Goal: Information Seeking & Learning: Learn about a topic

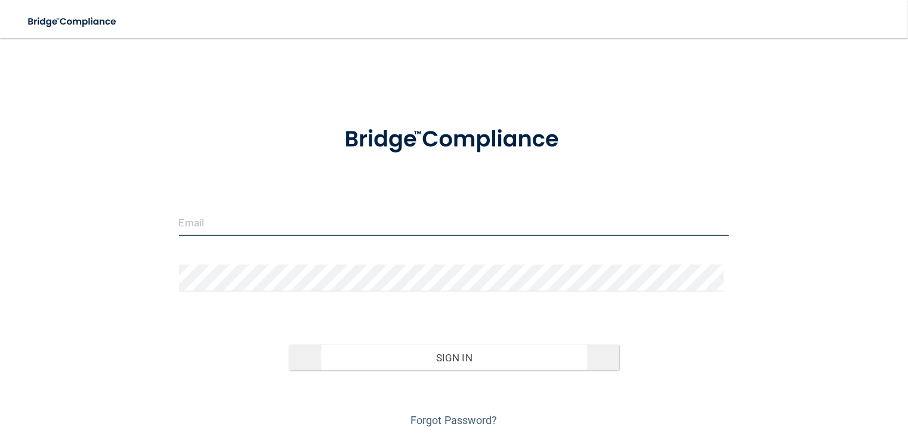
type input "[EMAIL_ADDRESS][DOMAIN_NAME]"
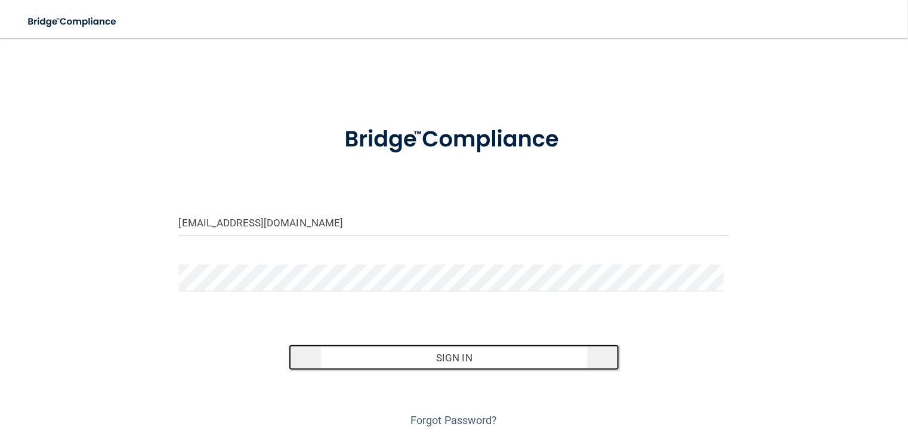
click at [349, 354] on button "Sign In" at bounding box center [454, 357] width 331 height 26
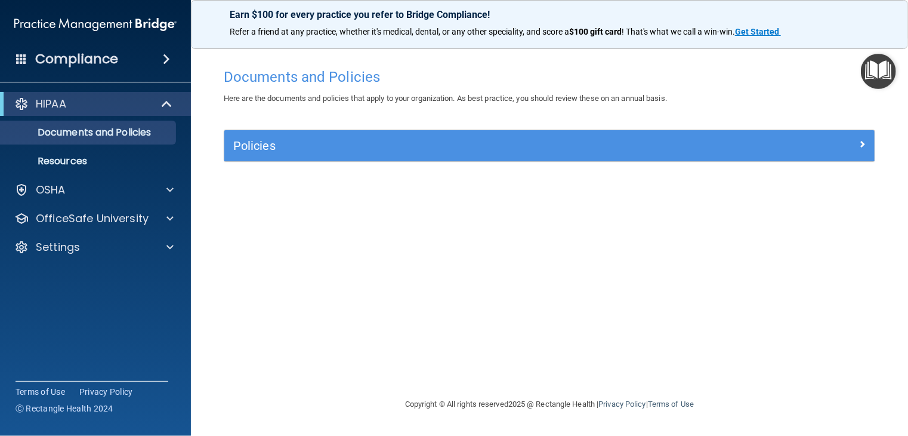
click at [488, 227] on div "Documents and Policies Here are the documents and policies that apply to your o…" at bounding box center [550, 229] width 670 height 335
click at [370, 235] on div "Documents and Policies Here are the documents and policies that apply to your o…" at bounding box center [550, 229] width 670 height 335
click at [86, 170] on link "Resources" at bounding box center [82, 161] width 188 height 24
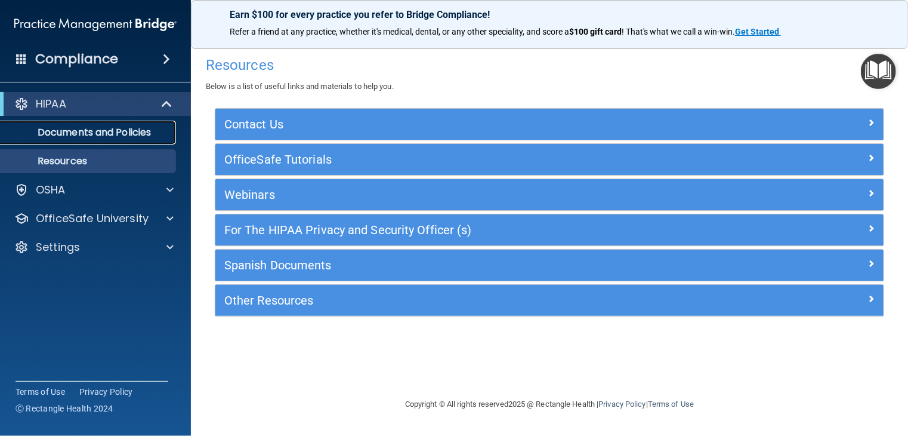
click at [156, 130] on p "Documents and Policies" at bounding box center [89, 133] width 163 height 12
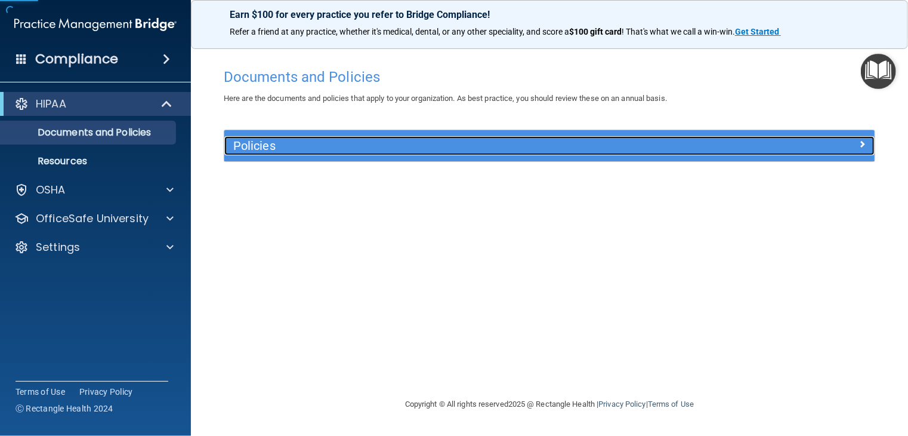
click at [852, 141] on div at bounding box center [794, 143] width 163 height 14
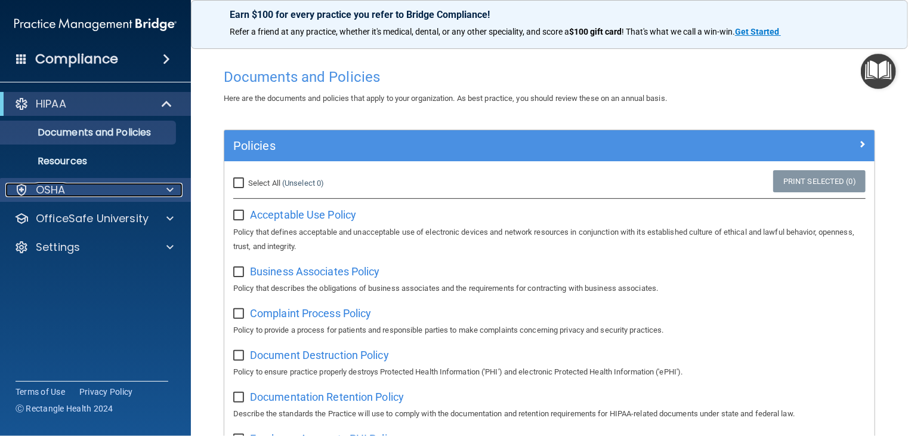
click at [88, 193] on div "OSHA" at bounding box center [79, 190] width 148 height 14
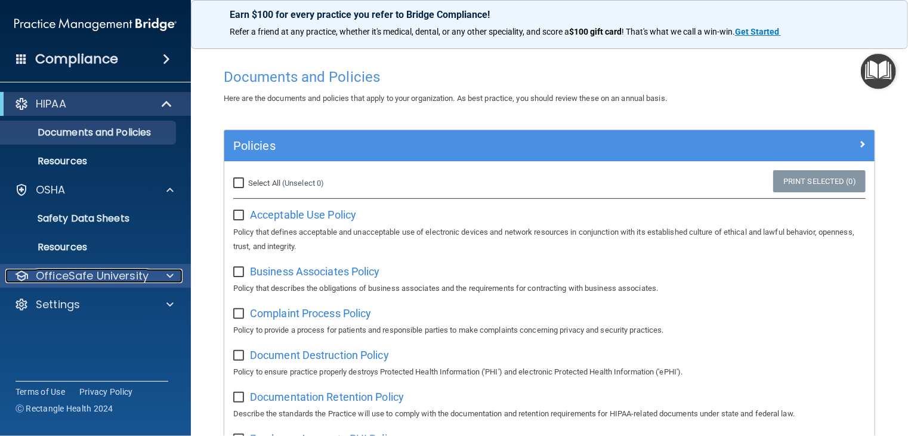
click at [106, 275] on p "OfficeSafe University" at bounding box center [92, 276] width 113 height 14
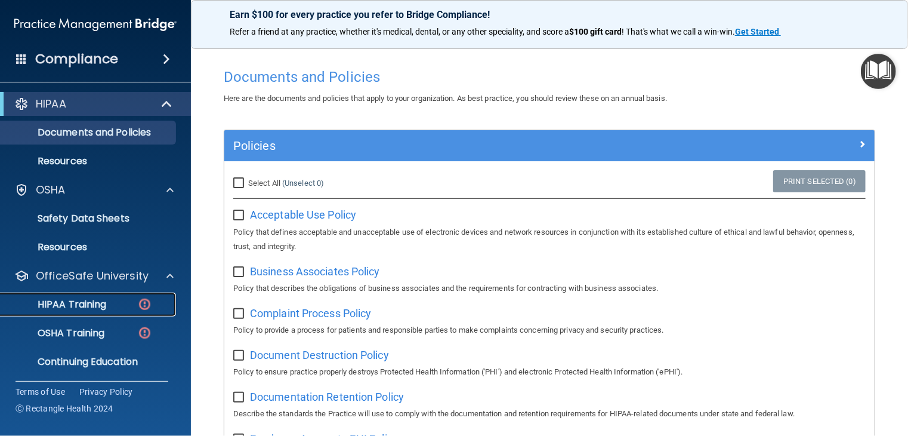
click at [107, 309] on div "HIPAA Training" at bounding box center [89, 304] width 163 height 12
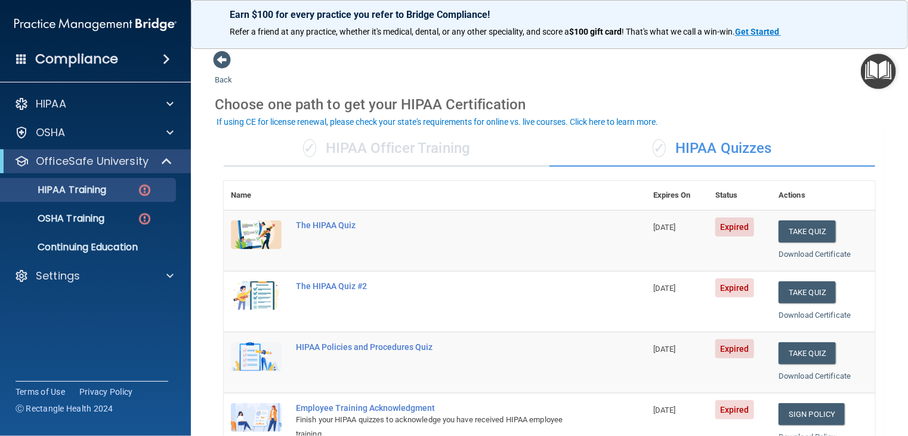
click at [430, 150] on div "✓ HIPAA Officer Training" at bounding box center [387, 149] width 326 height 36
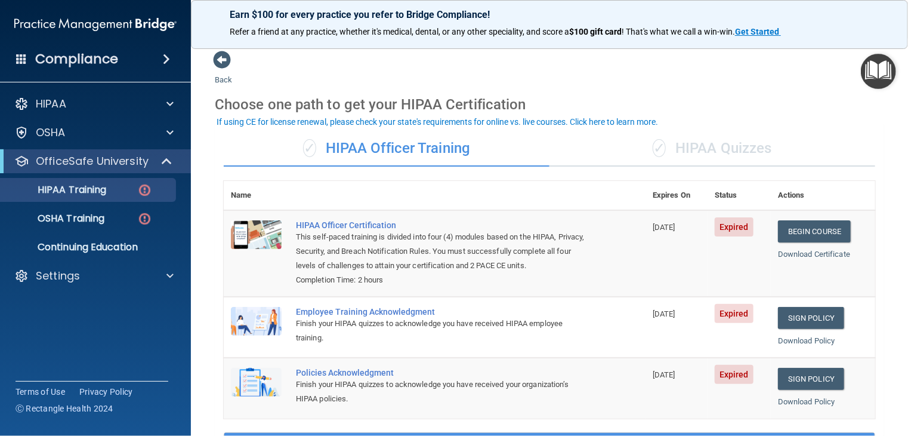
drag, startPoint x: 697, startPoint y: 129, endPoint x: 696, endPoint y: 138, distance: 9.6
click at [696, 137] on div "✓ HIPAA Officer Training ✓ HIPAA Quizzes Name Expires On Status Actions HIPAA O…" at bounding box center [550, 438] width 670 height 633
click at [696, 145] on div "✓ HIPAA Quizzes" at bounding box center [713, 149] width 326 height 36
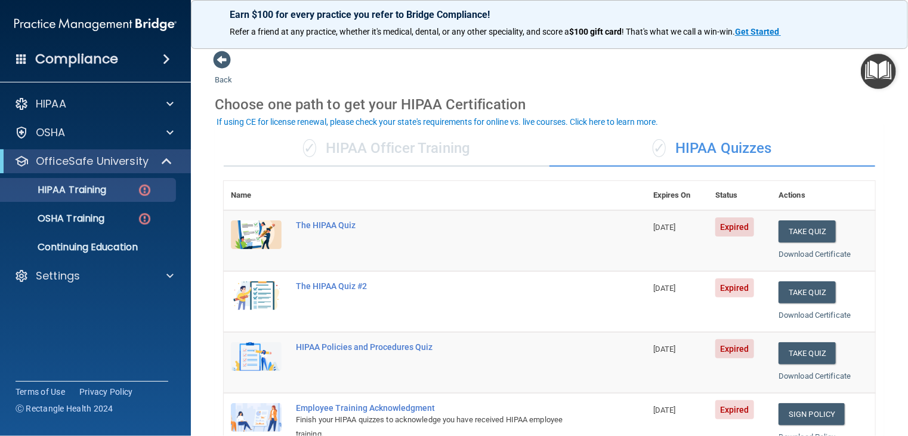
click at [417, 148] on div "✓ HIPAA Officer Training" at bounding box center [387, 149] width 326 height 36
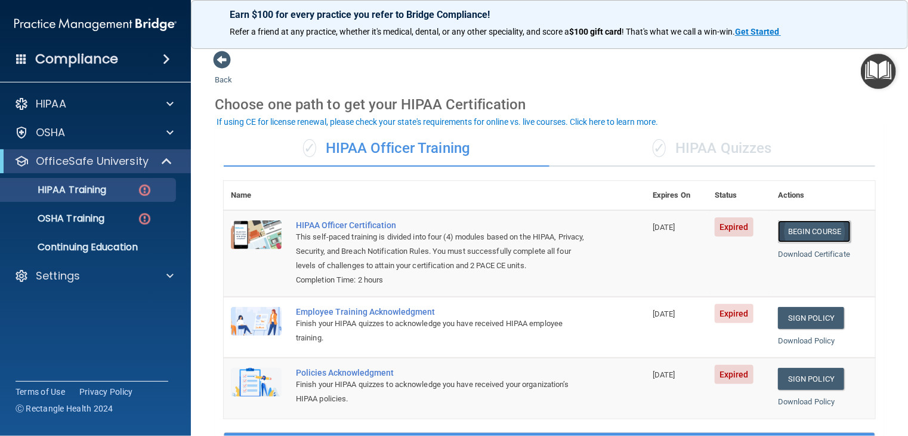
click at [794, 226] on link "Begin Course" at bounding box center [814, 231] width 73 height 22
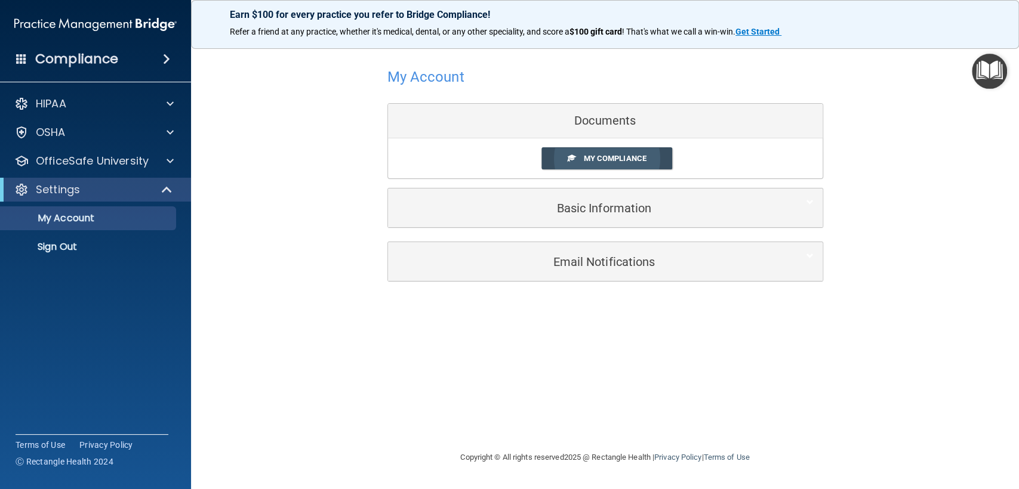
click at [588, 156] on span "My Compliance" at bounding box center [614, 158] width 63 height 9
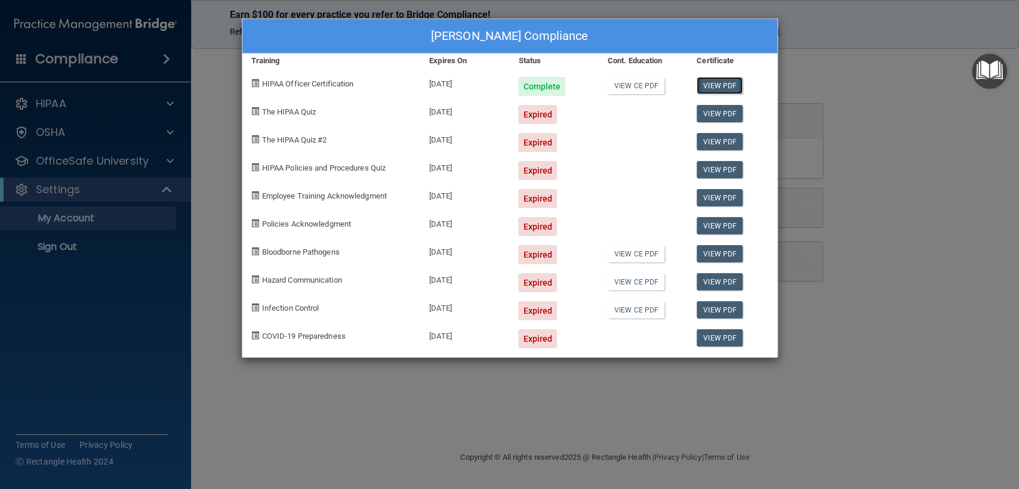
click at [707, 88] on link "View PDF" at bounding box center [719, 85] width 46 height 17
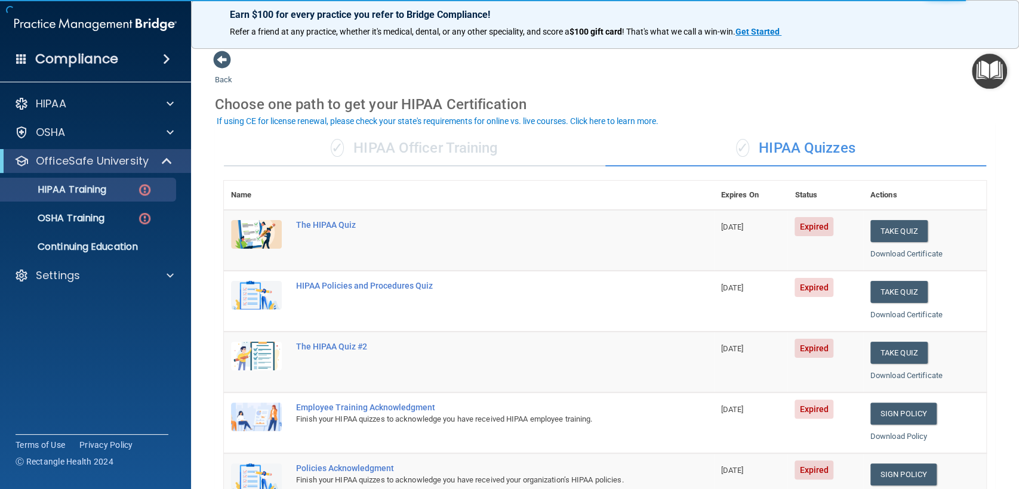
click at [491, 124] on div "If using CE for license renewal, please check your state's requirements for onl…" at bounding box center [438, 121] width 442 height 8
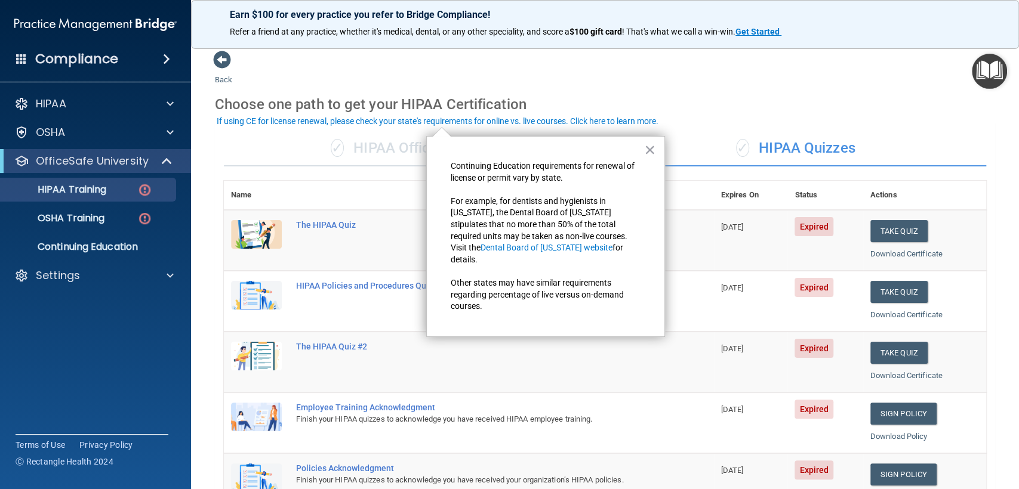
click at [372, 135] on div "✓ HIPAA Officer Training" at bounding box center [414, 149] width 381 height 36
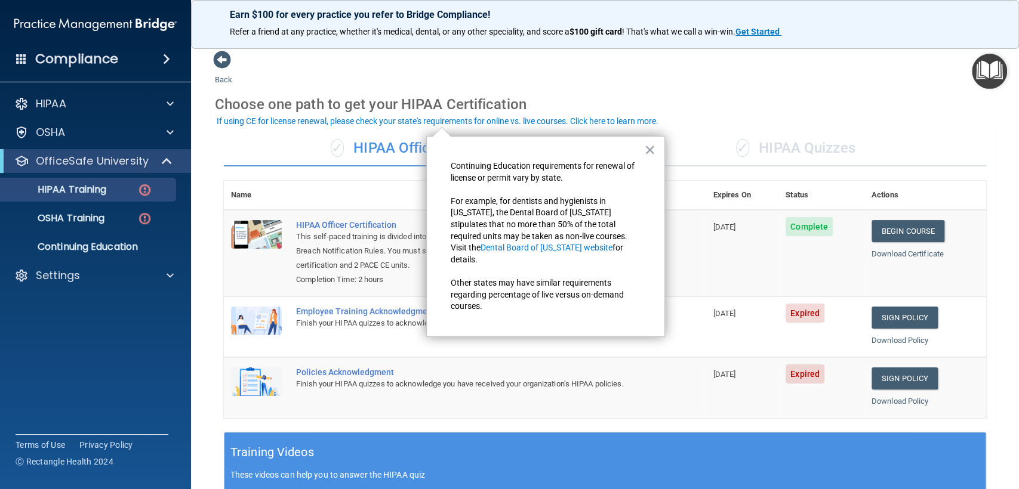
click at [718, 97] on div "Choose one path to get your HIPAA Certification" at bounding box center [605, 104] width 780 height 35
click at [649, 146] on button "×" at bounding box center [649, 149] width 11 height 19
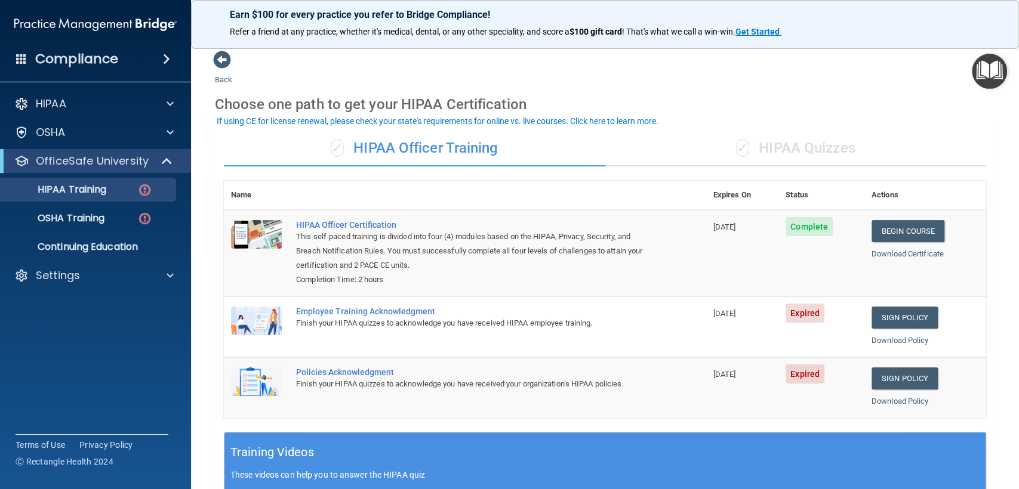
click at [771, 135] on div "✓ HIPAA Quizzes" at bounding box center [795, 149] width 381 height 36
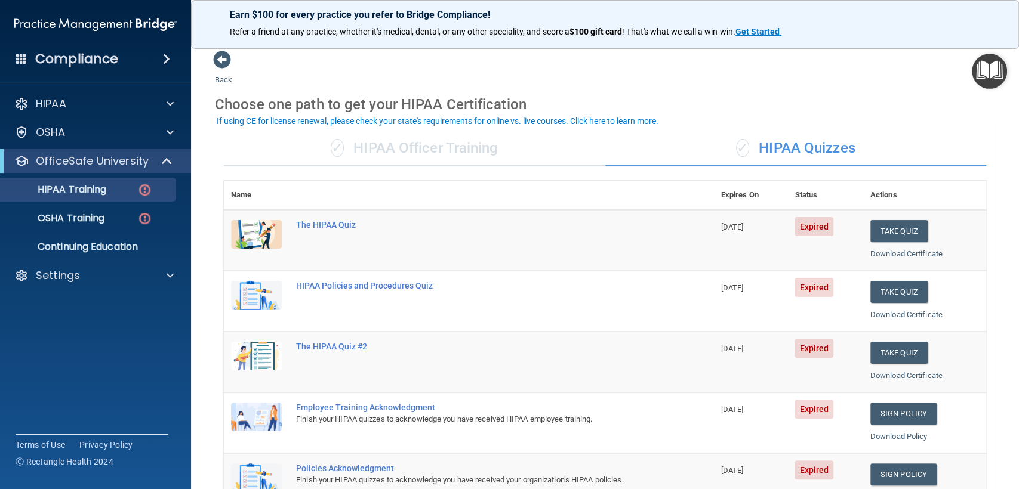
click at [433, 154] on div "✓ HIPAA Officer Training" at bounding box center [414, 149] width 381 height 36
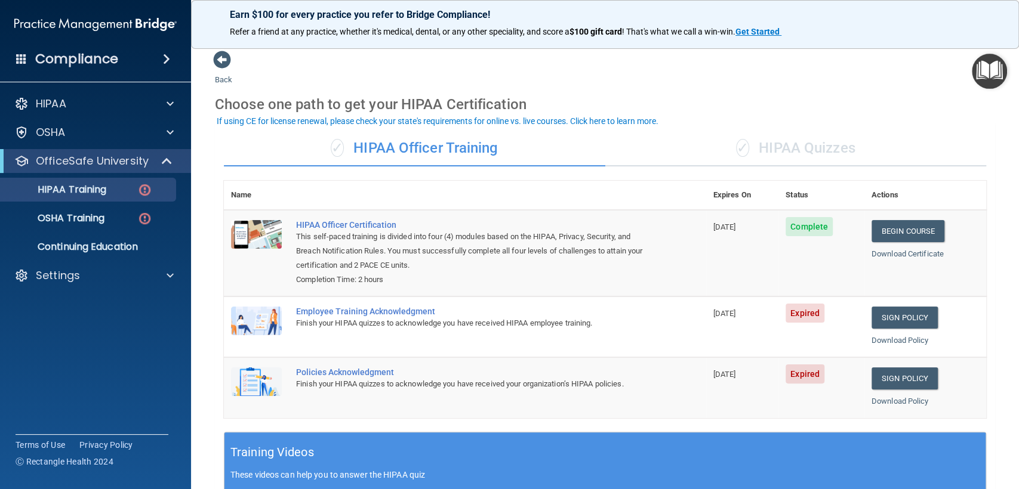
click at [793, 323] on td "Expired" at bounding box center [821, 327] width 86 height 61
click at [798, 302] on td "Expired" at bounding box center [821, 327] width 86 height 61
click at [871, 314] on link "Sign Policy" at bounding box center [904, 318] width 66 height 22
click at [880, 369] on link "Sign Policy" at bounding box center [904, 379] width 66 height 22
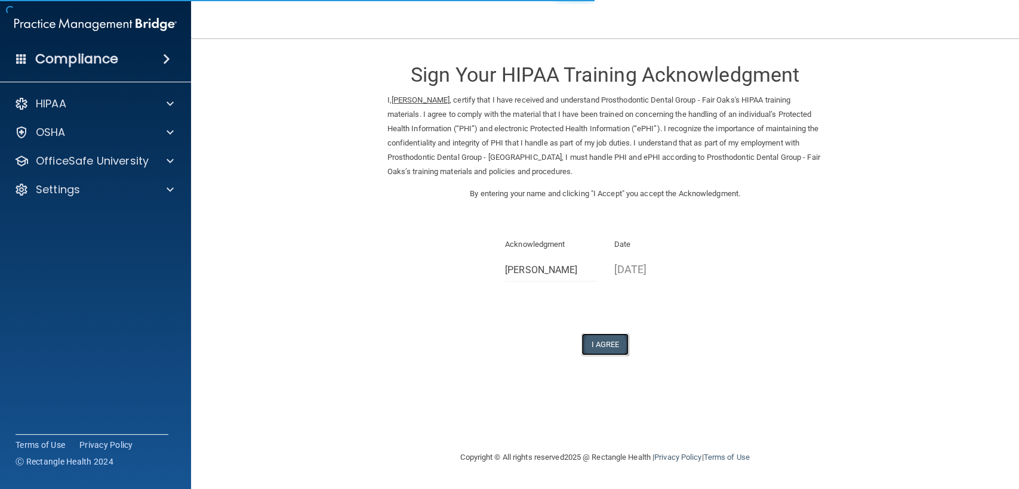
click at [590, 339] on button "I Agree" at bounding box center [605, 345] width 48 height 22
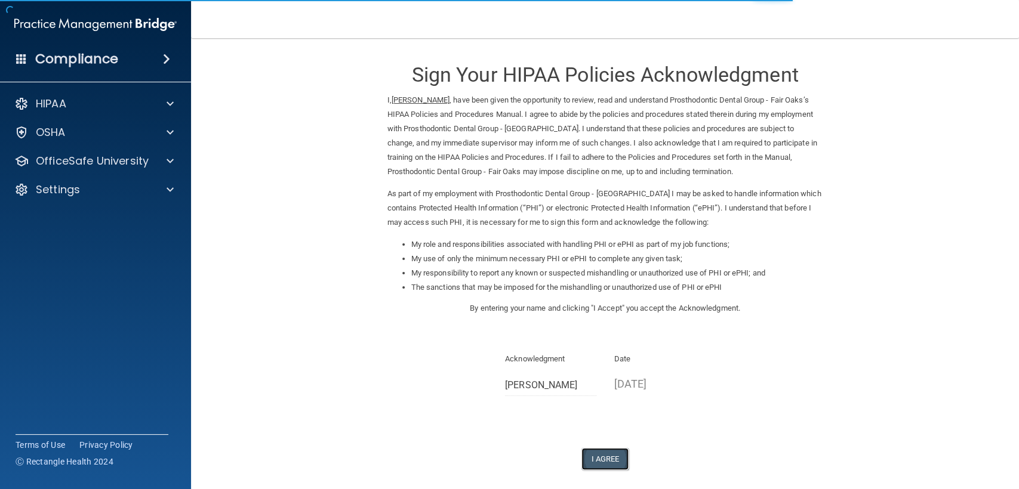
click at [598, 461] on button "I Agree" at bounding box center [605, 459] width 48 height 22
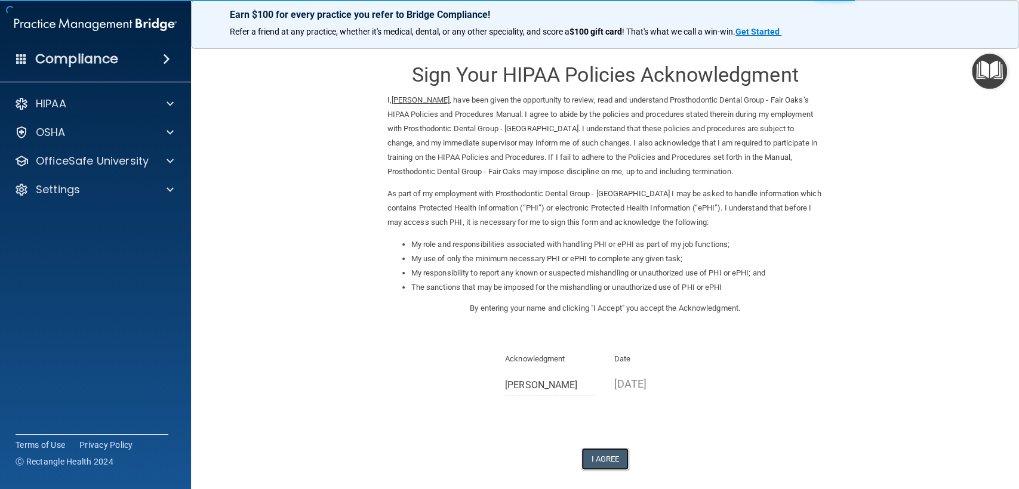
scroll to position [57, 0]
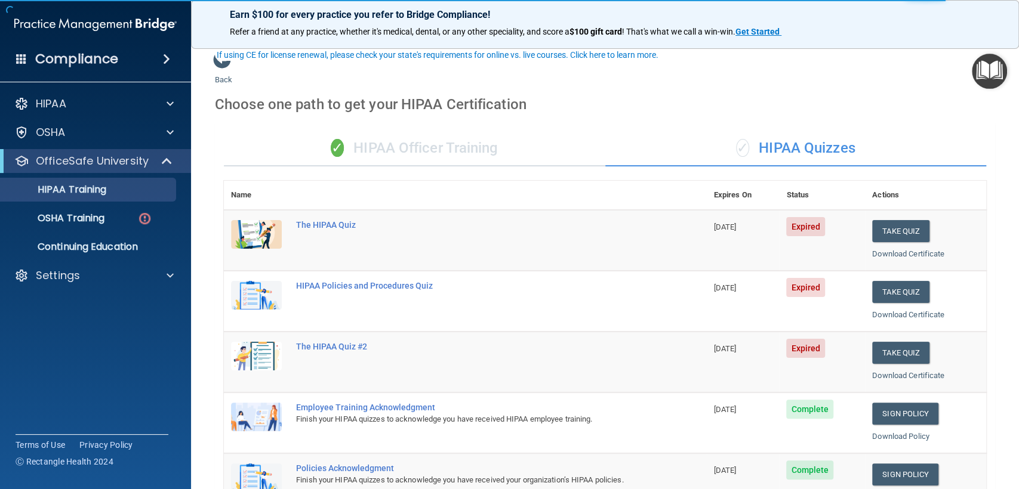
scroll to position [132, 0]
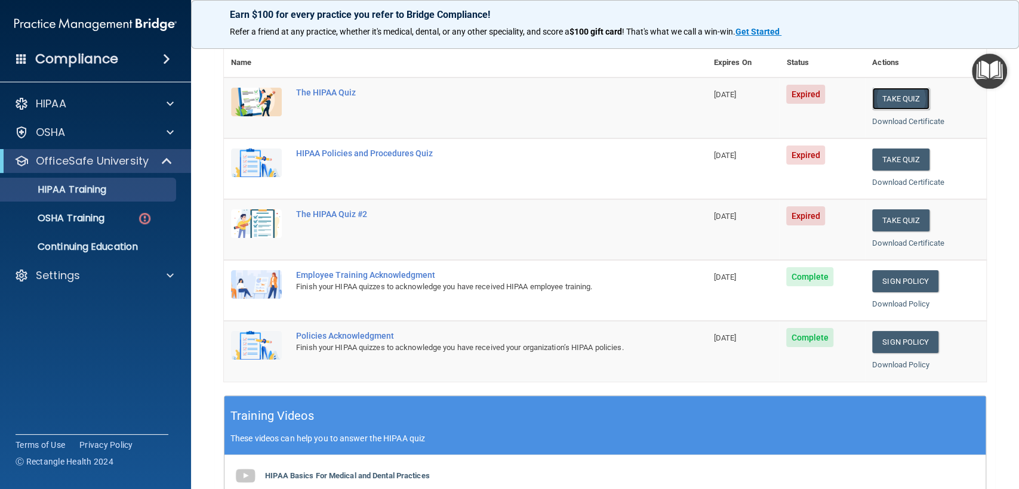
click at [895, 100] on button "Take Quiz" at bounding box center [900, 99] width 57 height 22
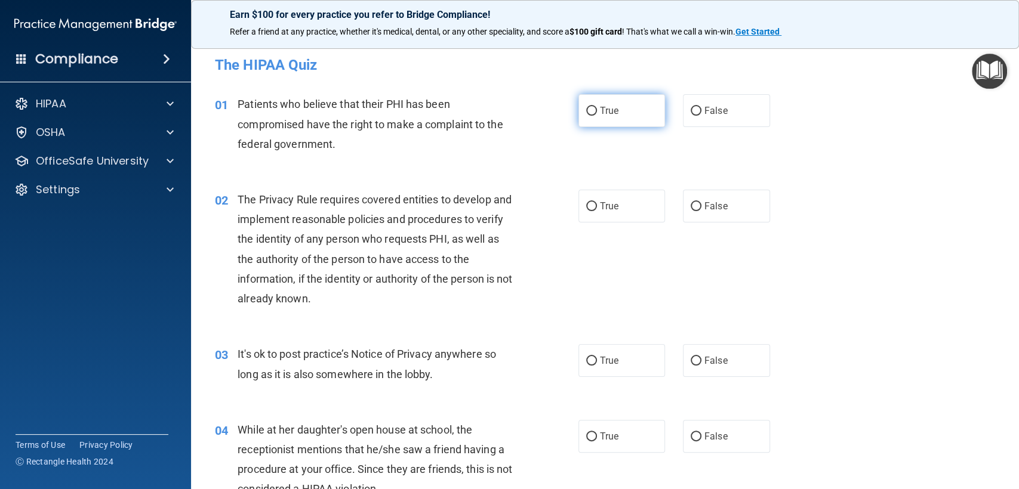
click at [587, 115] on input "True" at bounding box center [591, 111] width 11 height 9
radio input "true"
drag, startPoint x: 625, startPoint y: 201, endPoint x: 651, endPoint y: 265, distance: 68.8
click at [625, 201] on label "True" at bounding box center [621, 206] width 87 height 33
click at [597, 202] on input "True" at bounding box center [591, 206] width 11 height 9
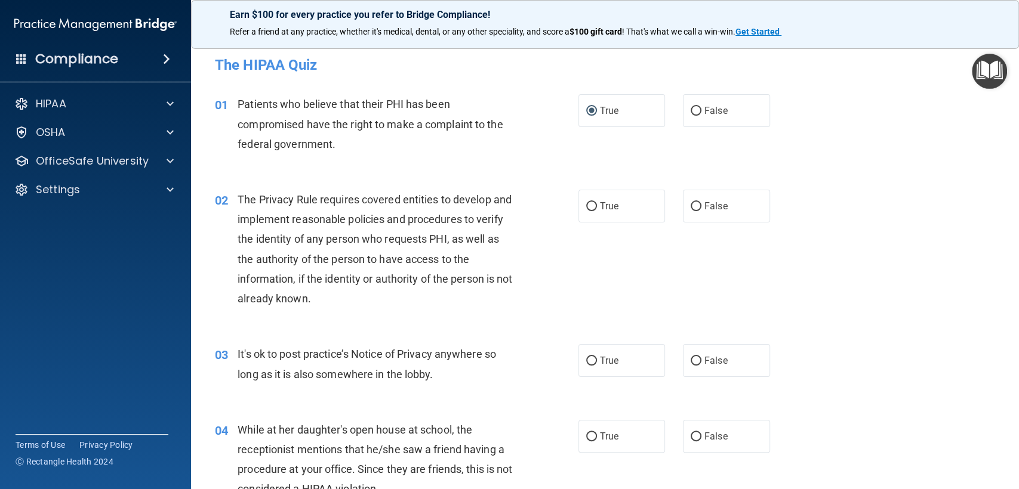
radio input "true"
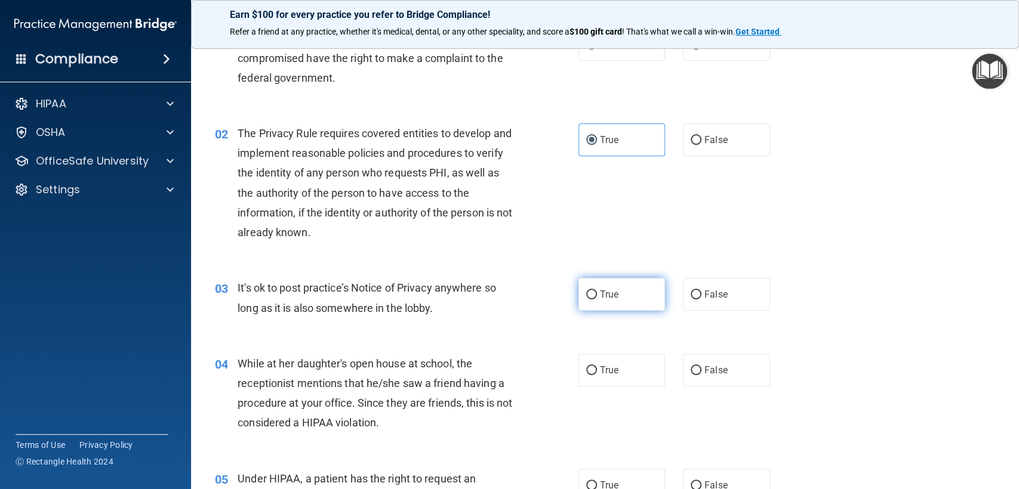
click at [618, 291] on label "True" at bounding box center [621, 294] width 87 height 33
click at [597, 291] on input "True" at bounding box center [591, 295] width 11 height 9
radio input "true"
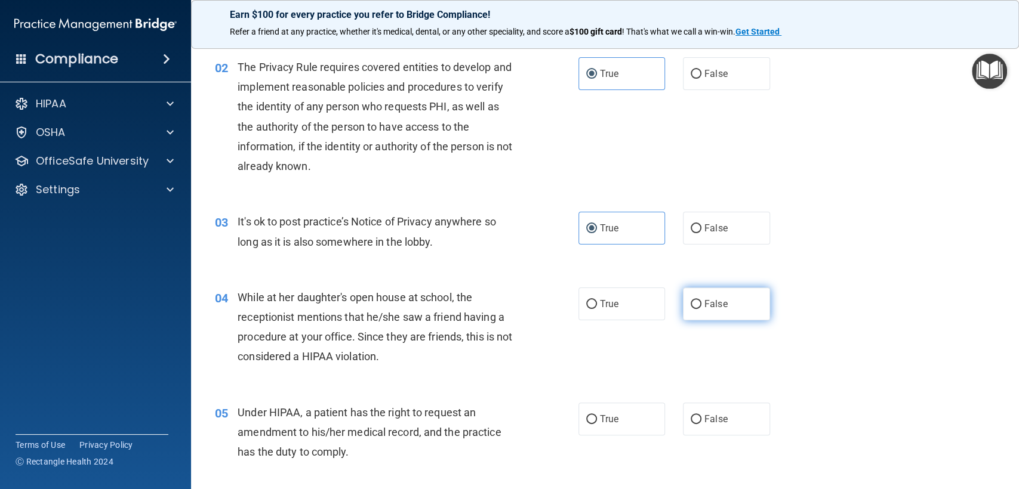
click at [720, 304] on span "False" at bounding box center [715, 303] width 23 height 11
click at [701, 304] on input "False" at bounding box center [696, 304] width 11 height 9
radio input "true"
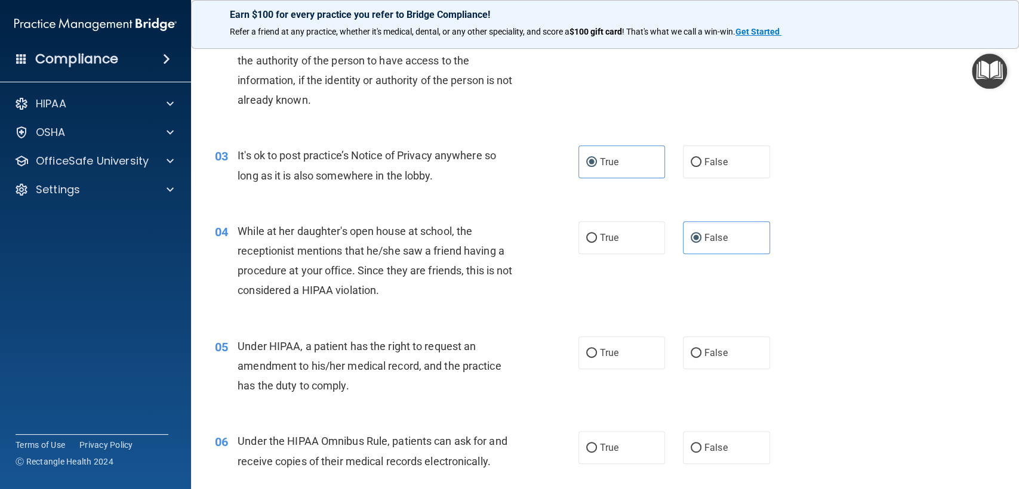
scroll to position [265, 0]
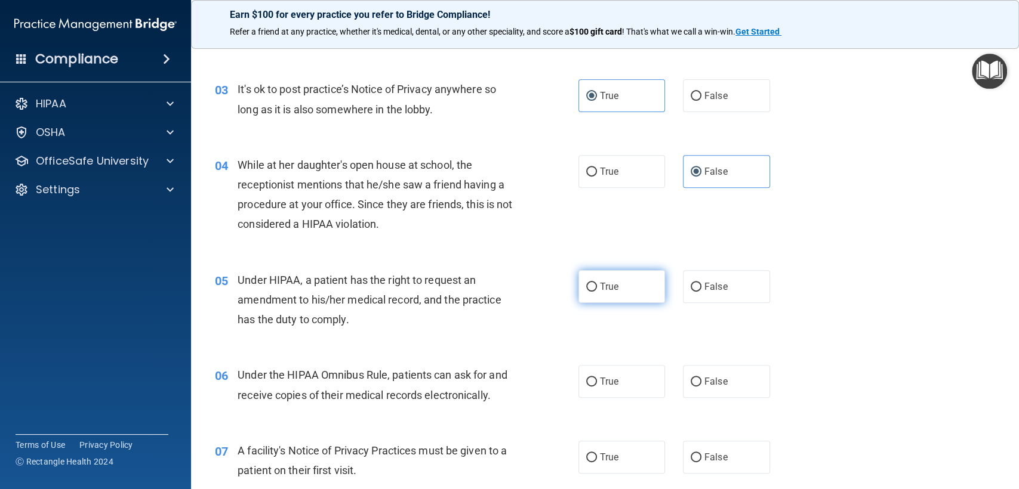
click at [593, 290] on label "True" at bounding box center [621, 286] width 87 height 33
click at [593, 290] on input "True" at bounding box center [591, 287] width 11 height 9
radio input "true"
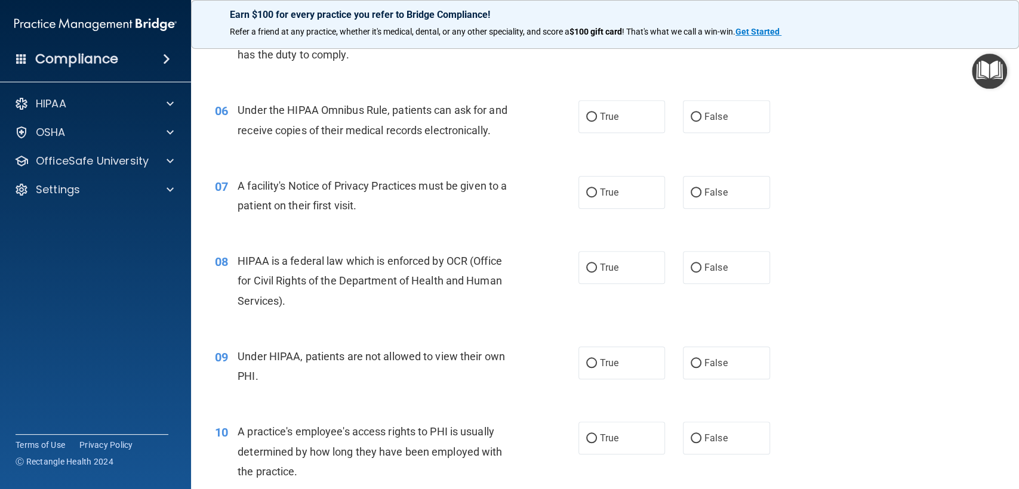
scroll to position [464, 0]
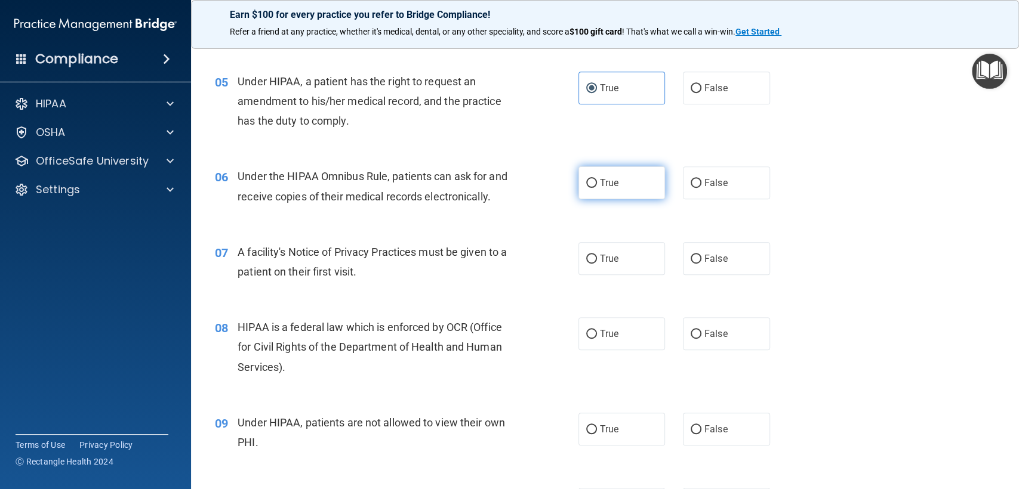
click at [613, 197] on label "True" at bounding box center [621, 183] width 87 height 33
click at [597, 188] on input "True" at bounding box center [591, 183] width 11 height 9
radio input "true"
click at [630, 247] on label "True" at bounding box center [621, 258] width 87 height 33
click at [597, 255] on input "True" at bounding box center [591, 259] width 11 height 9
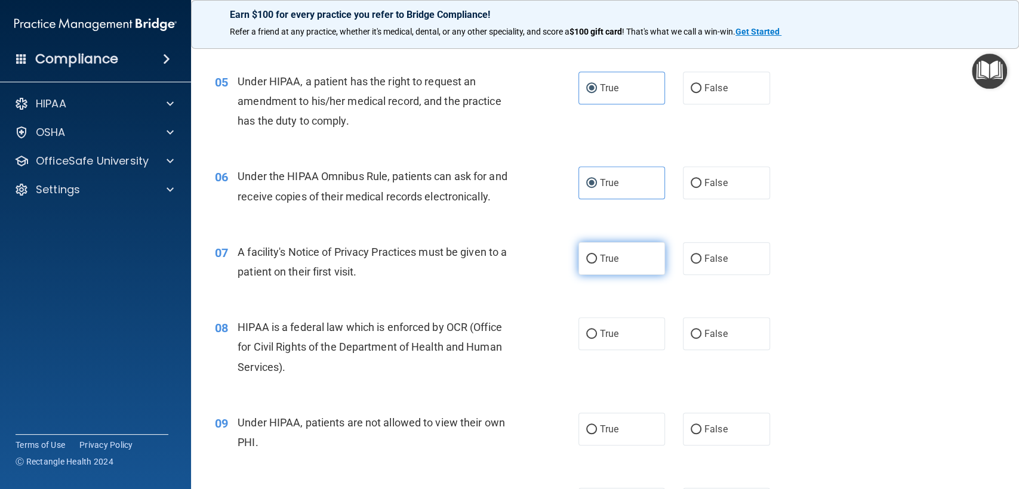
radio input "true"
click at [629, 335] on label "True" at bounding box center [621, 334] width 87 height 33
click at [597, 335] on input "True" at bounding box center [591, 334] width 11 height 9
radio input "true"
click at [703, 440] on label "False" at bounding box center [726, 429] width 87 height 33
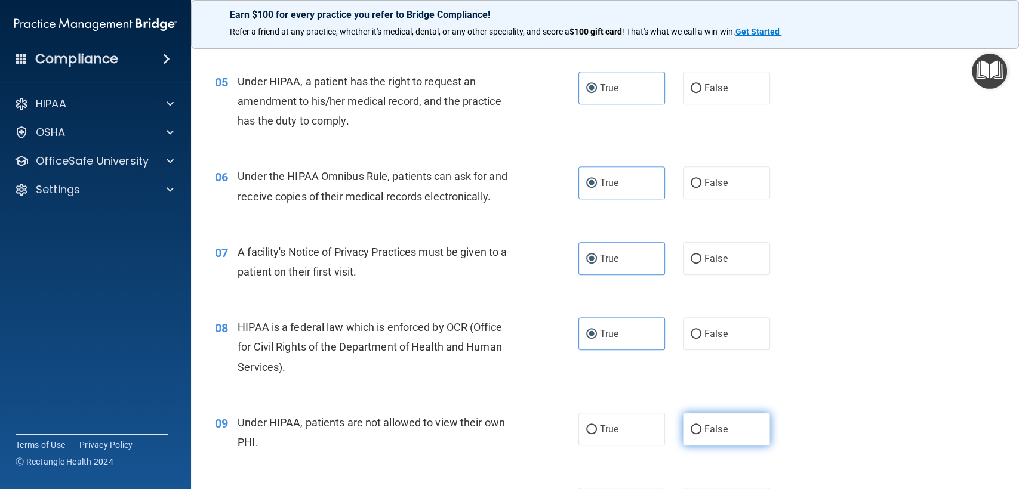
click at [701, 434] on input "False" at bounding box center [696, 430] width 11 height 9
radio input "true"
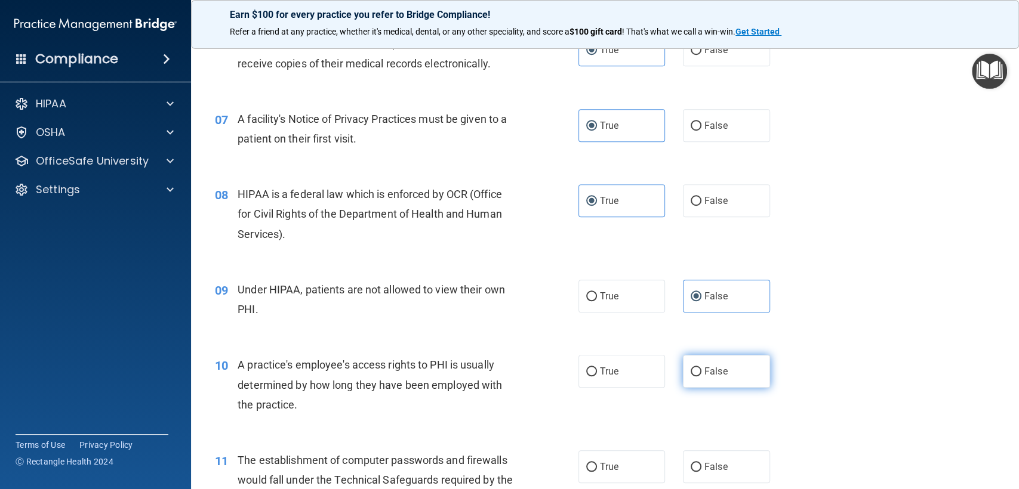
click at [717, 375] on span "False" at bounding box center [715, 371] width 23 height 11
click at [701, 375] on input "False" at bounding box center [696, 372] width 11 height 9
radio input "true"
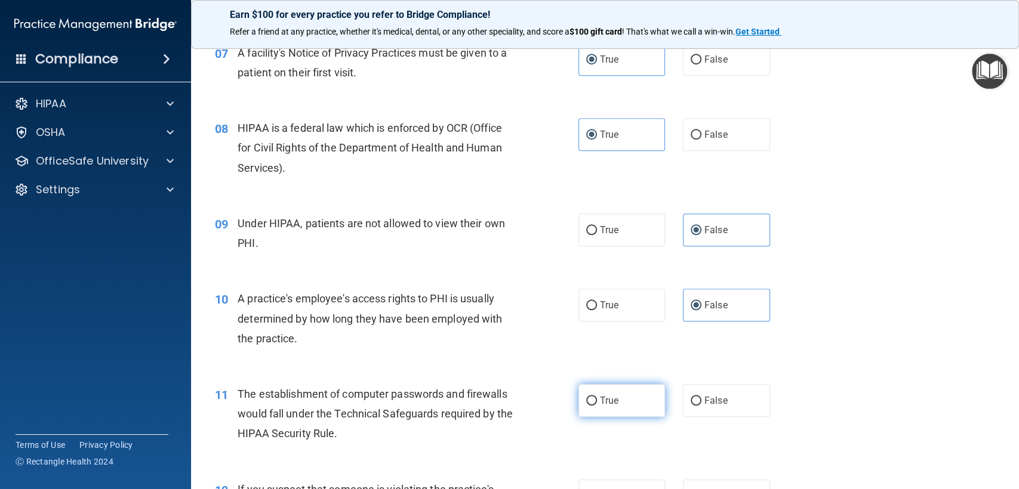
click at [593, 396] on label "True" at bounding box center [621, 400] width 87 height 33
click at [593, 397] on input "True" at bounding box center [591, 401] width 11 height 9
radio input "true"
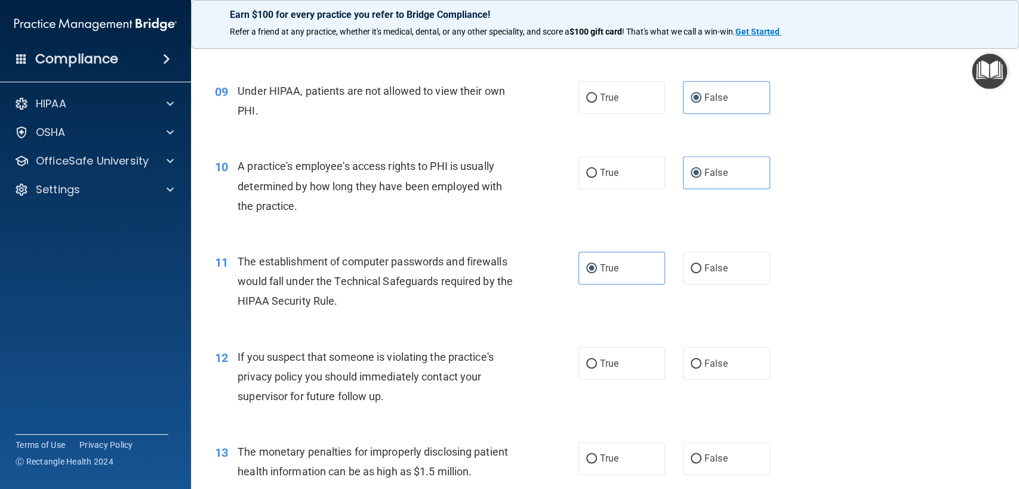
scroll to position [928, 0]
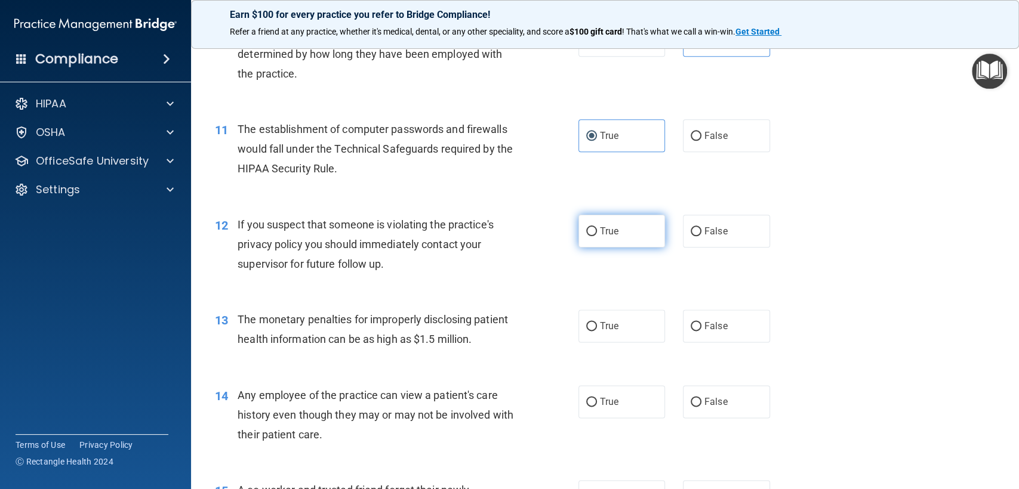
click at [633, 236] on label "True" at bounding box center [621, 231] width 87 height 33
click at [597, 236] on input "True" at bounding box center [591, 231] width 11 height 9
radio input "true"
click at [633, 319] on label "True" at bounding box center [621, 326] width 87 height 33
click at [597, 322] on input "True" at bounding box center [591, 326] width 11 height 9
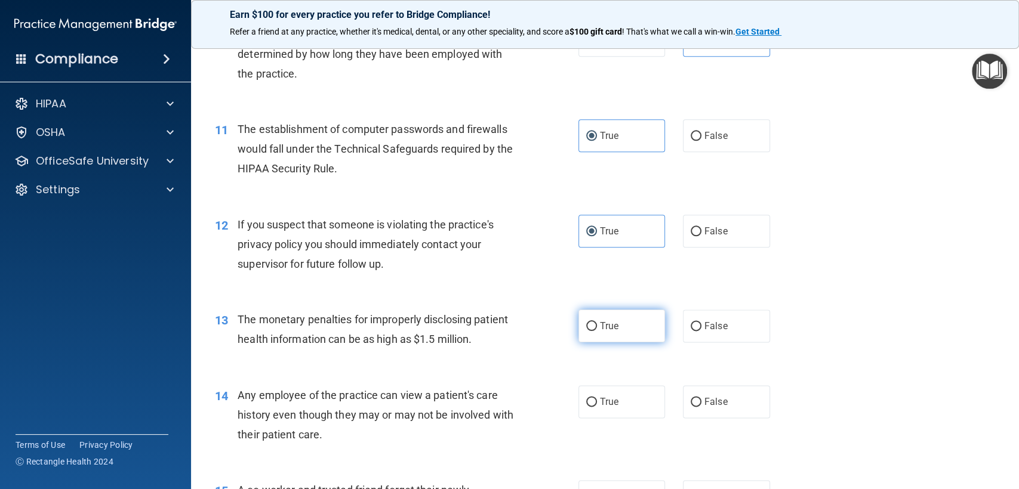
radio input "true"
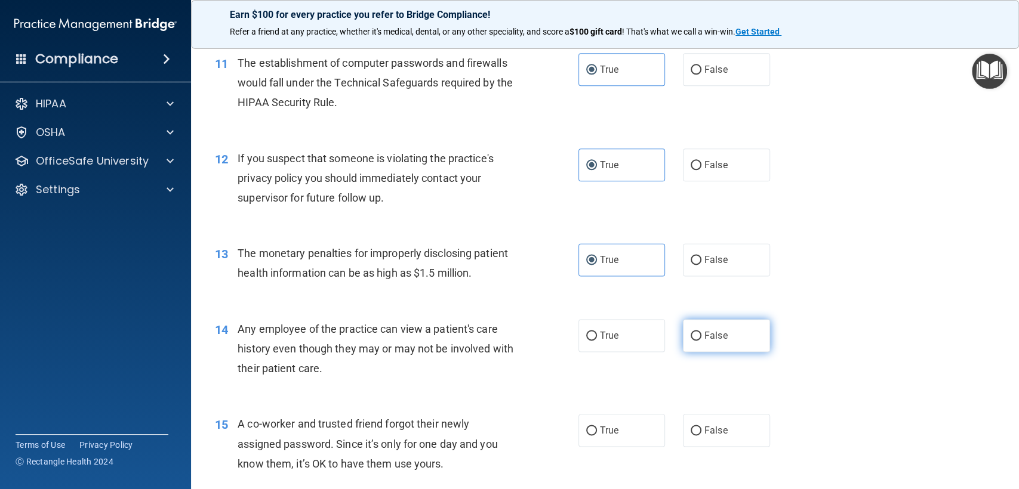
click at [729, 340] on label "False" at bounding box center [726, 335] width 87 height 33
click at [701, 340] on input "False" at bounding box center [696, 336] width 11 height 9
radio input "true"
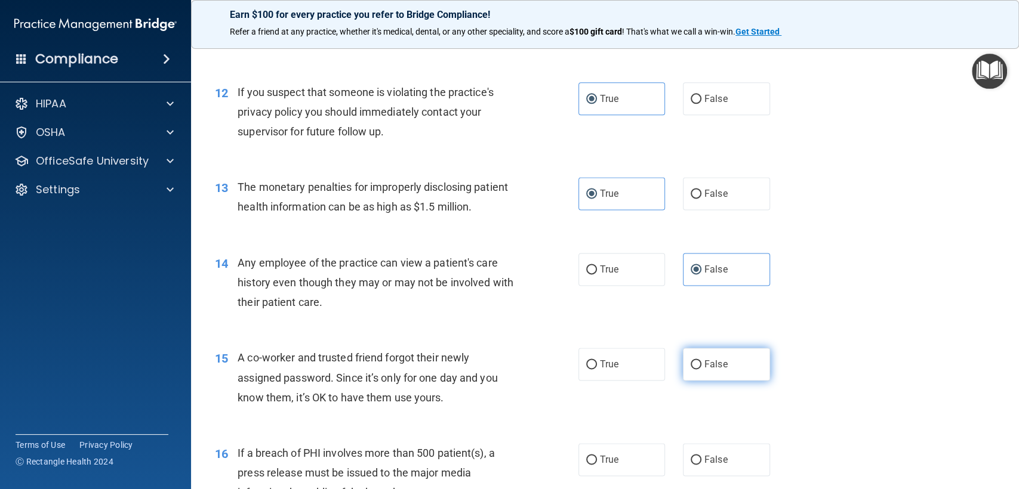
click at [739, 374] on label "False" at bounding box center [726, 364] width 87 height 33
click at [701, 369] on input "False" at bounding box center [696, 364] width 11 height 9
radio input "true"
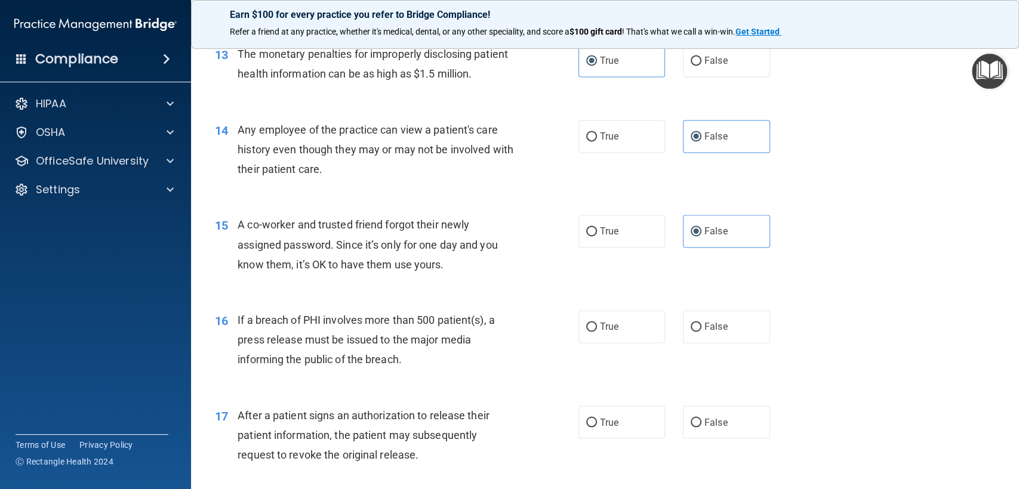
scroll to position [1260, 0]
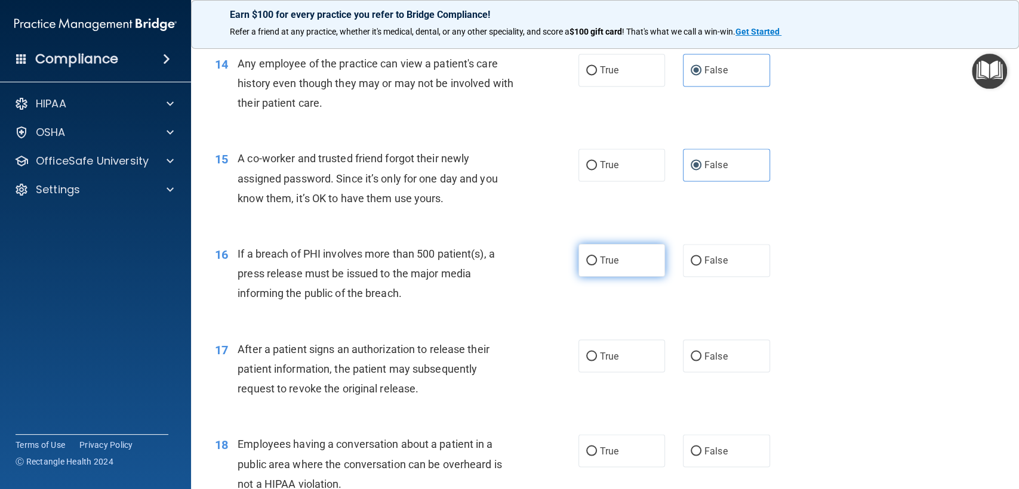
click at [627, 265] on label "True" at bounding box center [621, 260] width 87 height 33
click at [597, 265] on input "True" at bounding box center [591, 261] width 11 height 9
radio input "true"
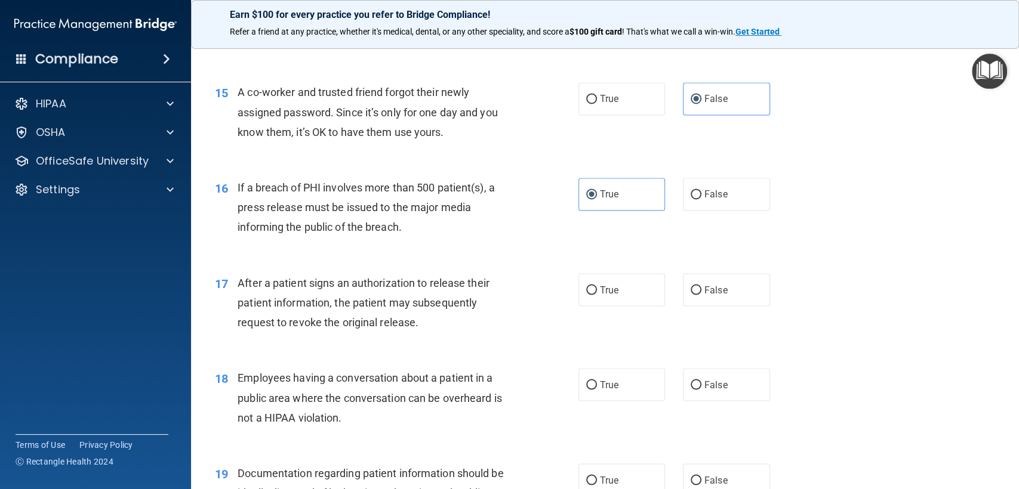
scroll to position [1392, 0]
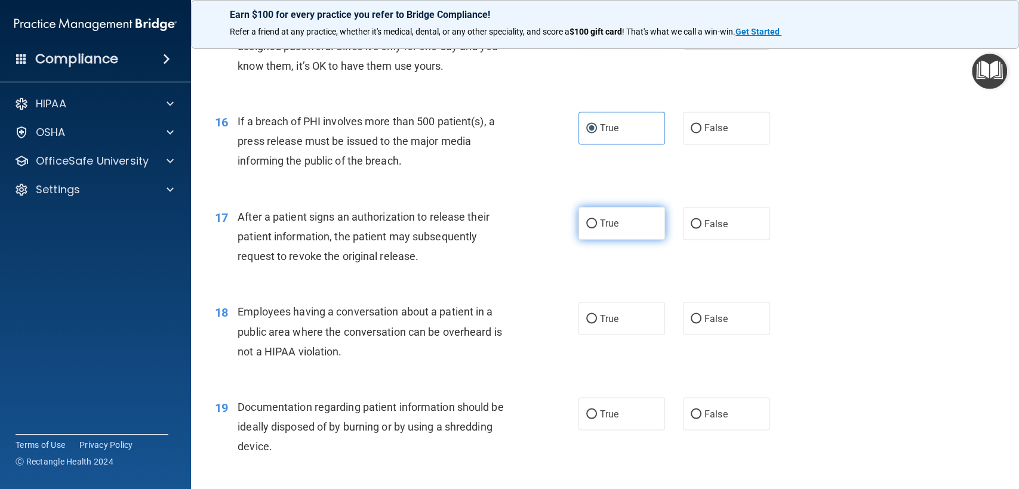
click at [608, 218] on span "True" at bounding box center [609, 223] width 19 height 11
click at [597, 220] on input "True" at bounding box center [591, 224] width 11 height 9
radio input "true"
click at [621, 316] on label "True" at bounding box center [621, 318] width 87 height 33
click at [597, 316] on input "True" at bounding box center [591, 319] width 11 height 9
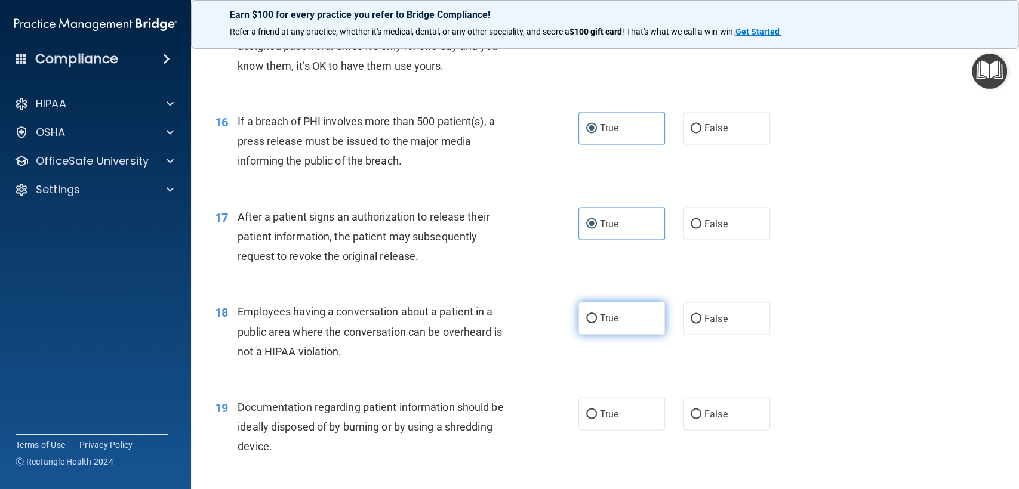
radio input "true"
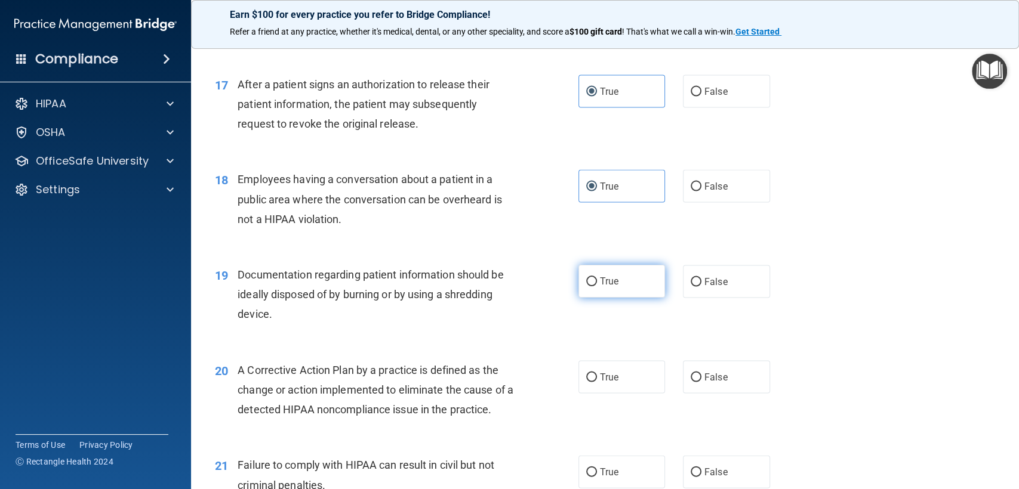
click at [597, 268] on label "True" at bounding box center [621, 281] width 87 height 33
click at [597, 278] on input "True" at bounding box center [591, 282] width 11 height 9
radio input "true"
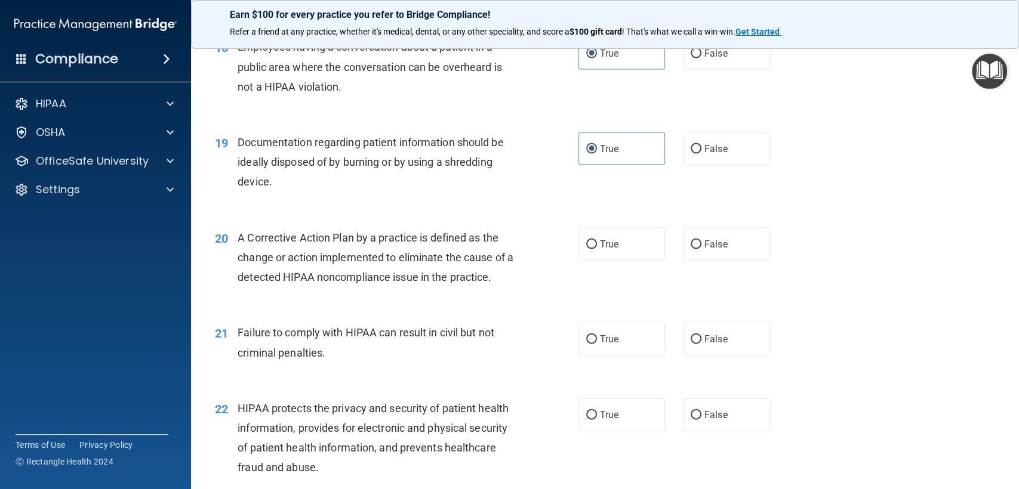
scroll to position [1724, 0]
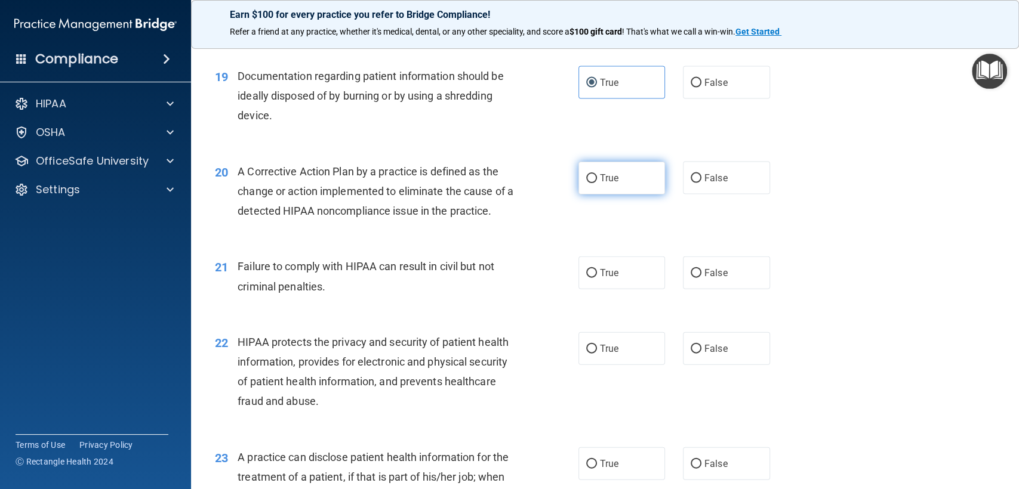
click at [632, 173] on label "True" at bounding box center [621, 178] width 87 height 33
click at [597, 174] on input "True" at bounding box center [591, 178] width 11 height 9
radio input "true"
click at [694, 274] on input "False" at bounding box center [696, 273] width 11 height 9
radio input "true"
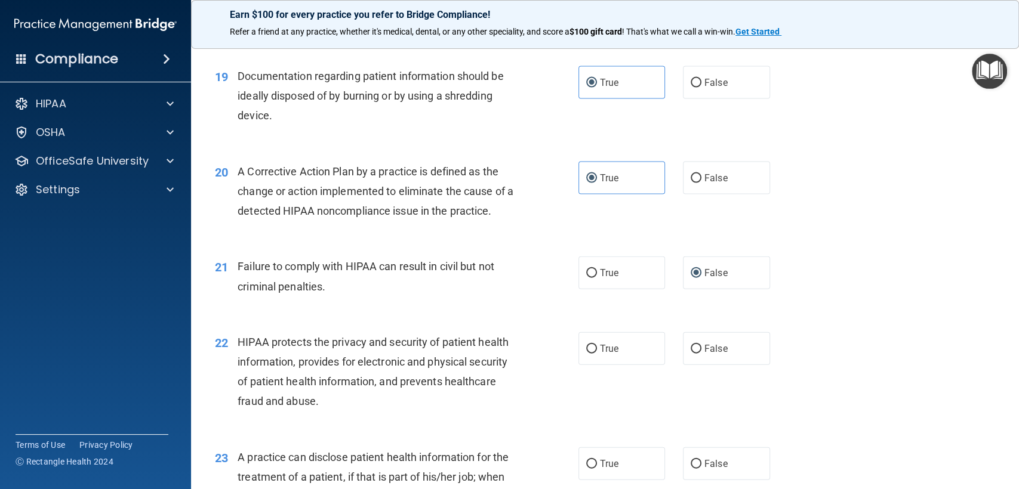
scroll to position [1857, 0]
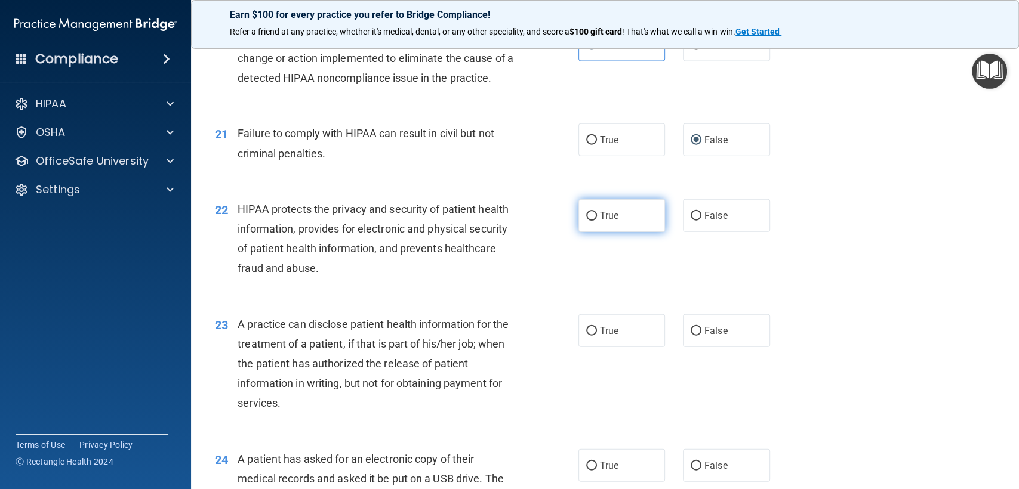
click at [616, 222] on label "True" at bounding box center [621, 215] width 87 height 33
click at [597, 221] on input "True" at bounding box center [591, 216] width 11 height 9
radio input "true"
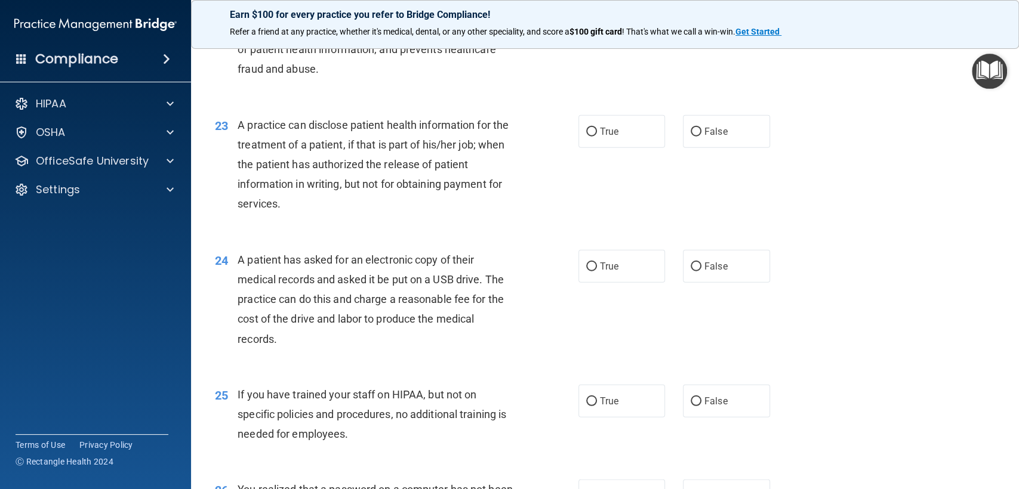
scroll to position [2122, 0]
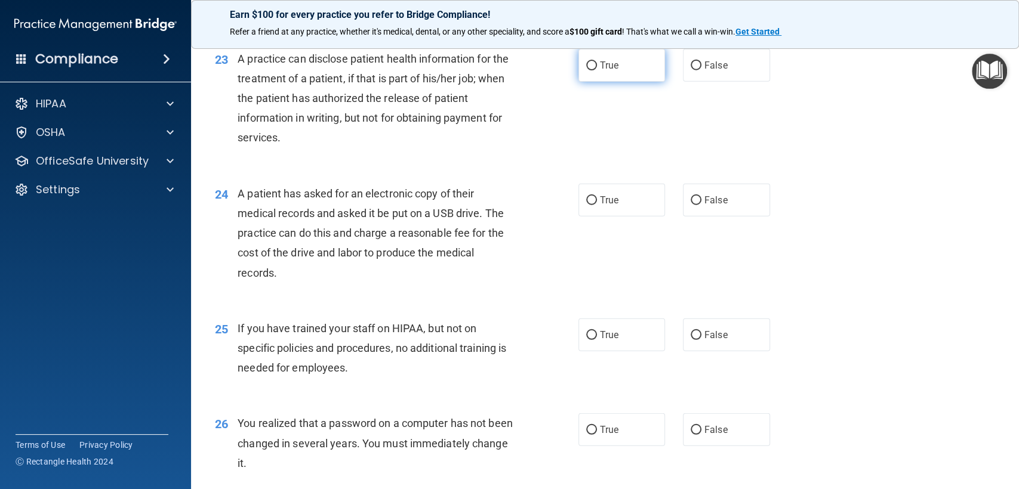
click at [630, 80] on label "True" at bounding box center [621, 65] width 87 height 33
click at [597, 70] on input "True" at bounding box center [591, 65] width 11 height 9
radio input "true"
click at [709, 195] on span "False" at bounding box center [715, 200] width 23 height 11
click at [701, 196] on input "False" at bounding box center [696, 200] width 11 height 9
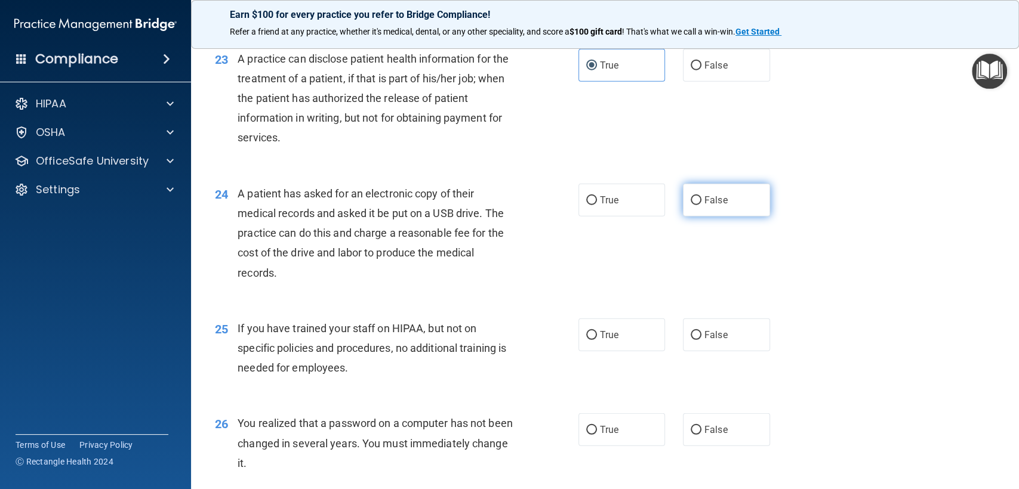
radio input "true"
click at [730, 329] on label "False" at bounding box center [726, 335] width 87 height 33
click at [701, 331] on input "False" at bounding box center [696, 335] width 11 height 9
radio input "true"
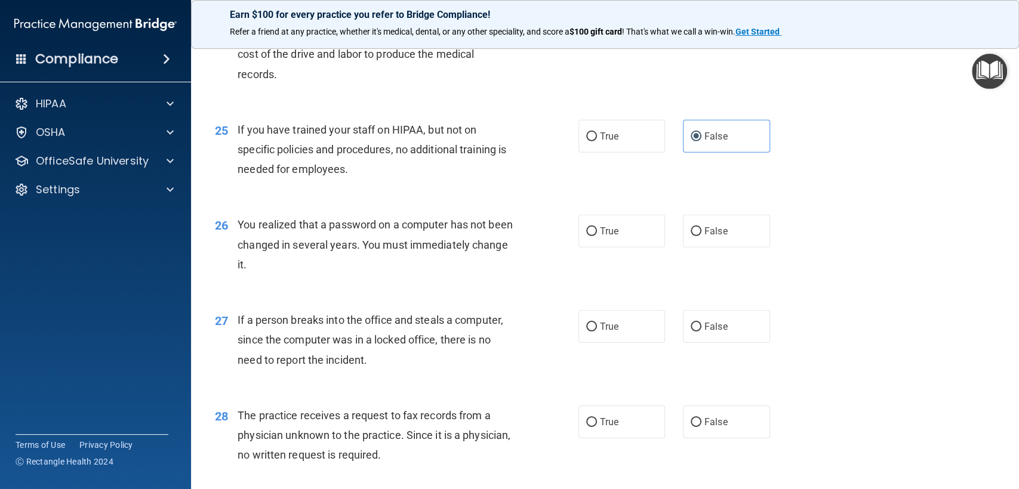
scroll to position [2387, 0]
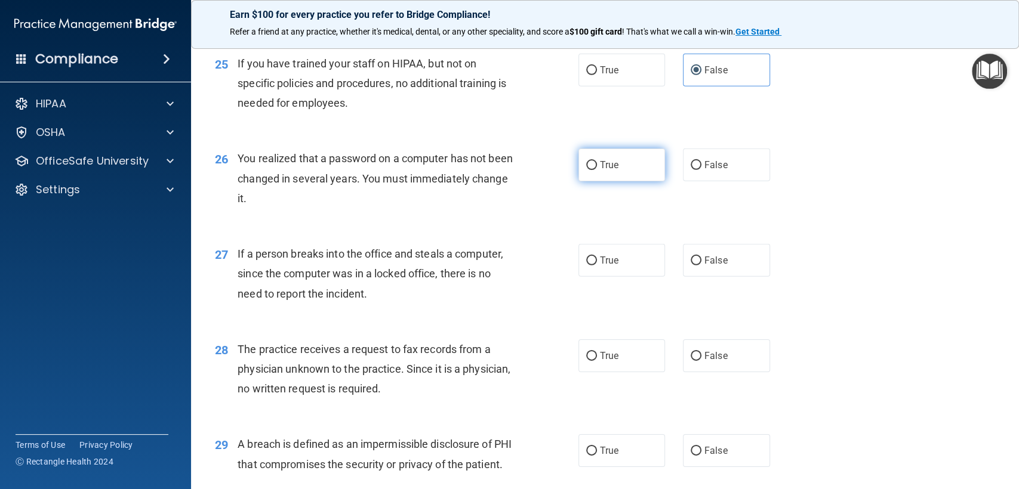
click at [637, 164] on label "True" at bounding box center [621, 165] width 87 height 33
click at [597, 164] on input "True" at bounding box center [591, 165] width 11 height 9
radio input "true"
click at [692, 263] on input "False" at bounding box center [696, 261] width 11 height 9
radio input "true"
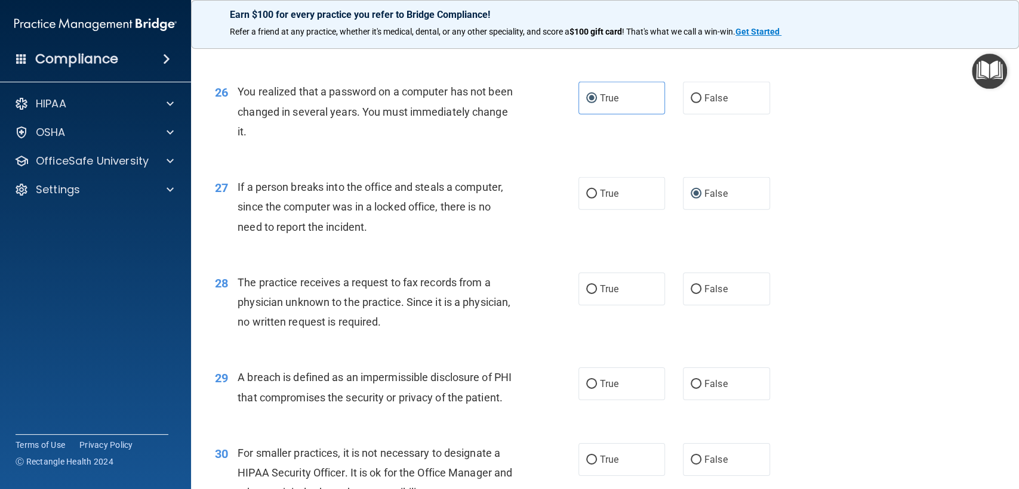
scroll to position [2587, 0]
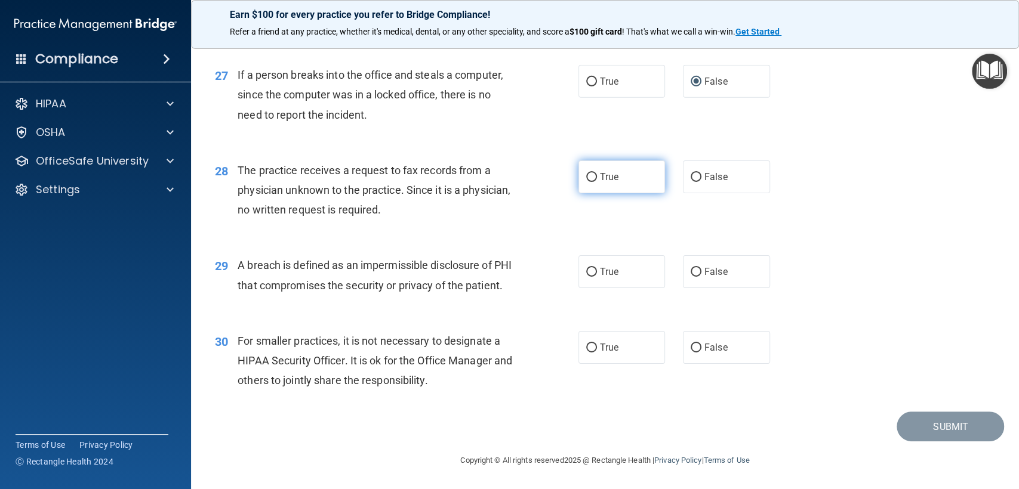
click at [637, 164] on label "True" at bounding box center [621, 177] width 87 height 33
click at [597, 173] on input "True" at bounding box center [591, 177] width 11 height 9
radio input "true"
click at [611, 255] on label "True" at bounding box center [621, 271] width 87 height 33
click at [597, 268] on input "True" at bounding box center [591, 272] width 11 height 9
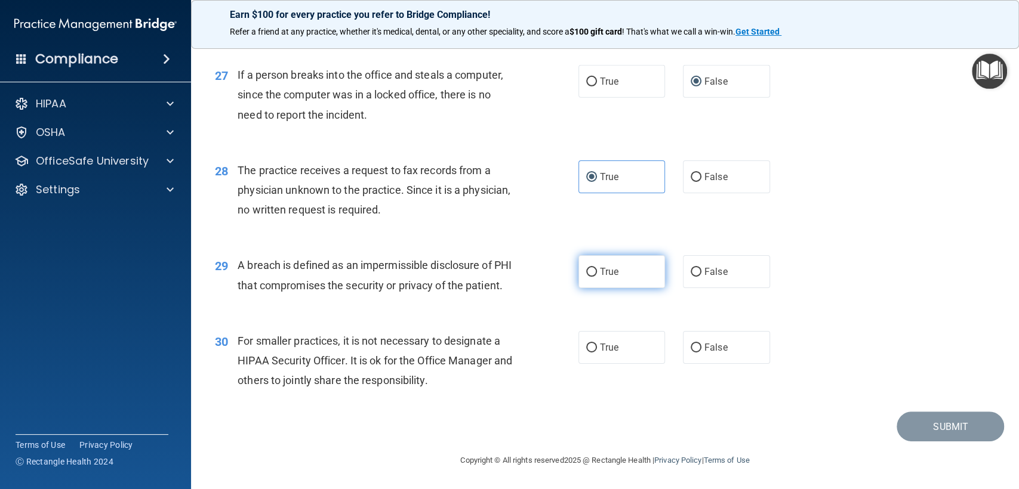
radio input "true"
click at [615, 344] on label "True" at bounding box center [621, 347] width 87 height 33
click at [597, 344] on input "True" at bounding box center [591, 348] width 11 height 9
radio input "true"
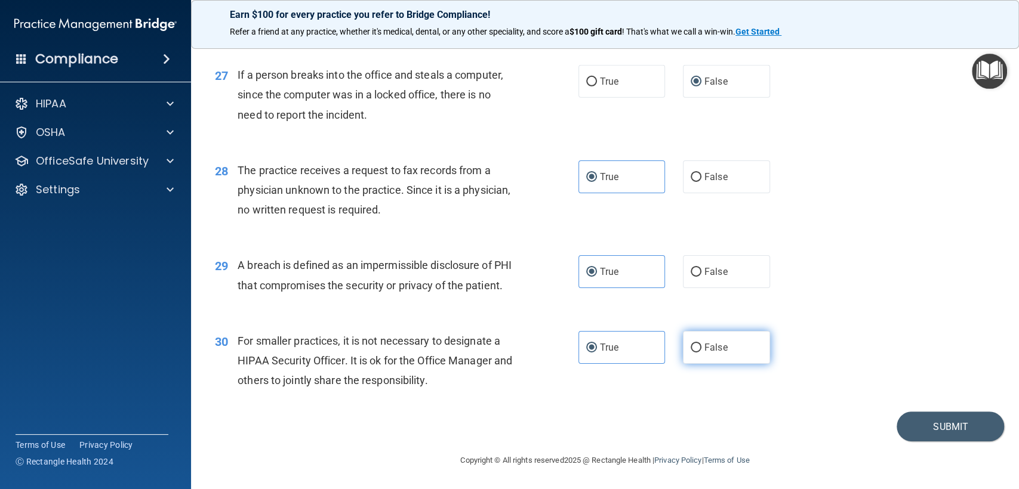
click at [683, 346] on label "False" at bounding box center [726, 347] width 87 height 33
click at [691, 346] on input "False" at bounding box center [696, 348] width 11 height 9
radio input "true"
radio input "false"
click at [898, 422] on button "Submit" at bounding box center [949, 427] width 107 height 30
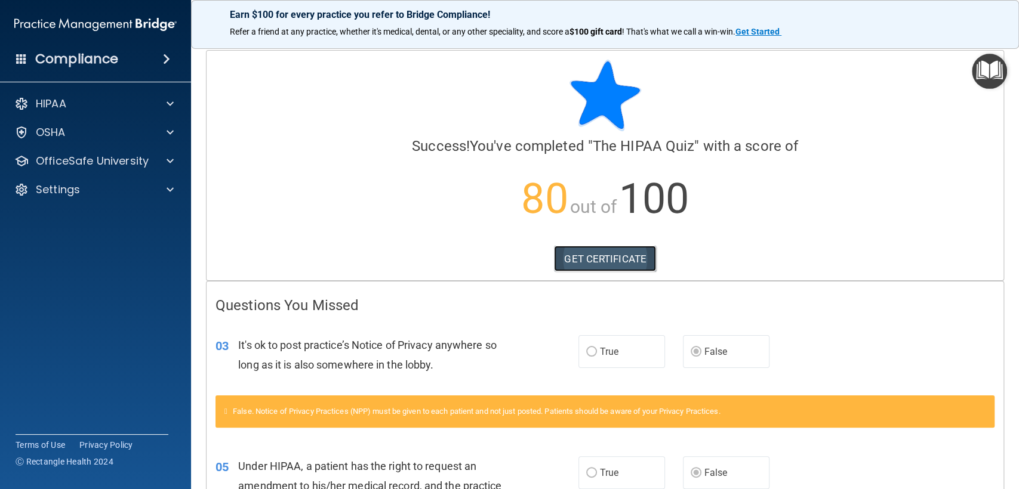
click at [555, 257] on link "GET CERTIFICATE" at bounding box center [605, 259] width 102 height 26
click at [67, 100] on div "HIPAA" at bounding box center [79, 104] width 148 height 14
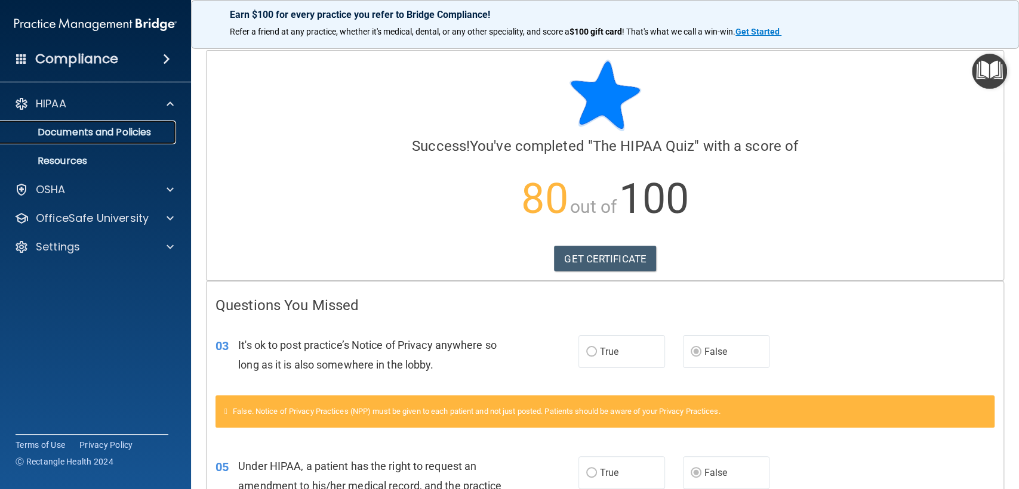
click at [64, 135] on p "Documents and Policies" at bounding box center [89, 133] width 163 height 12
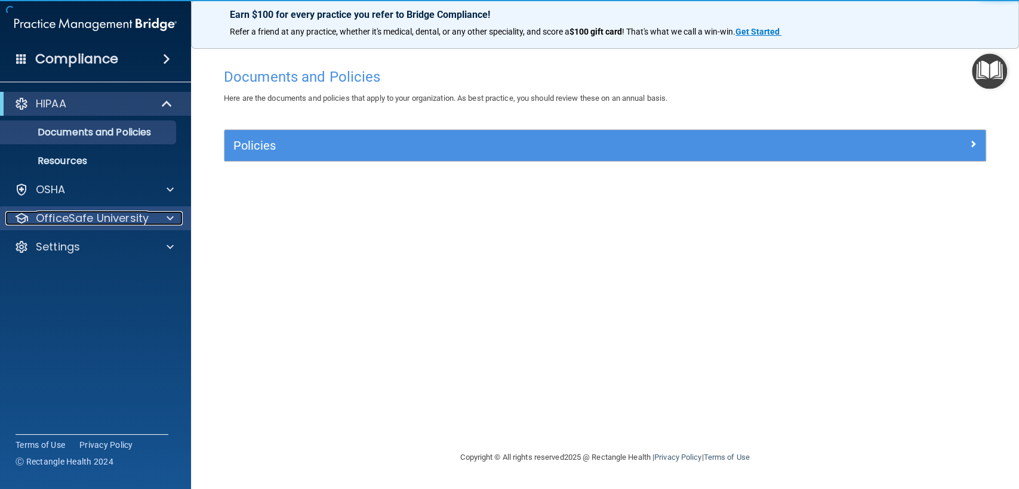
click at [100, 222] on p "OfficeSafe University" at bounding box center [92, 218] width 113 height 14
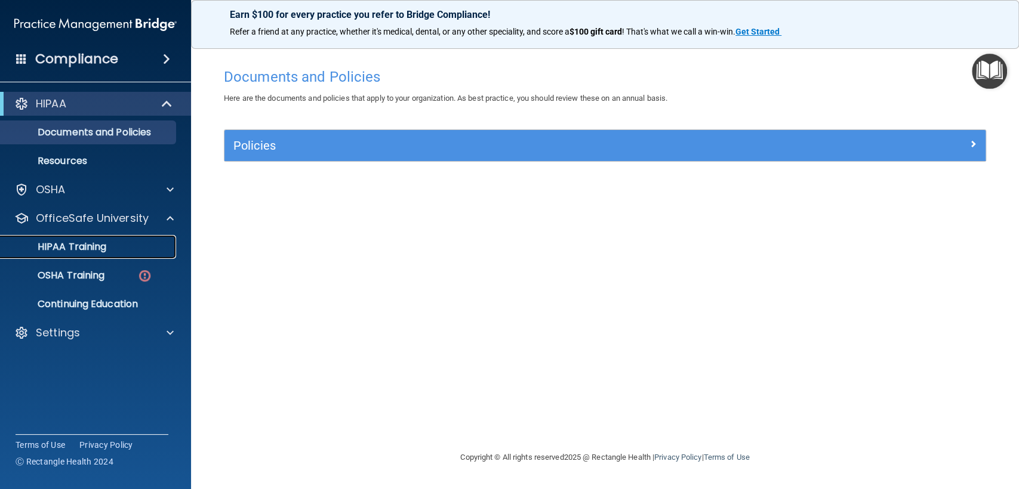
click at [109, 252] on div "HIPAA Training" at bounding box center [89, 247] width 163 height 12
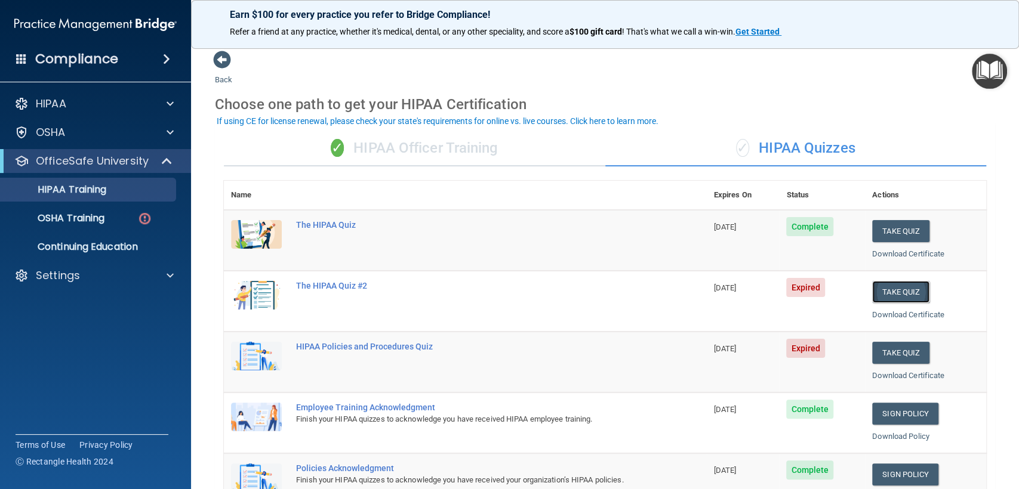
click at [892, 292] on button "Take Quiz" at bounding box center [900, 292] width 57 height 22
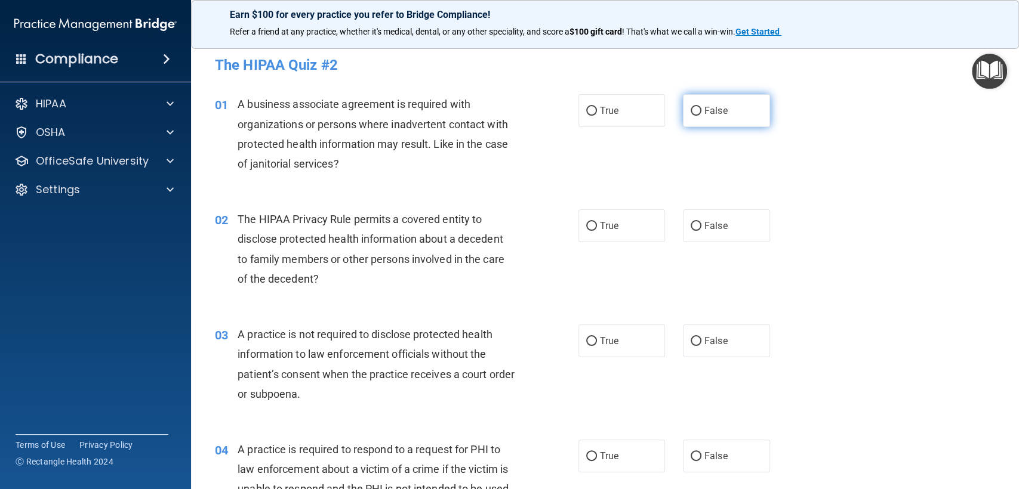
click at [728, 121] on label "False" at bounding box center [726, 110] width 87 height 33
click at [701, 116] on input "False" at bounding box center [696, 111] width 11 height 9
radio input "true"
click at [652, 218] on label "True" at bounding box center [621, 225] width 87 height 33
click at [597, 222] on input "True" at bounding box center [591, 226] width 11 height 9
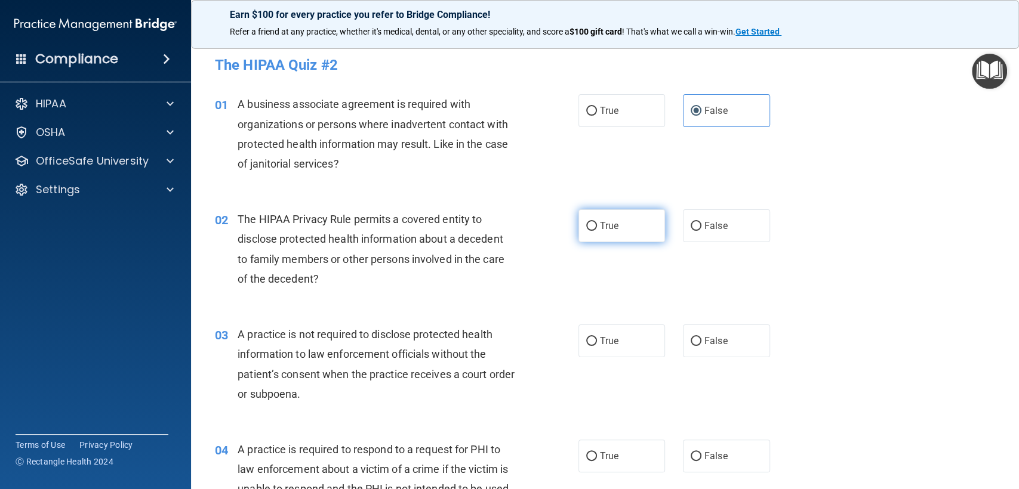
radio input "true"
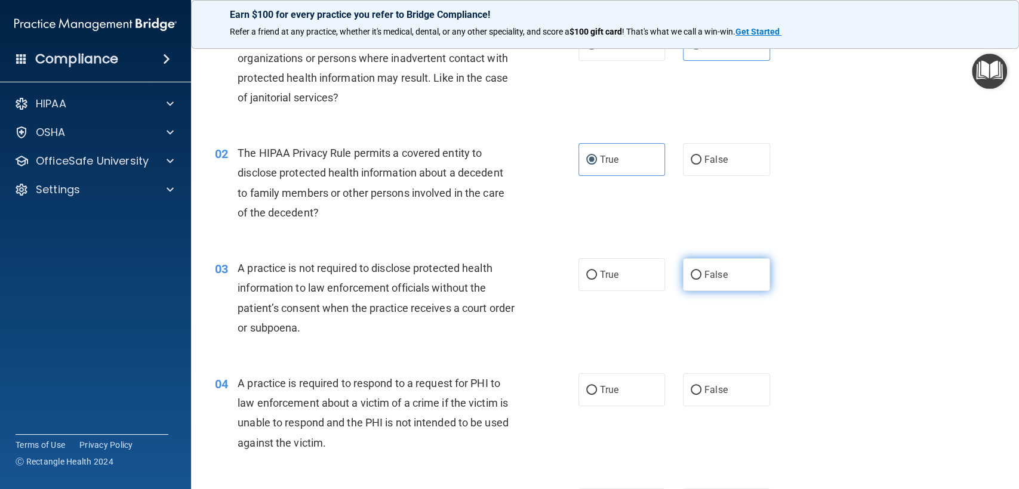
click at [697, 261] on label "False" at bounding box center [726, 274] width 87 height 33
click at [697, 271] on input "False" at bounding box center [696, 275] width 11 height 9
radio input "true"
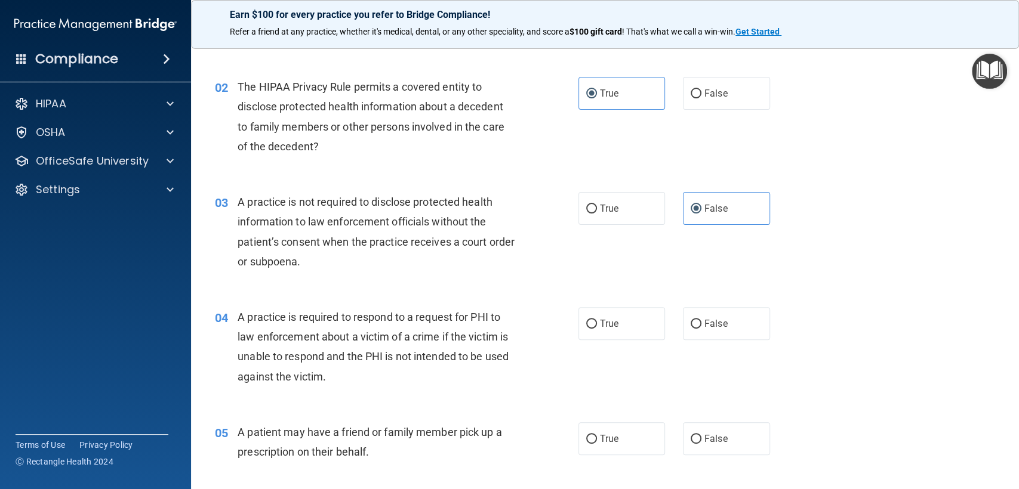
click at [621, 305] on div "04 A practice is required to respond to a request for PHI to law enforcement ab…" at bounding box center [605, 349] width 798 height 115
click at [623, 312] on label "True" at bounding box center [621, 323] width 87 height 33
click at [597, 320] on input "True" at bounding box center [591, 324] width 11 height 9
radio input "true"
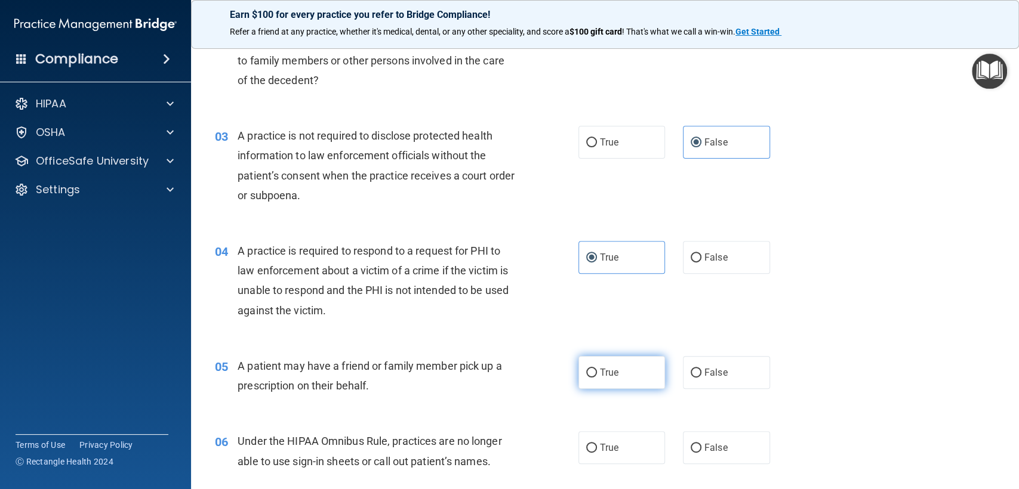
click at [600, 371] on span "True" at bounding box center [609, 372] width 19 height 11
click at [595, 371] on input "True" at bounding box center [591, 373] width 11 height 9
radio input "true"
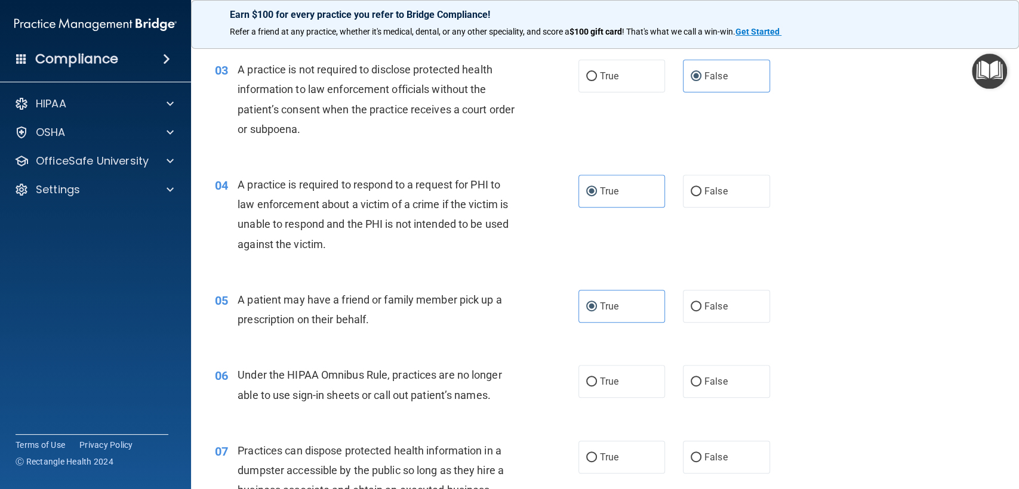
scroll to position [331, 0]
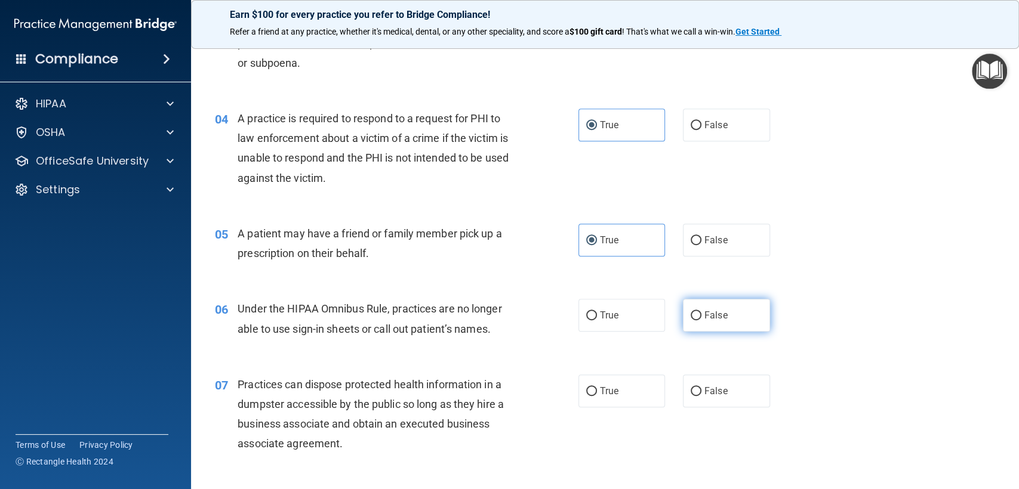
click at [713, 311] on span "False" at bounding box center [715, 315] width 23 height 11
click at [701, 312] on input "False" at bounding box center [696, 316] width 11 height 9
radio input "true"
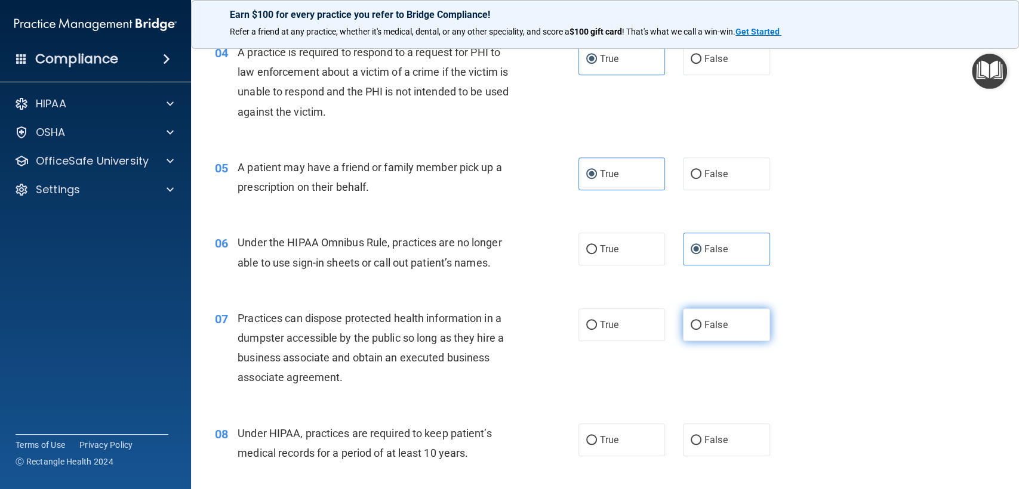
click at [705, 321] on span "False" at bounding box center [715, 324] width 23 height 11
click at [701, 321] on input "False" at bounding box center [696, 325] width 11 height 9
radio input "true"
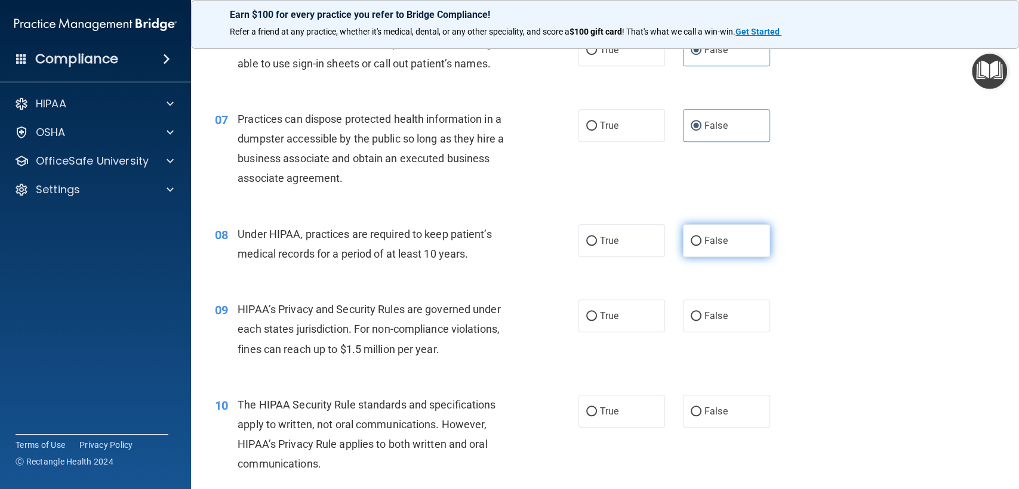
click at [742, 254] on label "False" at bounding box center [726, 240] width 87 height 33
click at [701, 246] on input "False" at bounding box center [696, 241] width 11 height 9
radio input "true"
click at [600, 318] on span "True" at bounding box center [609, 315] width 19 height 11
click at [597, 318] on input "True" at bounding box center [591, 316] width 11 height 9
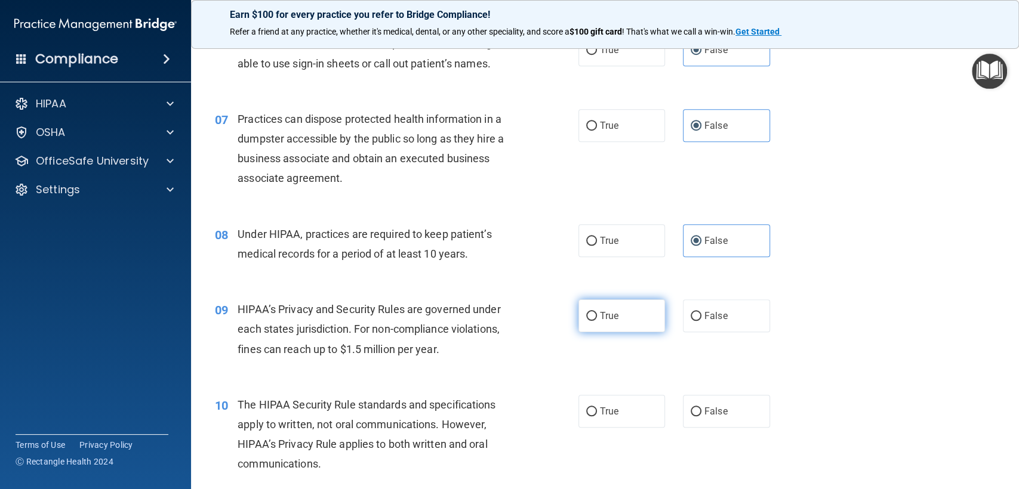
radio input "true"
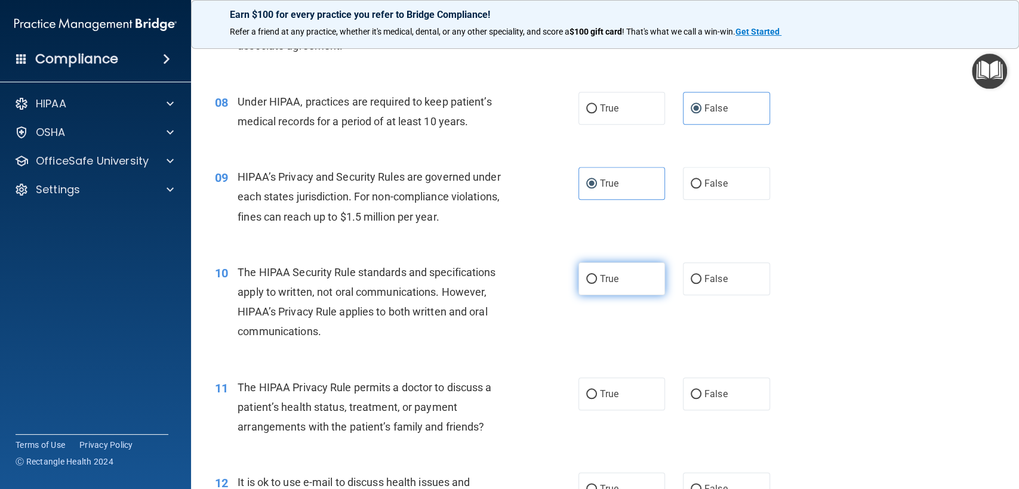
click at [637, 267] on label "True" at bounding box center [621, 279] width 87 height 33
click at [597, 275] on input "True" at bounding box center [591, 279] width 11 height 9
radio input "true"
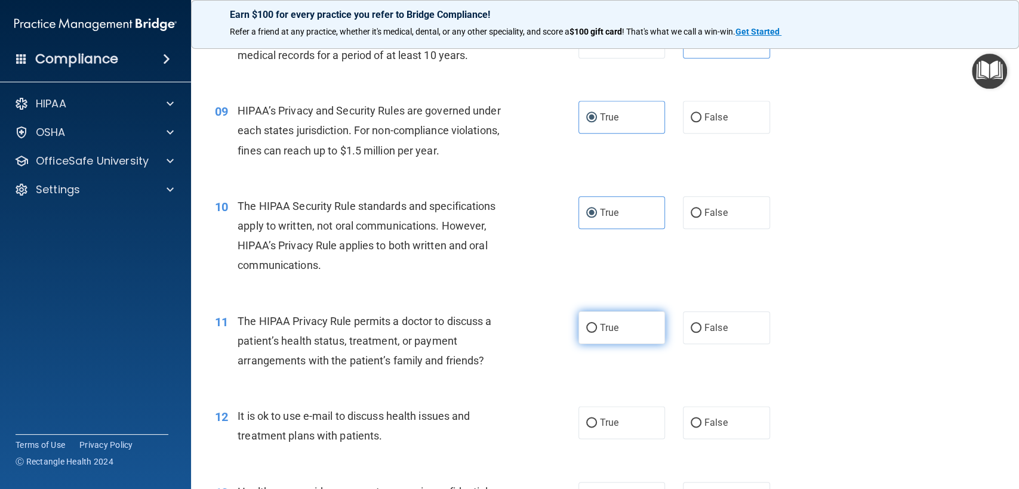
scroll to position [862, 0]
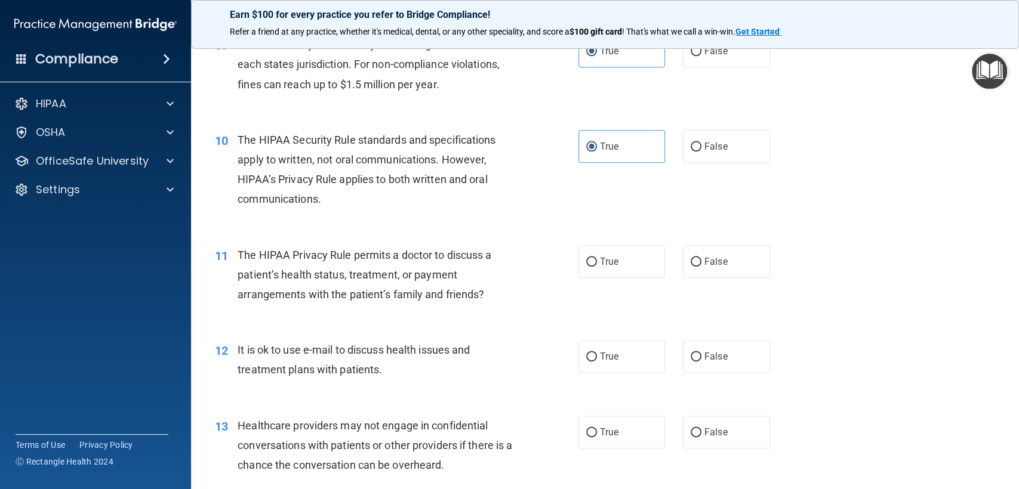
drag, startPoint x: 591, startPoint y: 273, endPoint x: 568, endPoint y: 259, distance: 27.0
click at [591, 272] on label "True" at bounding box center [621, 261] width 87 height 33
click at [591, 267] on input "True" at bounding box center [591, 262] width 11 height 9
radio input "true"
click at [592, 352] on label "True" at bounding box center [621, 356] width 87 height 33
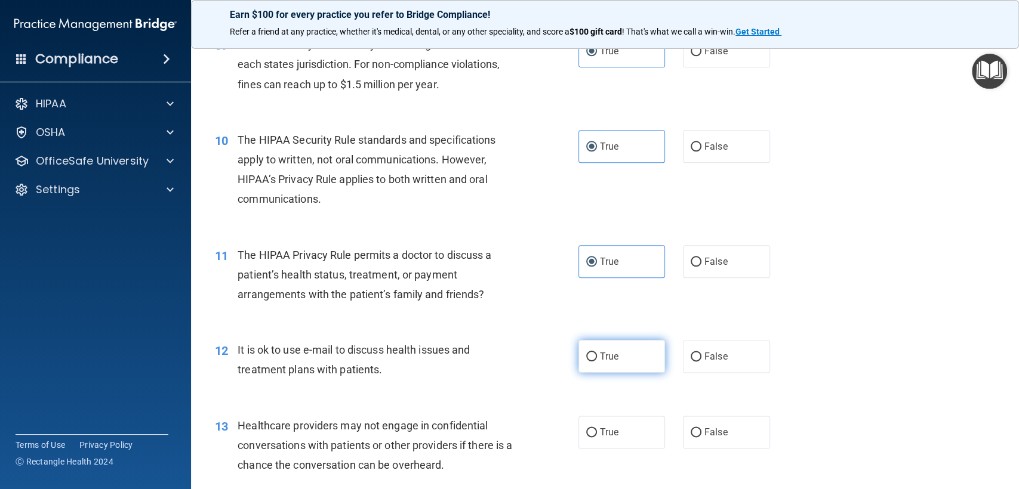
click at [592, 353] on input "True" at bounding box center [591, 357] width 11 height 9
radio input "true"
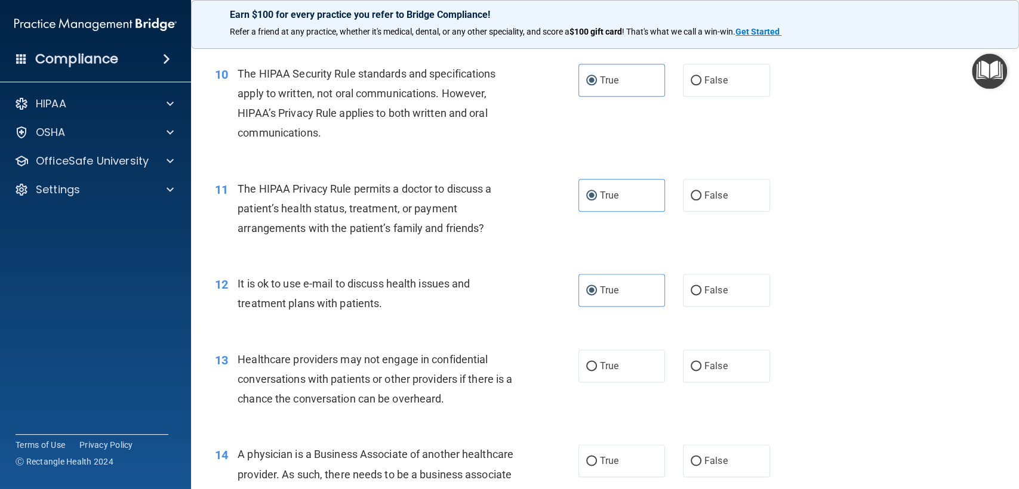
scroll to position [994, 0]
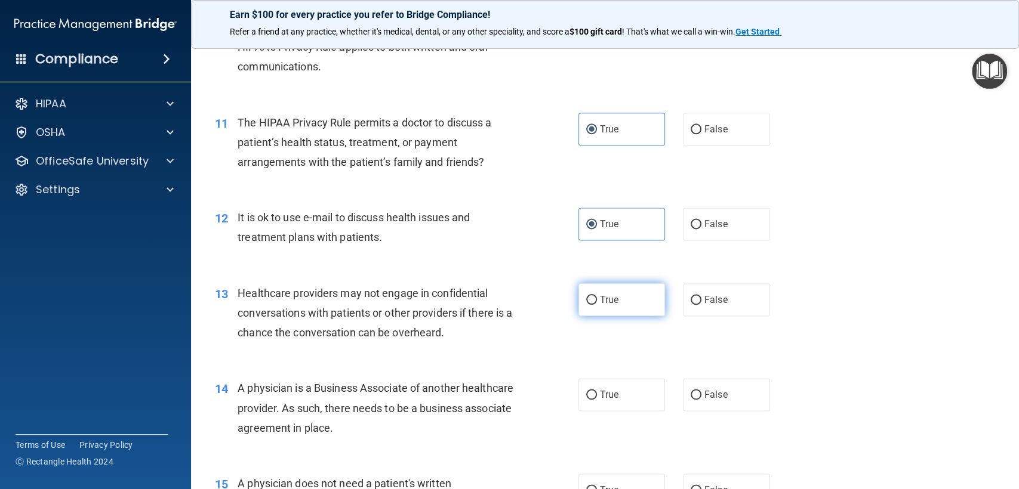
click at [599, 307] on label "True" at bounding box center [621, 299] width 87 height 33
click at [597, 305] on input "True" at bounding box center [591, 300] width 11 height 9
radio input "true"
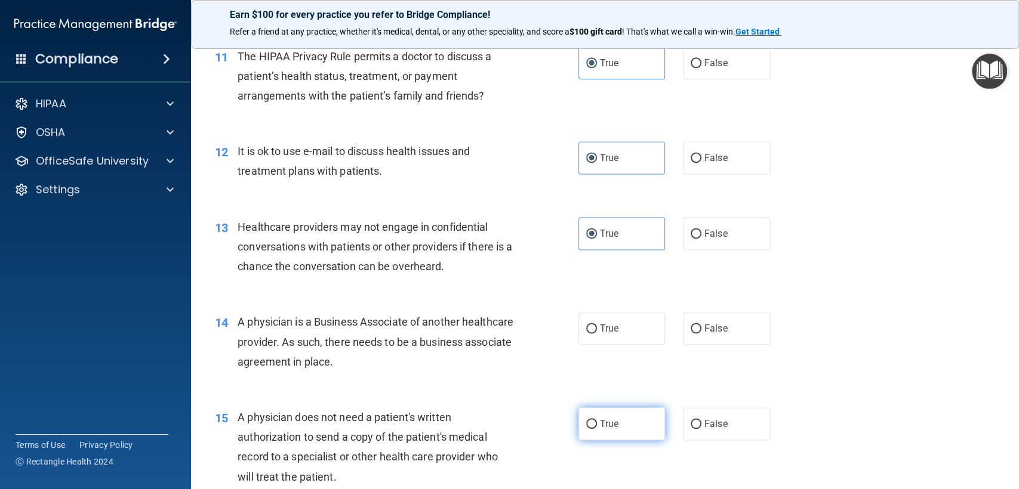
scroll to position [1127, 0]
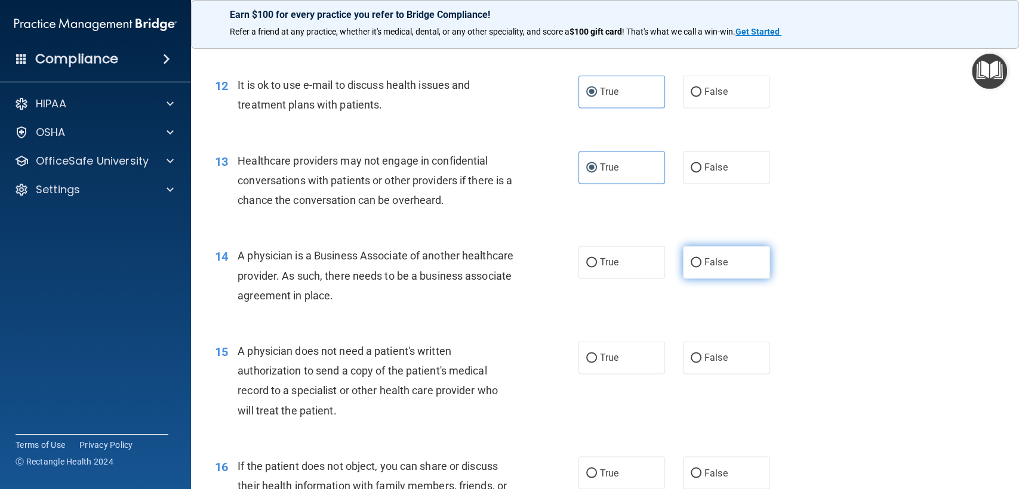
click at [701, 268] on label "False" at bounding box center [726, 262] width 87 height 33
click at [701, 267] on input "False" at bounding box center [696, 262] width 11 height 9
radio input "true"
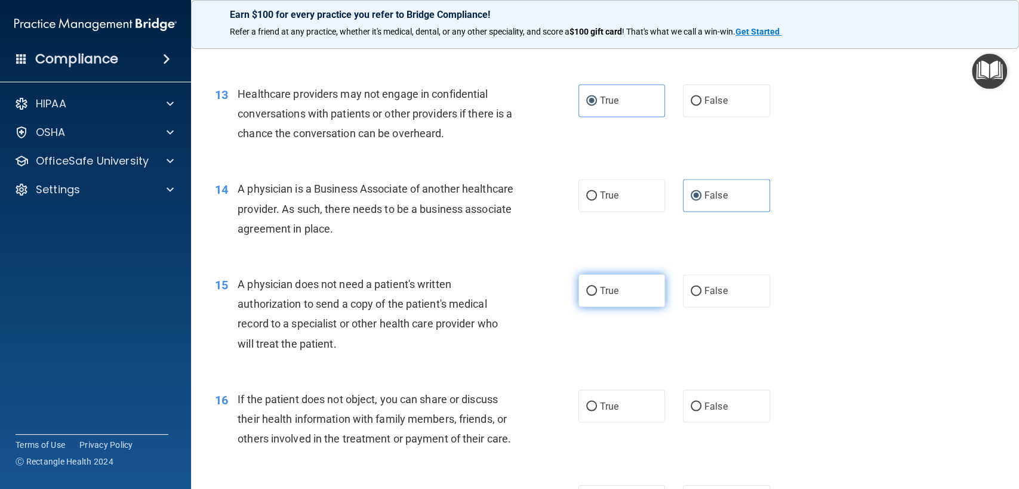
click at [632, 281] on label "True" at bounding box center [621, 291] width 87 height 33
click at [597, 287] on input "True" at bounding box center [591, 291] width 11 height 9
radio input "true"
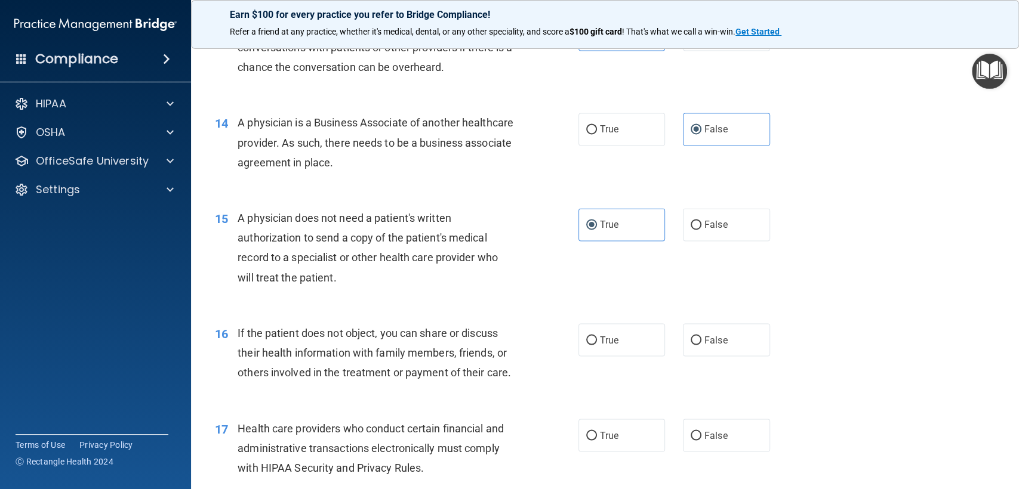
scroll to position [1326, 0]
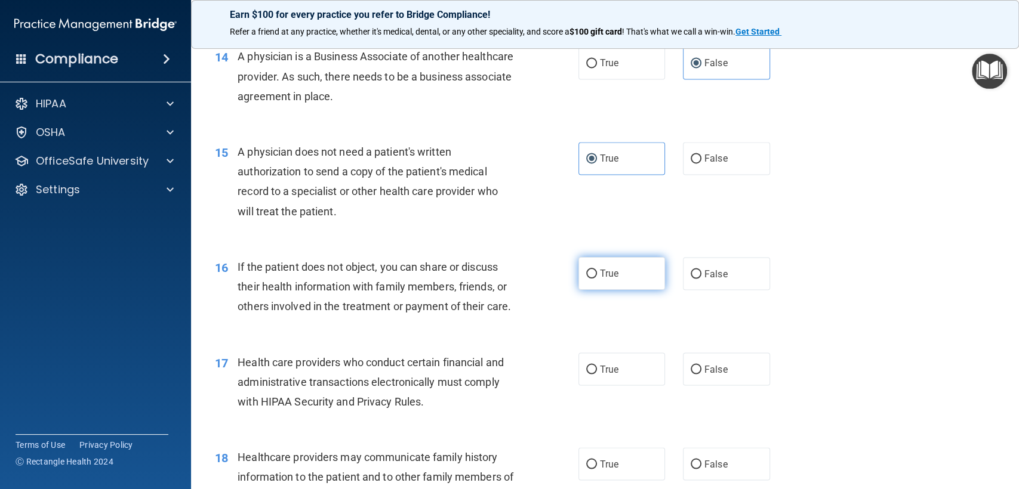
click at [610, 283] on label "True" at bounding box center [621, 273] width 87 height 33
click at [597, 279] on input "True" at bounding box center [591, 274] width 11 height 9
radio input "true"
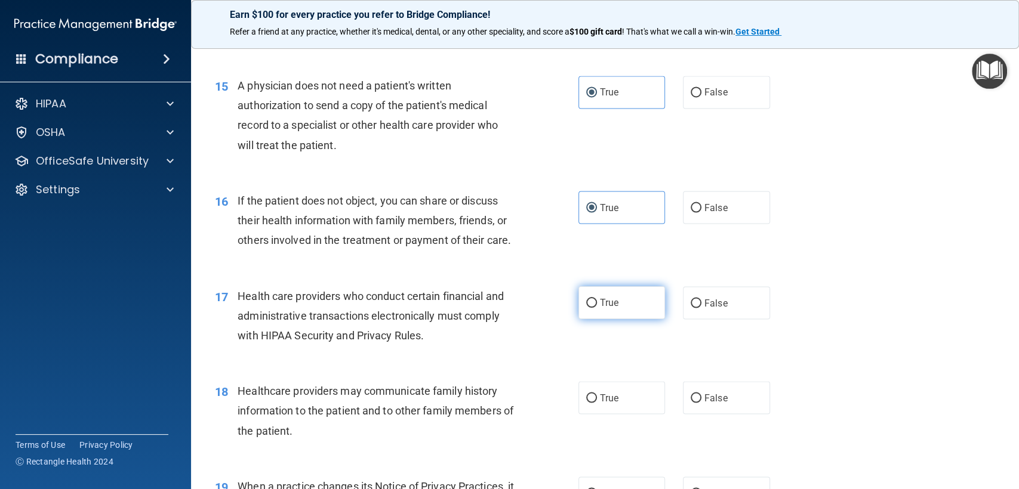
click at [600, 309] on span "True" at bounding box center [609, 302] width 19 height 11
click at [594, 308] on input "True" at bounding box center [591, 303] width 11 height 9
radio input "true"
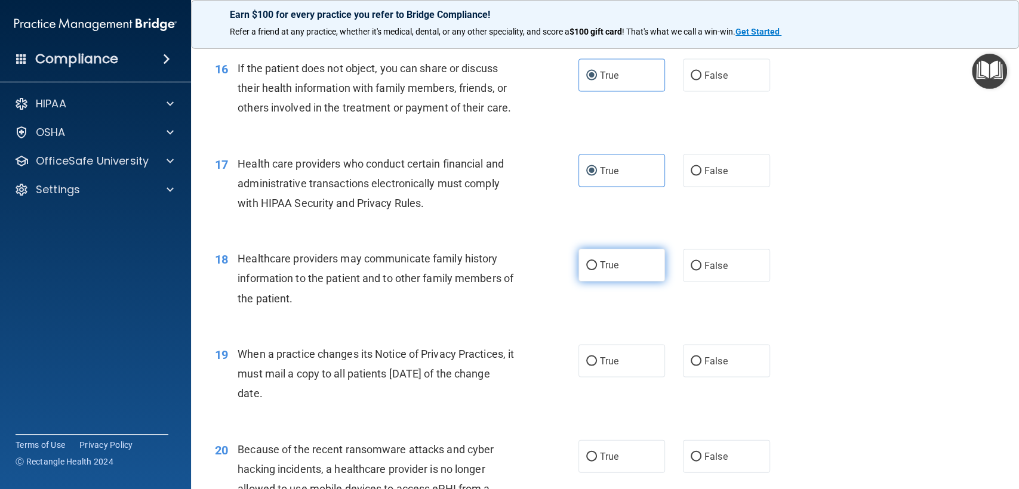
click at [600, 271] on span "True" at bounding box center [609, 265] width 19 height 11
click at [597, 270] on input "True" at bounding box center [591, 265] width 11 height 9
radio input "true"
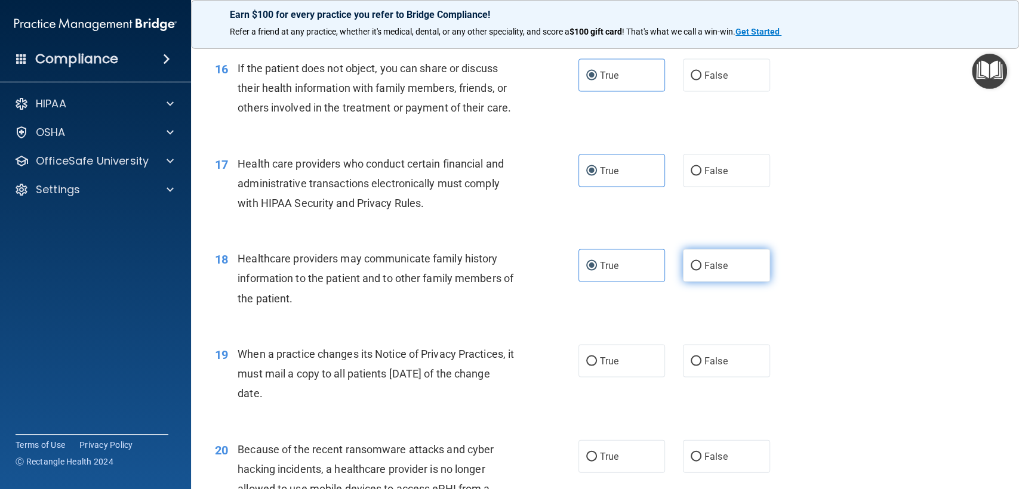
click at [697, 281] on label "False" at bounding box center [726, 265] width 87 height 33
click at [697, 270] on input "False" at bounding box center [696, 265] width 11 height 9
radio input "true"
radio input "false"
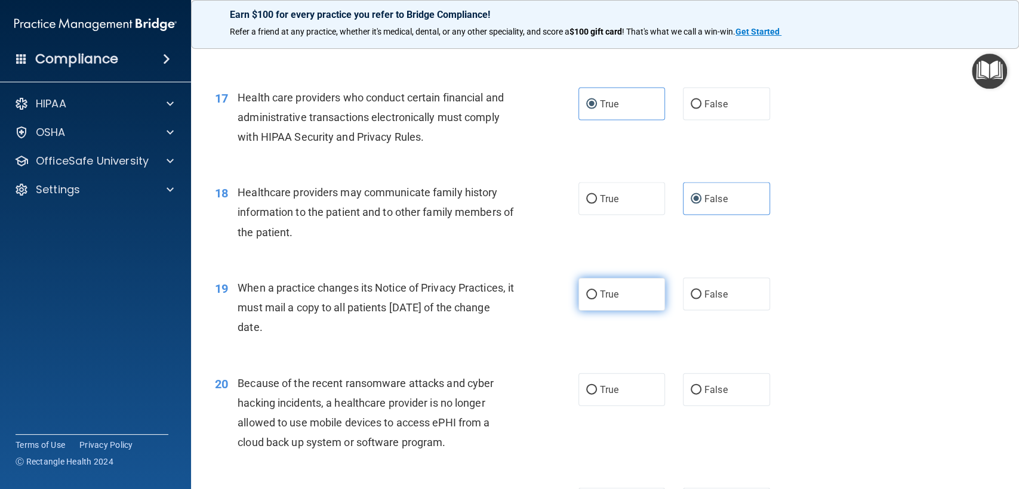
click at [621, 311] on label "True" at bounding box center [621, 294] width 87 height 33
click at [597, 300] on input "True" at bounding box center [591, 295] width 11 height 9
radio input "true"
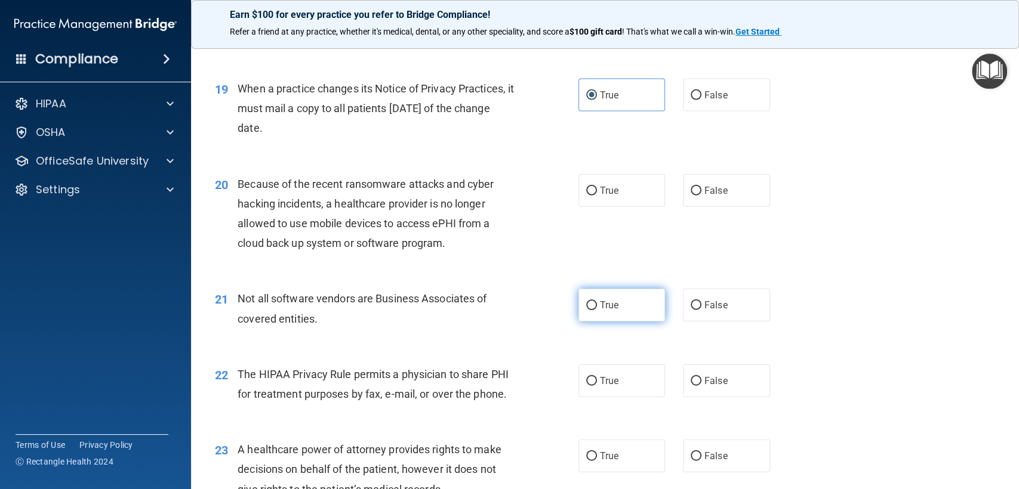
scroll to position [1857, 0]
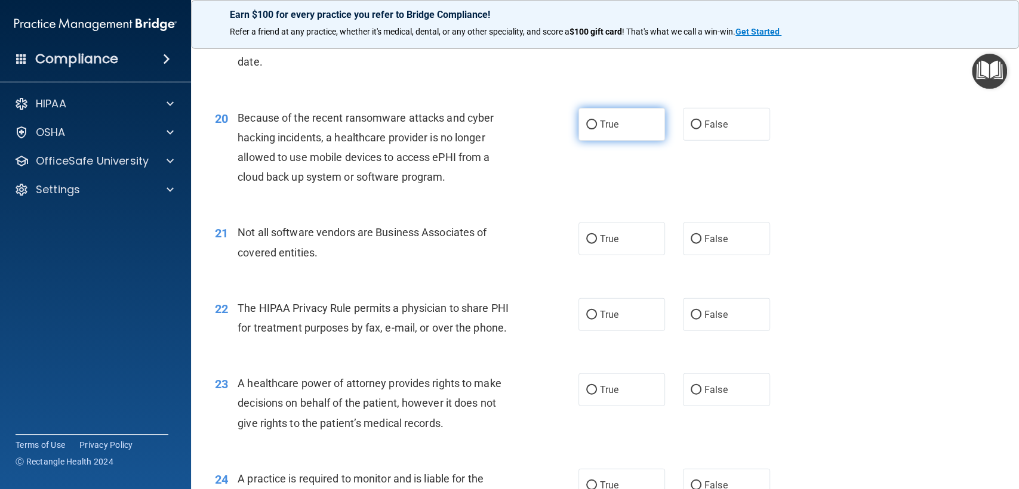
click at [602, 130] on span "True" at bounding box center [609, 124] width 19 height 11
click at [597, 130] on input "True" at bounding box center [591, 125] width 11 height 9
radio input "true"
click at [683, 141] on label "False" at bounding box center [726, 124] width 87 height 33
click at [691, 130] on input "False" at bounding box center [696, 125] width 11 height 9
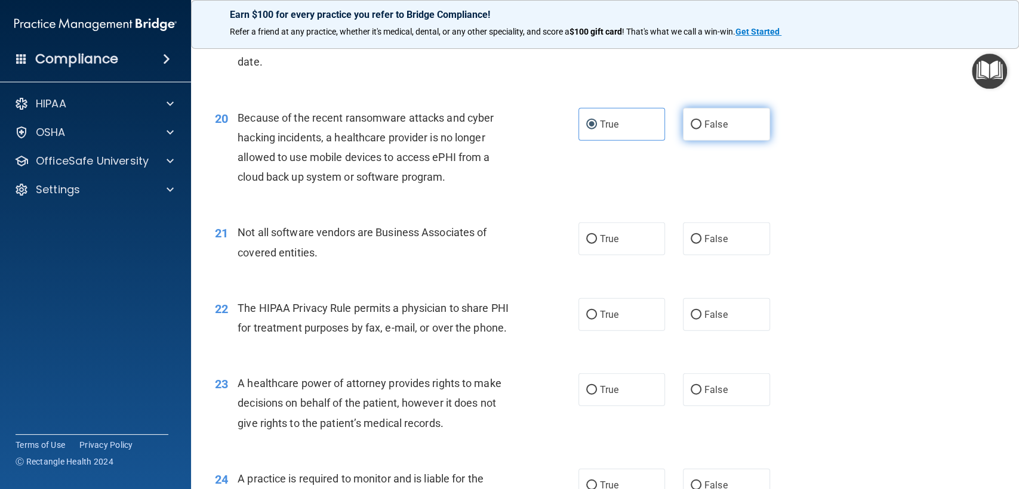
radio input "true"
click at [630, 141] on label "True" at bounding box center [621, 124] width 87 height 33
click at [597, 130] on input "True" at bounding box center [591, 125] width 11 height 9
radio input "true"
radio input "false"
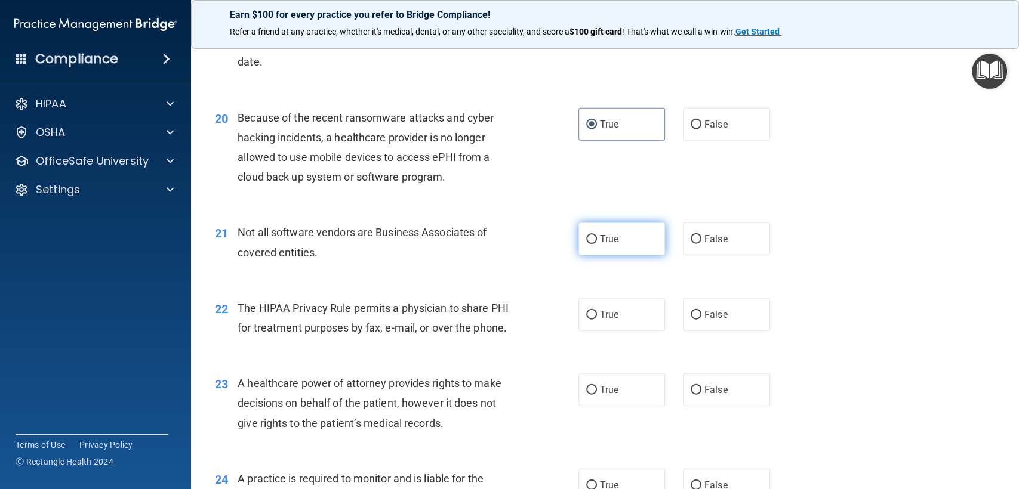
click at [633, 255] on label "True" at bounding box center [621, 239] width 87 height 33
click at [597, 244] on input "True" at bounding box center [591, 239] width 11 height 9
radio input "true"
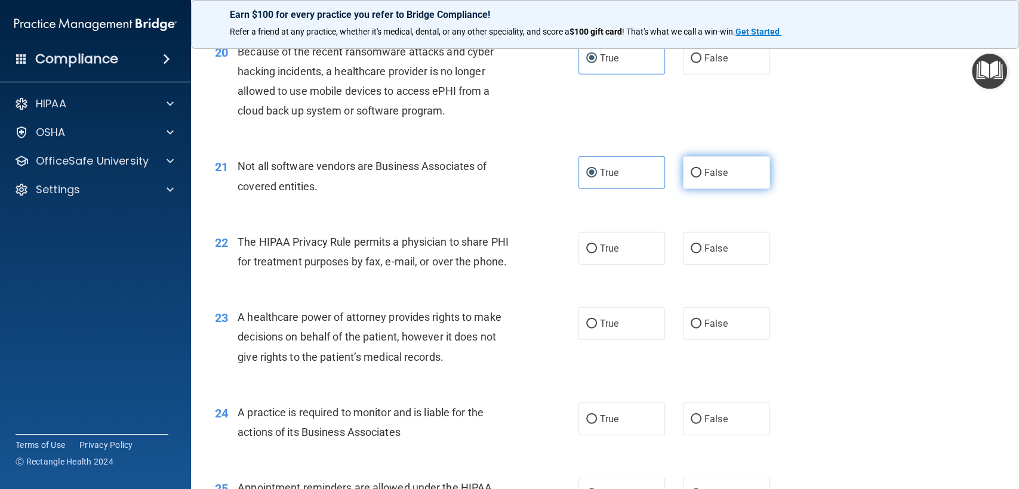
click at [726, 189] on label "False" at bounding box center [726, 172] width 87 height 33
click at [701, 178] on input "False" at bounding box center [696, 173] width 11 height 9
radio input "true"
radio input "false"
click at [610, 254] on span "True" at bounding box center [609, 248] width 19 height 11
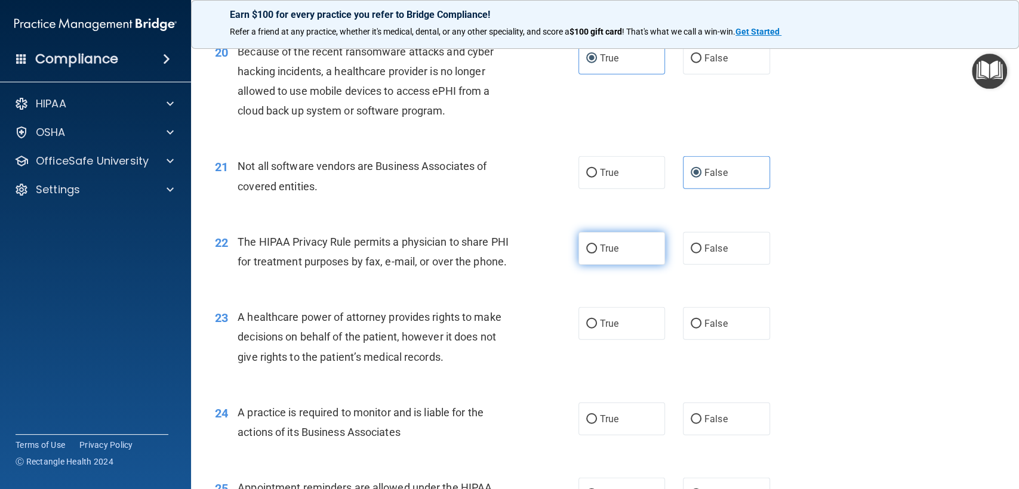
click at [597, 254] on input "True" at bounding box center [591, 249] width 11 height 9
radio input "true"
click at [604, 330] on label "True" at bounding box center [621, 323] width 87 height 33
click at [597, 329] on input "True" at bounding box center [591, 324] width 11 height 9
radio input "true"
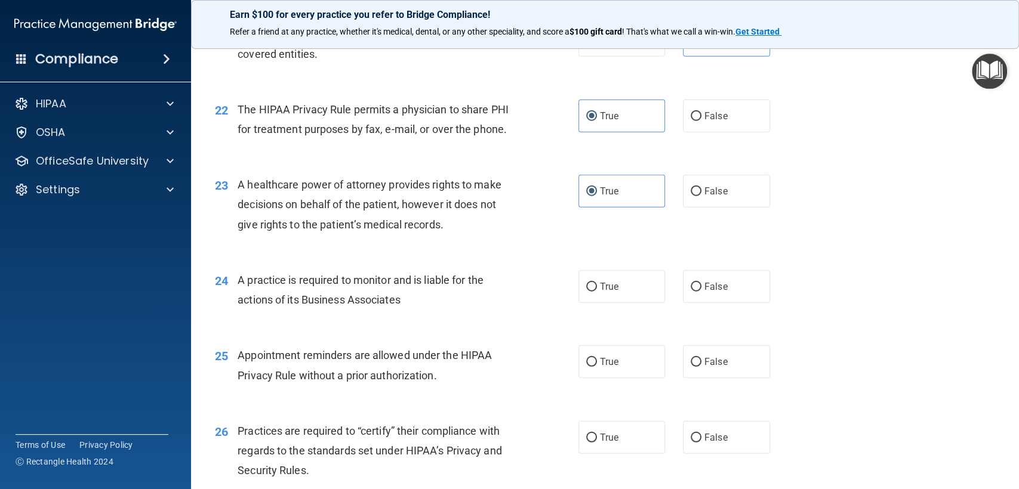
scroll to position [2122, 0]
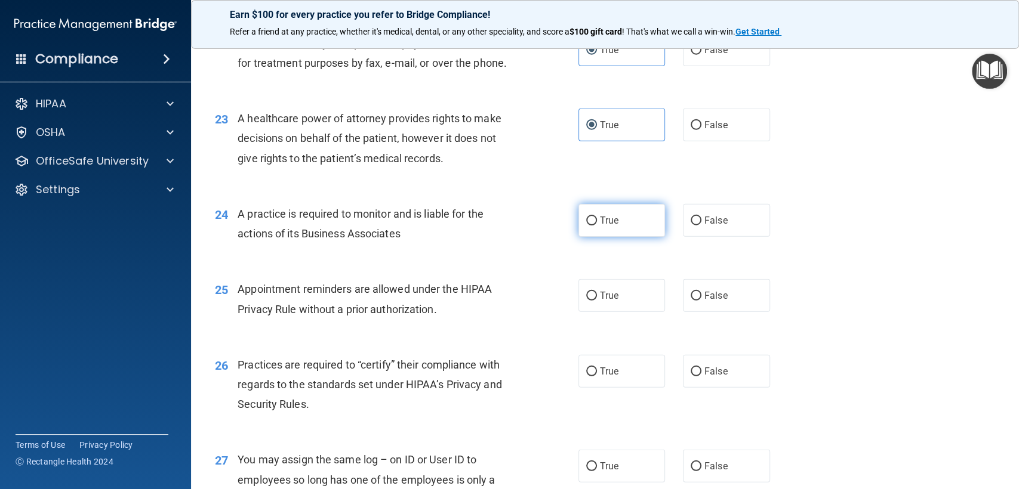
click at [608, 226] on span "True" at bounding box center [609, 220] width 19 height 11
click at [597, 226] on input "True" at bounding box center [591, 221] width 11 height 9
radio input "true"
click at [601, 301] on span "True" at bounding box center [609, 295] width 19 height 11
click at [597, 301] on input "True" at bounding box center [591, 296] width 11 height 9
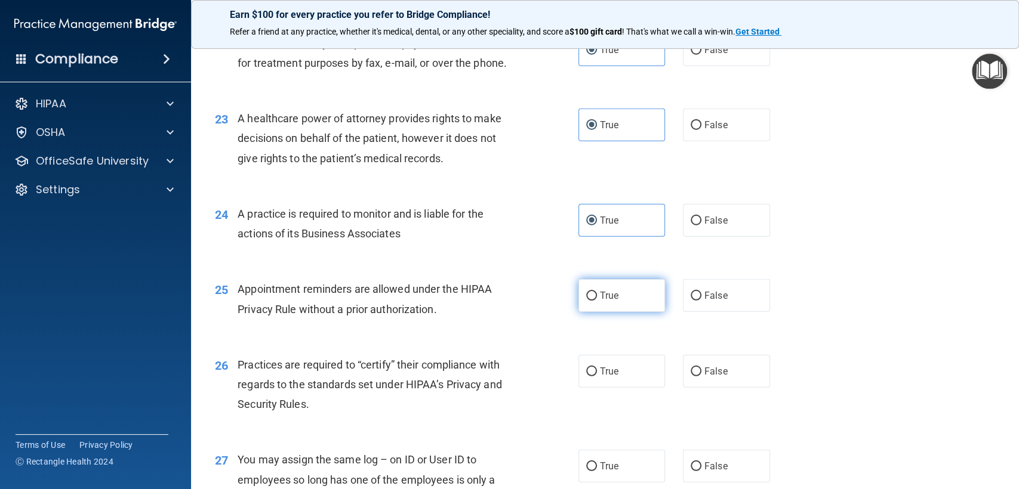
radio input "true"
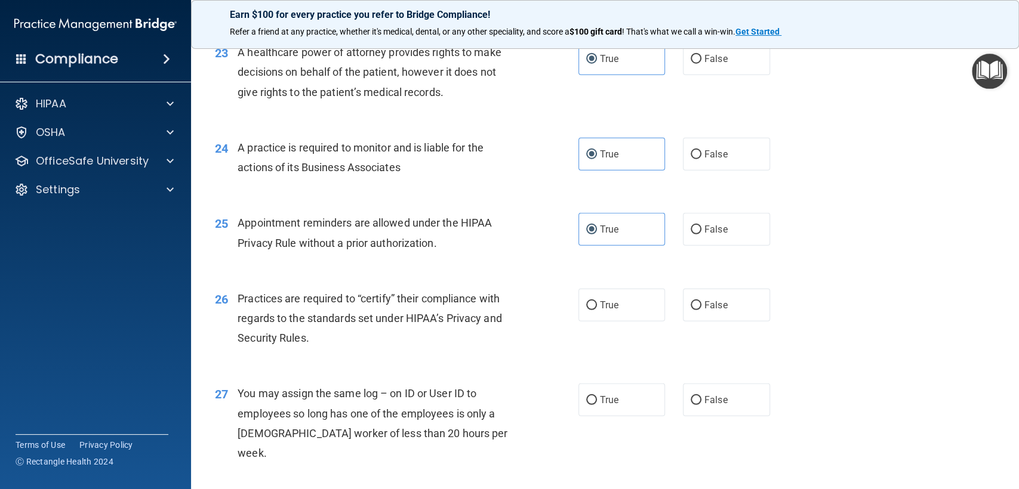
scroll to position [2254, 0]
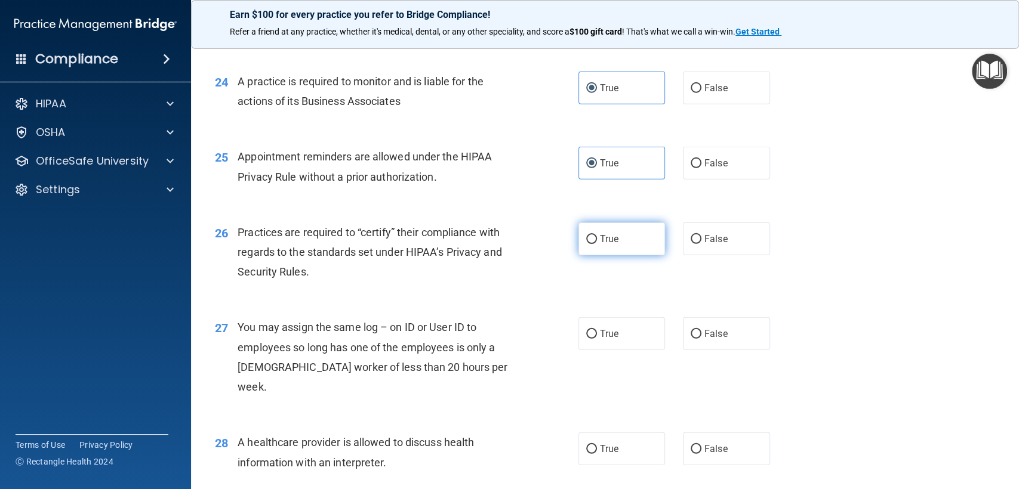
click at [605, 255] on label "True" at bounding box center [621, 239] width 87 height 33
click at [597, 244] on input "True" at bounding box center [591, 239] width 11 height 9
radio input "true"
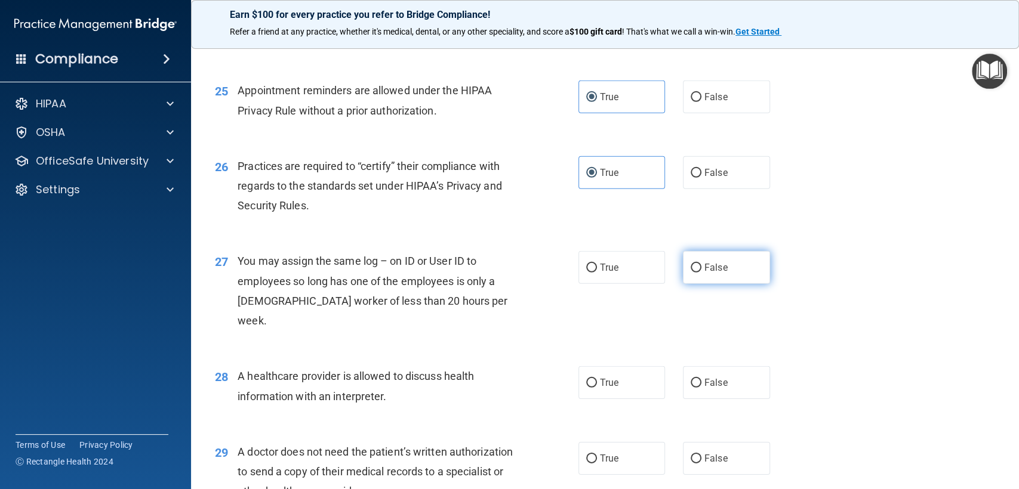
click at [713, 276] on label "False" at bounding box center [726, 267] width 87 height 33
click at [701, 273] on input "False" at bounding box center [696, 268] width 11 height 9
radio input "true"
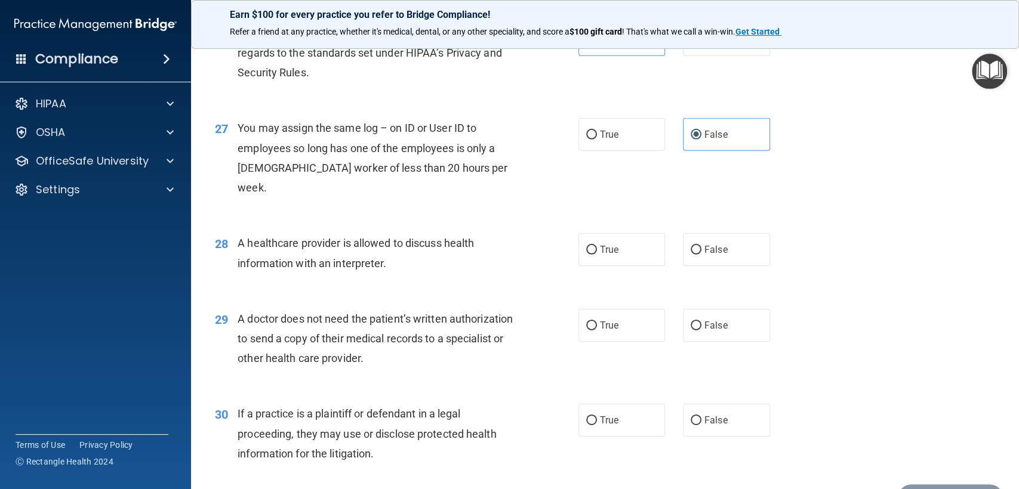
scroll to position [2520, 0]
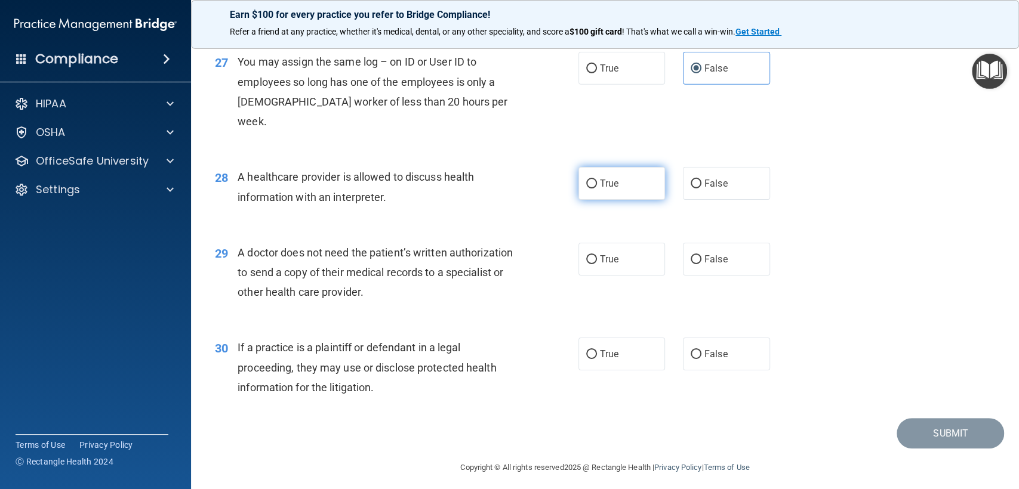
click at [622, 187] on label "True" at bounding box center [621, 183] width 87 height 33
click at [597, 187] on input "True" at bounding box center [591, 184] width 11 height 9
radio input "true"
click at [618, 257] on label "True" at bounding box center [621, 259] width 87 height 33
click at [597, 257] on input "True" at bounding box center [591, 259] width 11 height 9
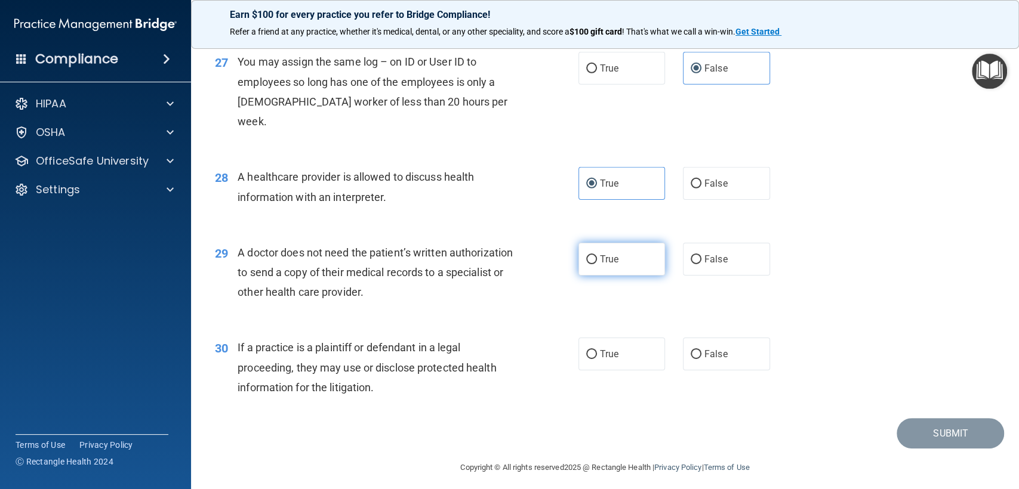
radio input "true"
click at [608, 344] on label "True" at bounding box center [621, 354] width 87 height 33
click at [597, 350] on input "True" at bounding box center [591, 354] width 11 height 9
radio input "true"
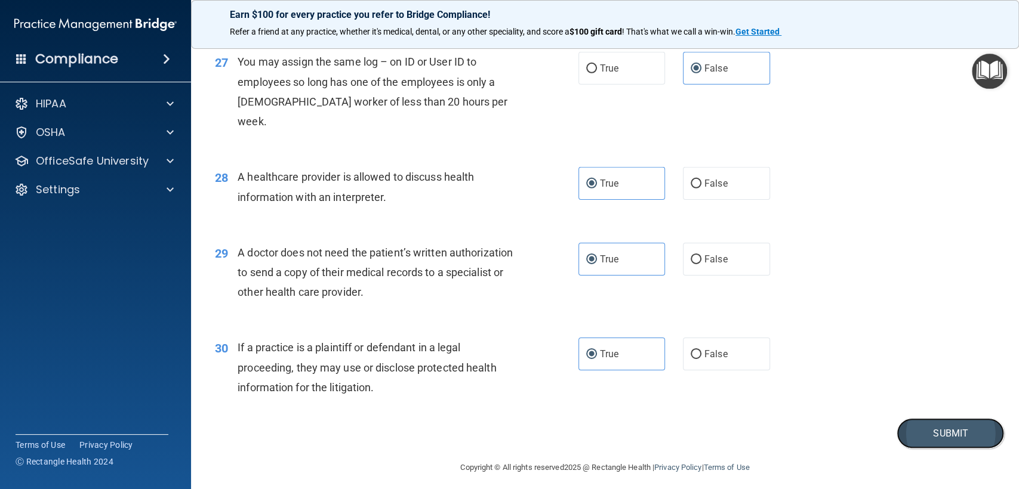
click at [896, 426] on button "Submit" at bounding box center [949, 433] width 107 height 30
click at [896, 424] on button "Submit" at bounding box center [949, 433] width 107 height 30
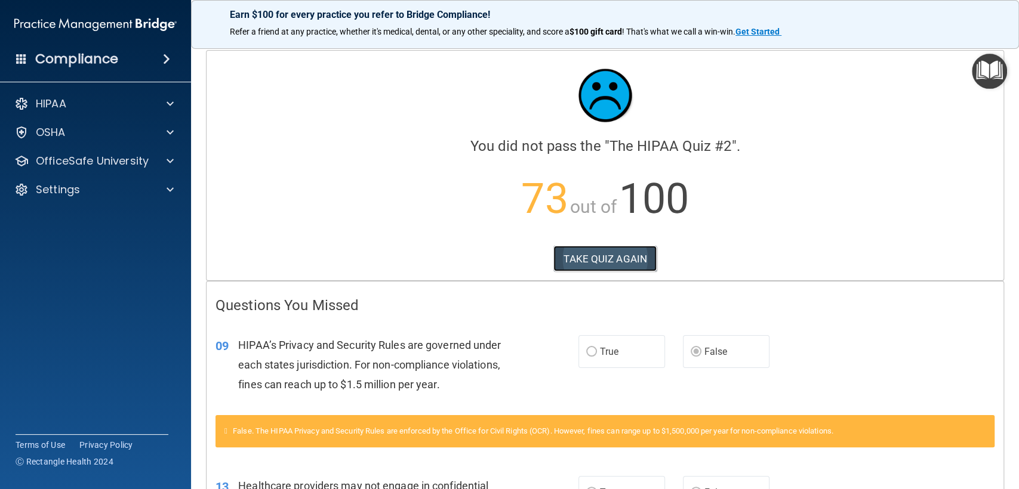
click at [568, 264] on button "TAKE QUIZ AGAIN" at bounding box center [604, 259] width 103 height 26
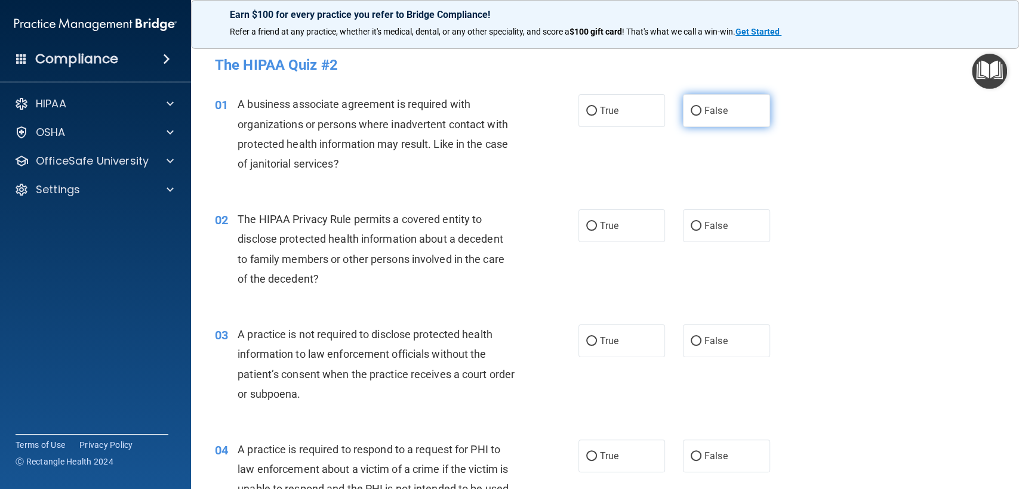
click at [704, 111] on span "False" at bounding box center [715, 110] width 23 height 11
click at [699, 111] on input "False" at bounding box center [696, 111] width 11 height 9
radio input "true"
click at [602, 232] on label "True" at bounding box center [621, 225] width 87 height 33
click at [597, 231] on input "True" at bounding box center [591, 226] width 11 height 9
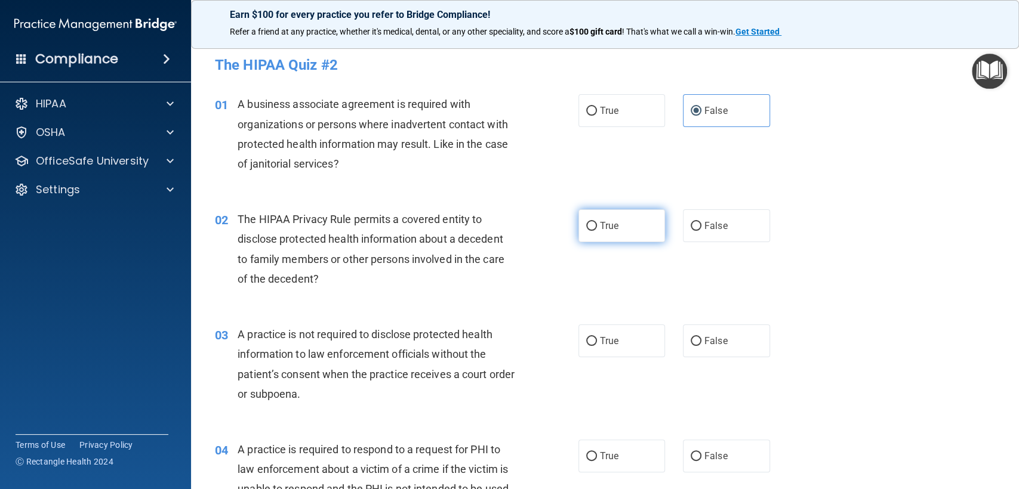
radio input "true"
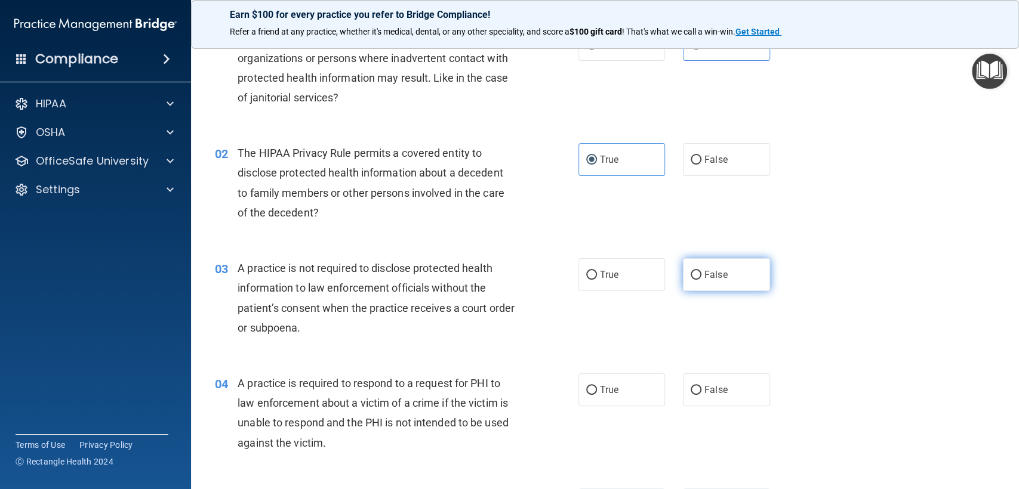
click at [702, 283] on label "False" at bounding box center [726, 274] width 87 height 33
click at [701, 280] on input "False" at bounding box center [696, 275] width 11 height 9
radio input "true"
click at [602, 278] on span "True" at bounding box center [609, 274] width 19 height 11
click at [597, 278] on input "True" at bounding box center [591, 275] width 11 height 9
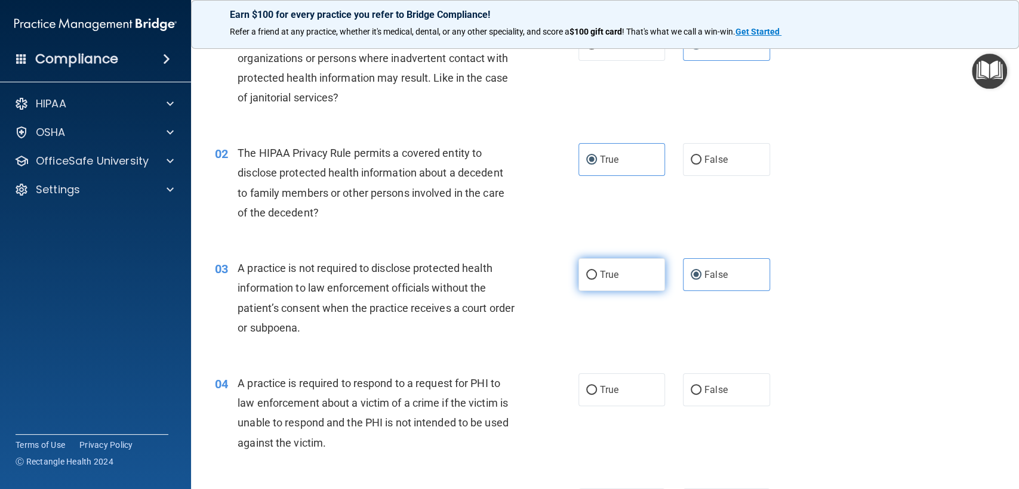
radio input "true"
radio input "false"
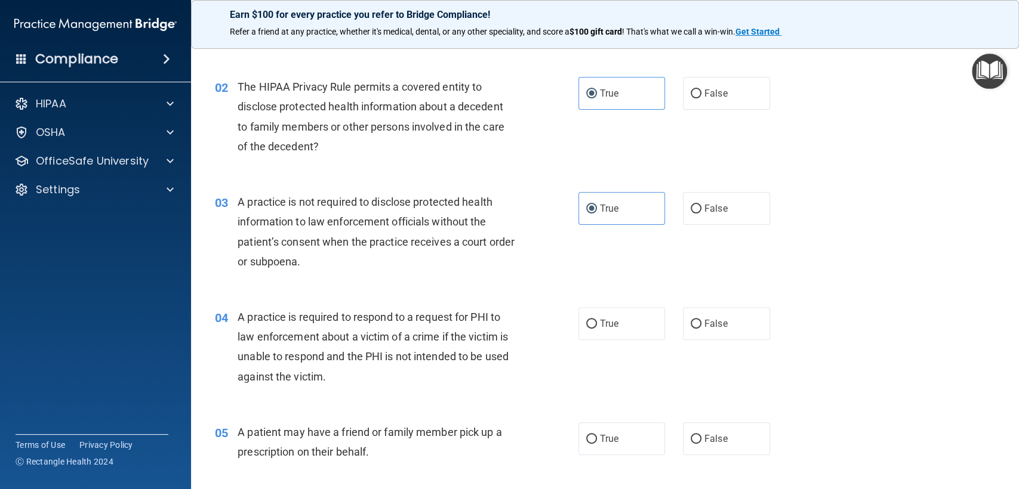
scroll to position [199, 0]
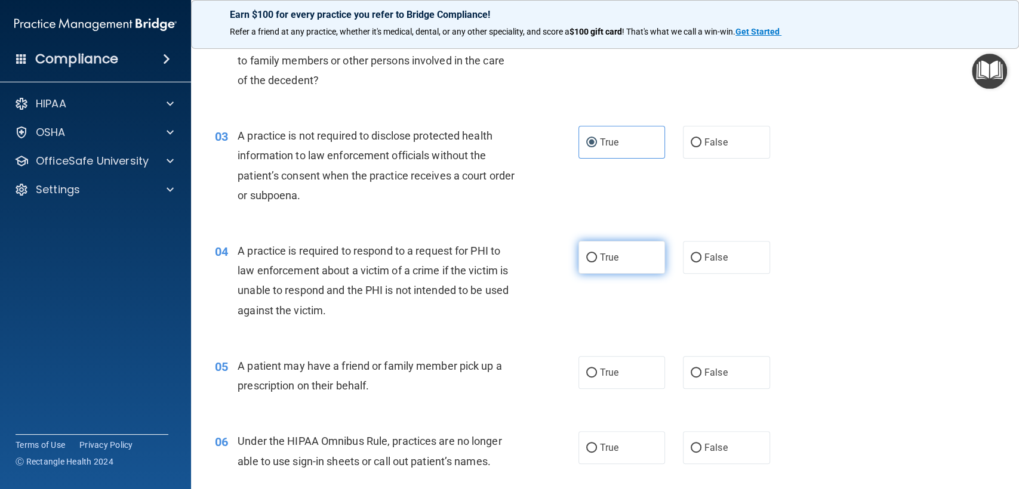
click at [594, 271] on label "True" at bounding box center [621, 257] width 87 height 33
click at [594, 263] on input "True" at bounding box center [591, 258] width 11 height 9
radio input "true"
click at [600, 374] on span "True" at bounding box center [609, 372] width 19 height 11
click at [597, 374] on input "True" at bounding box center [591, 373] width 11 height 9
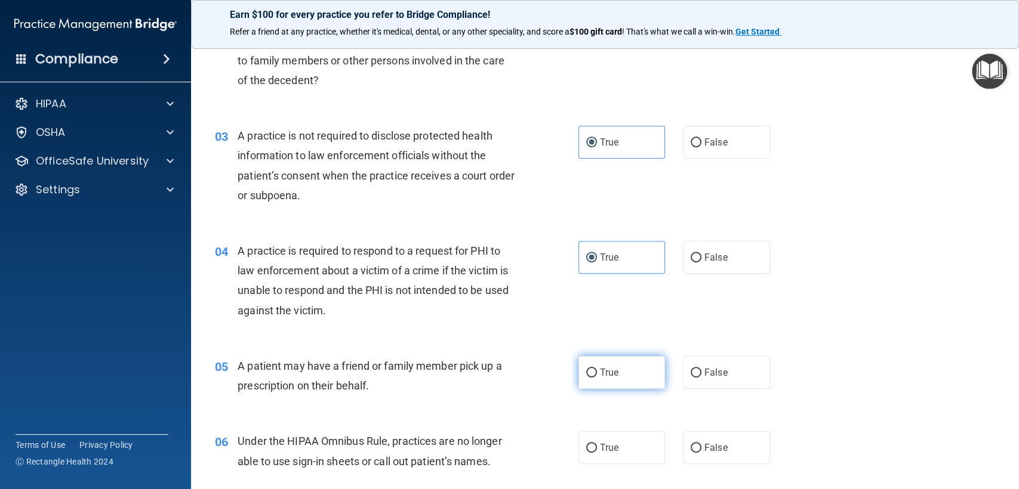
radio input "true"
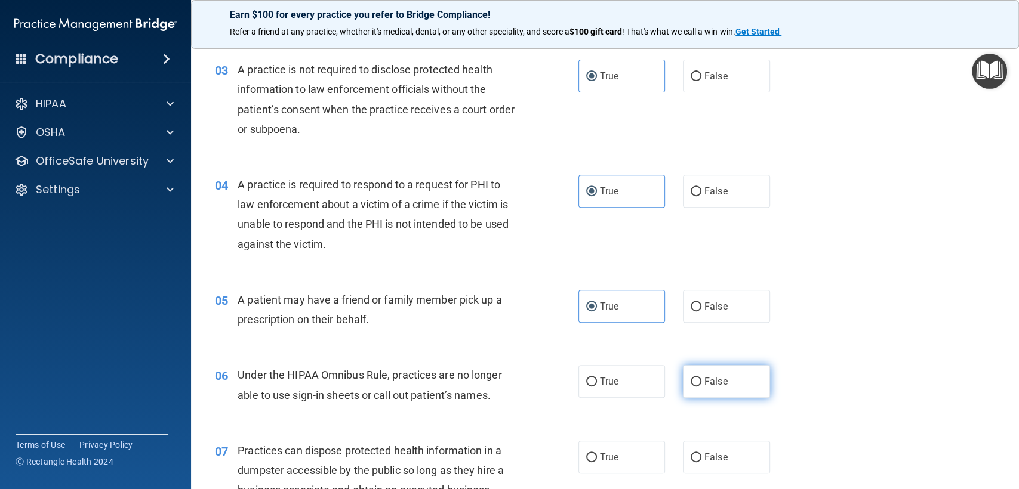
click at [691, 378] on input "False" at bounding box center [696, 382] width 11 height 9
radio input "true"
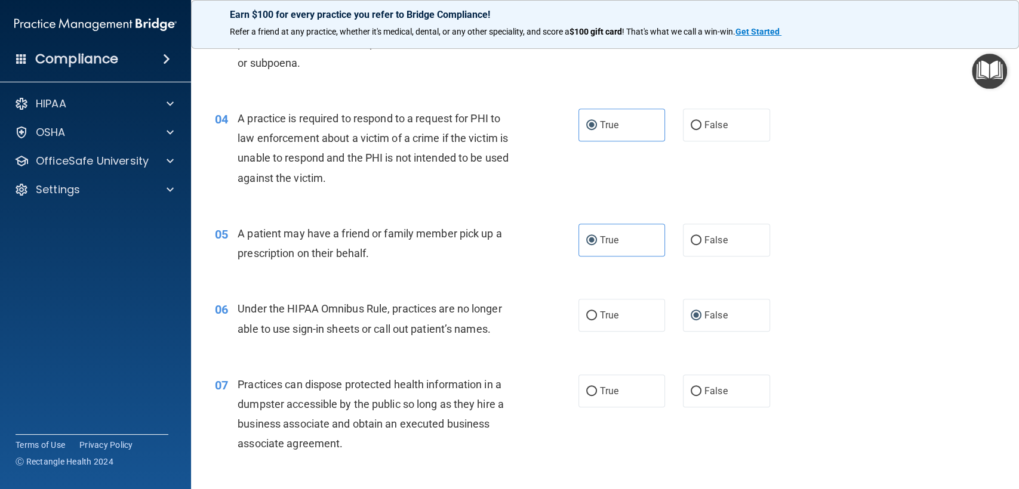
scroll to position [397, 0]
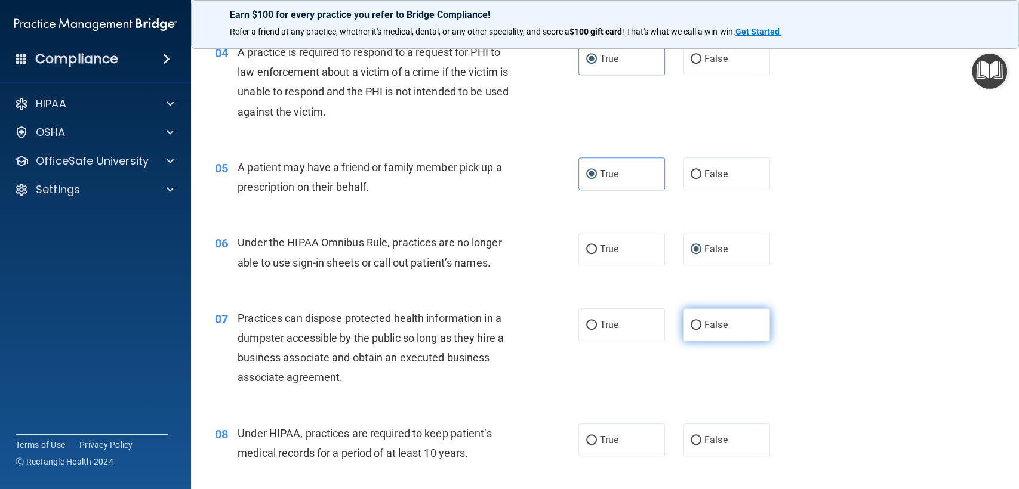
click at [706, 326] on span "False" at bounding box center [715, 324] width 23 height 11
click at [701, 326] on input "False" at bounding box center [696, 325] width 11 height 9
radio input "true"
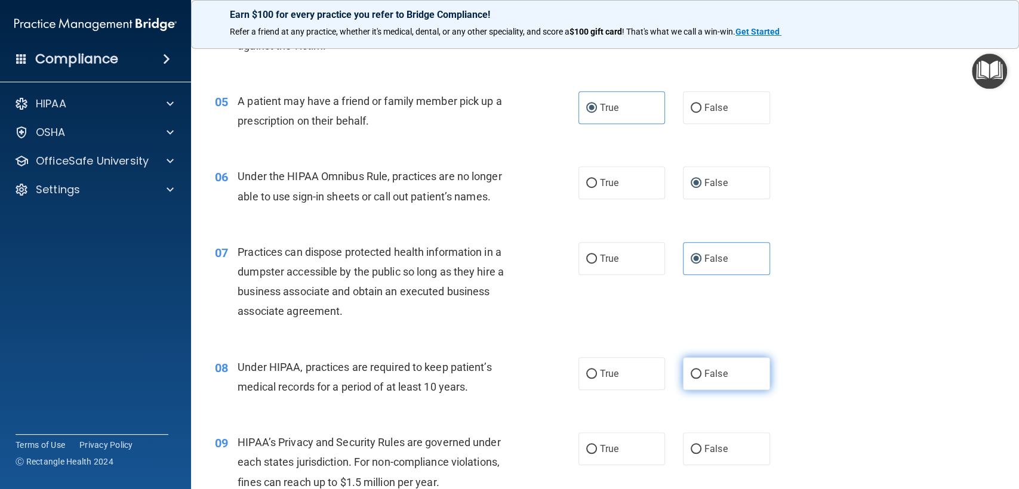
click at [714, 374] on span "False" at bounding box center [715, 373] width 23 height 11
click at [701, 374] on input "False" at bounding box center [696, 374] width 11 height 9
radio input "true"
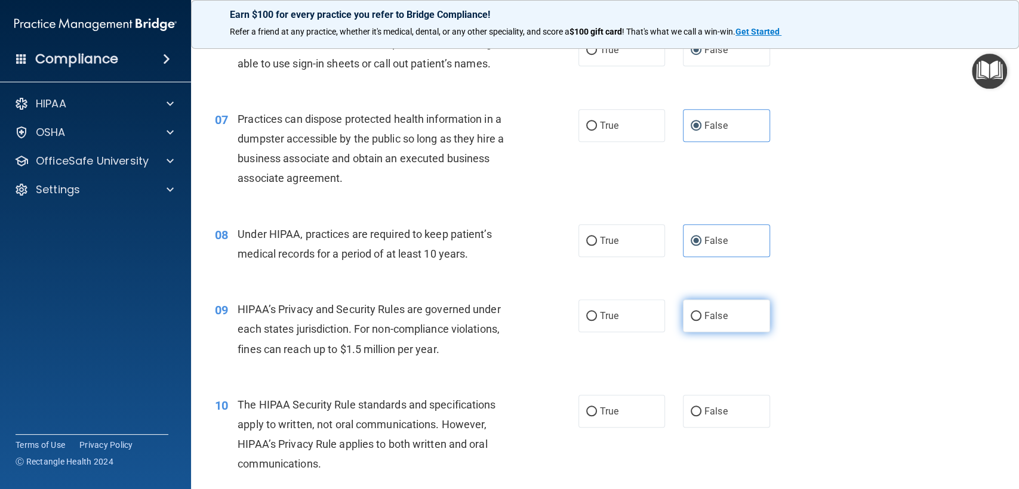
click at [691, 315] on input "False" at bounding box center [696, 316] width 11 height 9
radio input "true"
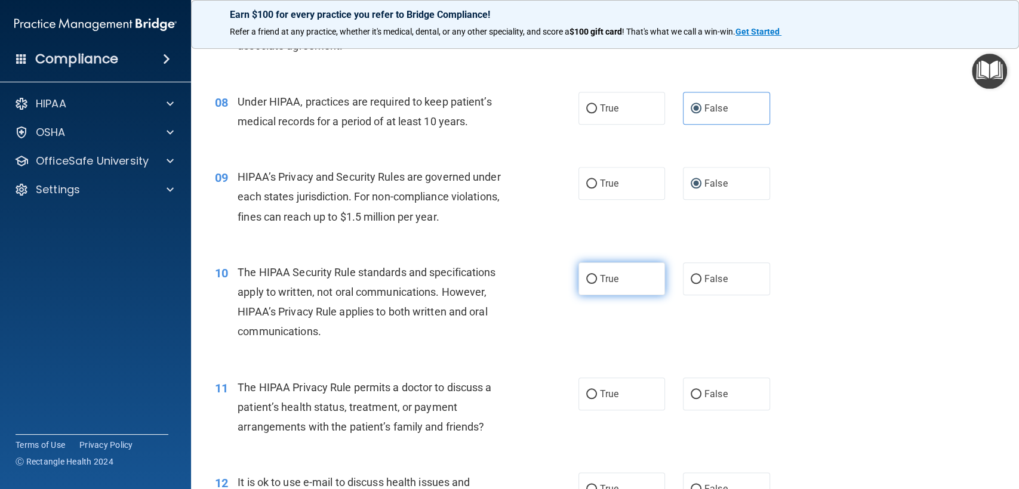
click at [601, 286] on label "True" at bounding box center [621, 279] width 87 height 33
click at [597, 284] on input "True" at bounding box center [591, 279] width 11 height 9
radio input "true"
click at [600, 396] on span "True" at bounding box center [609, 394] width 19 height 11
click at [597, 396] on input "True" at bounding box center [591, 394] width 11 height 9
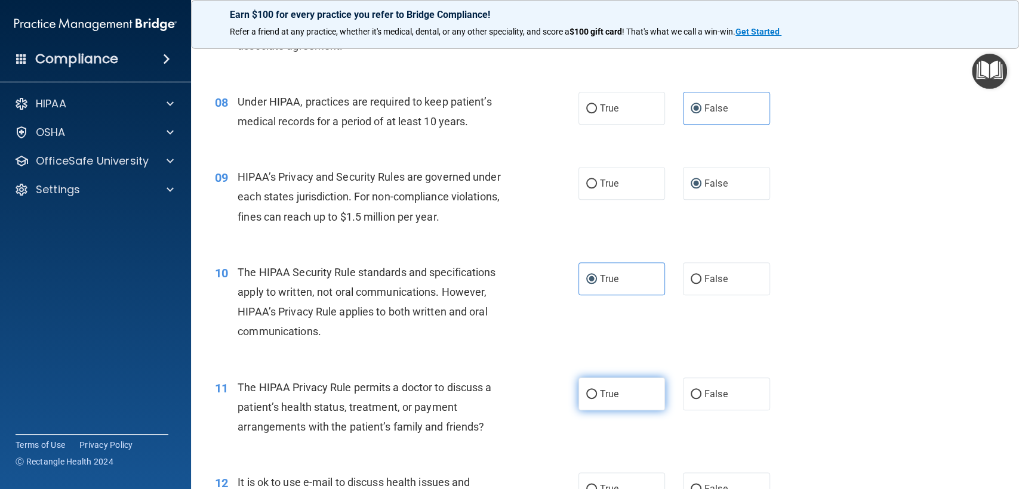
radio input "true"
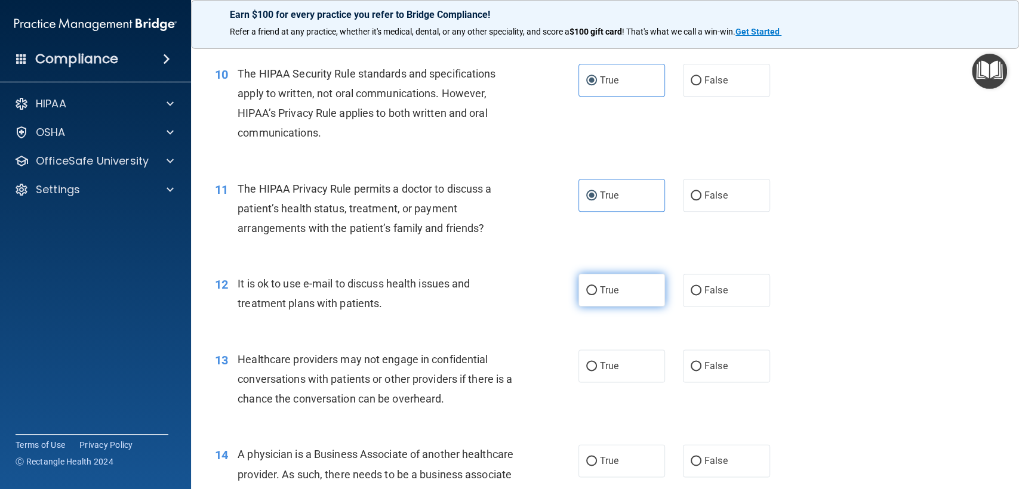
click at [591, 285] on label "True" at bounding box center [621, 290] width 87 height 33
click at [591, 286] on input "True" at bounding box center [591, 290] width 11 height 9
radio input "true"
click at [705, 372] on label "False" at bounding box center [726, 366] width 87 height 33
click at [701, 371] on input "False" at bounding box center [696, 366] width 11 height 9
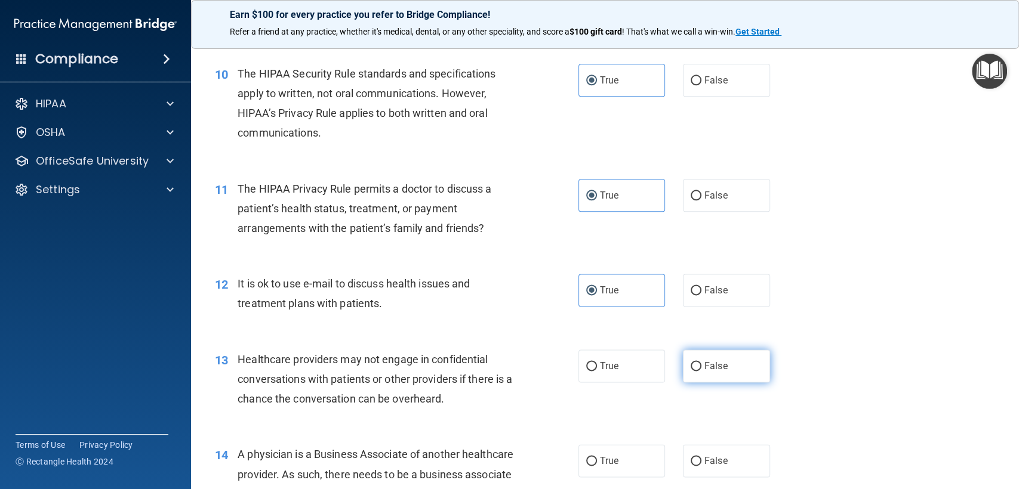
radio input "true"
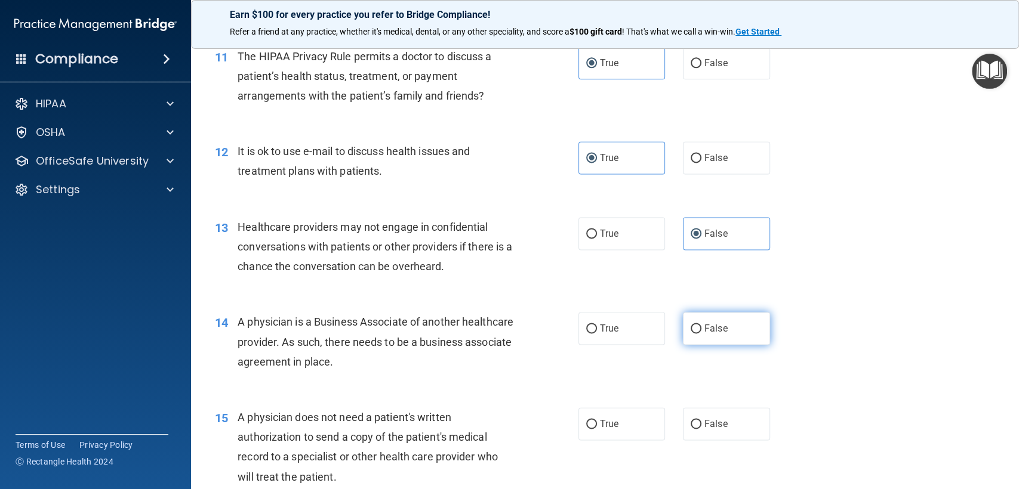
click at [707, 328] on span "False" at bounding box center [715, 328] width 23 height 11
click at [701, 328] on input "False" at bounding box center [696, 329] width 11 height 9
radio input "true"
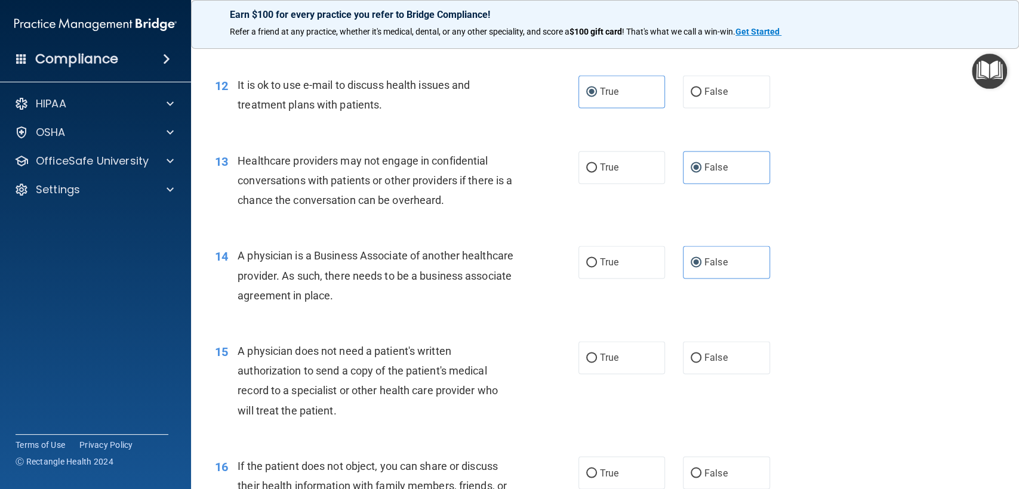
scroll to position [1194, 0]
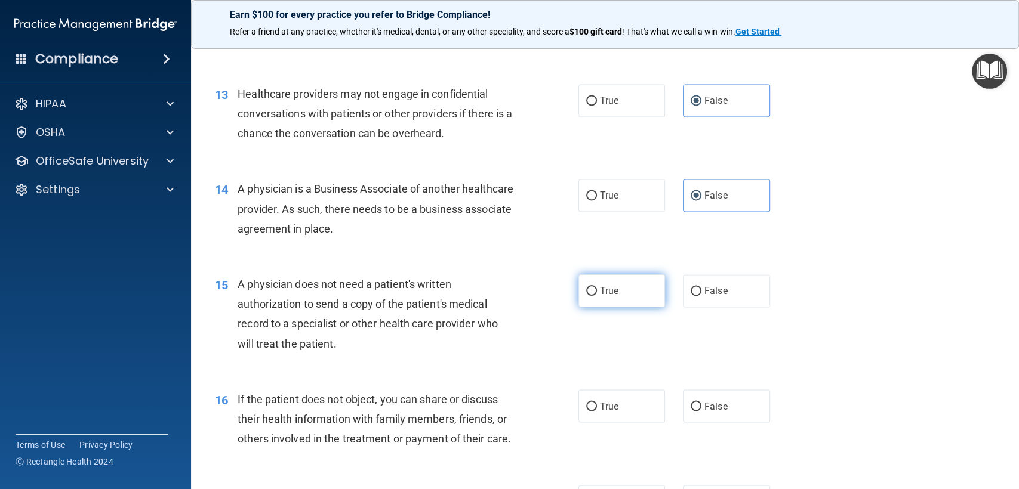
click at [619, 297] on label "True" at bounding box center [621, 291] width 87 height 33
click at [597, 296] on input "True" at bounding box center [591, 291] width 11 height 9
radio input "true"
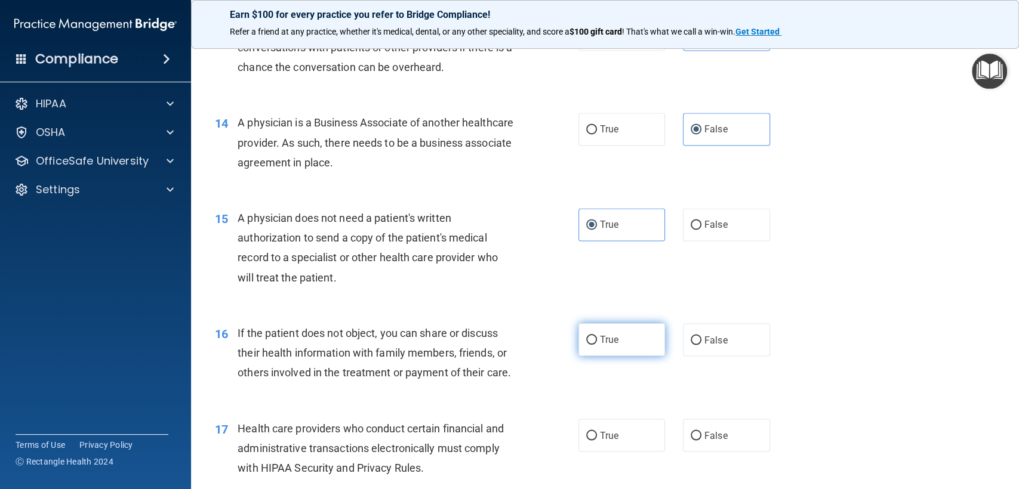
click at [600, 335] on span "True" at bounding box center [609, 339] width 19 height 11
click at [595, 336] on input "True" at bounding box center [591, 340] width 11 height 9
radio input "true"
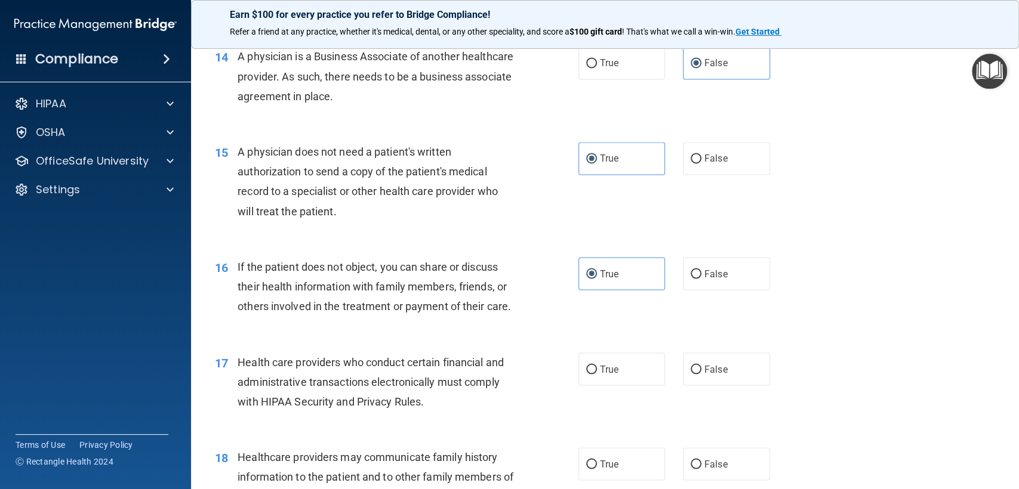
scroll to position [1392, 0]
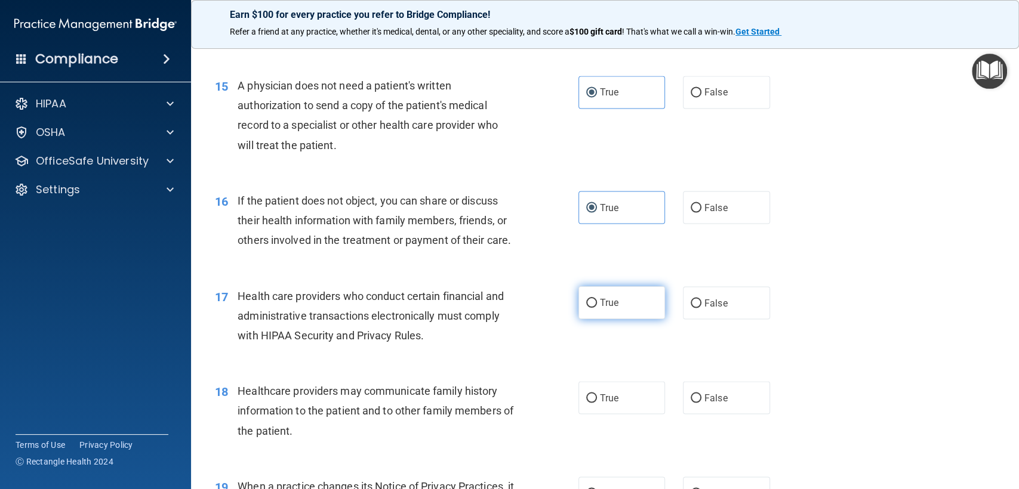
click at [608, 309] on span "True" at bounding box center [609, 302] width 19 height 11
click at [597, 308] on input "True" at bounding box center [591, 303] width 11 height 9
radio input "true"
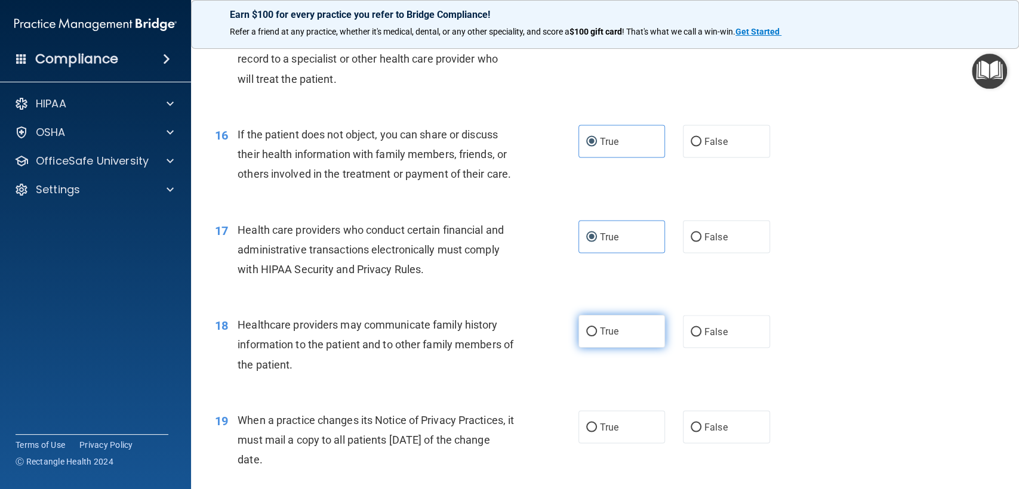
click at [601, 337] on span "True" at bounding box center [609, 331] width 19 height 11
click at [597, 337] on input "True" at bounding box center [591, 332] width 11 height 9
radio input "true"
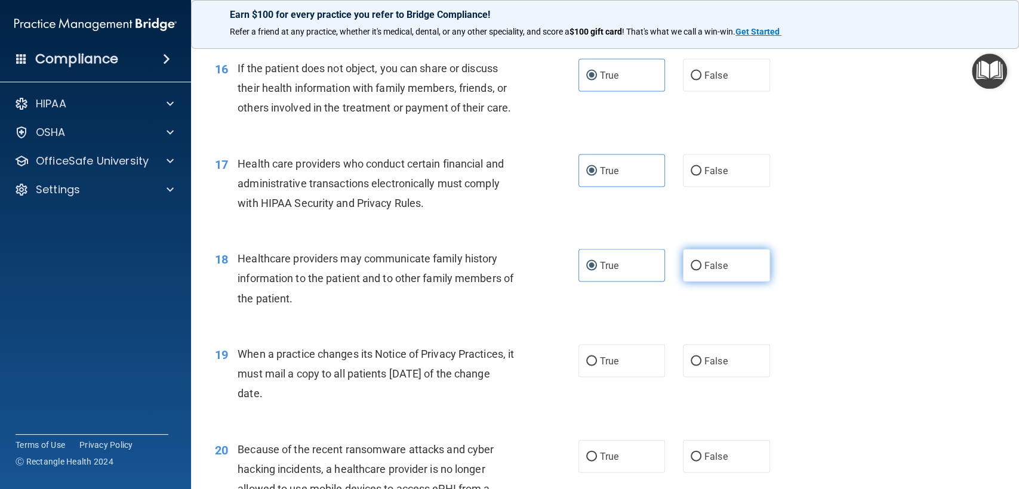
click at [701, 282] on label "False" at bounding box center [726, 265] width 87 height 33
click at [701, 270] on input "False" at bounding box center [696, 265] width 11 height 9
radio input "true"
radio input "false"
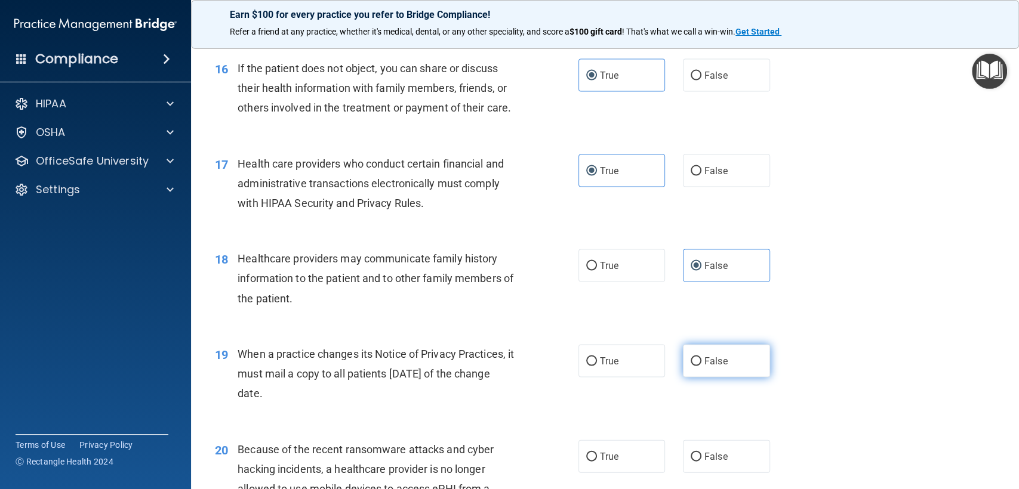
click at [704, 366] on span "False" at bounding box center [715, 360] width 23 height 11
click at [699, 366] on input "False" at bounding box center [696, 361] width 11 height 9
radio input "true"
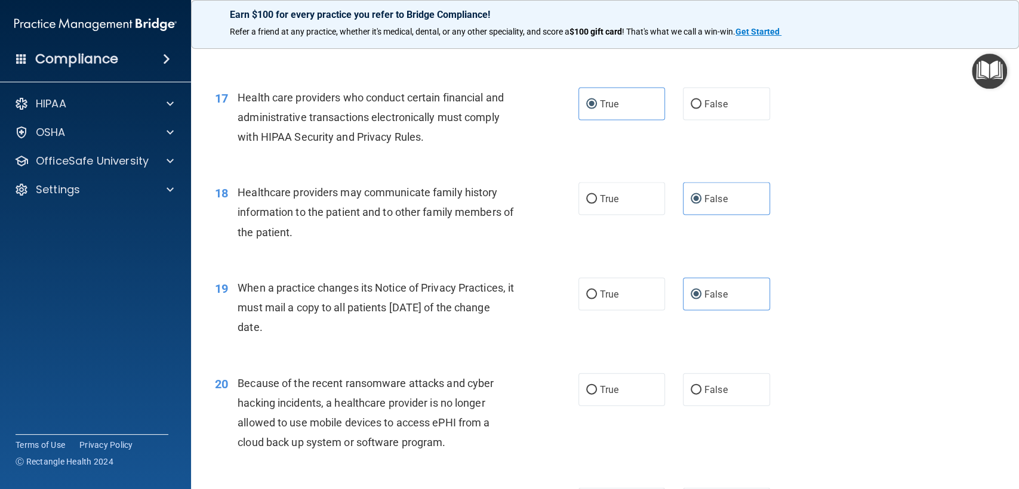
scroll to position [1657, 0]
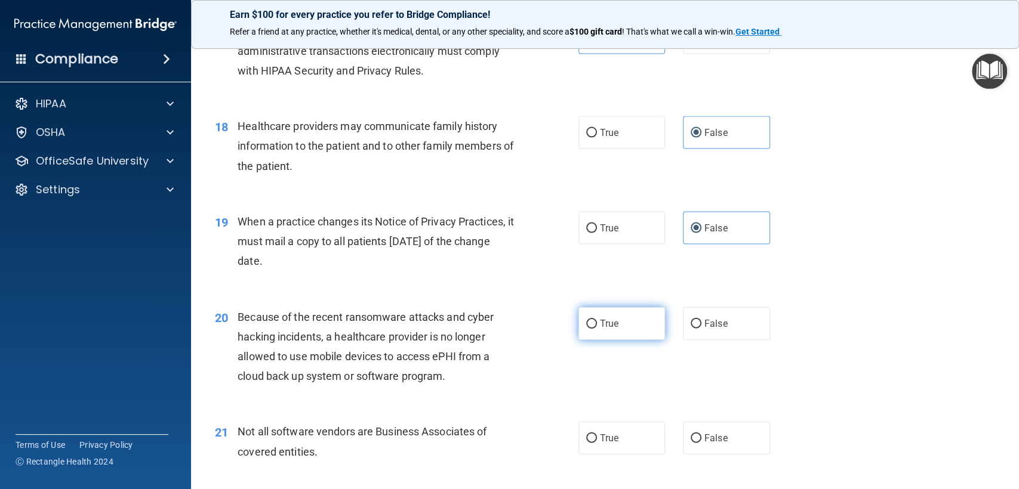
click at [587, 334] on label "True" at bounding box center [621, 323] width 87 height 33
click at [587, 329] on input "True" at bounding box center [591, 324] width 11 height 9
radio input "true"
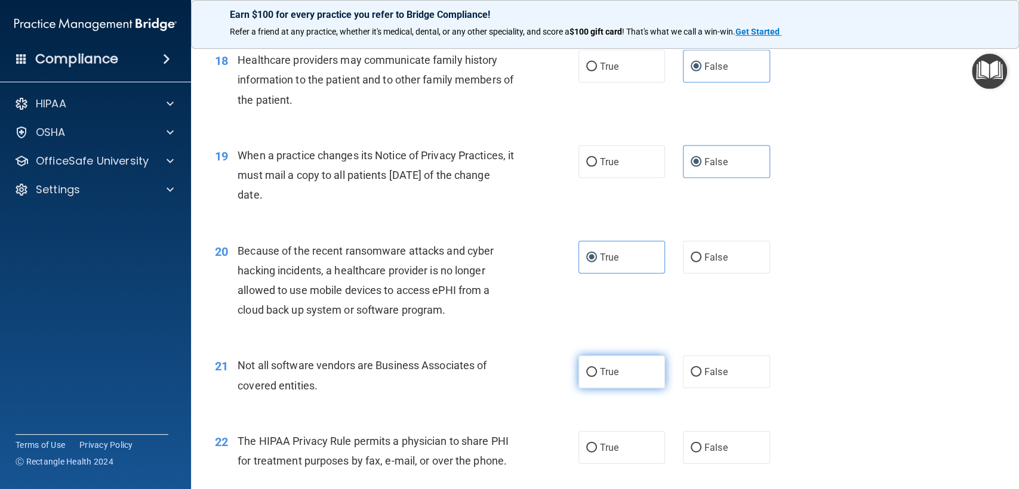
click at [633, 389] on label "True" at bounding box center [621, 372] width 87 height 33
click at [597, 377] on input "True" at bounding box center [591, 372] width 11 height 9
radio input "true"
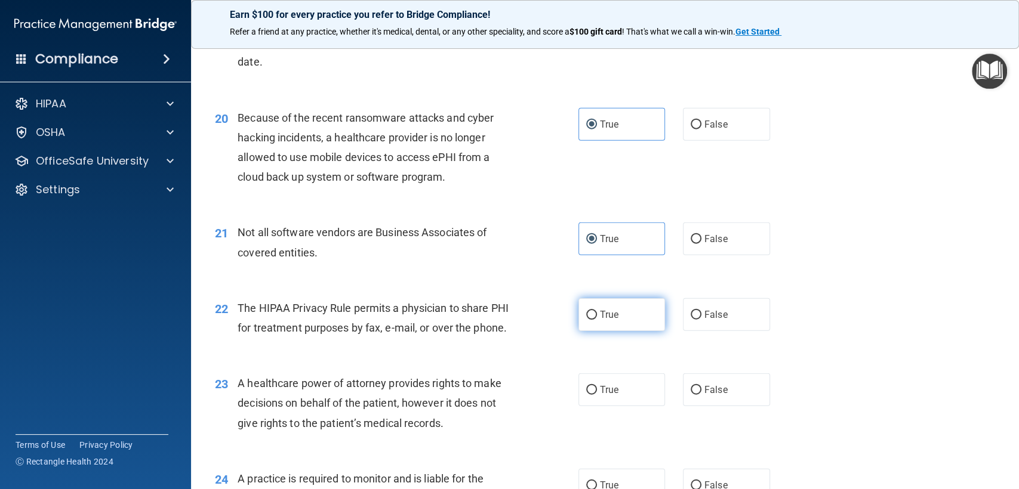
click at [613, 331] on label "True" at bounding box center [621, 314] width 87 height 33
click at [597, 320] on input "True" at bounding box center [591, 315] width 11 height 9
radio input "true"
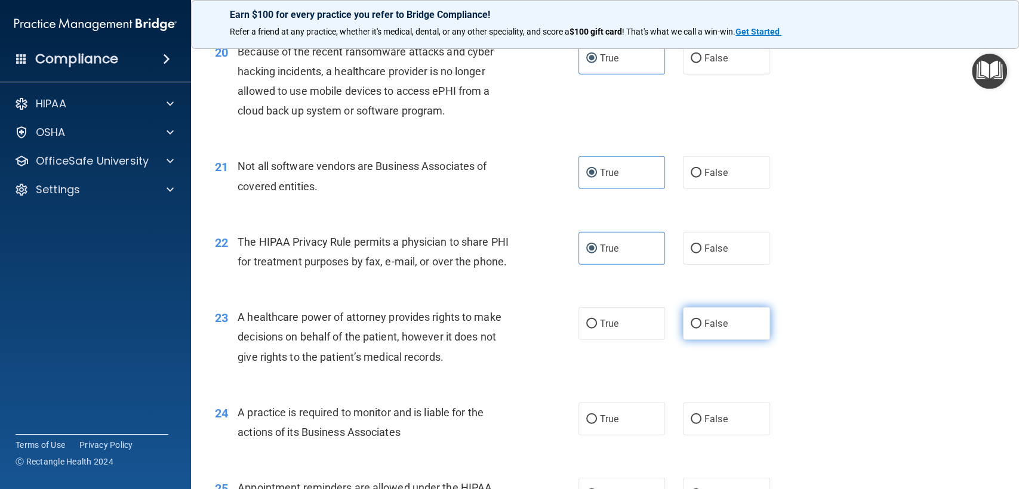
click at [738, 340] on label "False" at bounding box center [726, 323] width 87 height 33
click at [701, 329] on input "False" at bounding box center [696, 324] width 11 height 9
radio input "true"
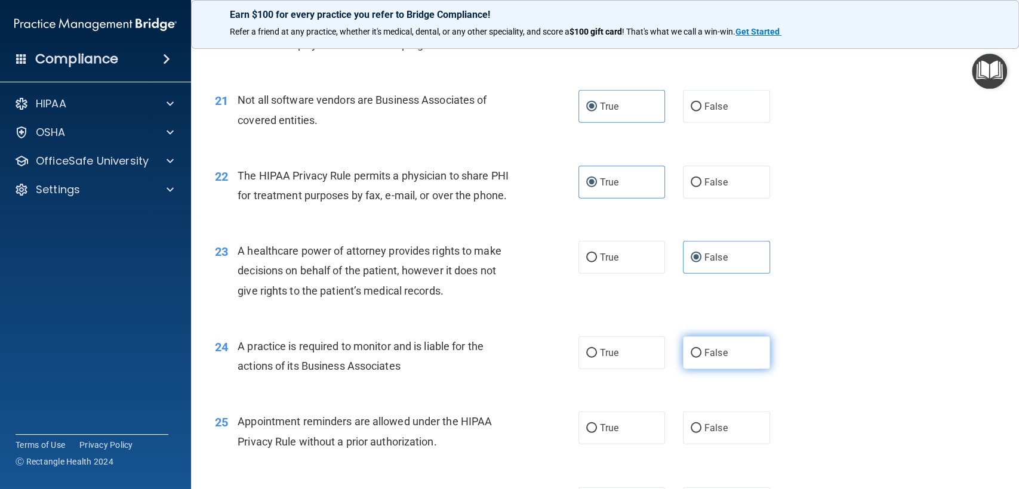
click at [758, 369] on label "False" at bounding box center [726, 353] width 87 height 33
click at [701, 358] on input "False" at bounding box center [696, 353] width 11 height 9
radio input "true"
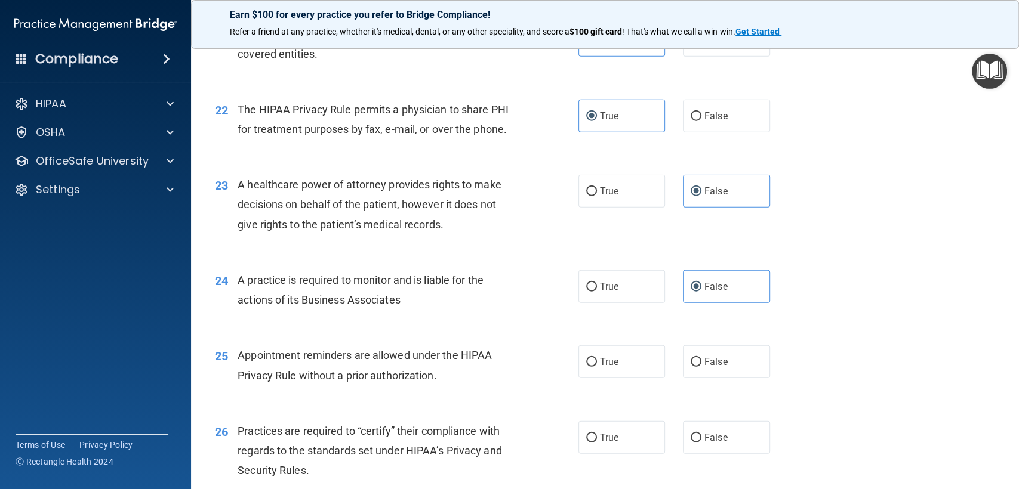
scroll to position [2122, 0]
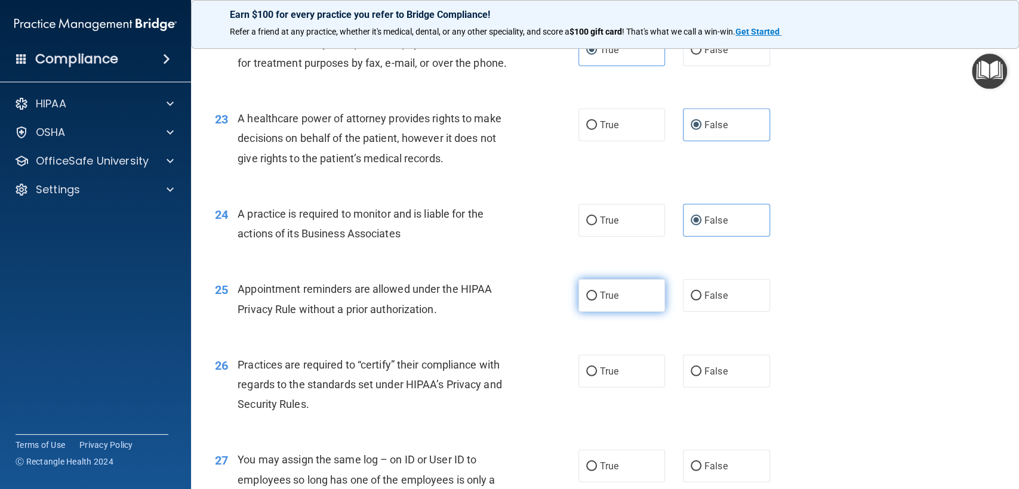
click at [600, 301] on span "True" at bounding box center [609, 295] width 19 height 11
click at [596, 301] on input "True" at bounding box center [591, 296] width 11 height 9
radio input "true"
click at [692, 383] on label "False" at bounding box center [726, 371] width 87 height 33
click at [692, 377] on input "False" at bounding box center [696, 372] width 11 height 9
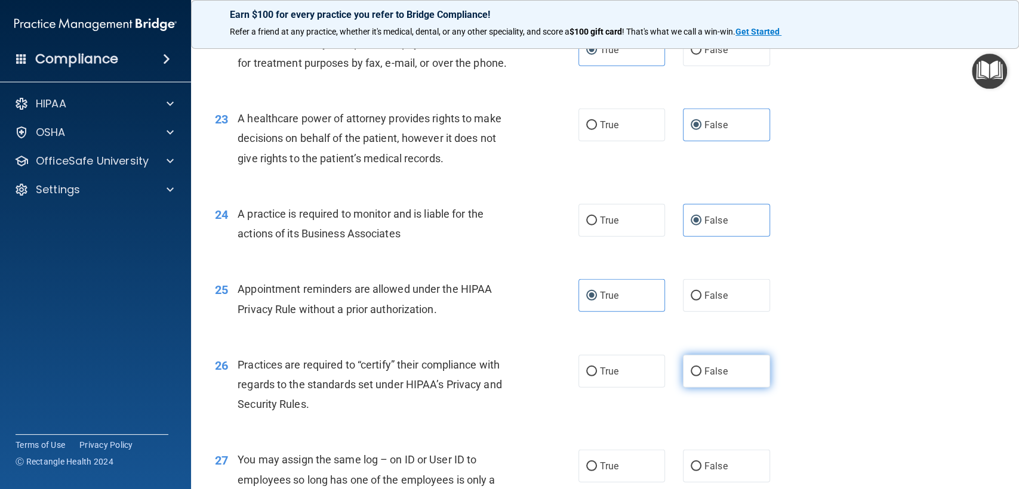
radio input "true"
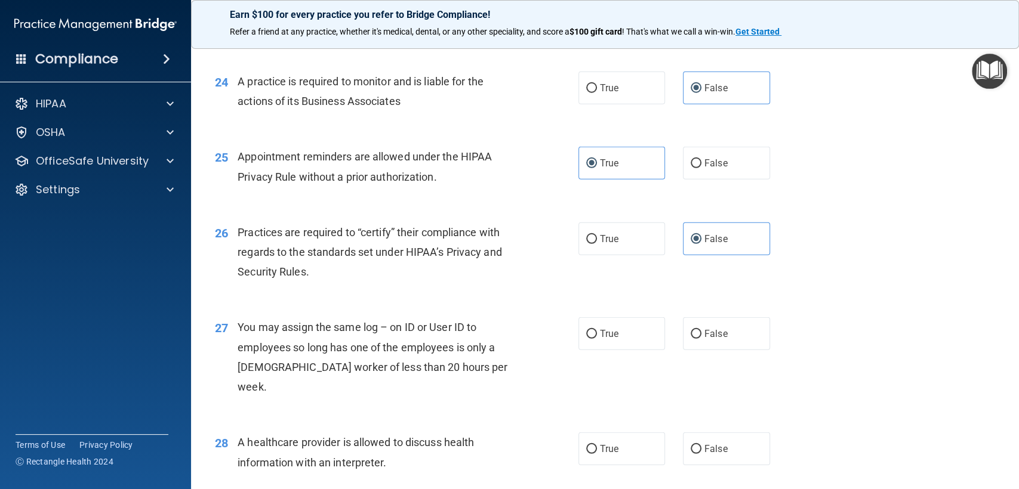
scroll to position [2320, 0]
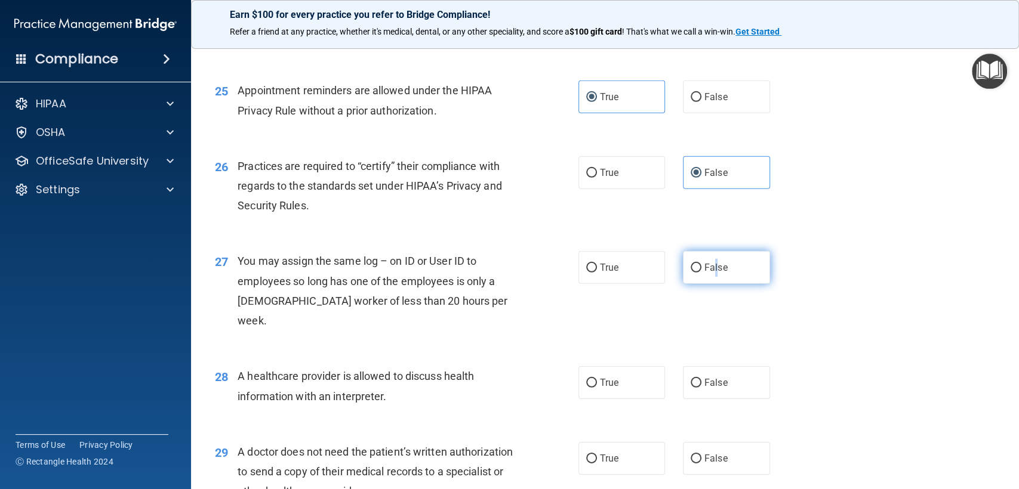
click at [711, 273] on span "False" at bounding box center [715, 267] width 23 height 11
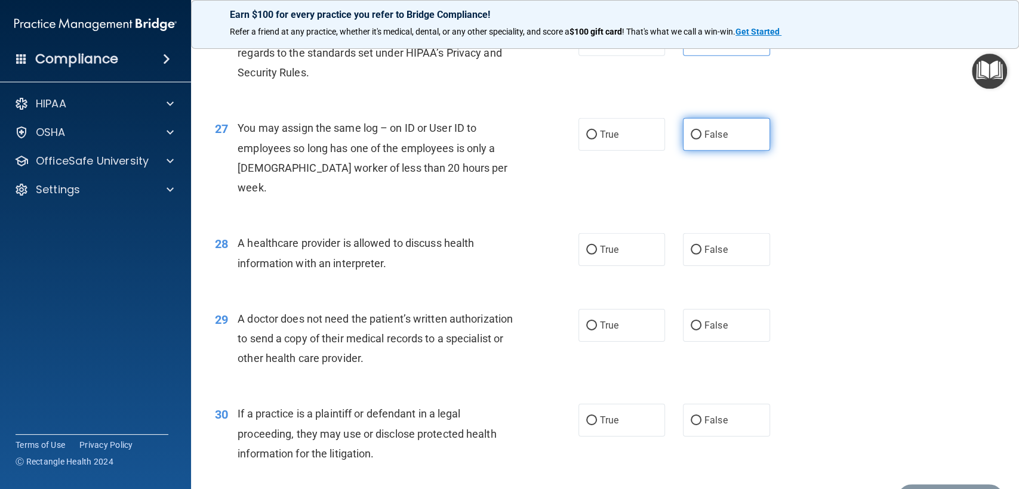
click at [728, 151] on div "27 You may assign the same log – on ID or User ID to employees so long has one …" at bounding box center [605, 160] width 798 height 115
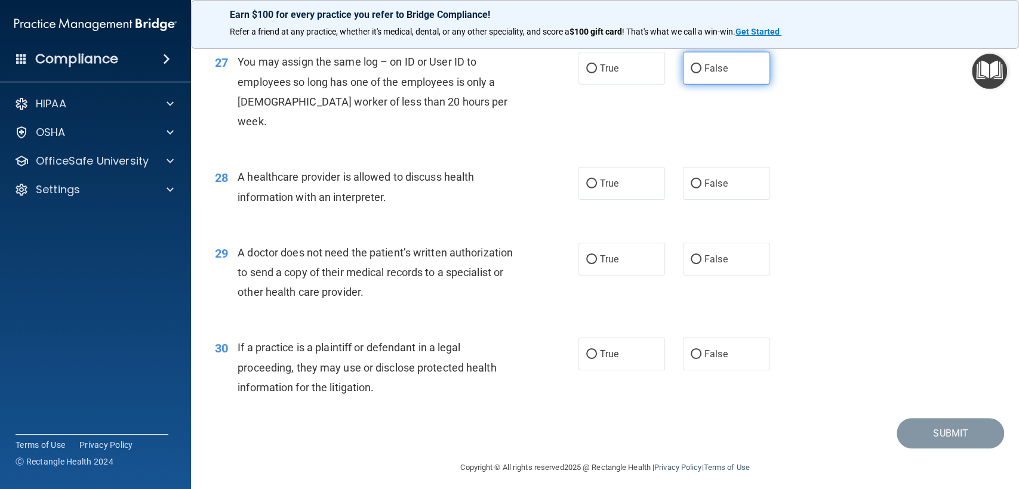
click at [704, 74] on span "False" at bounding box center [715, 68] width 23 height 11
click at [701, 73] on input "False" at bounding box center [696, 68] width 11 height 9
radio input "true"
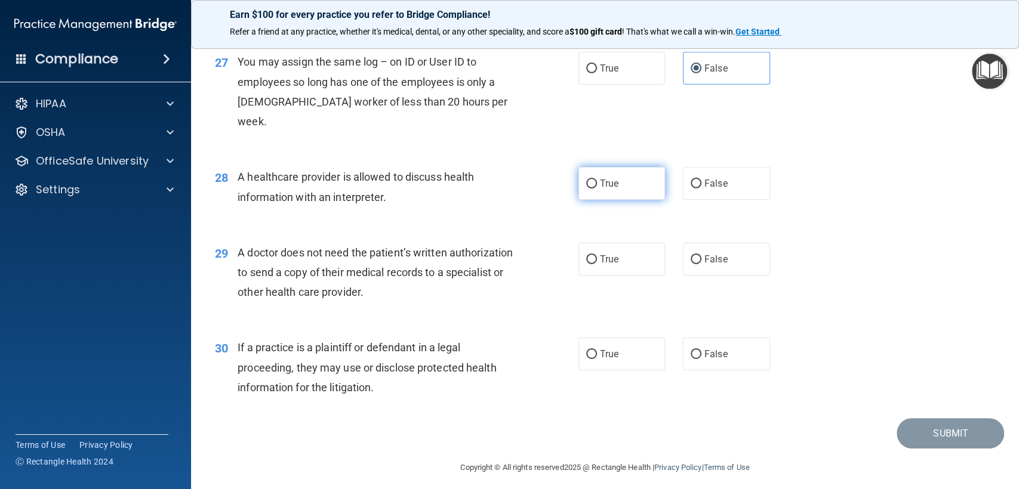
click at [617, 183] on label "True" at bounding box center [621, 183] width 87 height 33
click at [597, 183] on input "True" at bounding box center [591, 184] width 11 height 9
radio input "true"
click at [598, 266] on label "True" at bounding box center [621, 259] width 87 height 33
click at [597, 264] on input "True" at bounding box center [591, 259] width 11 height 9
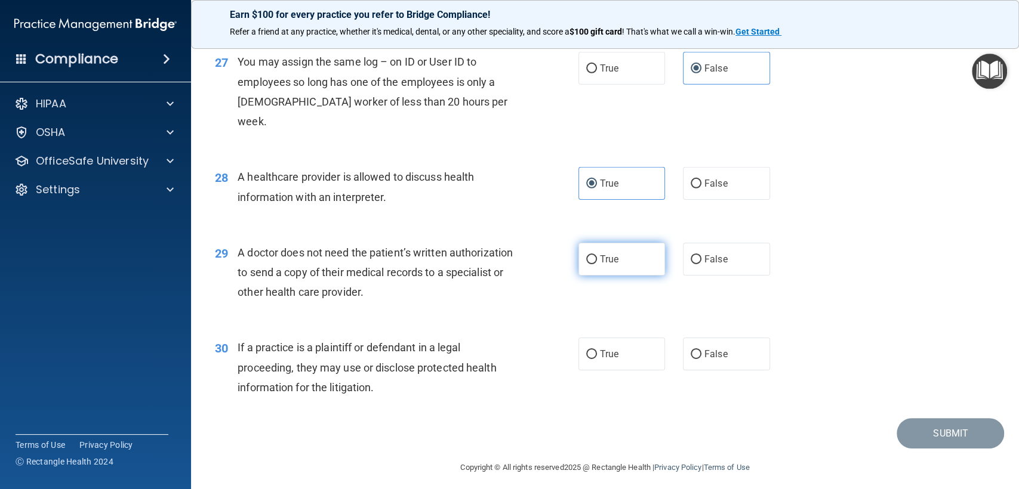
radio input "true"
click at [612, 356] on span "True" at bounding box center [609, 354] width 19 height 11
click at [597, 356] on input "True" at bounding box center [591, 354] width 11 height 9
radio input "true"
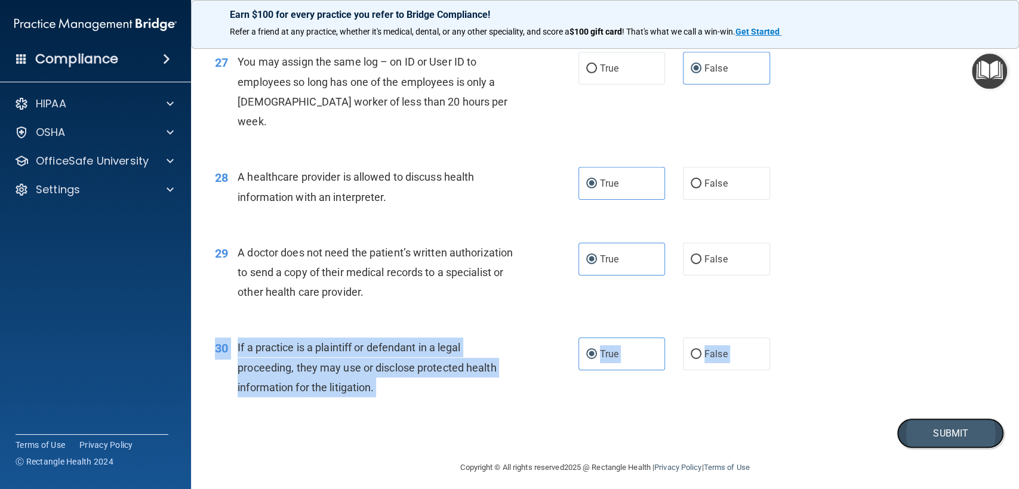
click at [905, 425] on button "Submit" at bounding box center [949, 433] width 107 height 30
click at [913, 432] on button "Submit" at bounding box center [949, 433] width 107 height 30
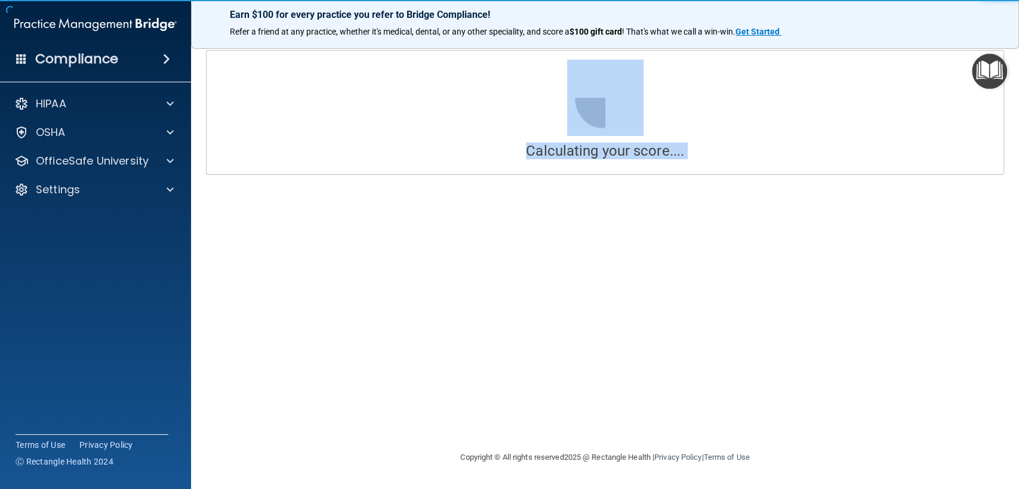
click at [908, 313] on div "Calculating your score.... Success! You've completed " The HIPAA Quiz #2 " with…" at bounding box center [605, 244] width 780 height 389
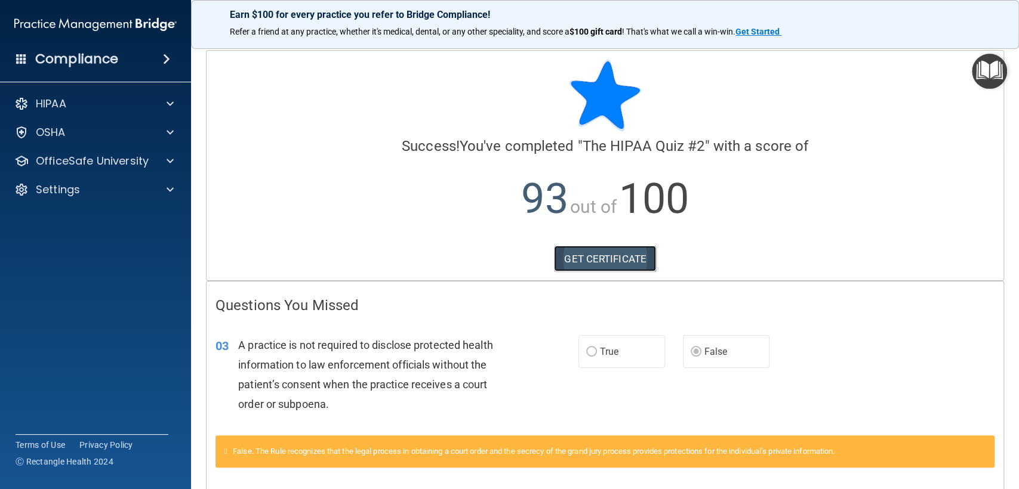
click at [612, 255] on link "GET CERTIFICATE" at bounding box center [605, 259] width 102 height 26
click at [144, 159] on p "OfficeSafe University" at bounding box center [92, 161] width 113 height 14
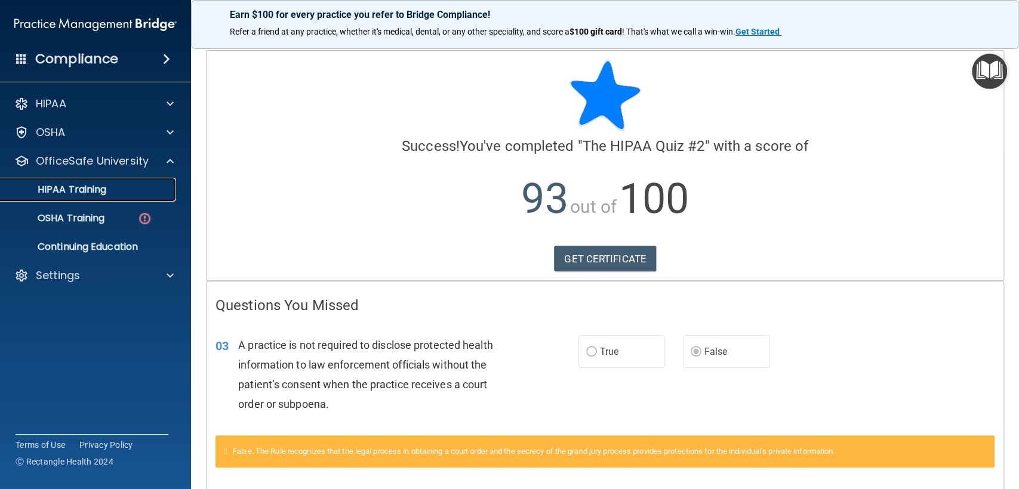
click at [121, 198] on link "HIPAA Training" at bounding box center [82, 190] width 188 height 24
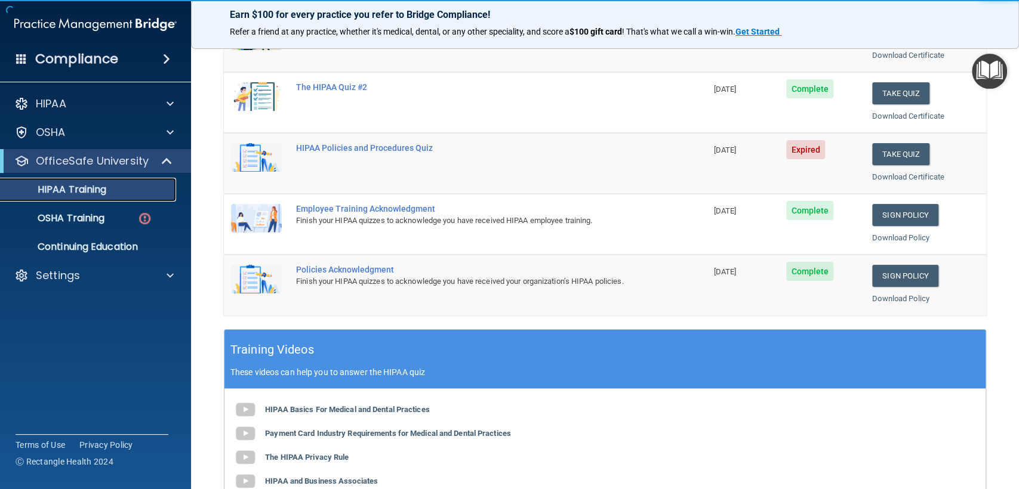
scroll to position [66, 0]
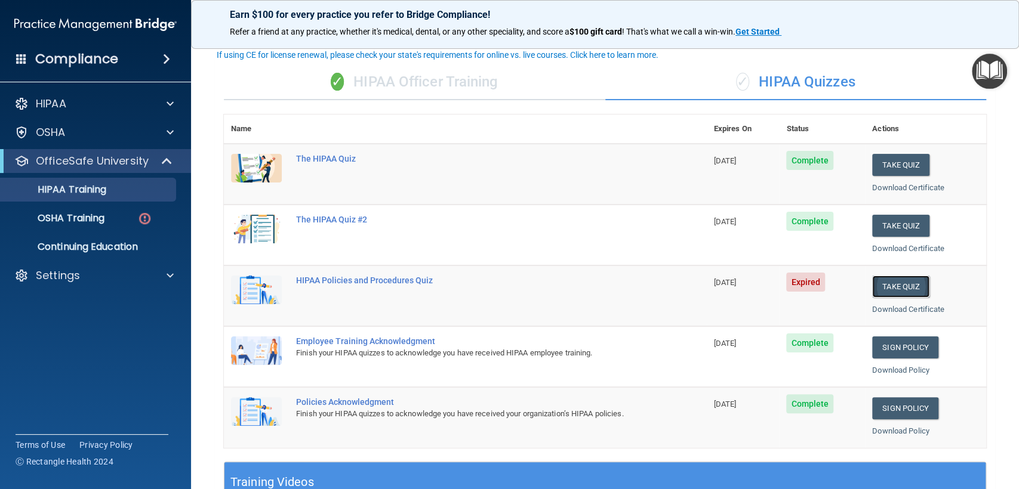
click at [874, 282] on button "Take Quiz" at bounding box center [900, 287] width 57 height 22
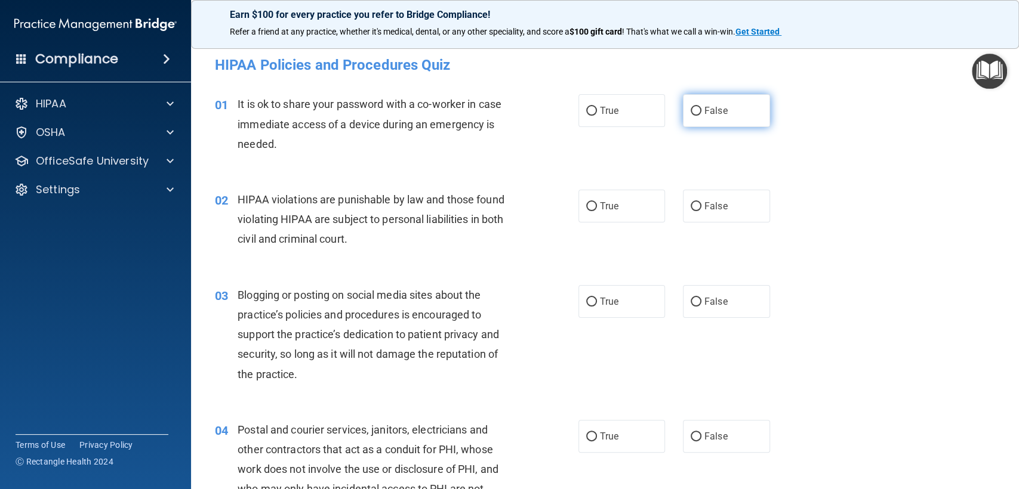
click at [695, 108] on input "False" at bounding box center [696, 111] width 11 height 9
radio input "true"
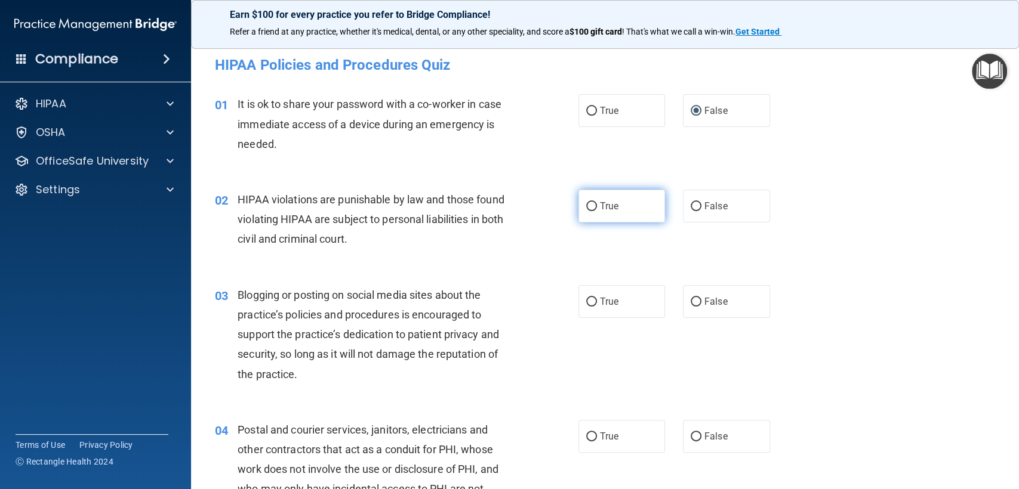
click at [610, 211] on span "True" at bounding box center [609, 206] width 19 height 11
click at [597, 211] on input "True" at bounding box center [591, 206] width 11 height 9
radio input "true"
click at [612, 297] on span "True" at bounding box center [609, 301] width 19 height 11
click at [597, 298] on input "True" at bounding box center [591, 302] width 11 height 9
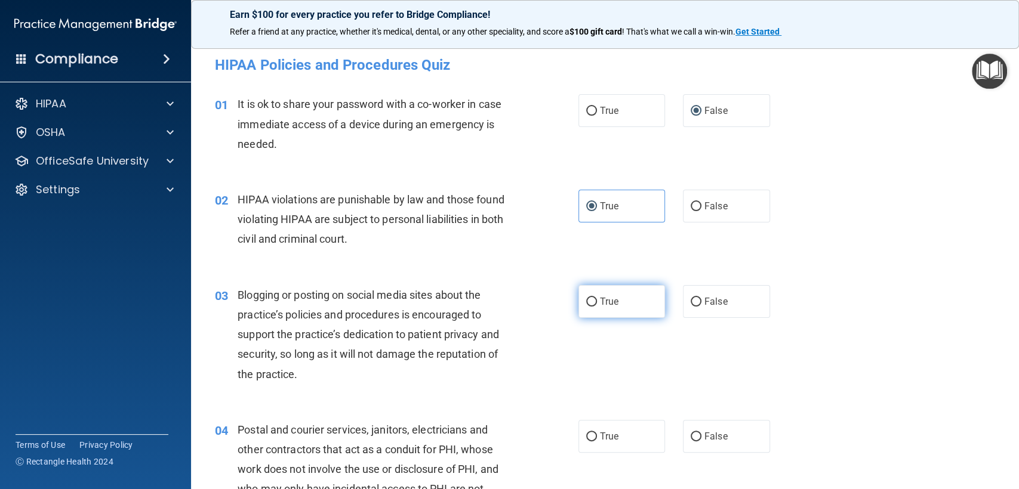
radio input "true"
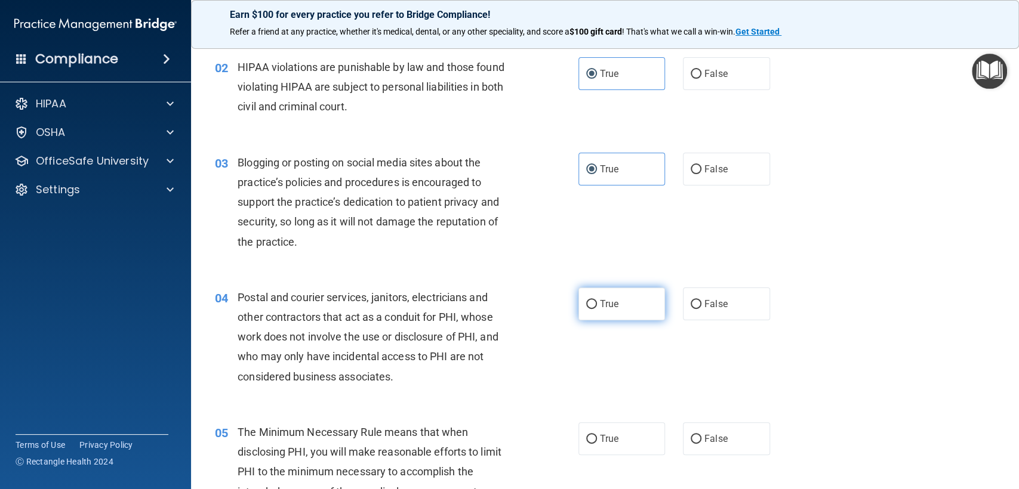
click at [600, 300] on span "True" at bounding box center [609, 303] width 19 height 11
click at [597, 300] on input "True" at bounding box center [591, 304] width 11 height 9
radio input "true"
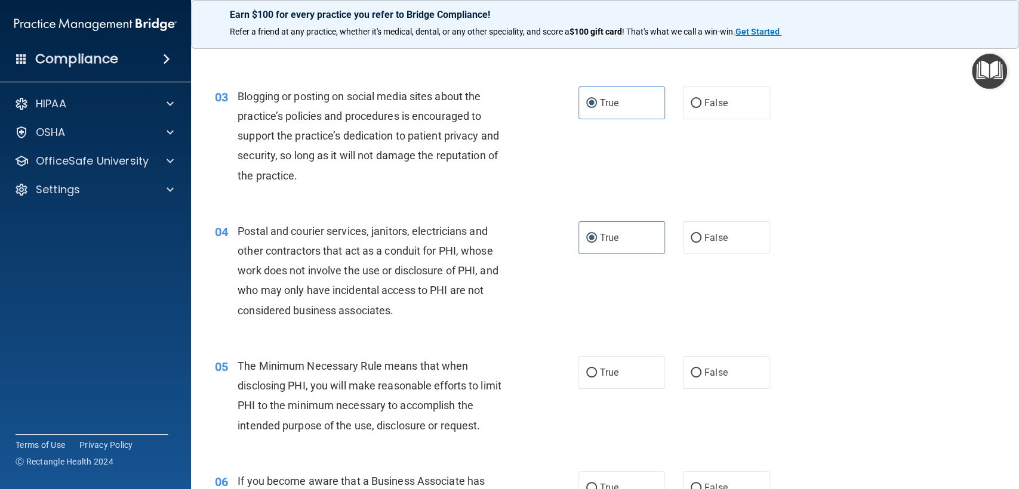
scroll to position [265, 0]
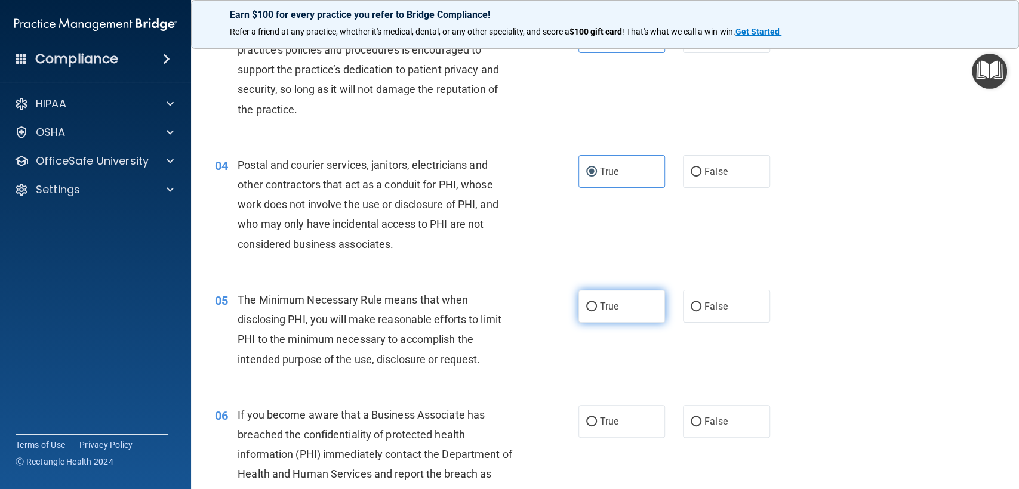
click at [605, 297] on label "True" at bounding box center [621, 306] width 87 height 33
click at [597, 303] on input "True" at bounding box center [591, 307] width 11 height 9
radio input "true"
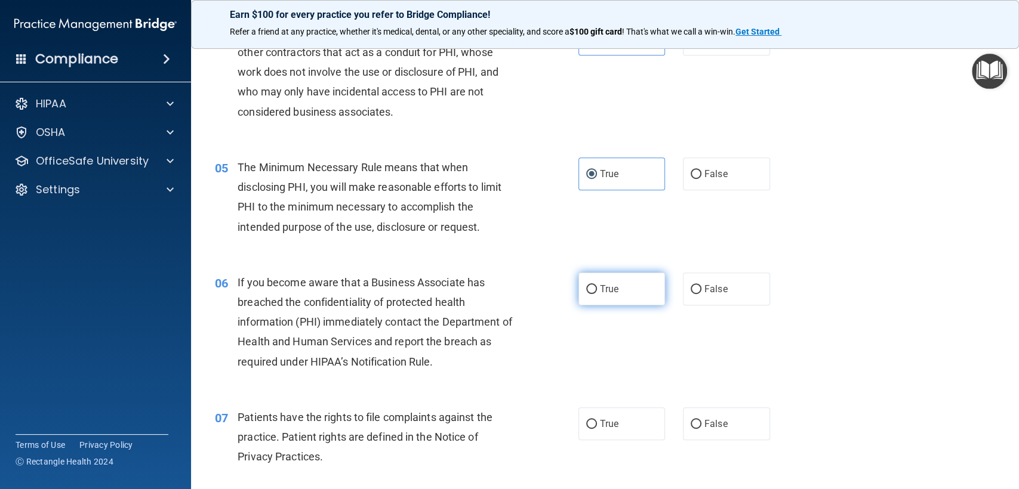
click at [617, 288] on label "True" at bounding box center [621, 289] width 87 height 33
click at [597, 288] on input "True" at bounding box center [591, 289] width 11 height 9
radio input "true"
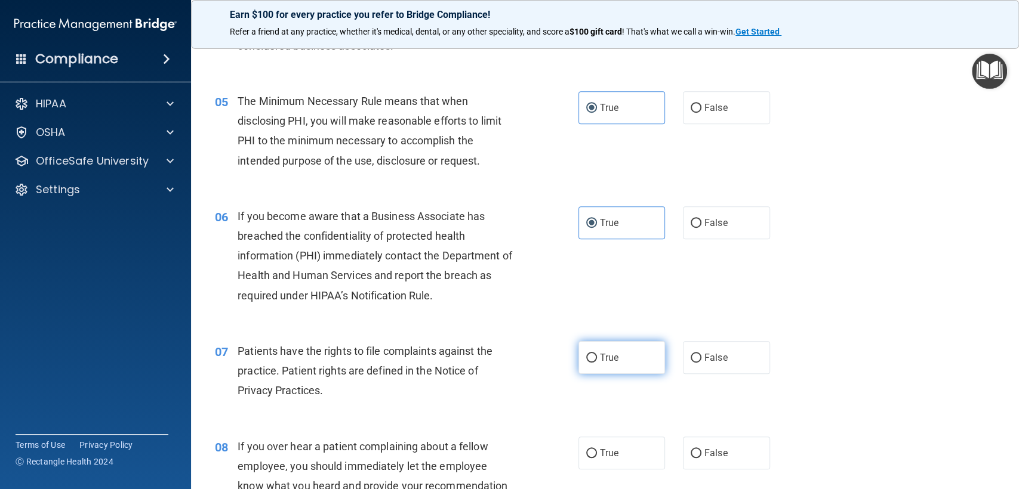
click at [615, 354] on label "True" at bounding box center [621, 357] width 87 height 33
click at [597, 354] on input "True" at bounding box center [591, 358] width 11 height 9
radio input "true"
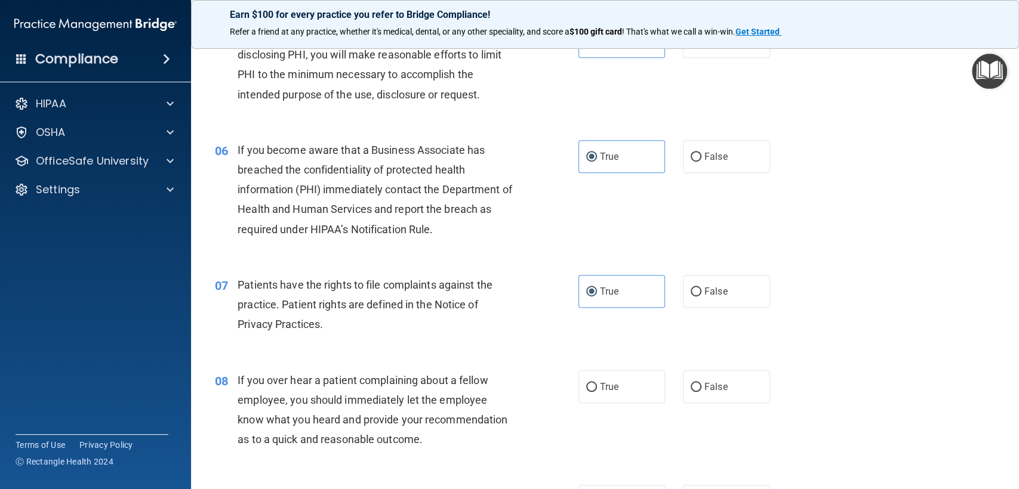
scroll to position [597, 0]
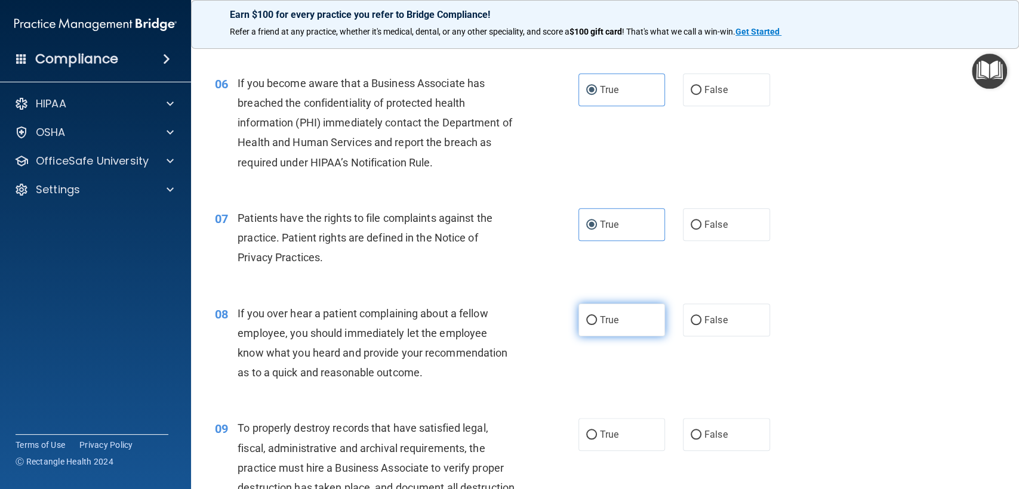
click at [608, 325] on span "True" at bounding box center [609, 320] width 19 height 11
click at [597, 325] on input "True" at bounding box center [591, 320] width 11 height 9
radio input "true"
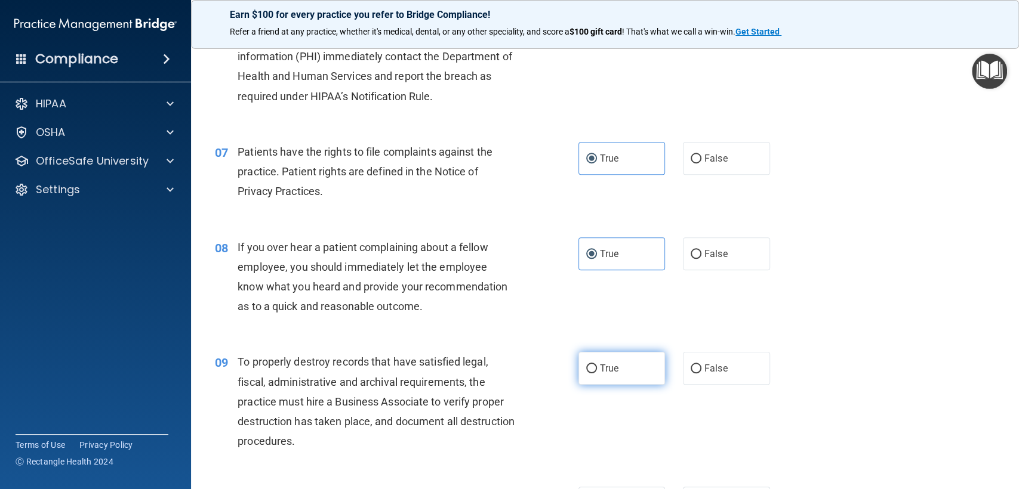
click at [578, 368] on label "True" at bounding box center [621, 368] width 87 height 33
click at [586, 368] on input "True" at bounding box center [591, 369] width 11 height 9
radio input "true"
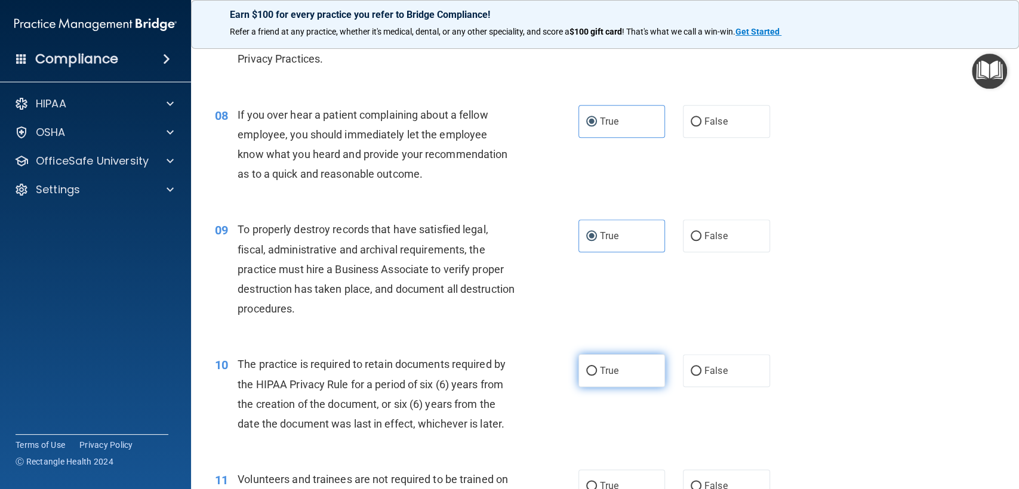
click at [627, 365] on label "True" at bounding box center [621, 371] width 87 height 33
click at [597, 367] on input "True" at bounding box center [591, 371] width 11 height 9
radio input "true"
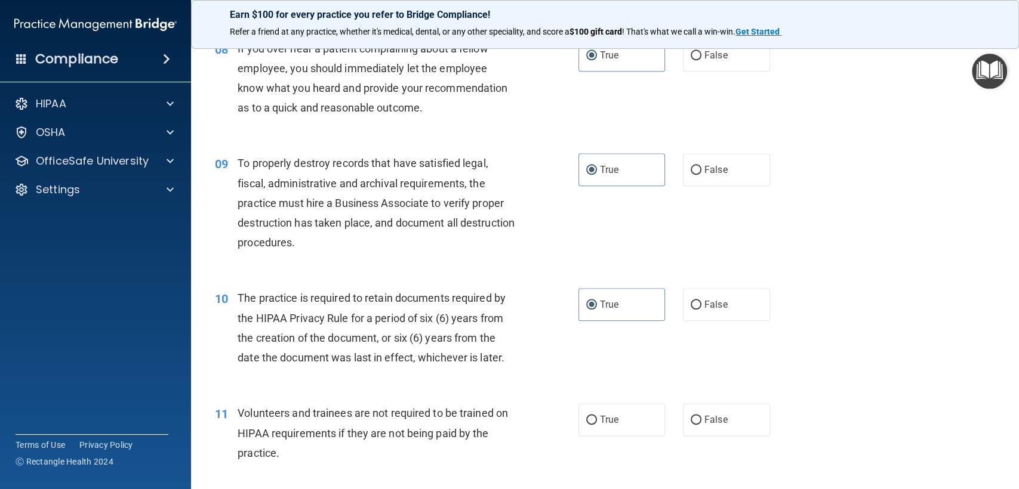
scroll to position [928, 0]
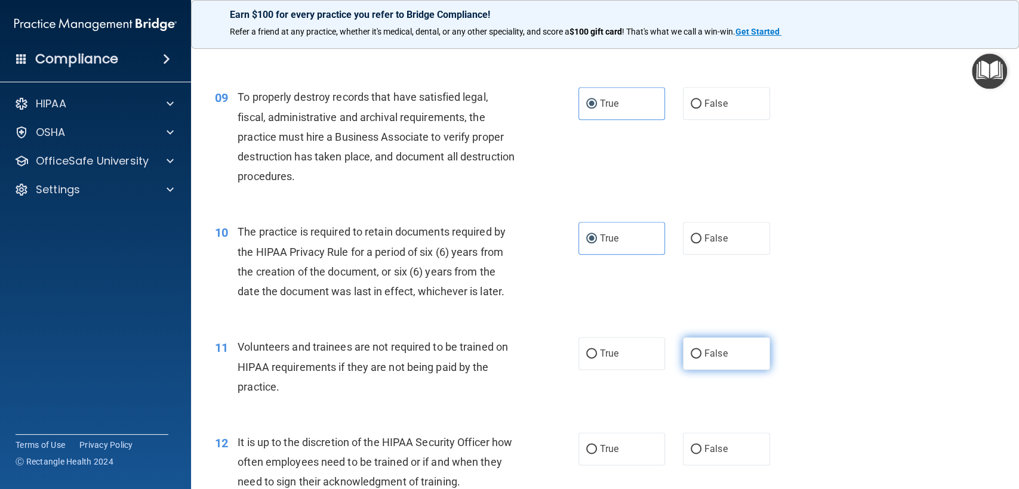
click at [697, 356] on label "False" at bounding box center [726, 353] width 87 height 33
click at [697, 356] on input "False" at bounding box center [696, 354] width 11 height 9
radio input "true"
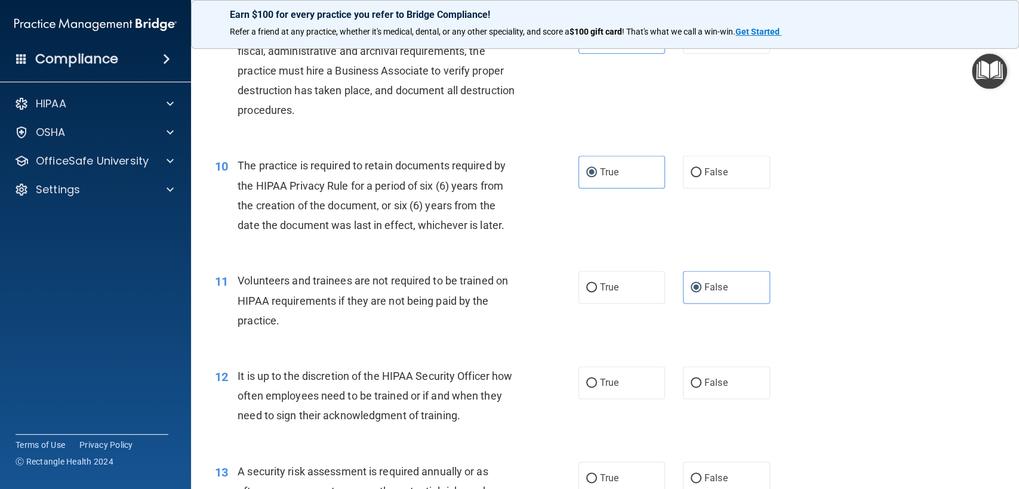
scroll to position [1061, 0]
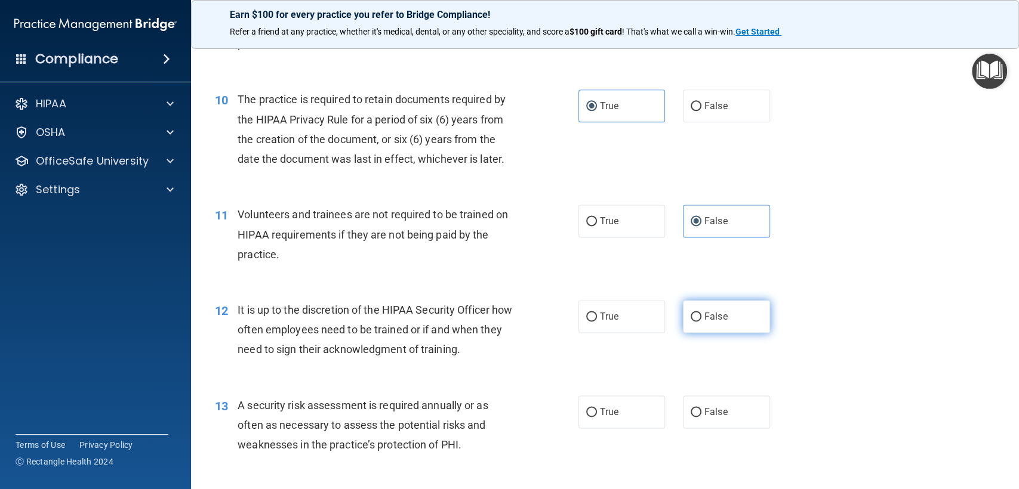
click at [717, 316] on span "False" at bounding box center [715, 316] width 23 height 11
click at [701, 316] on input "False" at bounding box center [696, 317] width 11 height 9
radio input "true"
click at [616, 422] on label "True" at bounding box center [621, 412] width 87 height 33
click at [597, 417] on input "True" at bounding box center [591, 412] width 11 height 9
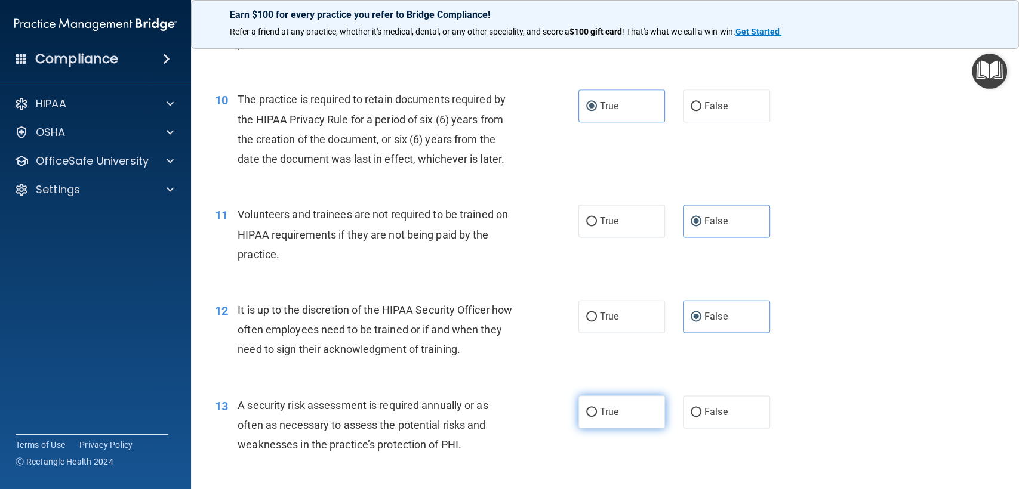
radio input "true"
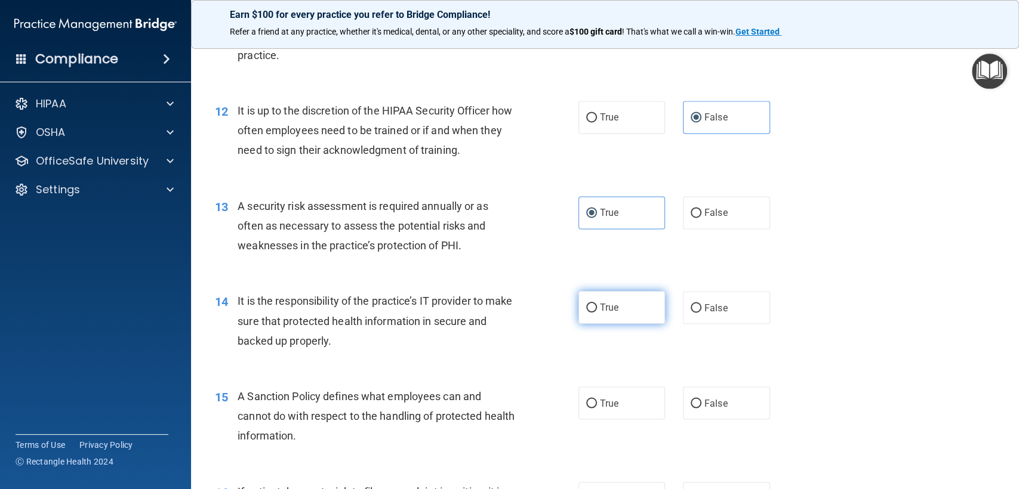
click at [617, 304] on label "True" at bounding box center [621, 307] width 87 height 33
click at [597, 304] on input "True" at bounding box center [591, 308] width 11 height 9
radio input "true"
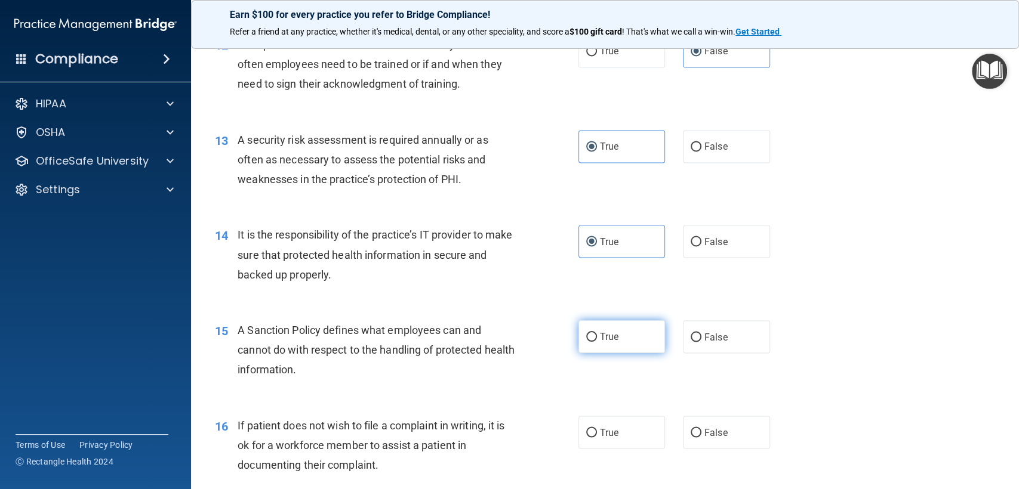
click at [612, 333] on span "True" at bounding box center [609, 336] width 19 height 11
click at [597, 333] on input "True" at bounding box center [591, 337] width 11 height 9
radio input "true"
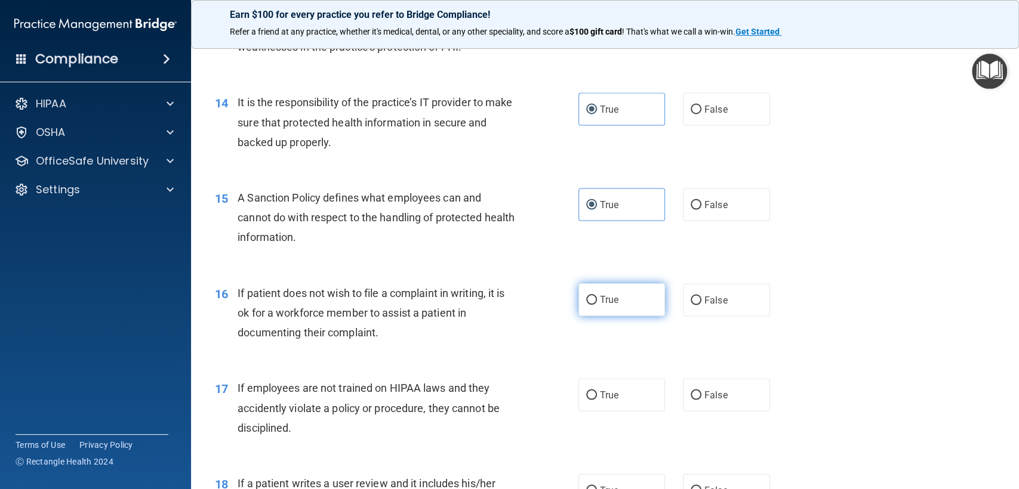
click at [611, 298] on span "True" at bounding box center [609, 299] width 19 height 11
click at [597, 298] on input "True" at bounding box center [591, 300] width 11 height 9
radio input "true"
click at [704, 396] on span "False" at bounding box center [715, 394] width 23 height 11
click at [701, 396] on input "False" at bounding box center [696, 395] width 11 height 9
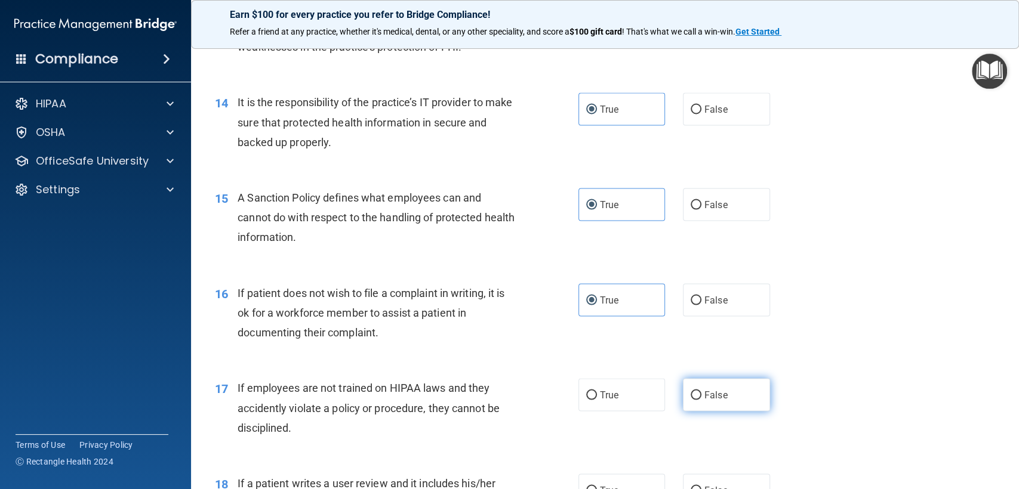
radio input "true"
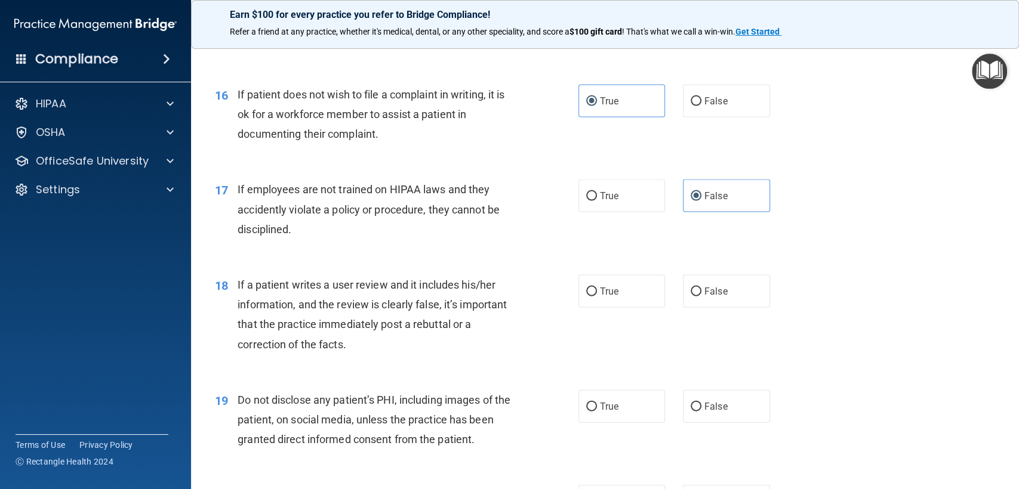
scroll to position [1591, 0]
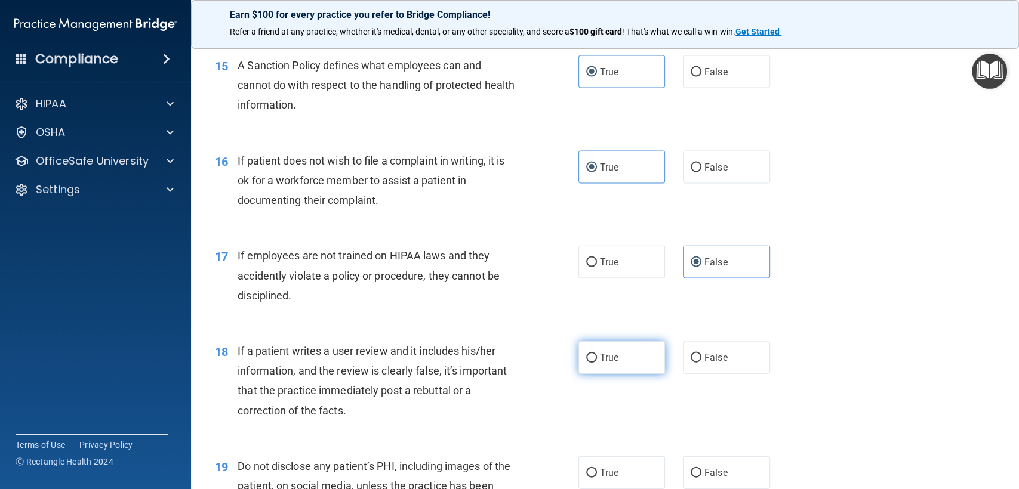
click at [600, 358] on span "True" at bounding box center [609, 357] width 19 height 11
click at [597, 358] on input "True" at bounding box center [591, 358] width 11 height 9
radio input "true"
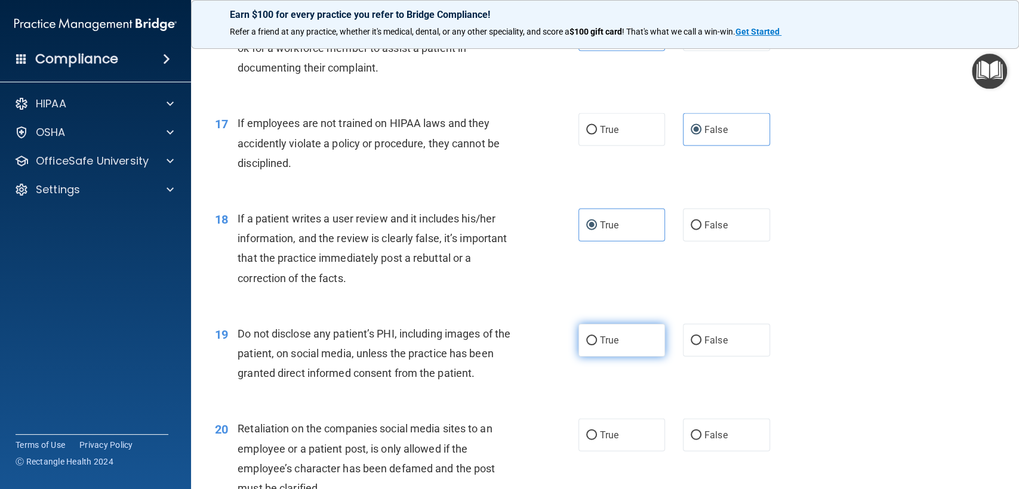
click at [600, 342] on span "True" at bounding box center [609, 340] width 19 height 11
click at [597, 342] on input "True" at bounding box center [591, 341] width 11 height 9
radio input "true"
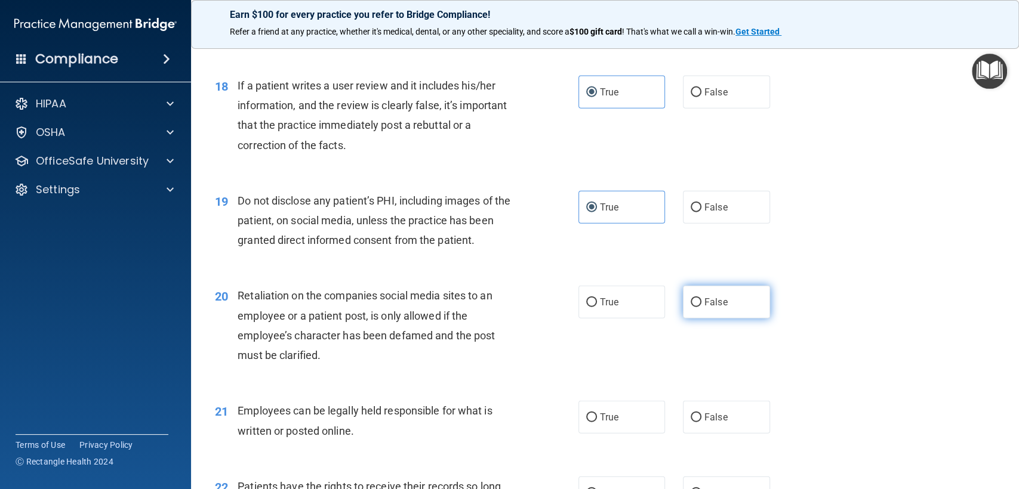
click at [716, 304] on span "False" at bounding box center [715, 302] width 23 height 11
click at [701, 304] on input "False" at bounding box center [696, 302] width 11 height 9
radio input "true"
click at [637, 414] on label "True" at bounding box center [621, 417] width 87 height 33
click at [597, 414] on input "True" at bounding box center [591, 418] width 11 height 9
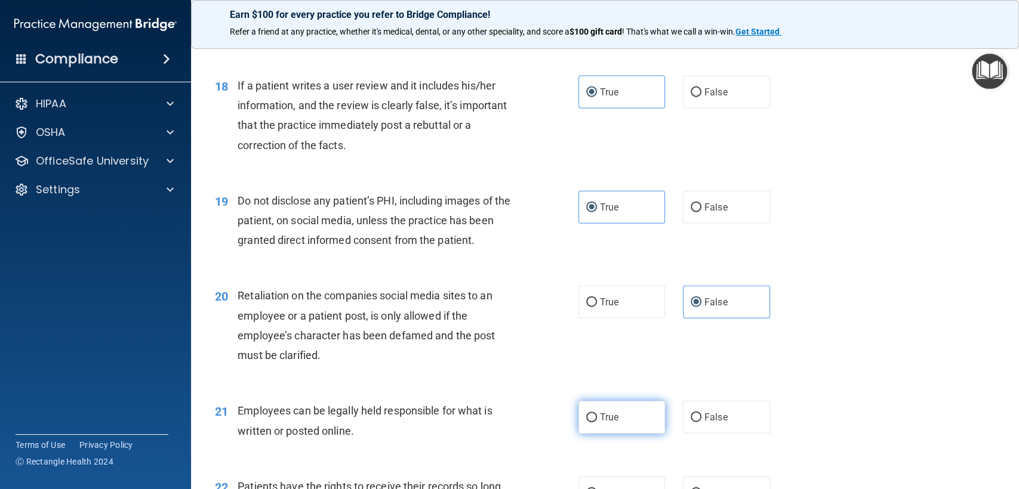
radio input "true"
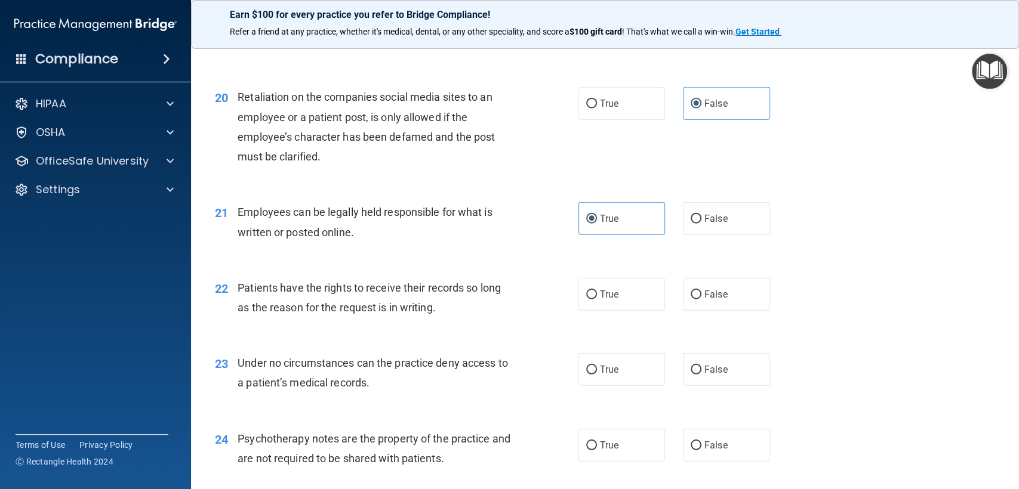
scroll to position [2122, 0]
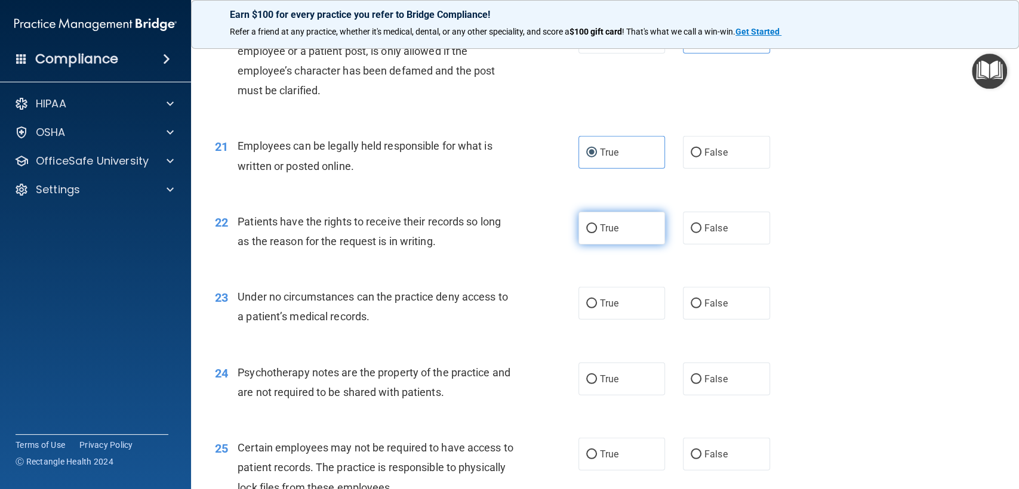
click at [584, 233] on label "True" at bounding box center [621, 228] width 87 height 33
click at [586, 233] on input "True" at bounding box center [591, 228] width 11 height 9
radio input "true"
click at [710, 235] on label "False" at bounding box center [726, 228] width 87 height 33
click at [701, 233] on input "False" at bounding box center [696, 228] width 11 height 9
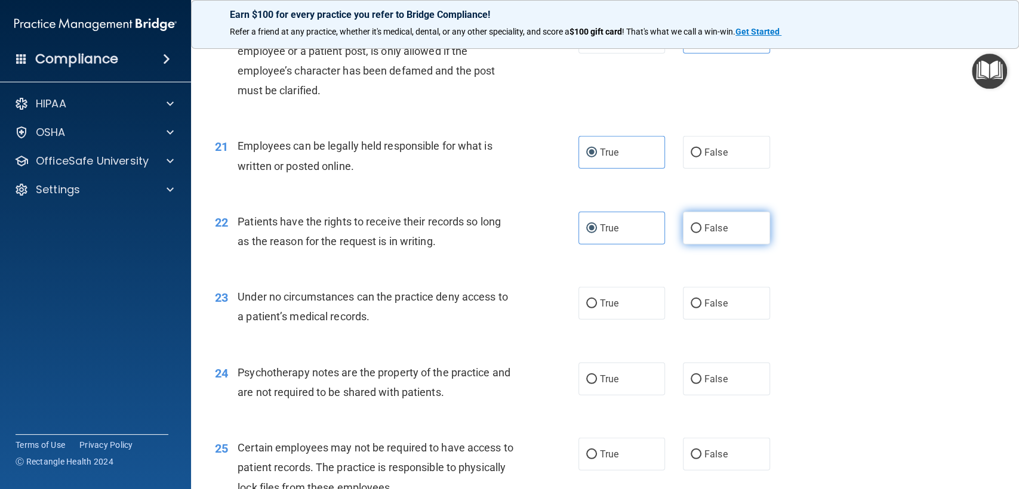
radio input "true"
radio input "false"
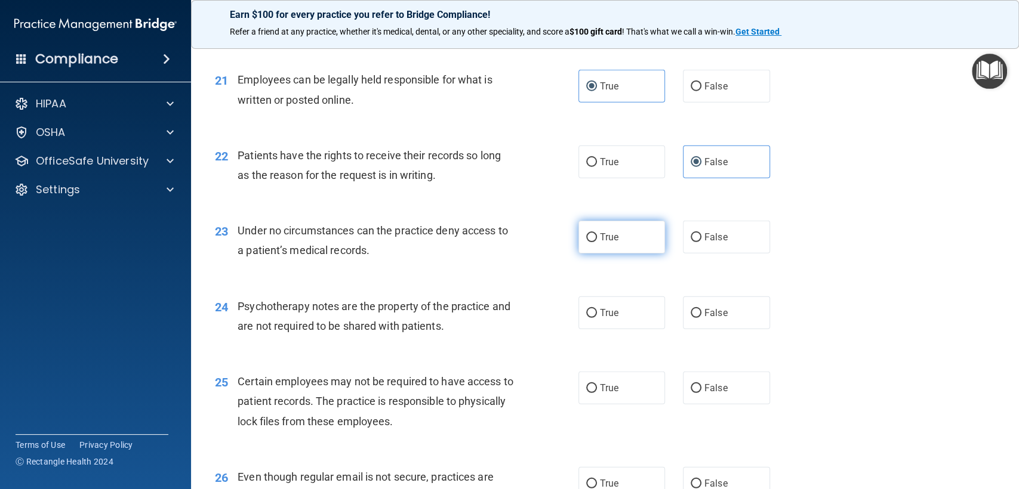
click at [602, 226] on label "True" at bounding box center [621, 237] width 87 height 33
click at [597, 233] on input "True" at bounding box center [591, 237] width 11 height 9
radio input "true"
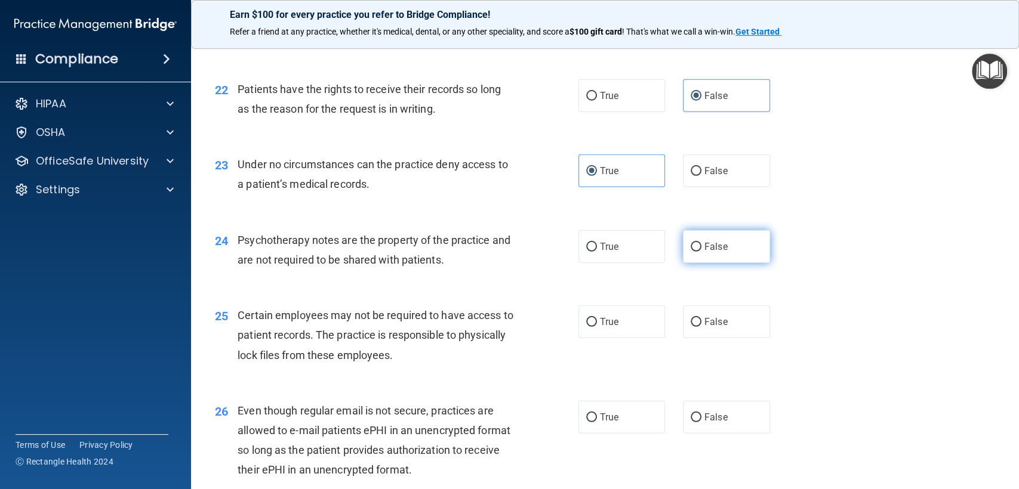
click at [691, 251] on input "False" at bounding box center [696, 247] width 11 height 9
radio input "true"
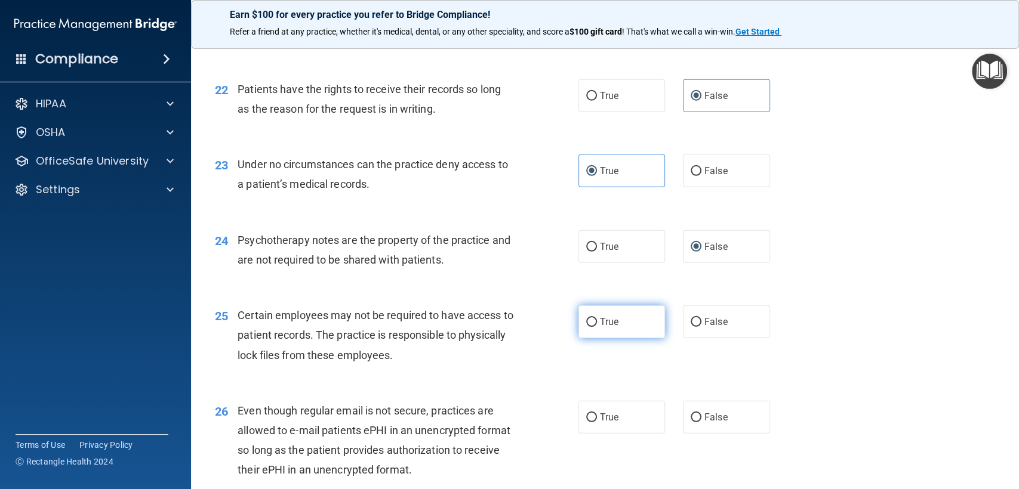
click at [640, 326] on label "True" at bounding box center [621, 322] width 87 height 33
click at [597, 326] on input "True" at bounding box center [591, 322] width 11 height 9
radio input "true"
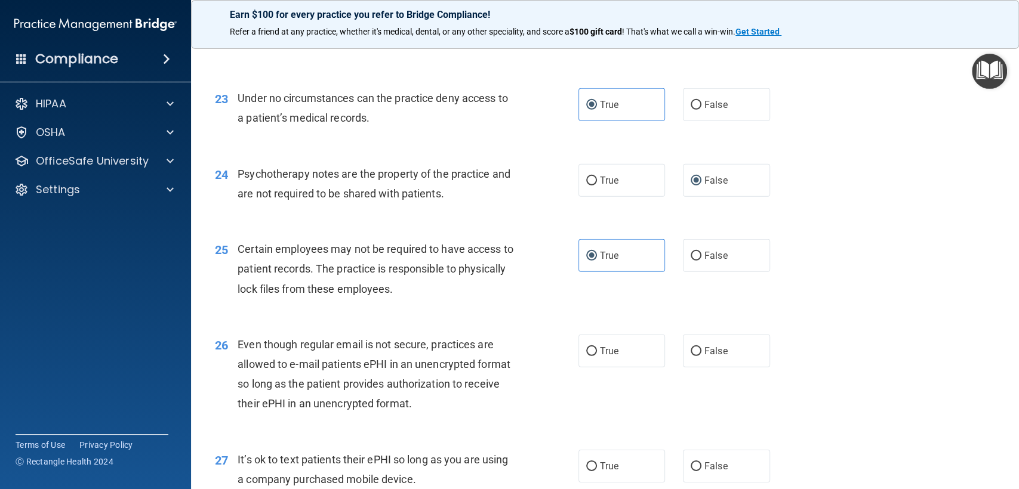
scroll to position [2387, 0]
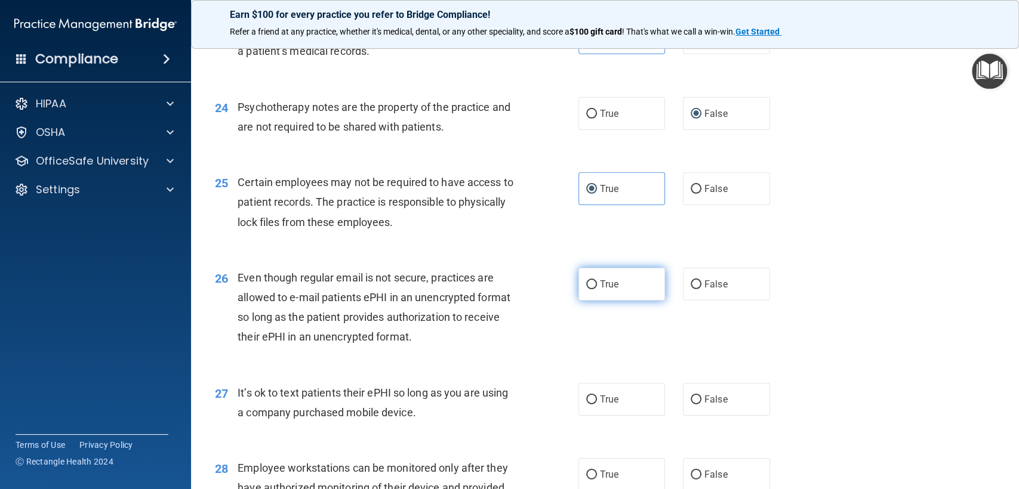
click at [600, 287] on span "True" at bounding box center [609, 284] width 19 height 11
click at [597, 287] on input "True" at bounding box center [591, 285] width 11 height 9
radio input "true"
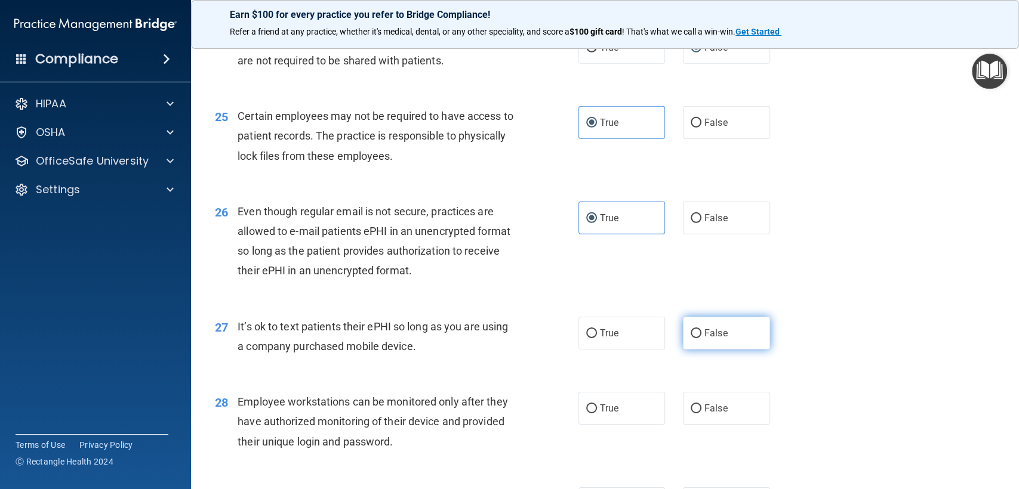
click at [697, 333] on label "False" at bounding box center [726, 333] width 87 height 33
click at [697, 333] on input "False" at bounding box center [696, 333] width 11 height 9
radio input "true"
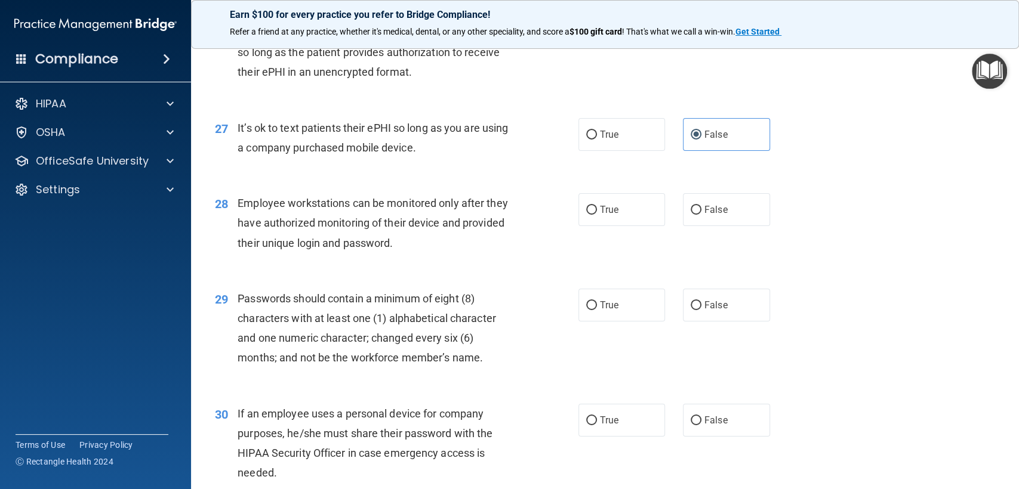
scroll to position [2718, 0]
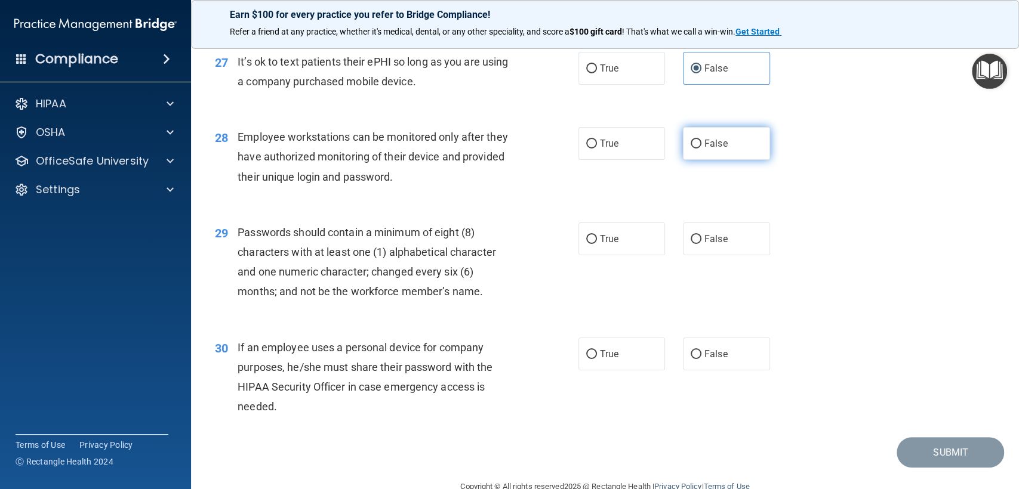
click at [722, 140] on label "False" at bounding box center [726, 143] width 87 height 33
click at [701, 140] on input "False" at bounding box center [696, 144] width 11 height 9
radio input "true"
click at [609, 241] on span "True" at bounding box center [609, 238] width 19 height 11
click at [597, 241] on input "True" at bounding box center [591, 239] width 11 height 9
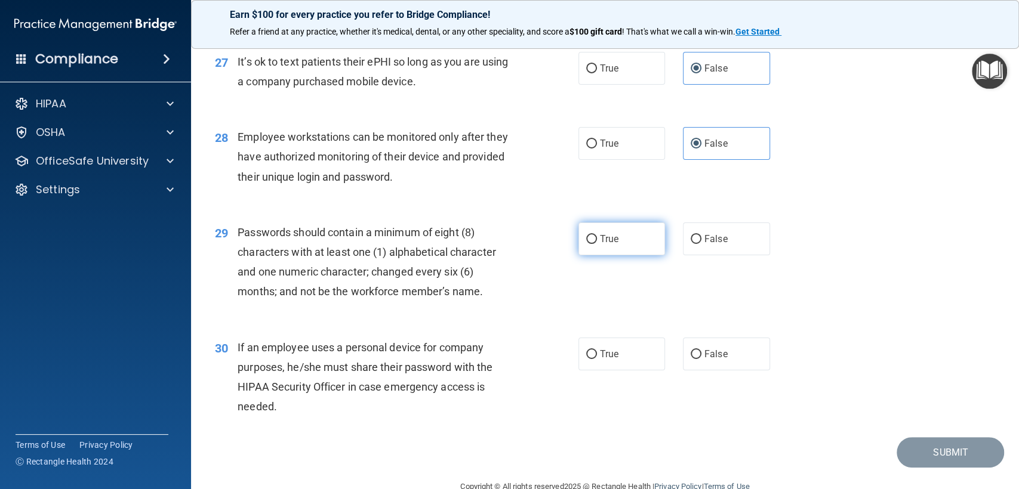
radio input "true"
click at [707, 323] on div "29 Passwords should contain a minimum of eight (8) characters with at least one…" at bounding box center [605, 265] width 798 height 115
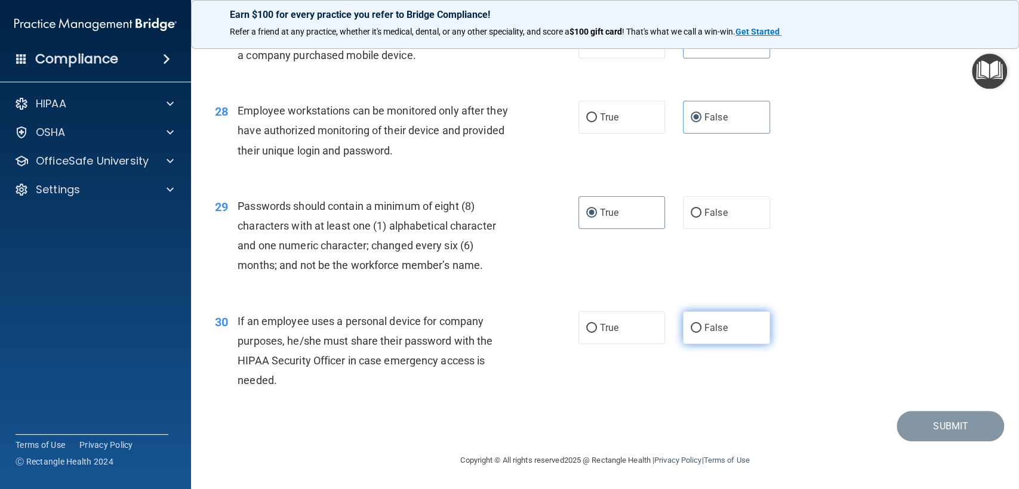
click at [707, 328] on span "False" at bounding box center [715, 327] width 23 height 11
click at [701, 328] on input "False" at bounding box center [696, 328] width 11 height 9
radio input "true"
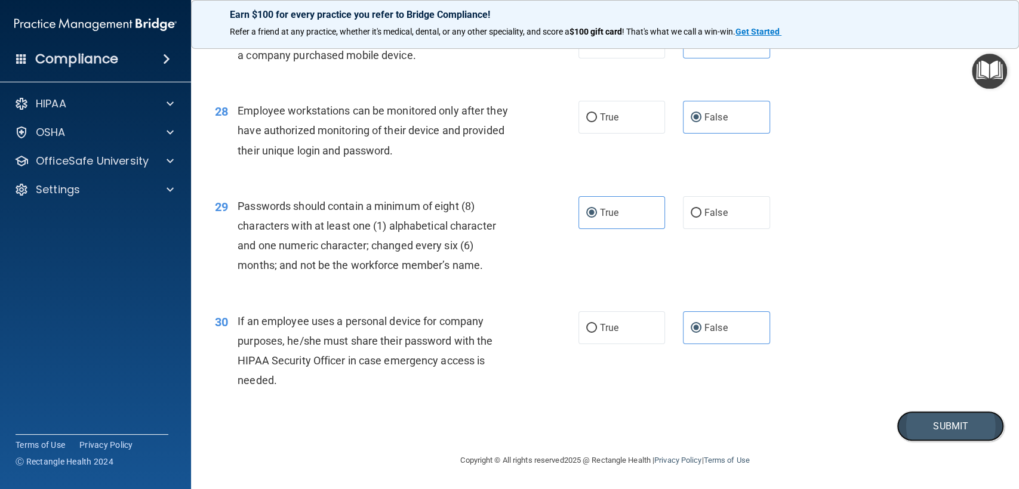
click at [942, 429] on button "Submit" at bounding box center [949, 426] width 107 height 30
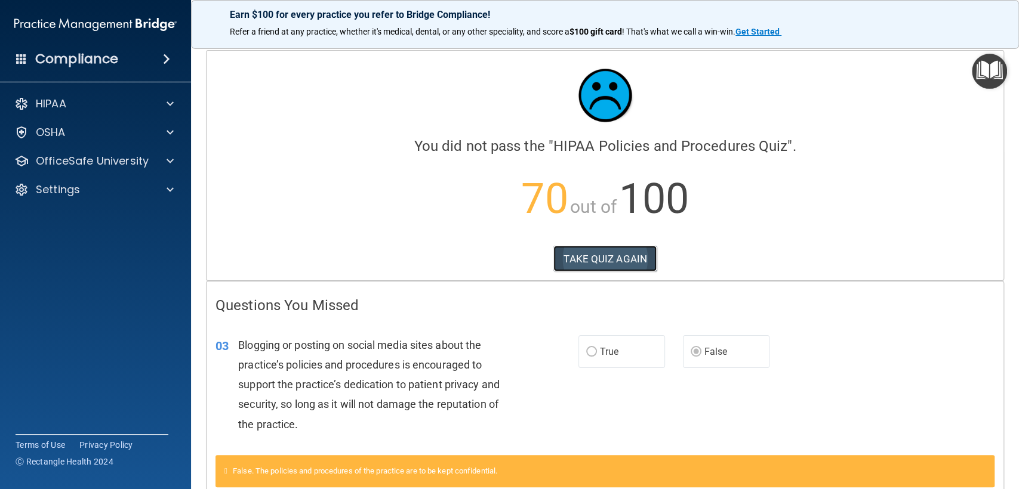
click at [635, 251] on button "TAKE QUIZ AGAIN" at bounding box center [604, 259] width 103 height 26
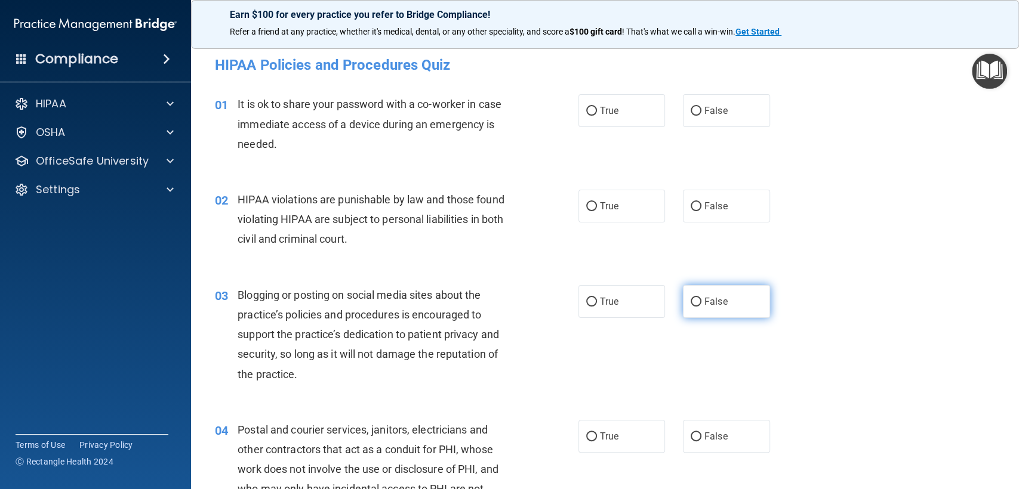
click at [726, 300] on label "False" at bounding box center [726, 301] width 87 height 33
click at [701, 300] on input "False" at bounding box center [696, 302] width 11 height 9
radio input "true"
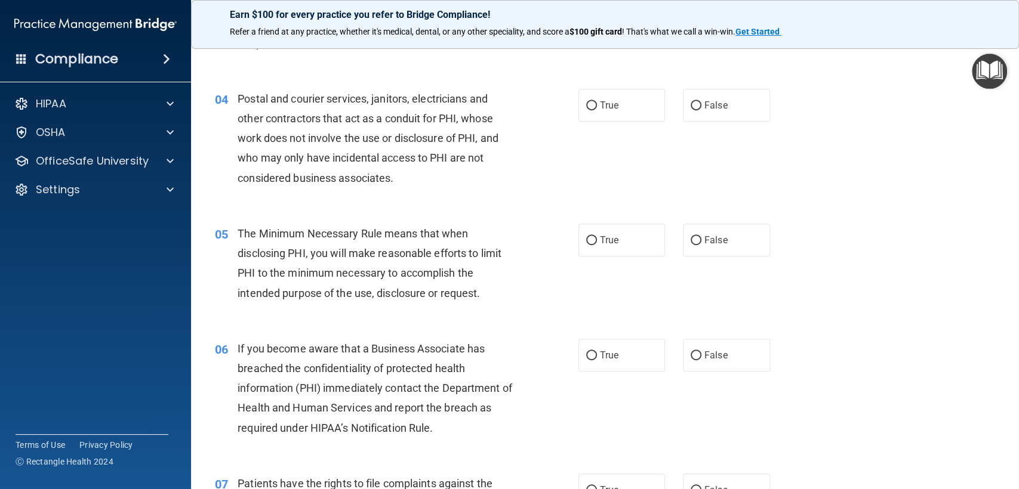
scroll to position [397, 0]
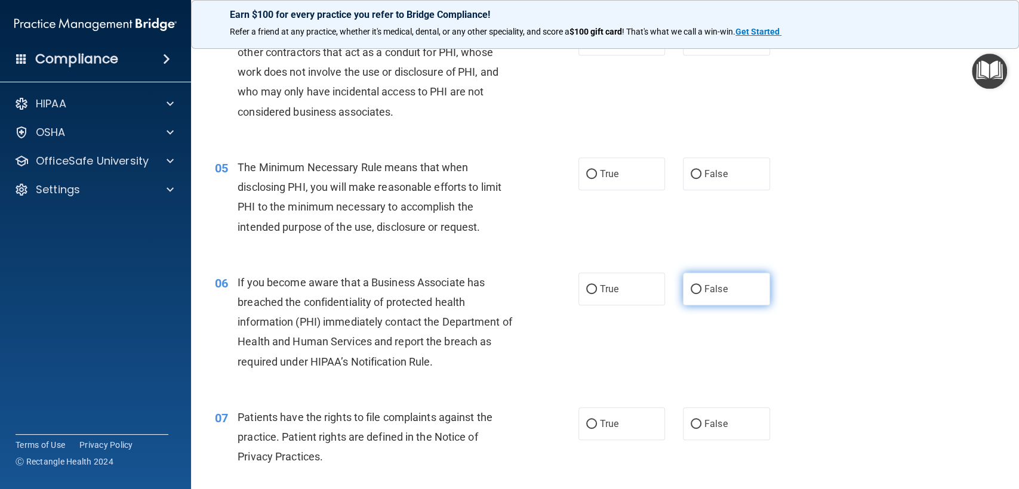
click at [692, 285] on input "False" at bounding box center [696, 289] width 11 height 9
radio input "true"
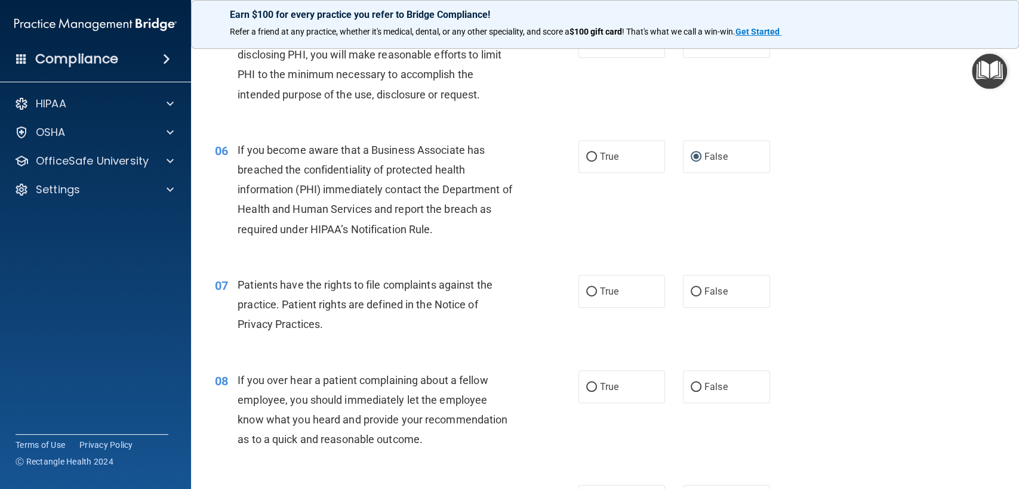
scroll to position [597, 0]
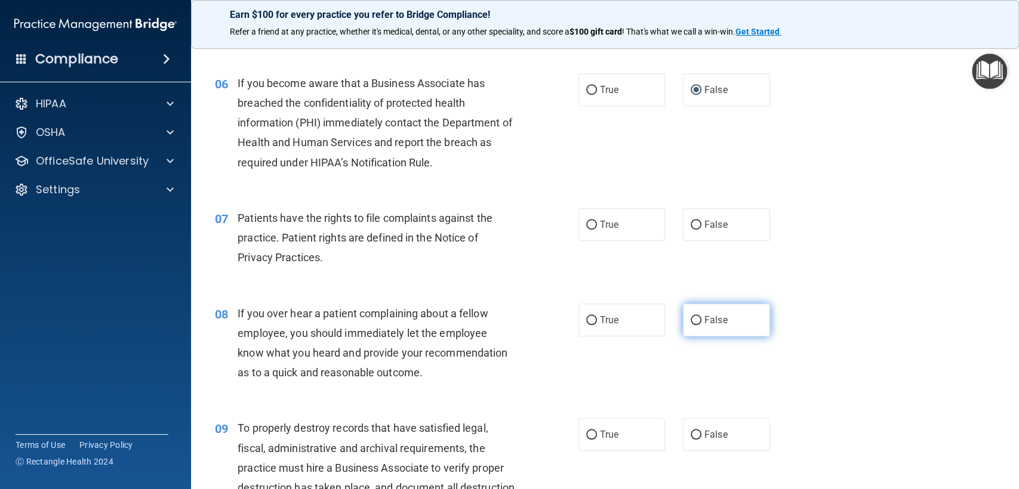
click at [695, 316] on label "False" at bounding box center [726, 320] width 87 height 33
click at [695, 316] on input "False" at bounding box center [696, 320] width 11 height 9
radio input "true"
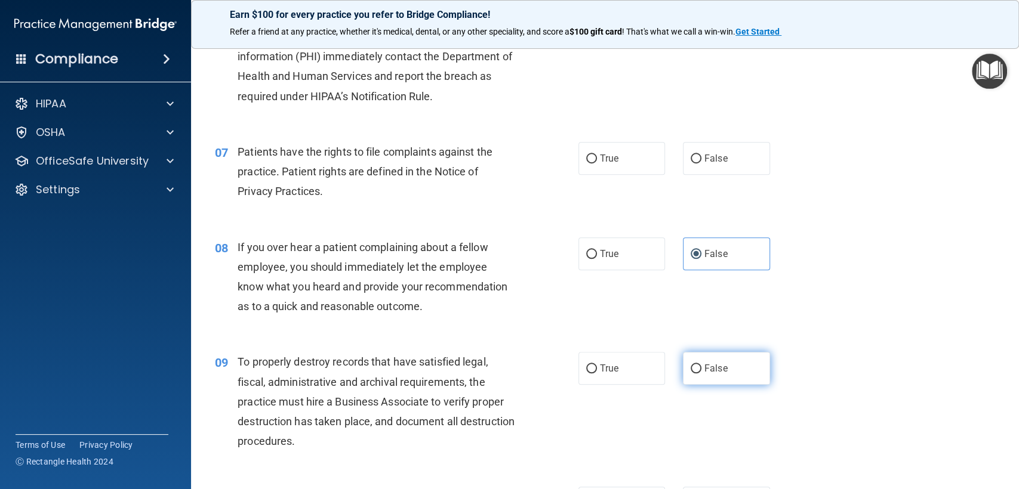
click at [713, 368] on span "False" at bounding box center [715, 368] width 23 height 11
click at [701, 368] on input "False" at bounding box center [696, 369] width 11 height 9
radio input "true"
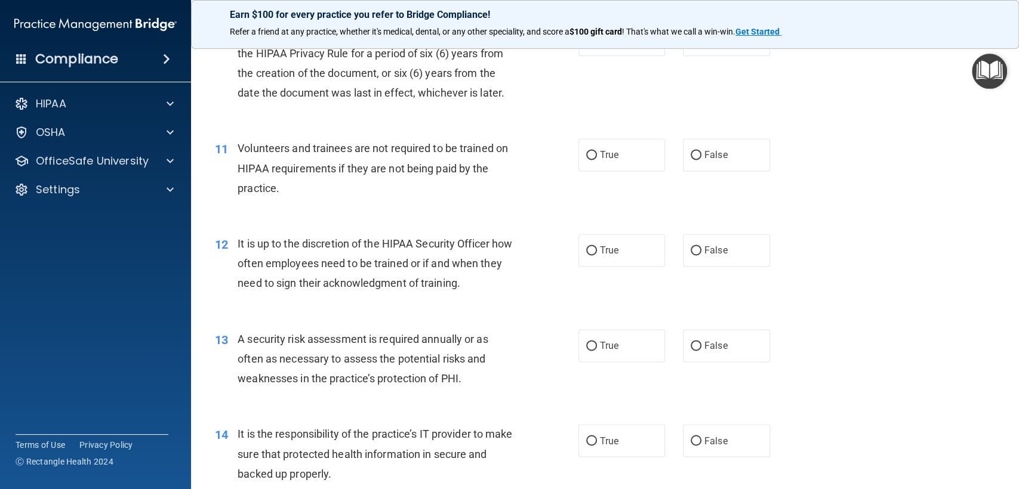
scroll to position [1260, 0]
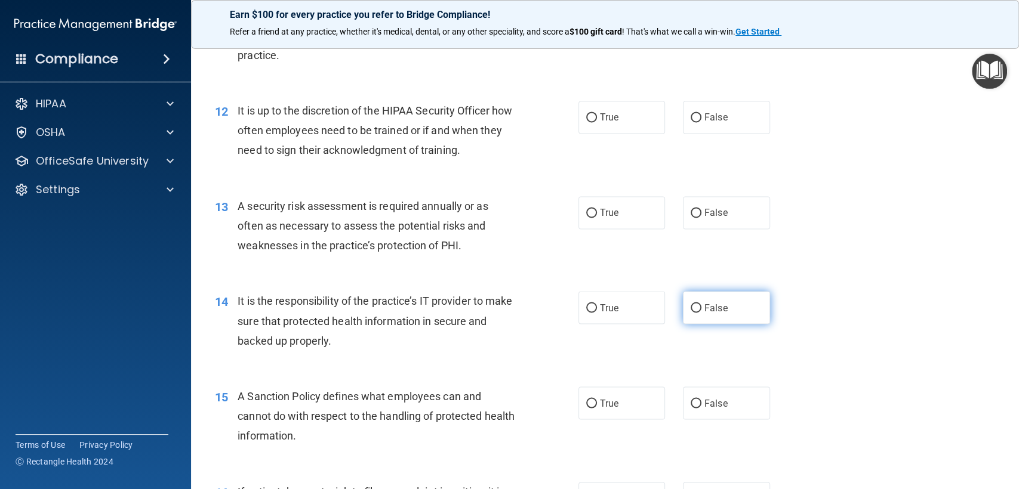
click at [736, 312] on label "False" at bounding box center [726, 307] width 87 height 33
click at [701, 312] on input "False" at bounding box center [696, 308] width 11 height 9
radio input "true"
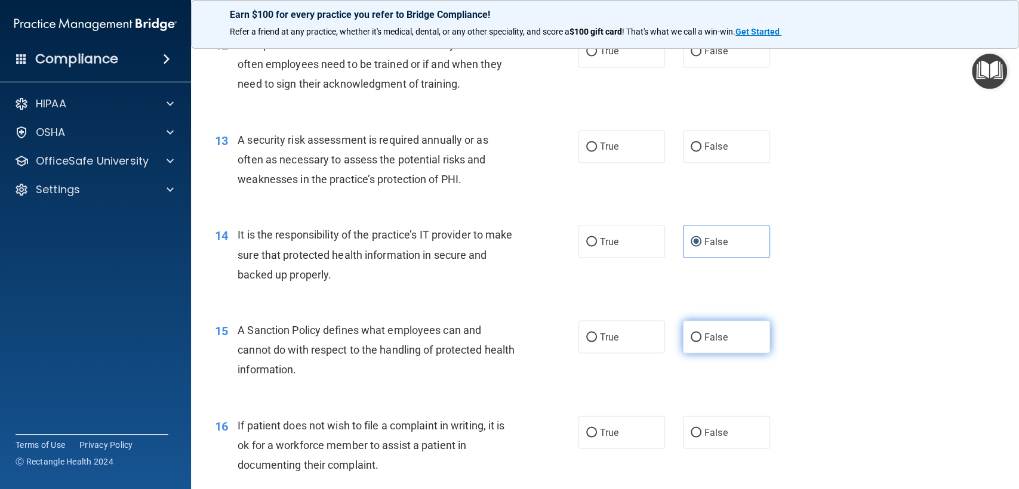
click at [707, 335] on span "False" at bounding box center [715, 336] width 23 height 11
click at [701, 335] on input "False" at bounding box center [696, 337] width 11 height 9
radio input "true"
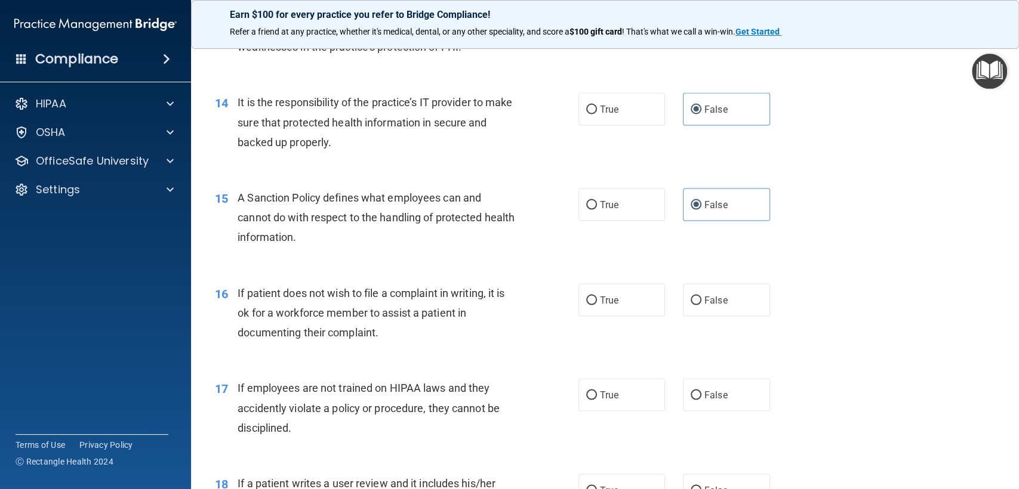
scroll to position [1525, 0]
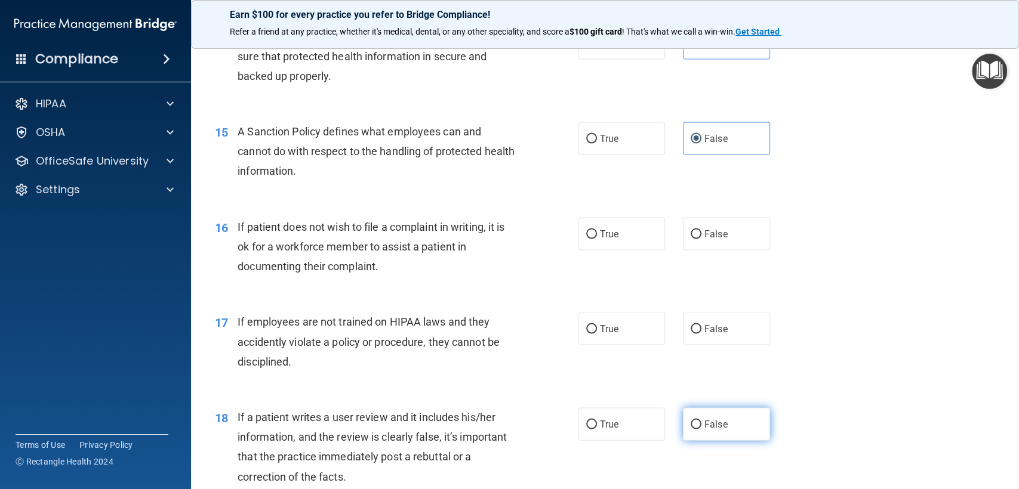
click at [714, 429] on label "False" at bounding box center [726, 424] width 87 height 33
click at [701, 429] on input "False" at bounding box center [696, 424] width 11 height 9
radio input "true"
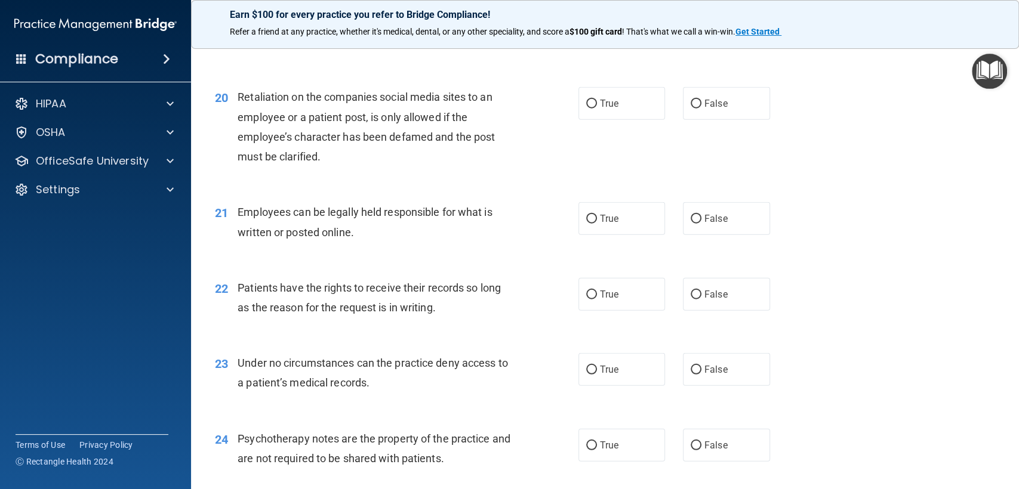
scroll to position [2122, 0]
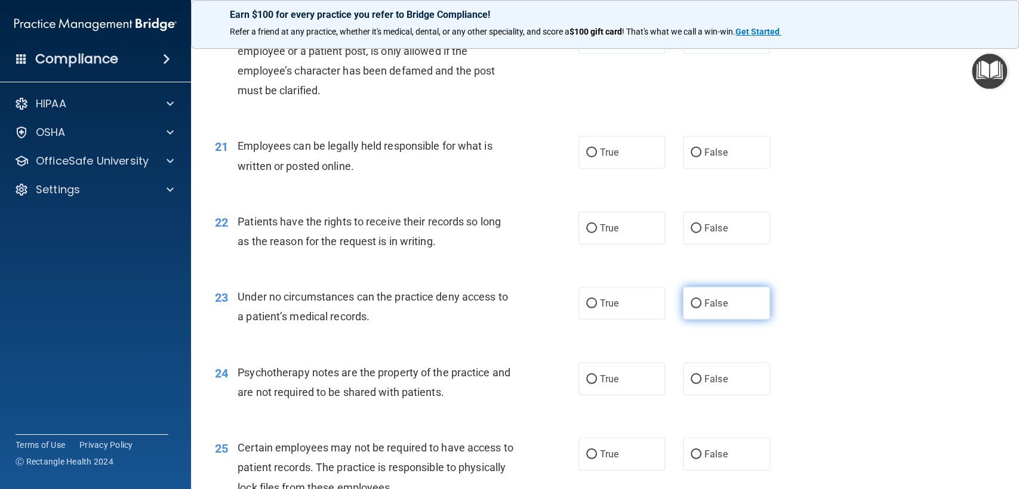
click at [709, 296] on label "False" at bounding box center [726, 303] width 87 height 33
click at [701, 300] on input "False" at bounding box center [696, 304] width 11 height 9
radio input "true"
click at [602, 390] on label "True" at bounding box center [621, 379] width 87 height 33
click at [597, 384] on input "True" at bounding box center [591, 379] width 11 height 9
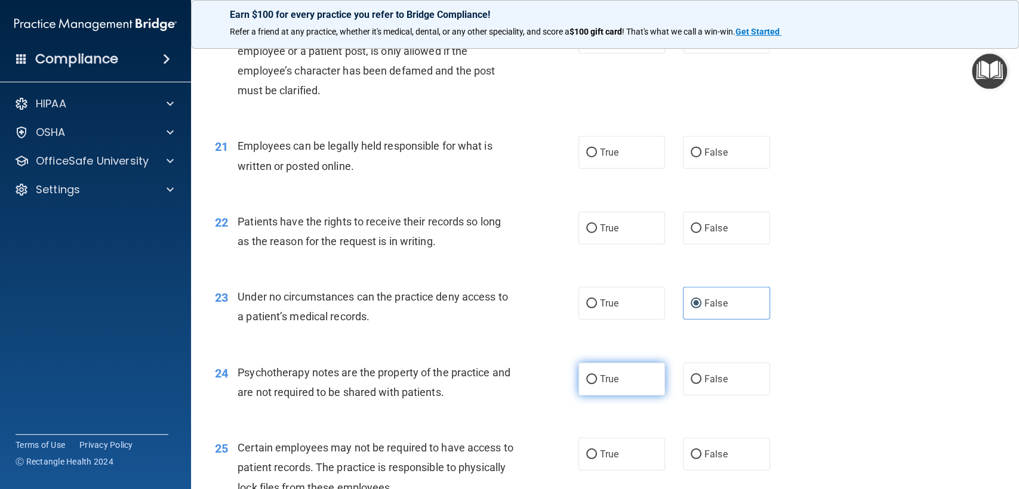
radio input "true"
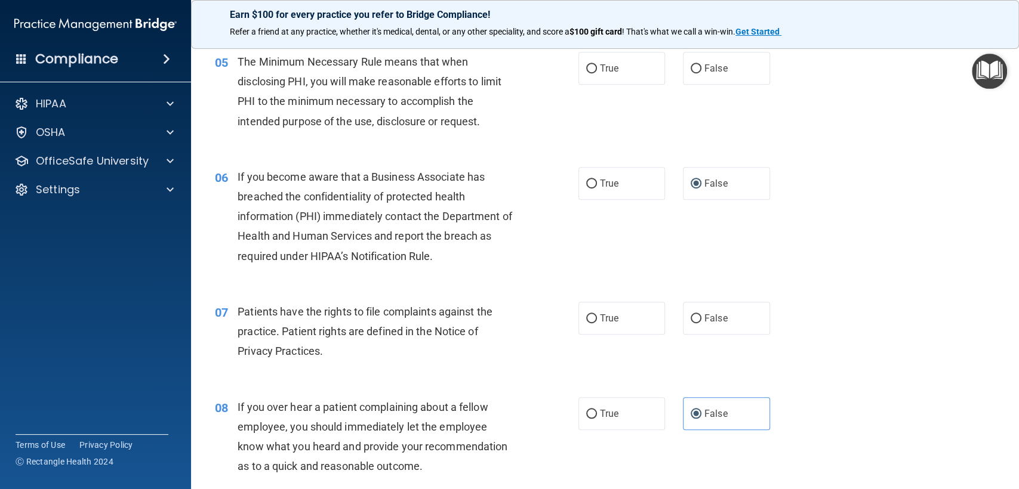
scroll to position [0, 0]
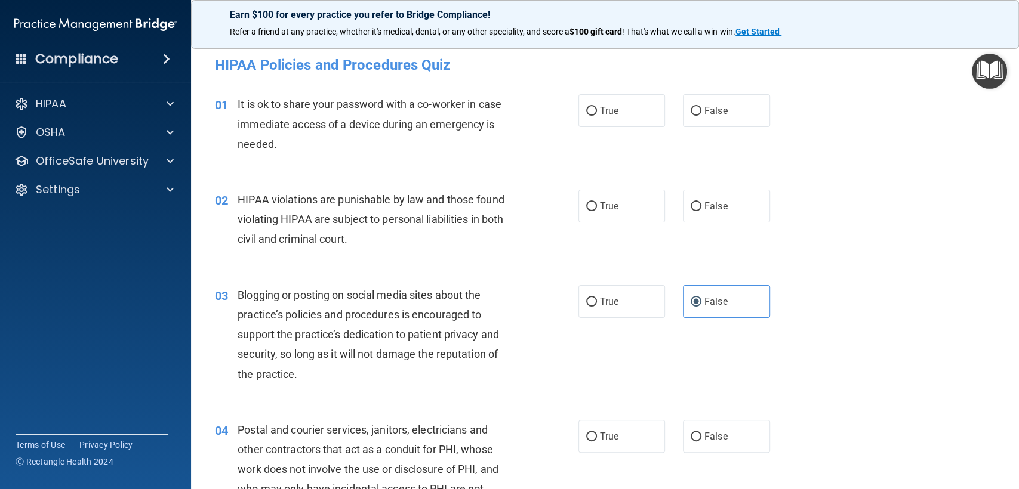
drag, startPoint x: 806, startPoint y: 321, endPoint x: 807, endPoint y: 105, distance: 216.0
click at [697, 109] on label "False" at bounding box center [726, 110] width 87 height 33
click at [697, 109] on input "False" at bounding box center [696, 111] width 11 height 9
radio input "true"
click at [616, 209] on label "True" at bounding box center [621, 206] width 87 height 33
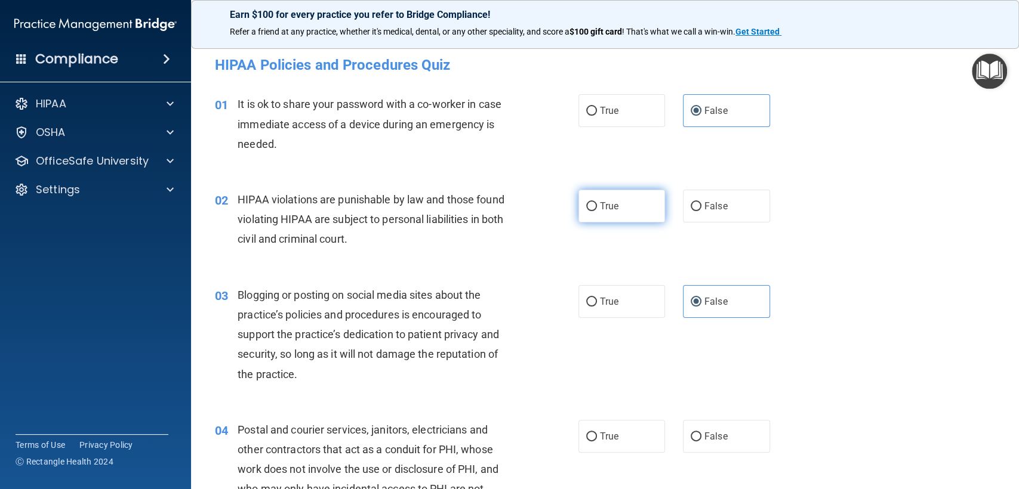
click at [597, 209] on input "True" at bounding box center [591, 206] width 11 height 9
radio input "true"
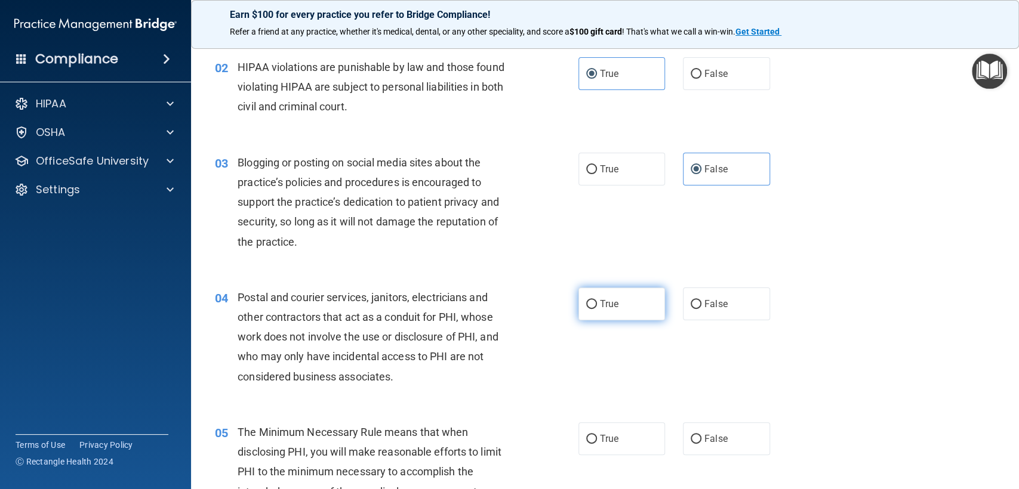
click at [625, 304] on label "True" at bounding box center [621, 304] width 87 height 33
click at [597, 304] on input "True" at bounding box center [591, 304] width 11 height 9
radio input "true"
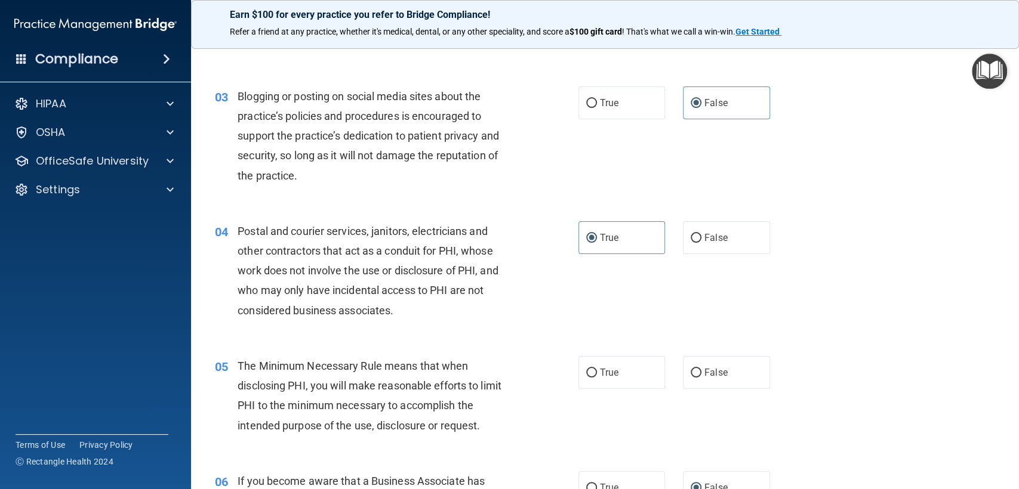
scroll to position [265, 0]
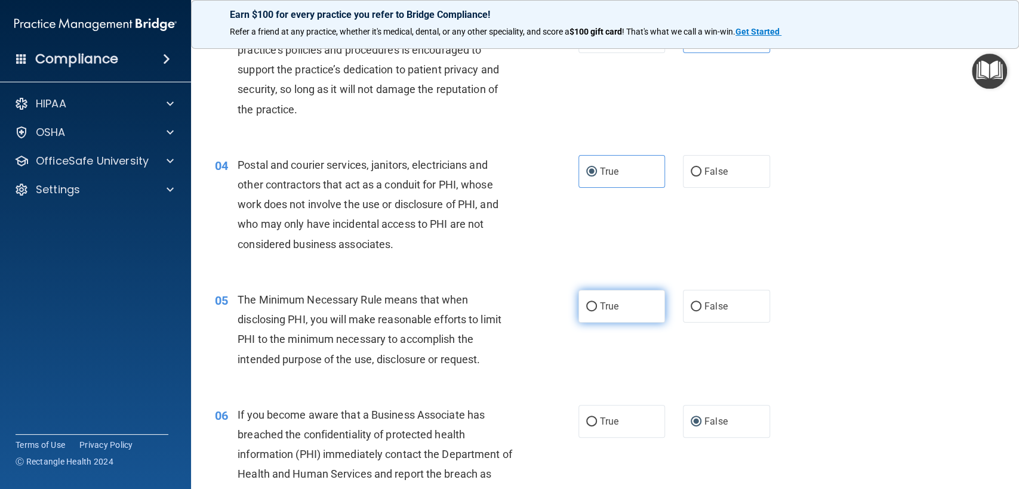
click at [612, 297] on label "True" at bounding box center [621, 306] width 87 height 33
click at [597, 303] on input "True" at bounding box center [591, 307] width 11 height 9
radio input "true"
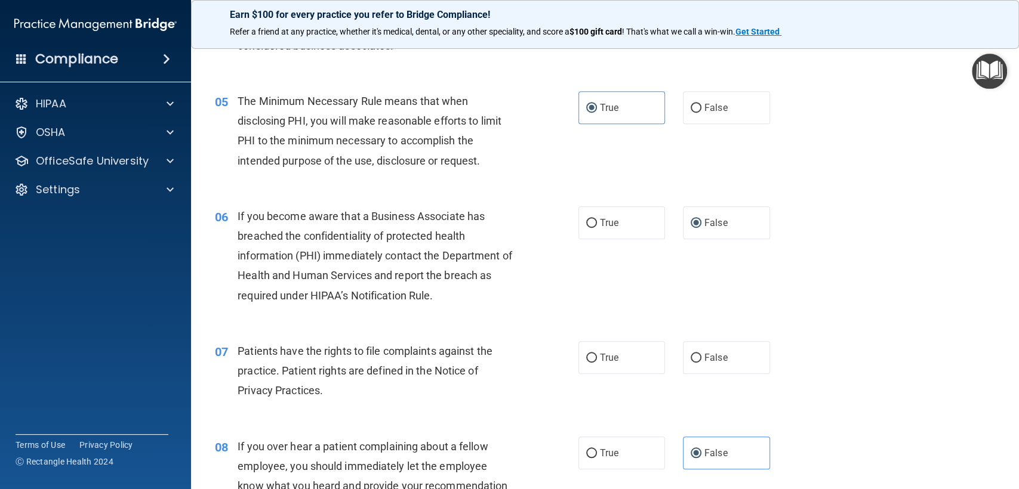
scroll to position [530, 0]
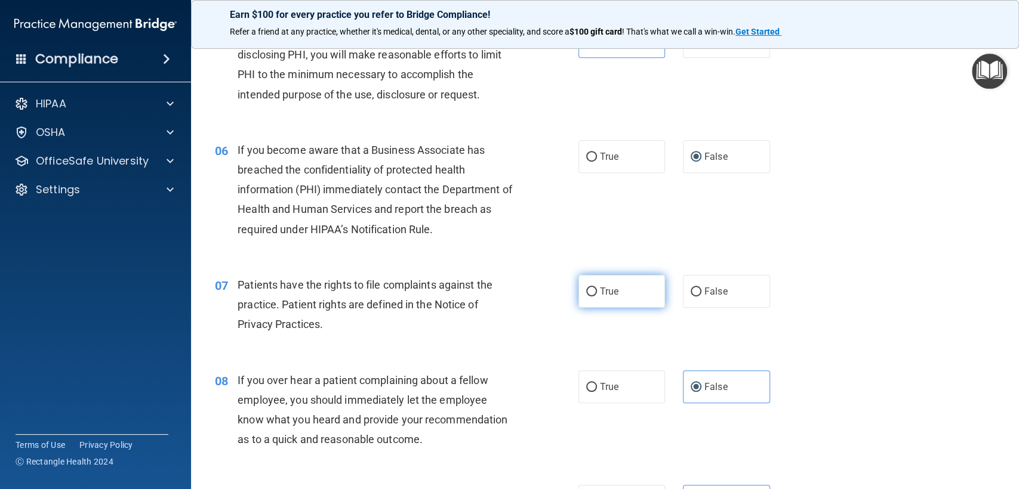
click at [630, 291] on label "True" at bounding box center [621, 291] width 87 height 33
click at [597, 291] on input "True" at bounding box center [591, 292] width 11 height 9
radio input "true"
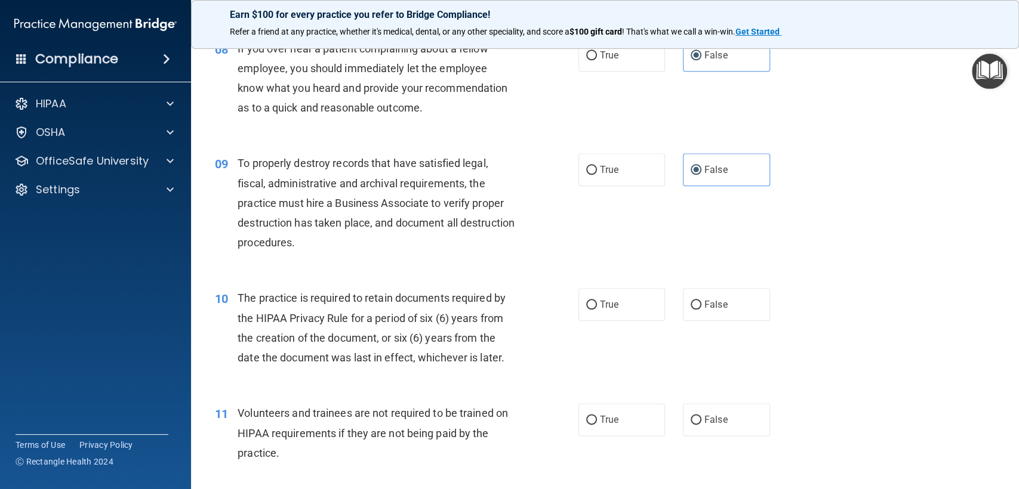
scroll to position [928, 0]
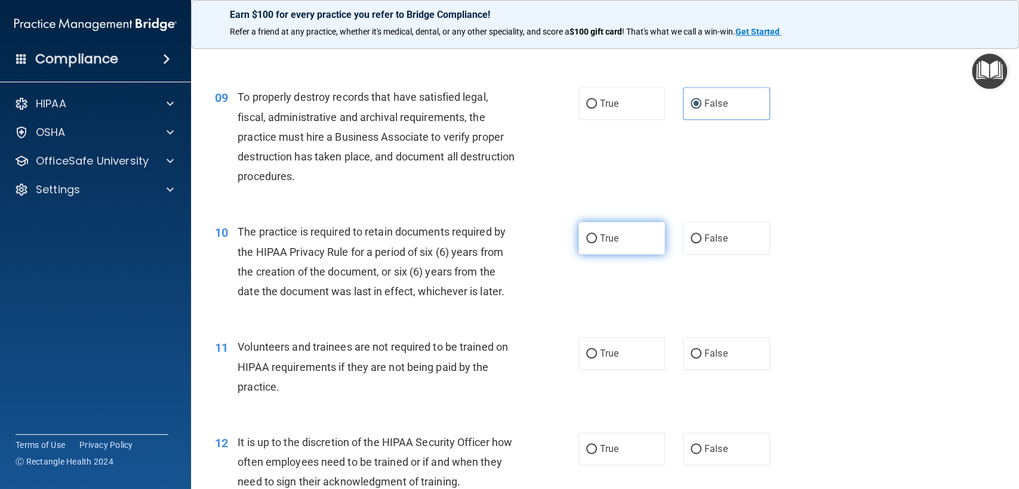
click at [623, 238] on label "True" at bounding box center [621, 238] width 87 height 33
click at [597, 238] on input "True" at bounding box center [591, 239] width 11 height 9
radio input "true"
click at [704, 357] on span "False" at bounding box center [715, 353] width 23 height 11
click at [699, 357] on input "False" at bounding box center [696, 354] width 11 height 9
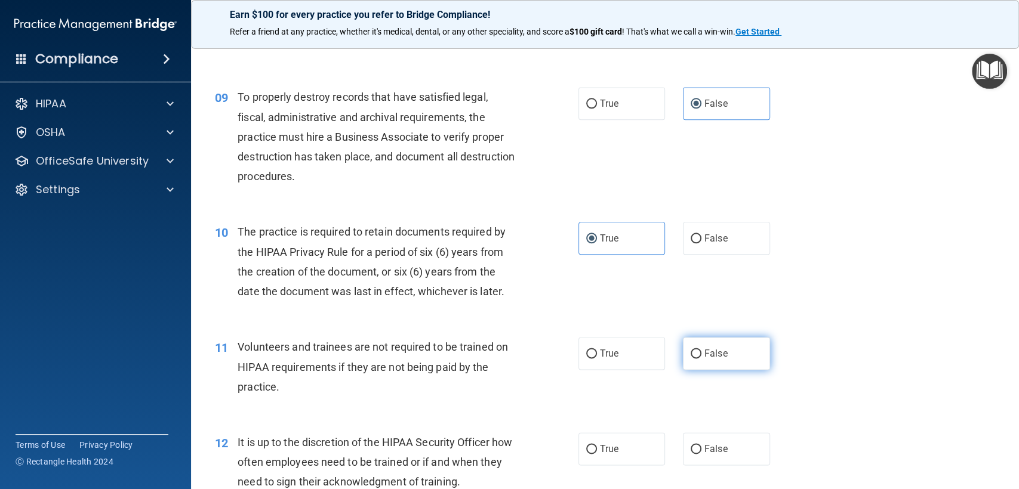
radio input "true"
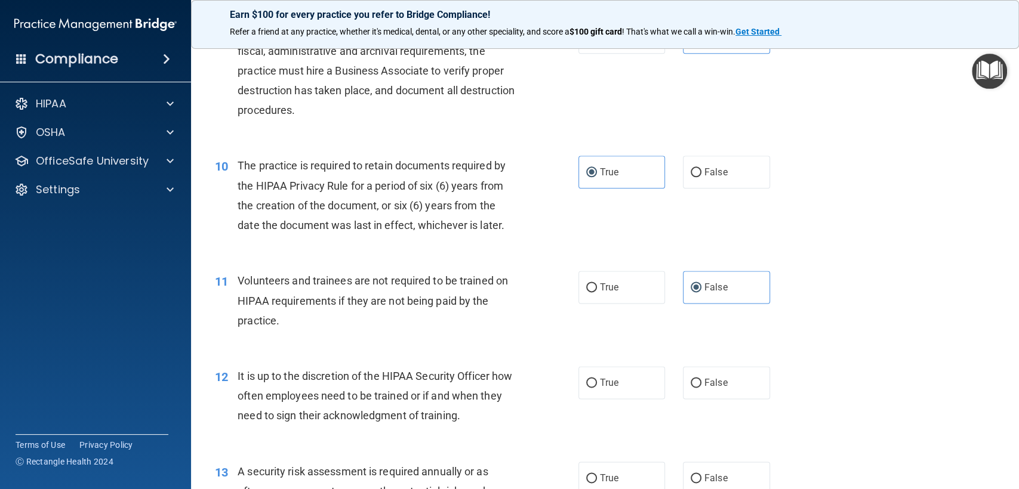
scroll to position [1061, 0]
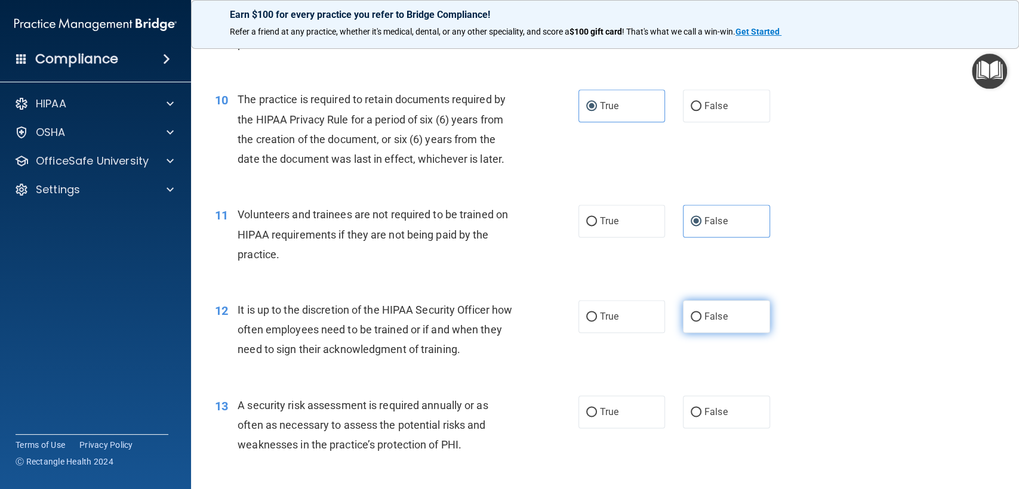
click at [747, 316] on label "False" at bounding box center [726, 316] width 87 height 33
click at [701, 316] on input "False" at bounding box center [696, 317] width 11 height 9
radio input "true"
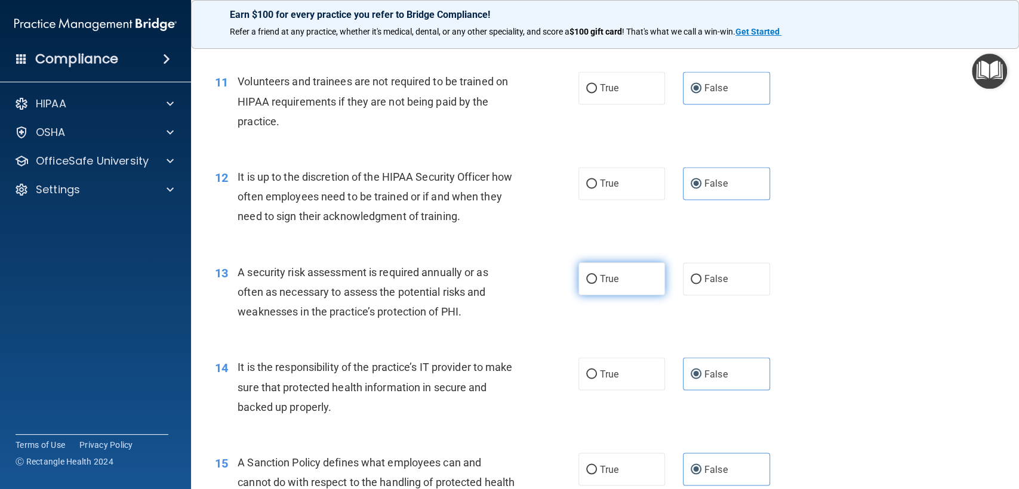
click at [636, 275] on label "True" at bounding box center [621, 279] width 87 height 33
click at [597, 275] on input "True" at bounding box center [591, 279] width 11 height 9
radio input "true"
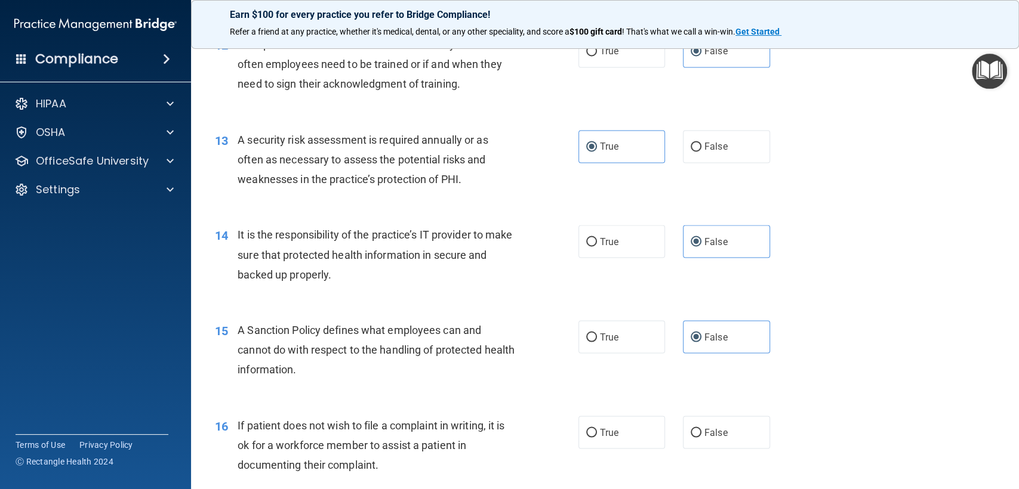
scroll to position [1459, 0]
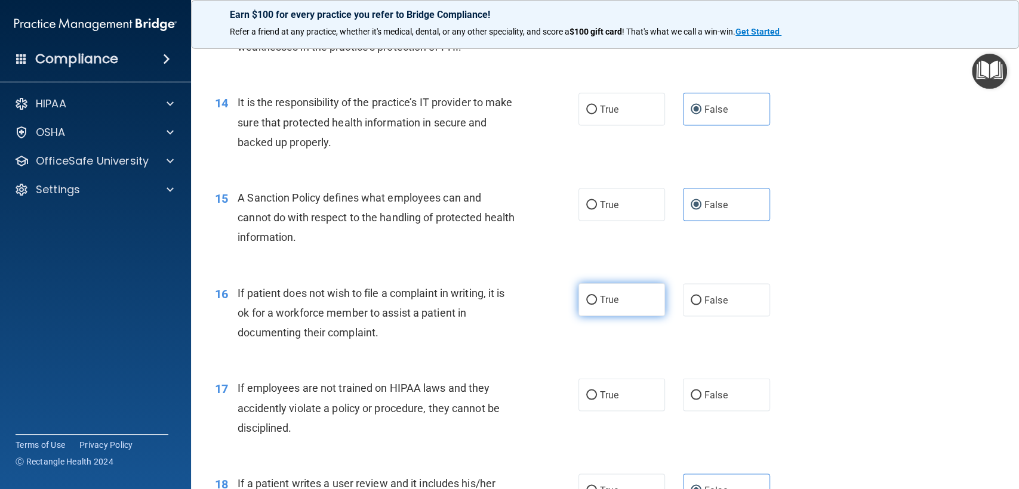
click at [621, 291] on label "True" at bounding box center [621, 299] width 87 height 33
click at [597, 296] on input "True" at bounding box center [591, 300] width 11 height 9
radio input "true"
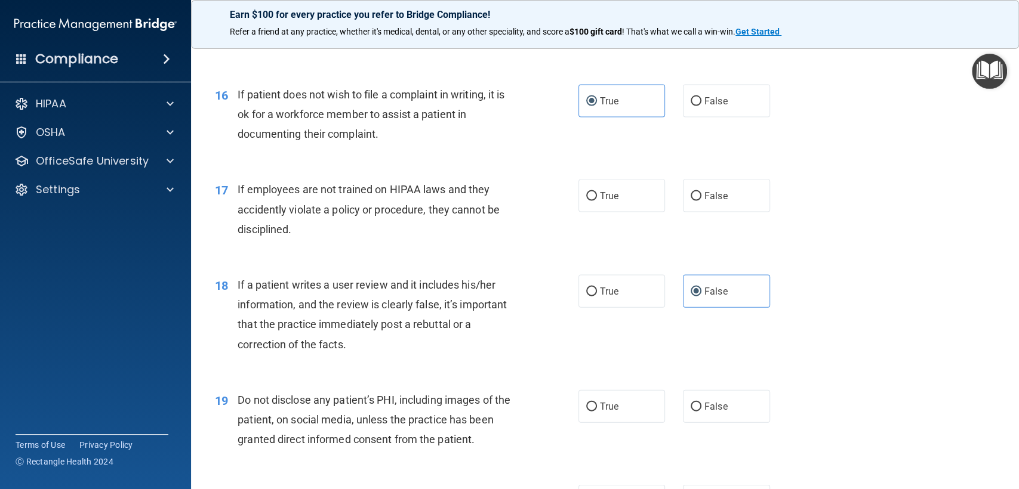
scroll to position [1724, 0]
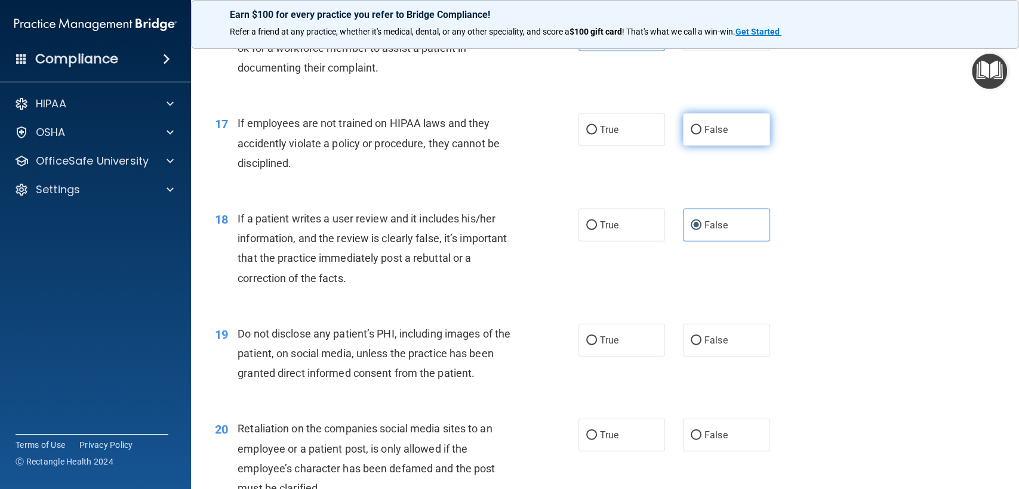
click at [683, 128] on label "False" at bounding box center [726, 129] width 87 height 33
click at [691, 128] on input "False" at bounding box center [696, 130] width 11 height 9
radio input "true"
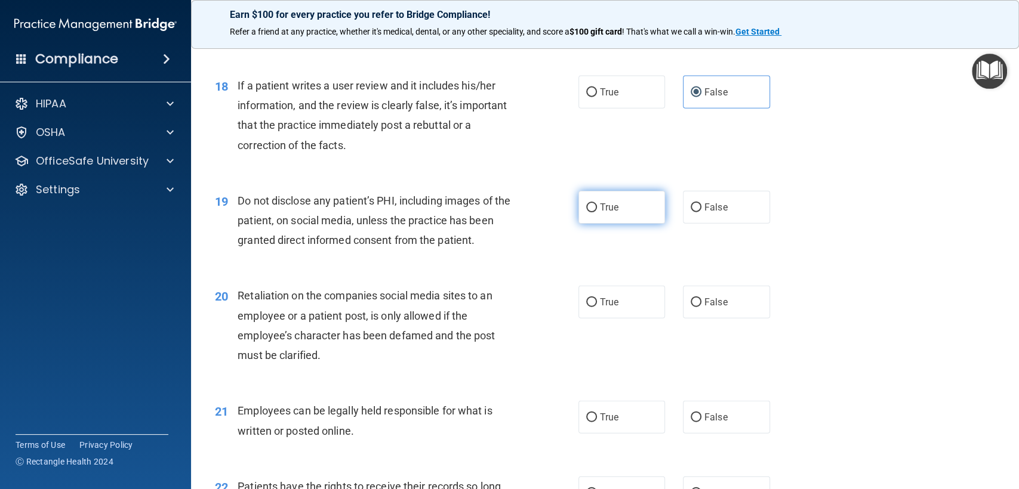
click at [606, 193] on label "True" at bounding box center [621, 207] width 87 height 33
click at [597, 204] on input "True" at bounding box center [591, 208] width 11 height 9
radio input "true"
click at [708, 307] on span "False" at bounding box center [715, 302] width 23 height 11
click at [701, 307] on input "False" at bounding box center [696, 302] width 11 height 9
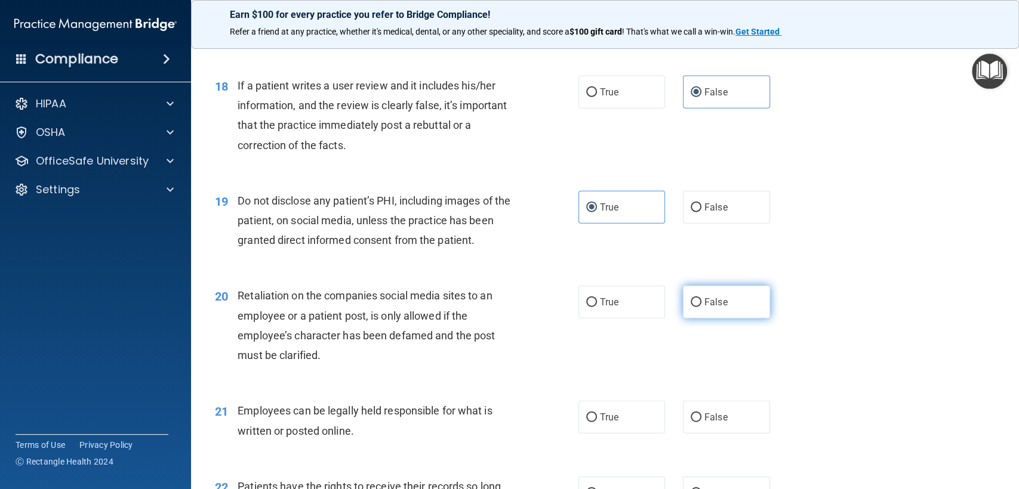
radio input "true"
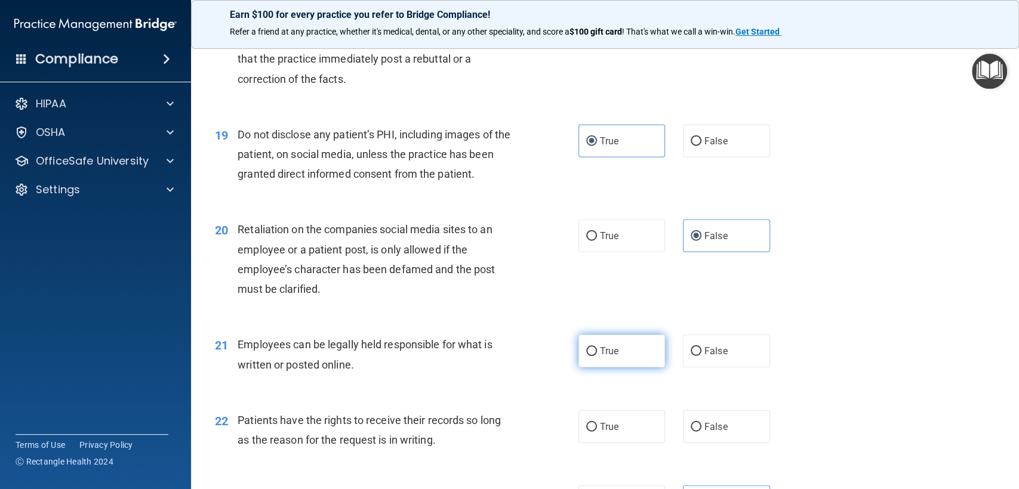
click at [600, 353] on span "True" at bounding box center [609, 351] width 19 height 11
click at [597, 353] on input "True" at bounding box center [591, 351] width 11 height 9
radio input "true"
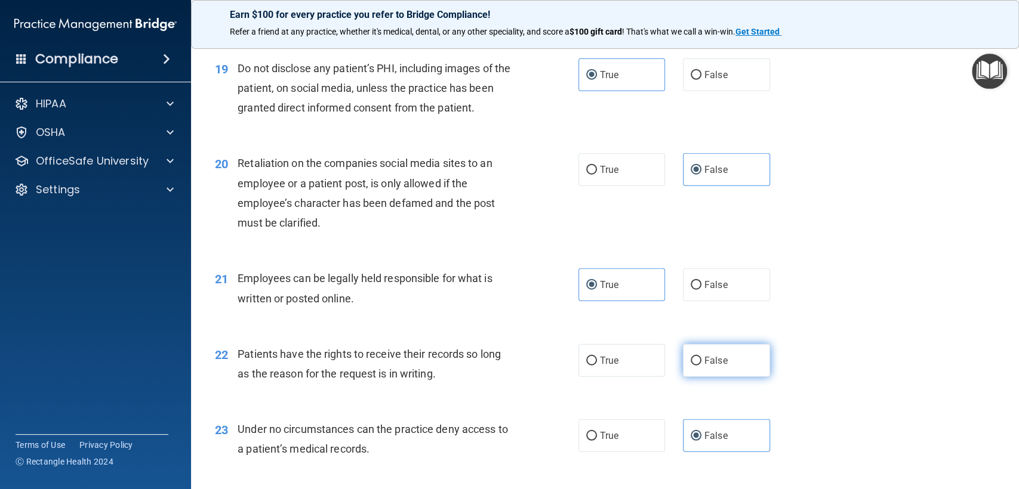
click at [723, 366] on label "False" at bounding box center [726, 360] width 87 height 33
click at [701, 366] on input "False" at bounding box center [696, 361] width 11 height 9
radio input "true"
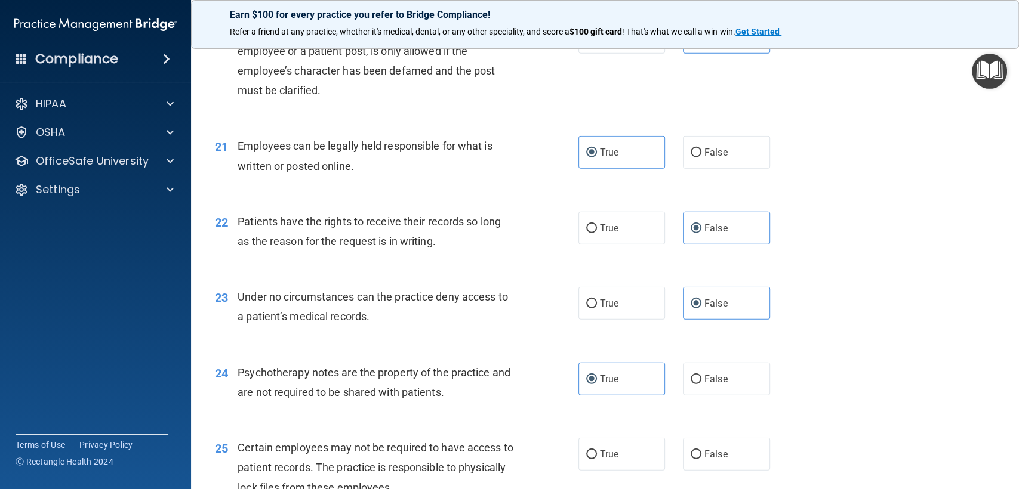
scroll to position [2188, 0]
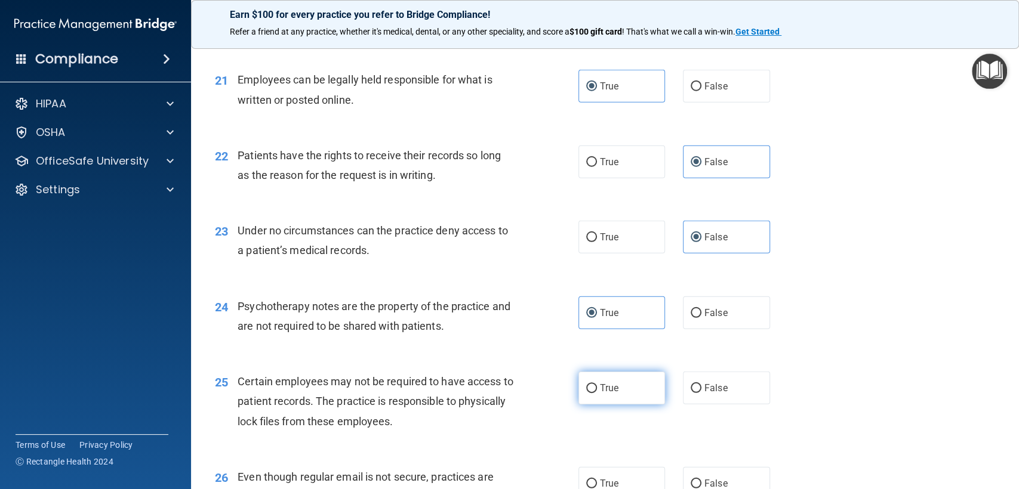
click at [633, 383] on label "True" at bounding box center [621, 388] width 87 height 33
click at [597, 384] on input "True" at bounding box center [591, 388] width 11 height 9
radio input "true"
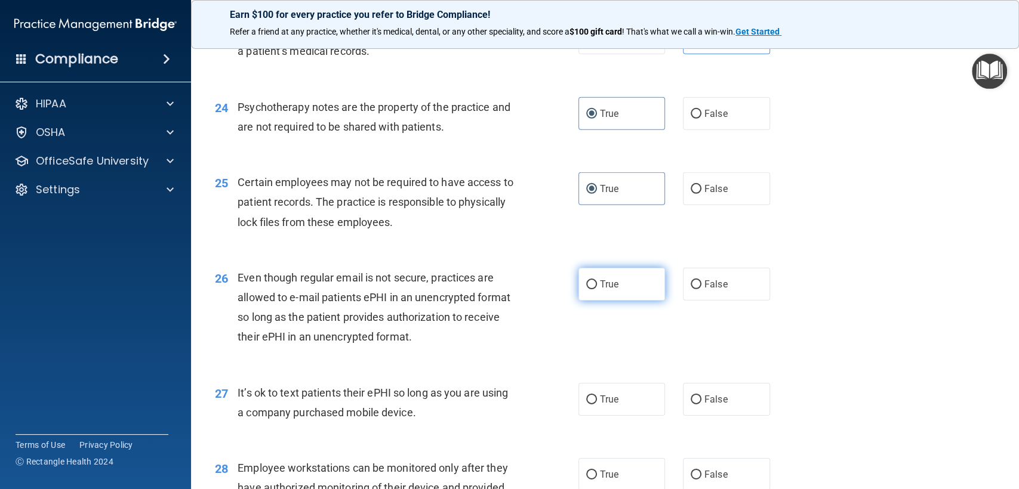
click at [604, 290] on label "True" at bounding box center [621, 284] width 87 height 33
click at [597, 289] on input "True" at bounding box center [591, 285] width 11 height 9
radio input "true"
click at [701, 389] on label "False" at bounding box center [726, 399] width 87 height 33
click at [701, 396] on input "False" at bounding box center [696, 400] width 11 height 9
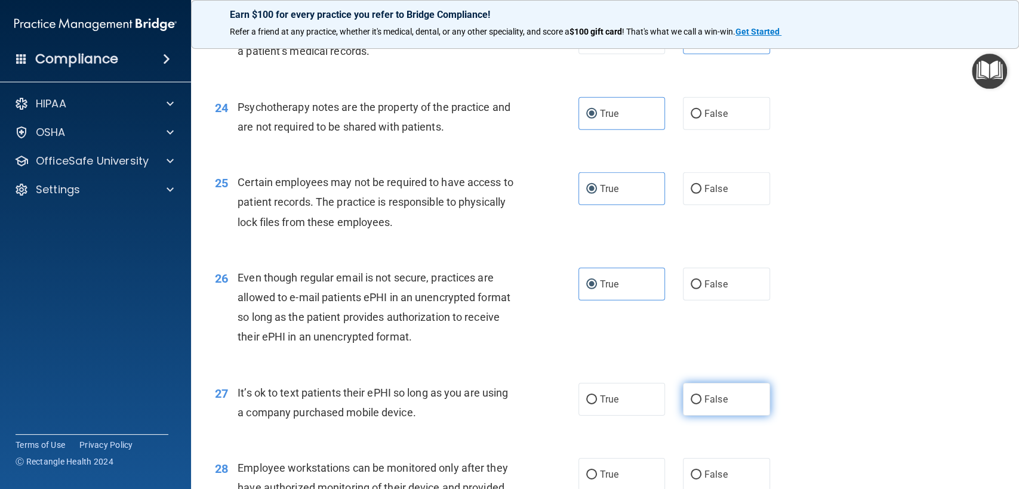
radio input "true"
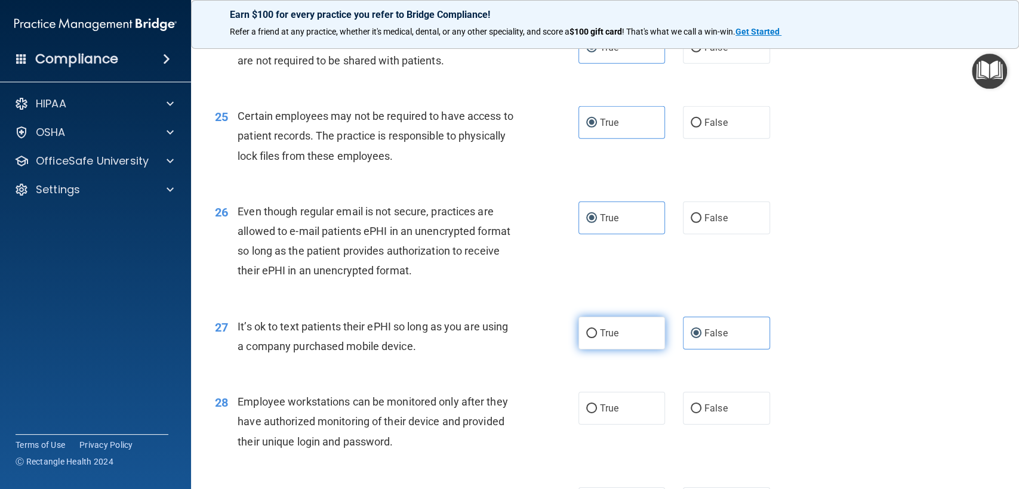
click at [612, 340] on label "True" at bounding box center [621, 333] width 87 height 33
click at [597, 338] on input "True" at bounding box center [591, 333] width 11 height 9
radio input "true"
radio input "false"
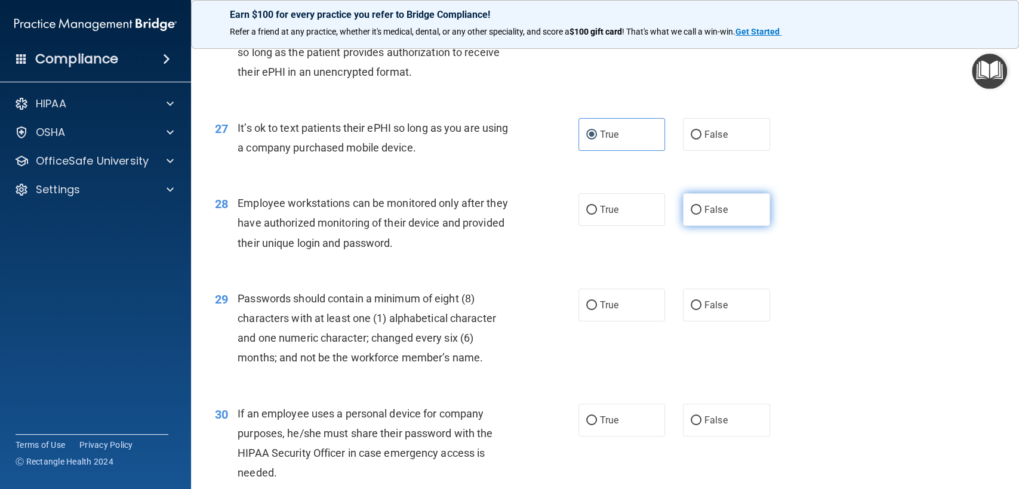
click at [706, 202] on label "False" at bounding box center [726, 209] width 87 height 33
click at [701, 206] on input "False" at bounding box center [696, 210] width 11 height 9
radio input "true"
click at [621, 309] on label "True" at bounding box center [621, 305] width 87 height 33
click at [597, 309] on input "True" at bounding box center [591, 305] width 11 height 9
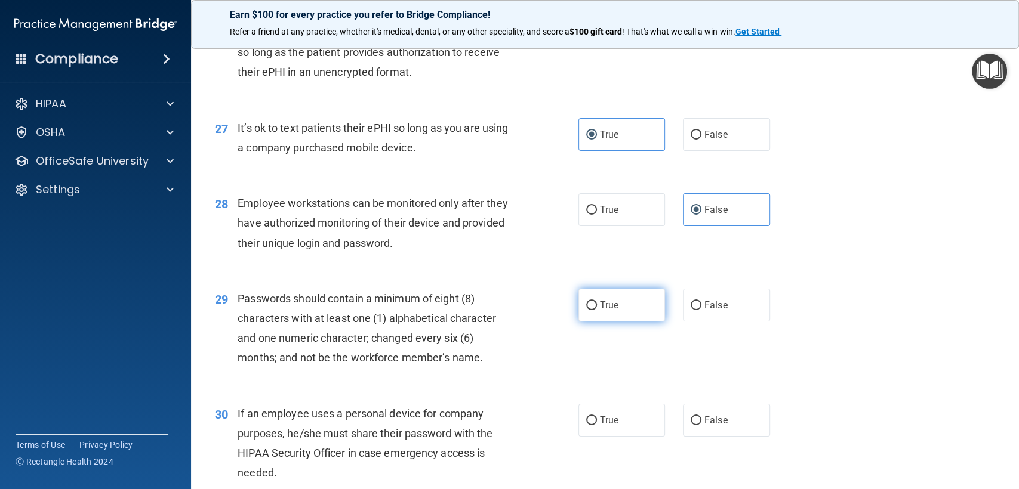
radio input "true"
click at [717, 439] on div "30 If an employee uses a personal device for company purposes, he/she must shar…" at bounding box center [605, 446] width 798 height 115
click at [720, 420] on span "False" at bounding box center [715, 420] width 23 height 11
click at [701, 420] on input "False" at bounding box center [696, 421] width 11 height 9
radio input "true"
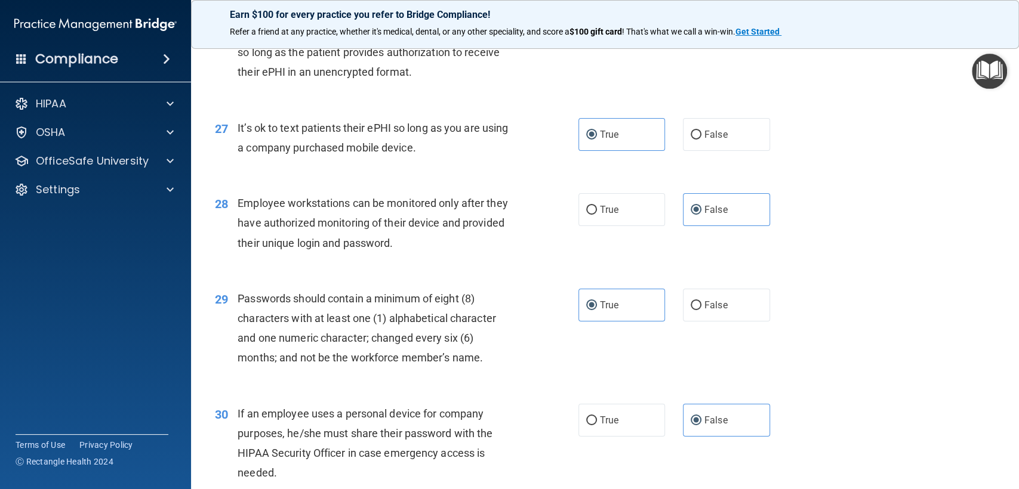
scroll to position [2745, 0]
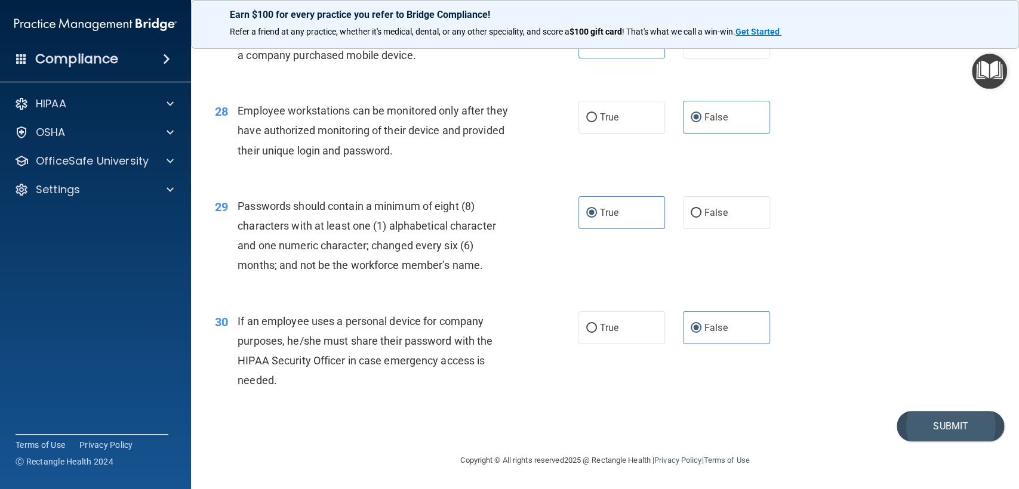
click at [929, 442] on footer "Copyright © All rights reserved 2025 @ Rectangle Health | Privacy Policy | Term…" at bounding box center [605, 460] width 780 height 36
click at [928, 431] on button "Submit" at bounding box center [949, 426] width 107 height 30
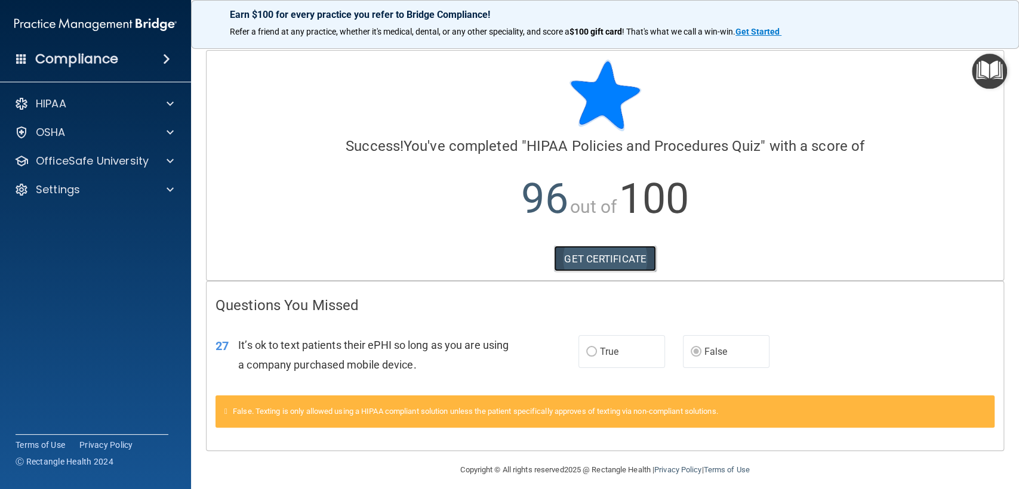
click at [554, 261] on link "GET CERTIFICATE" at bounding box center [605, 259] width 102 height 26
click at [158, 159] on div at bounding box center [168, 161] width 30 height 14
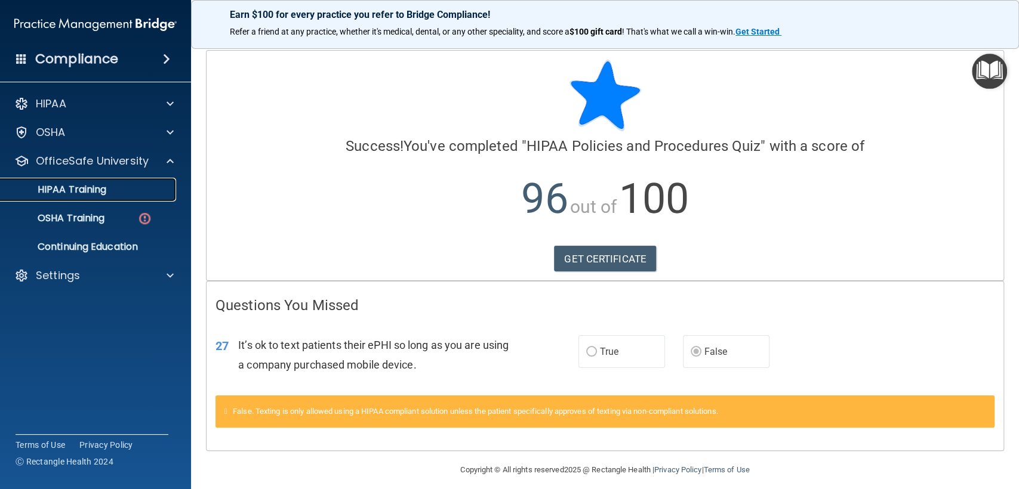
click at [109, 181] on link "HIPAA Training" at bounding box center [82, 190] width 188 height 24
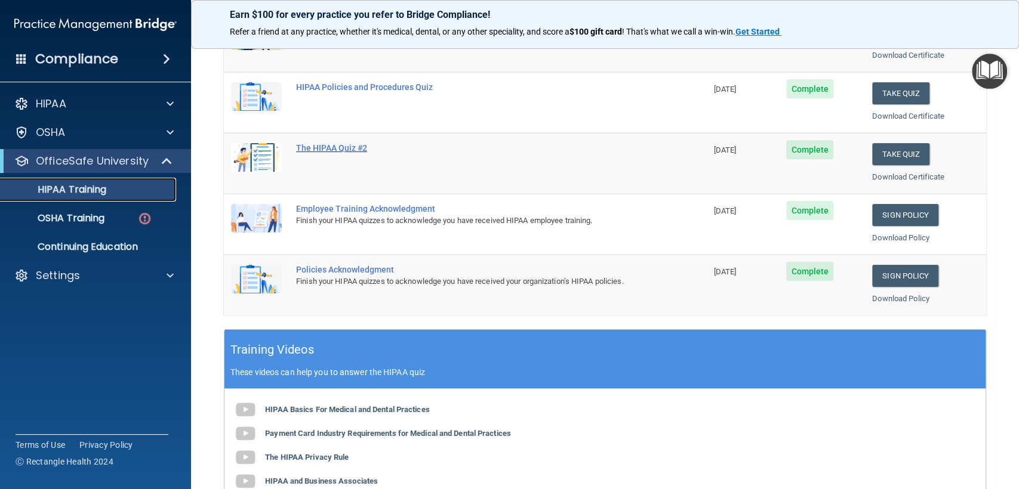
scroll to position [265, 0]
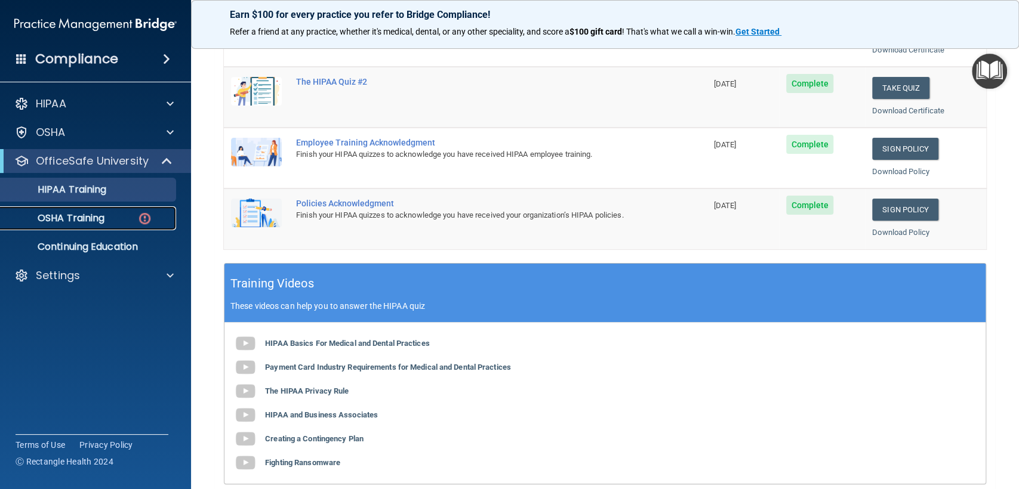
click at [96, 226] on link "OSHA Training" at bounding box center [82, 218] width 188 height 24
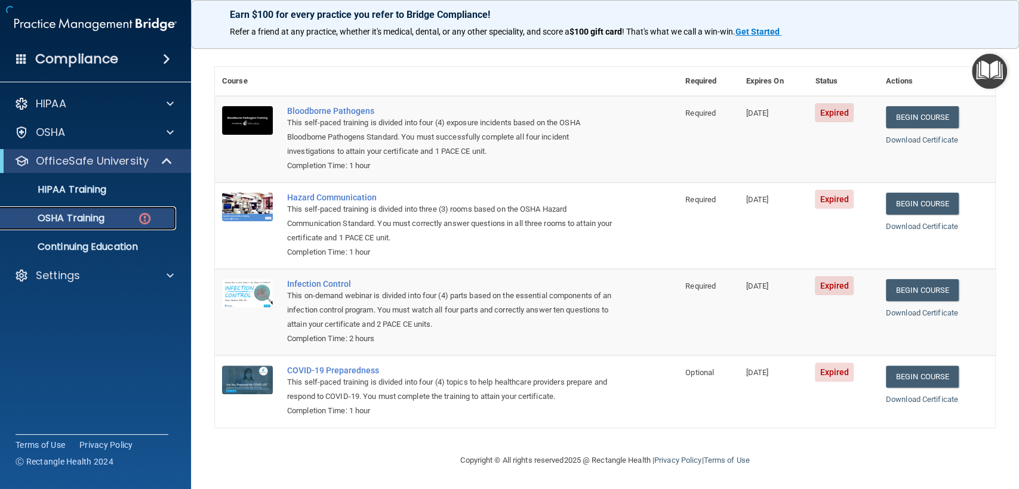
scroll to position [73, 0]
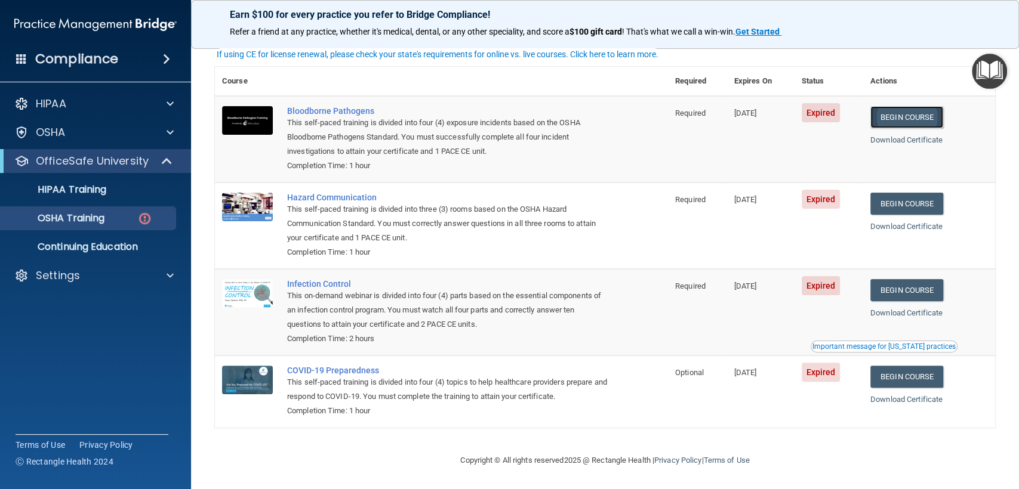
click at [911, 111] on link "Begin Course" at bounding box center [906, 117] width 73 height 22
click at [912, 198] on link "Begin Course" at bounding box center [906, 204] width 73 height 22
click at [907, 288] on link "Begin Course" at bounding box center [906, 290] width 73 height 22
click at [82, 209] on link "OSHA Training" at bounding box center [82, 218] width 188 height 24
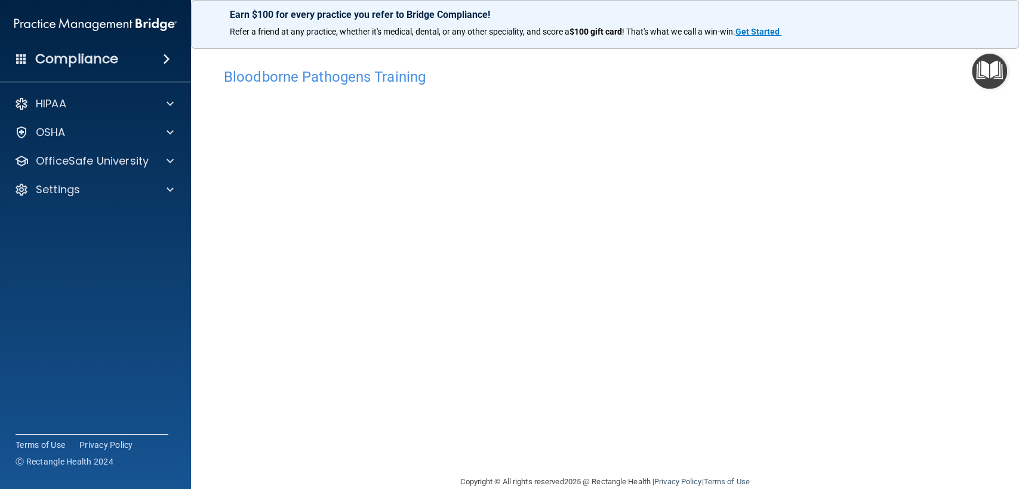
scroll to position [21, 0]
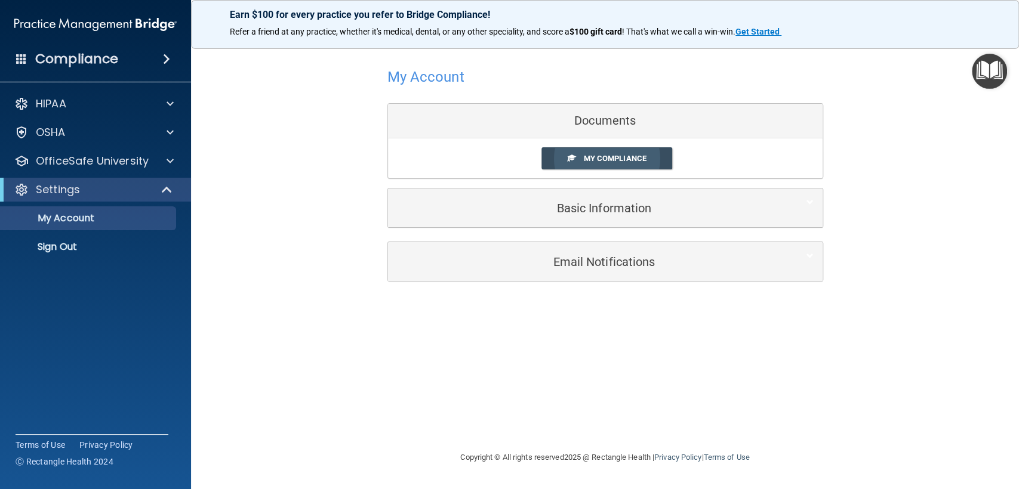
click at [585, 159] on span "My Compliance" at bounding box center [614, 158] width 63 height 9
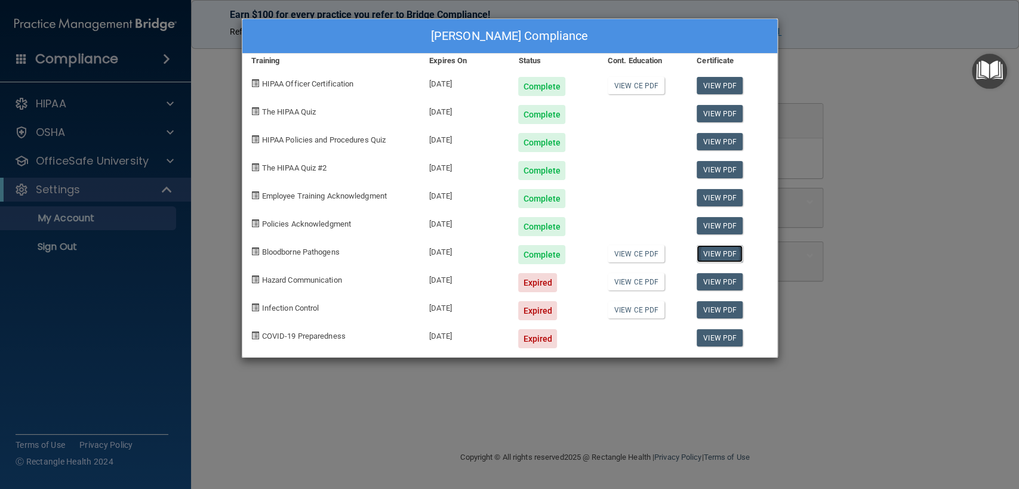
click at [711, 256] on link "View PDF" at bounding box center [719, 253] width 46 height 17
click at [900, 43] on div "Karan Kapoor's Compliance Training Expires On Status Cont. Education Certificat…" at bounding box center [509, 244] width 1019 height 489
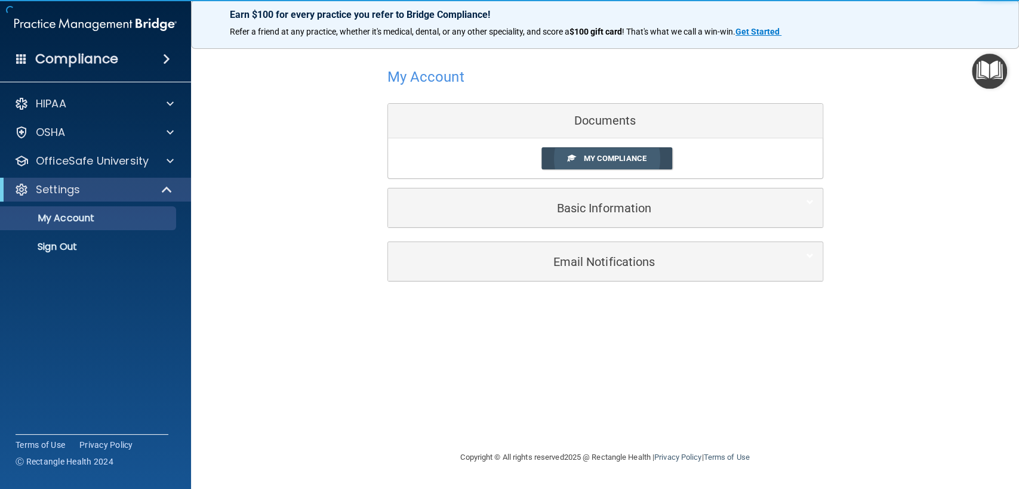
click at [597, 154] on span "My Compliance" at bounding box center [614, 158] width 63 height 9
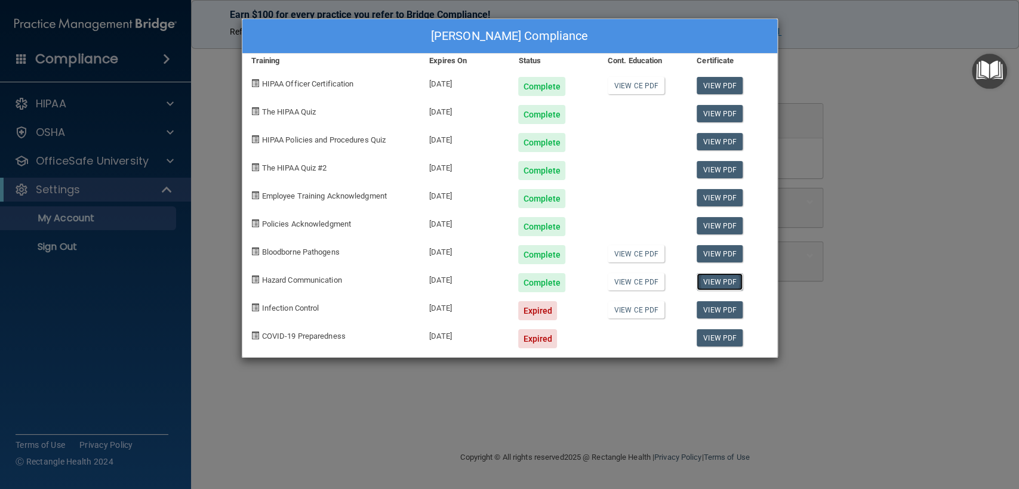
click at [708, 280] on link "View PDF" at bounding box center [719, 281] width 46 height 17
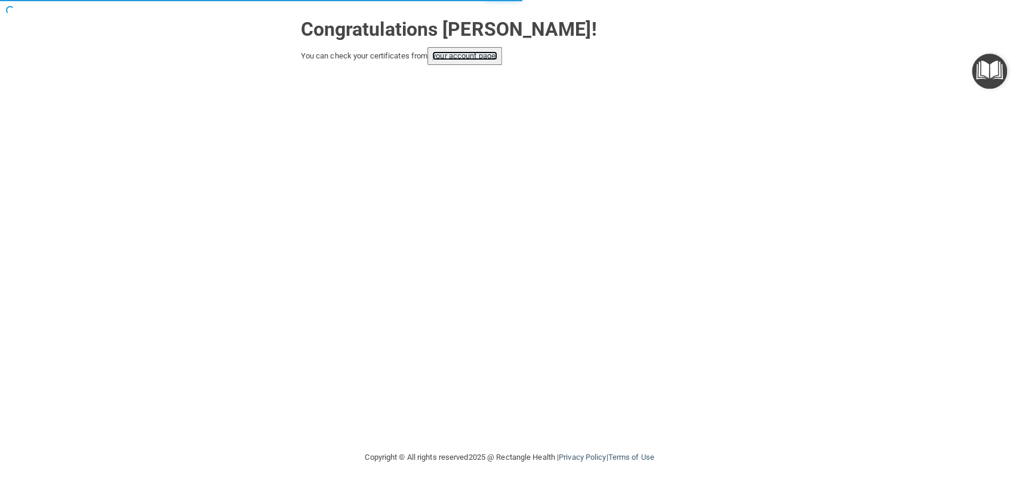
click at [482, 56] on link "your account page!" at bounding box center [464, 55] width 65 height 9
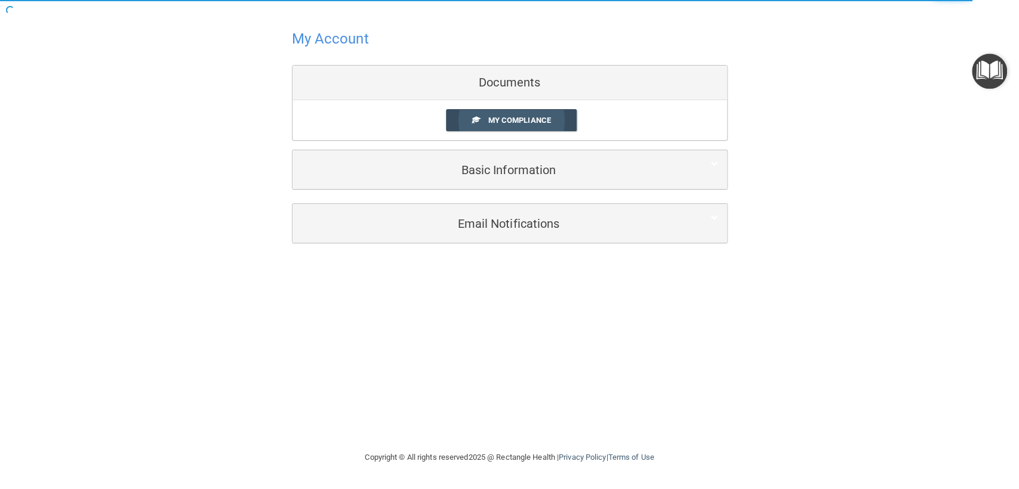
click at [516, 127] on link "My Compliance" at bounding box center [511, 120] width 131 height 22
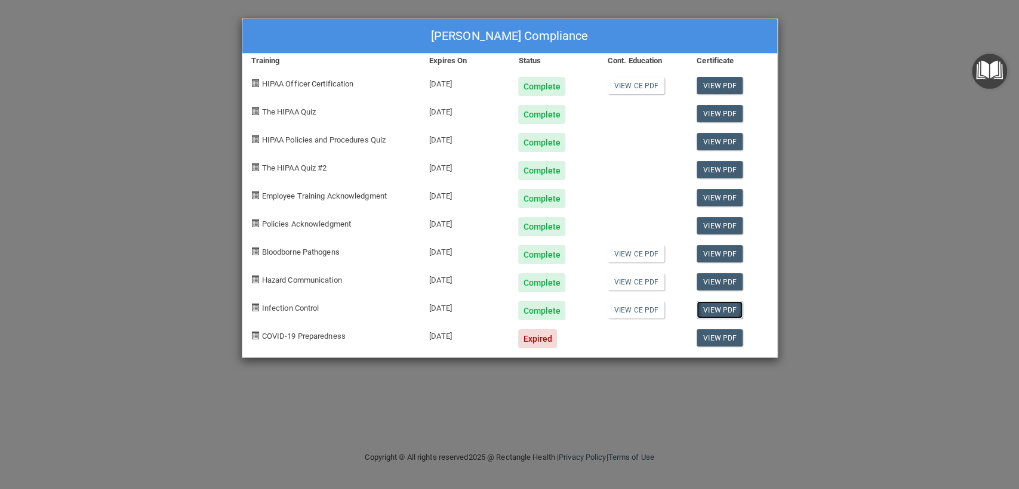
click at [714, 312] on link "View PDF" at bounding box center [719, 309] width 46 height 17
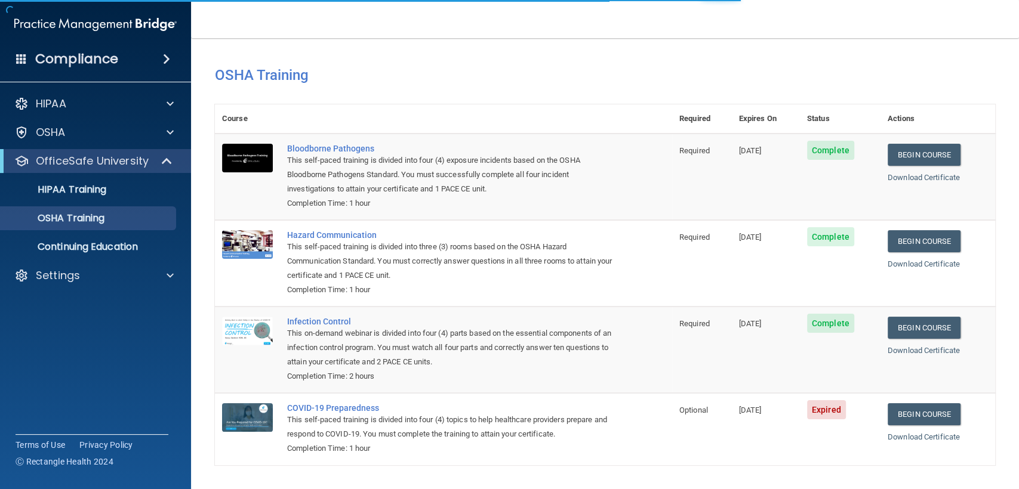
scroll to position [40, 0]
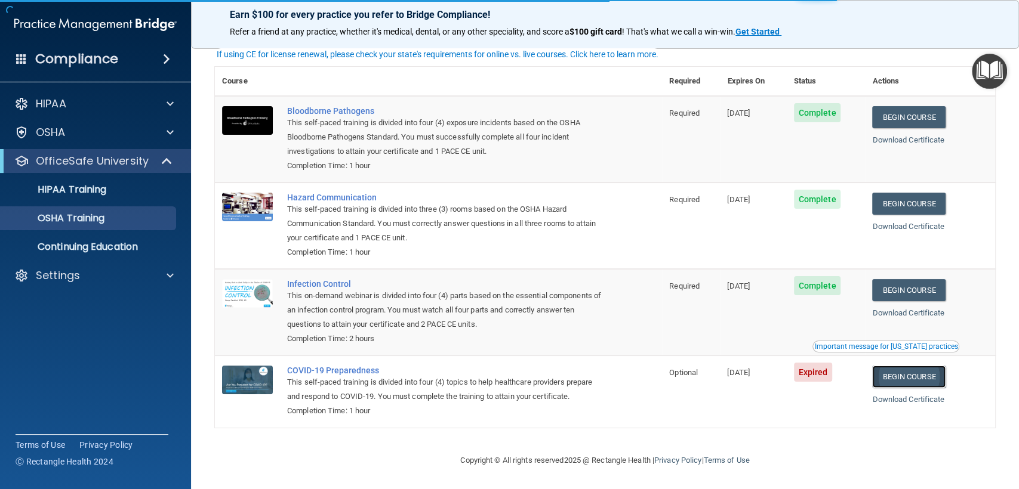
click at [909, 375] on link "Begin Course" at bounding box center [908, 377] width 73 height 22
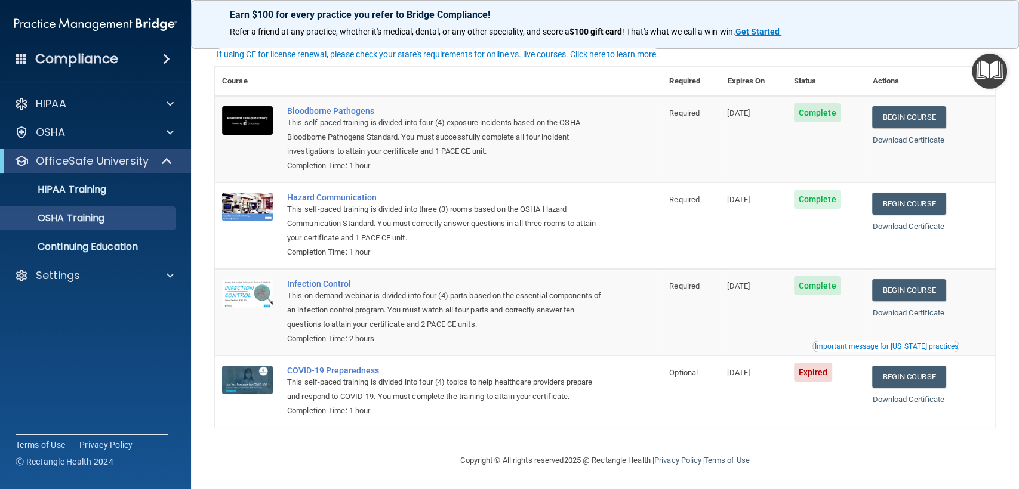
click at [851, 346] on div "Important message for [US_STATE] practices" at bounding box center [885, 346] width 143 height 7
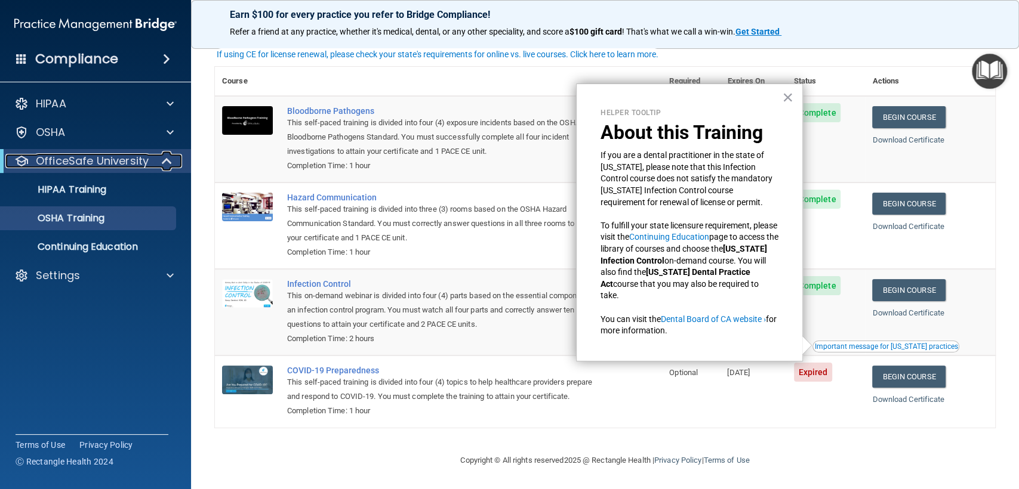
click at [114, 159] on p "OfficeSafe University" at bounding box center [92, 161] width 113 height 14
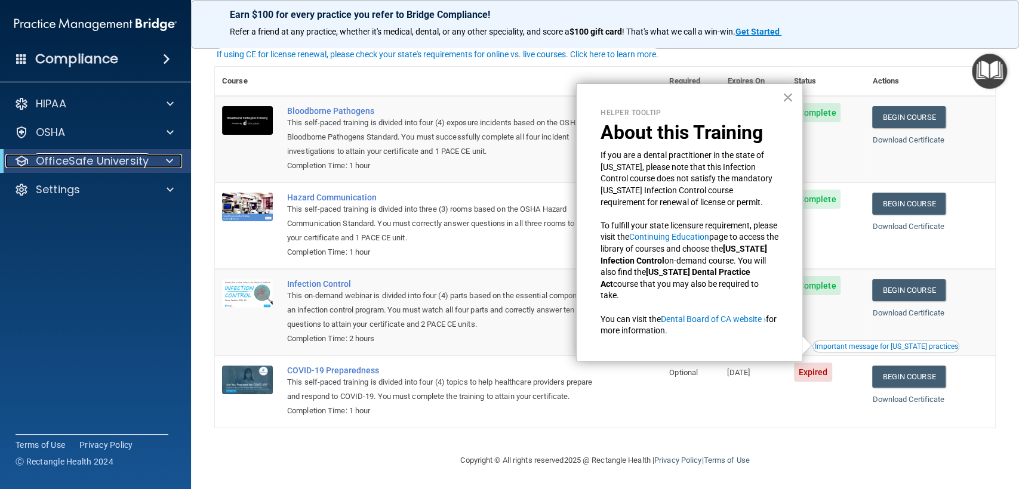
click at [114, 159] on p "OfficeSafe University" at bounding box center [92, 161] width 113 height 14
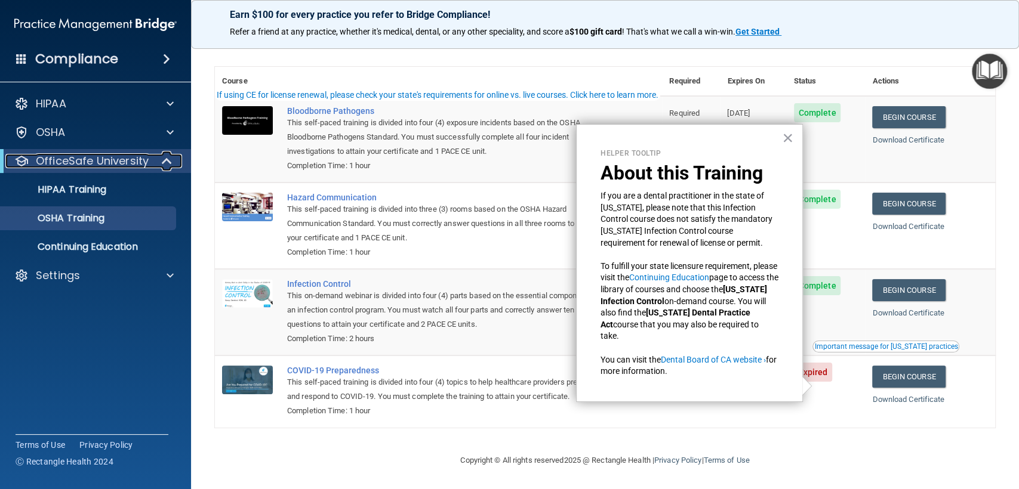
scroll to position [0, 0]
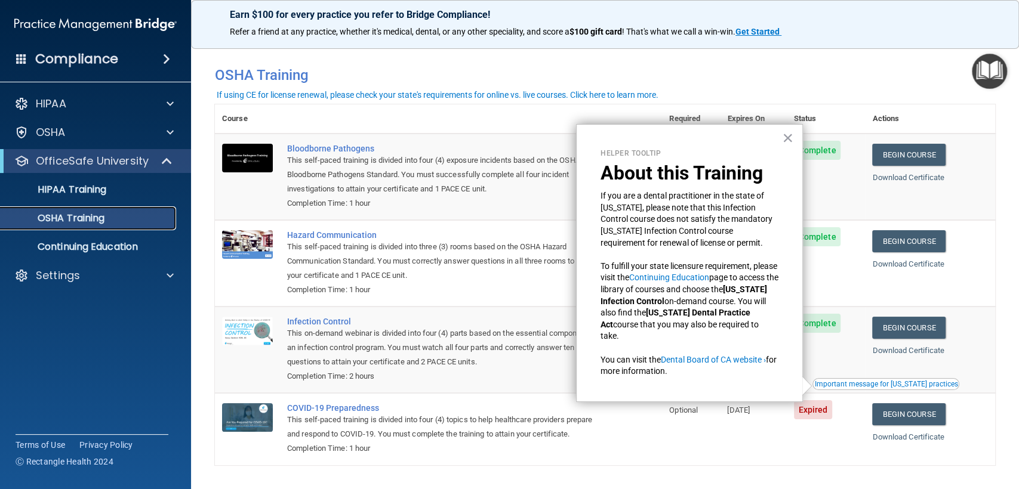
click at [76, 213] on p "OSHA Training" at bounding box center [56, 218] width 97 height 12
click at [101, 196] on link "HIPAA Training" at bounding box center [82, 190] width 188 height 24
